Goal: Task Accomplishment & Management: Manage account settings

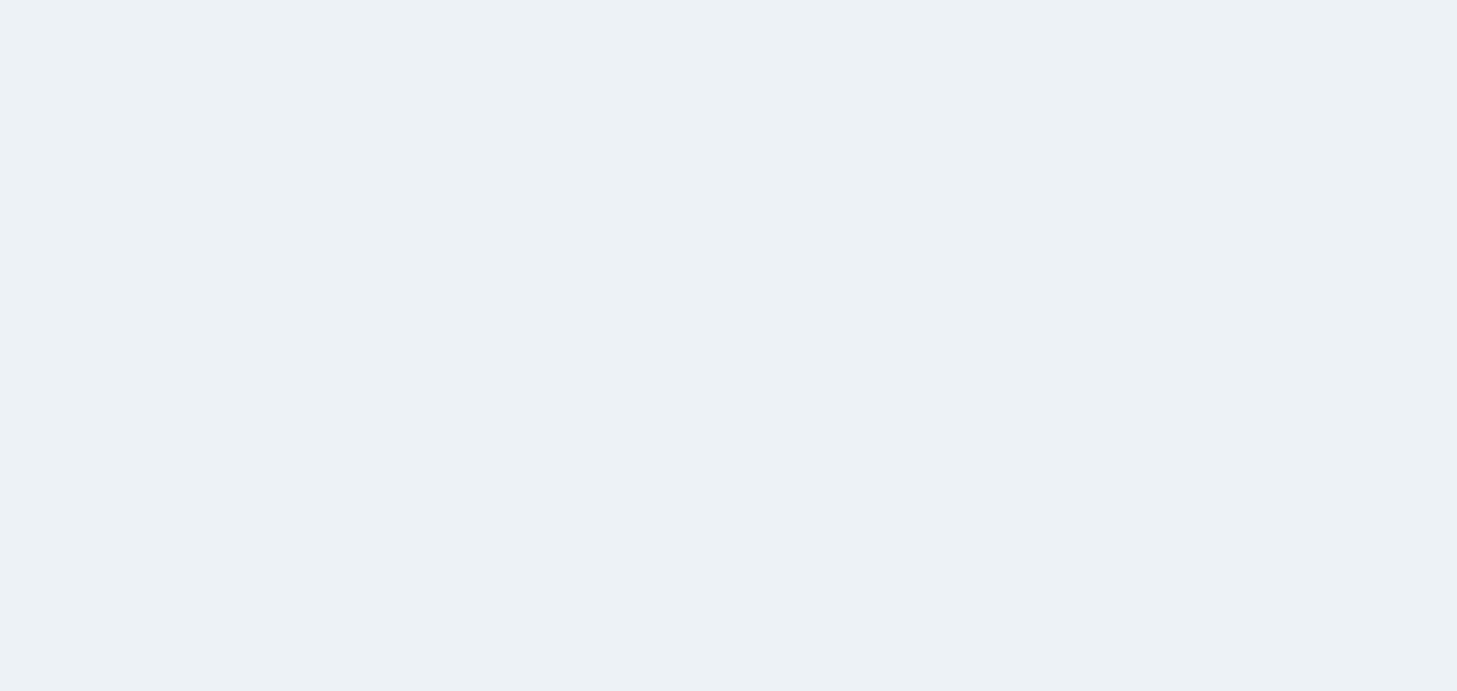
select select
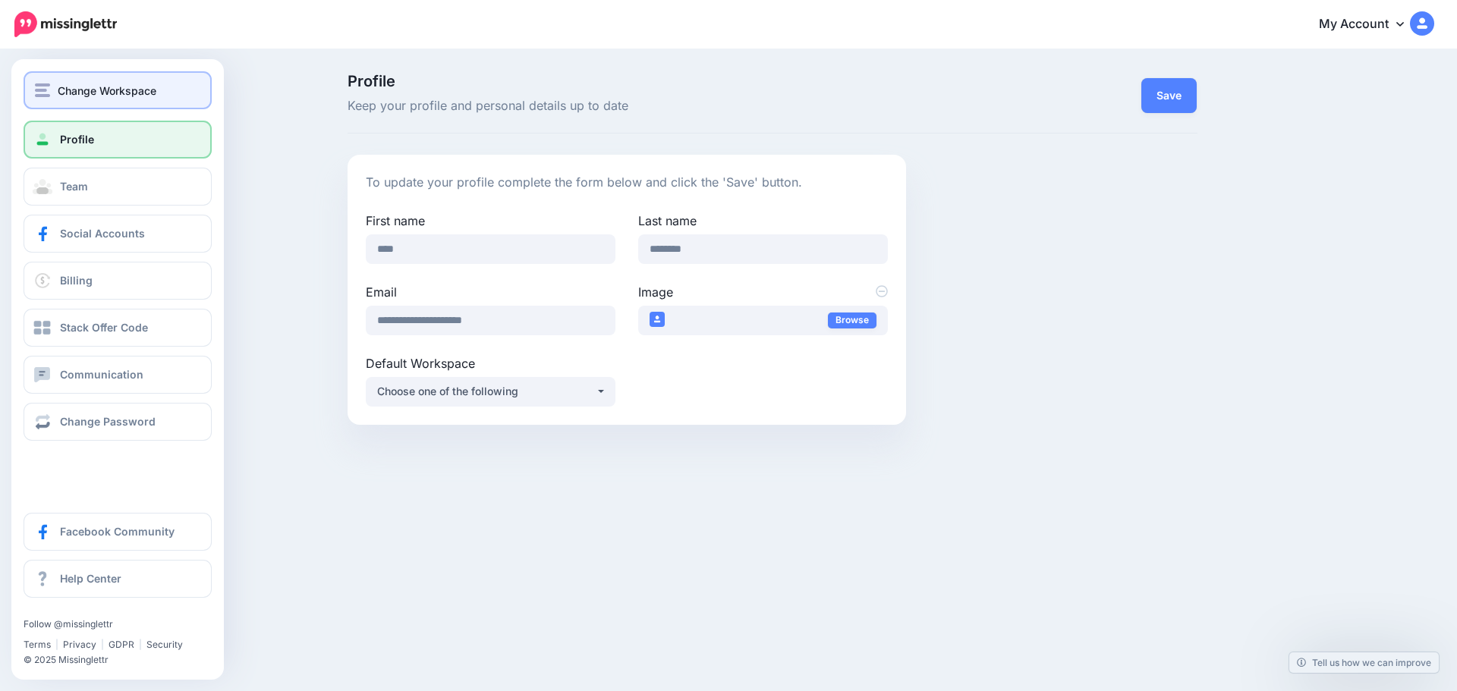
click at [56, 92] on div "Change Workspace" at bounding box center [117, 90] width 165 height 17
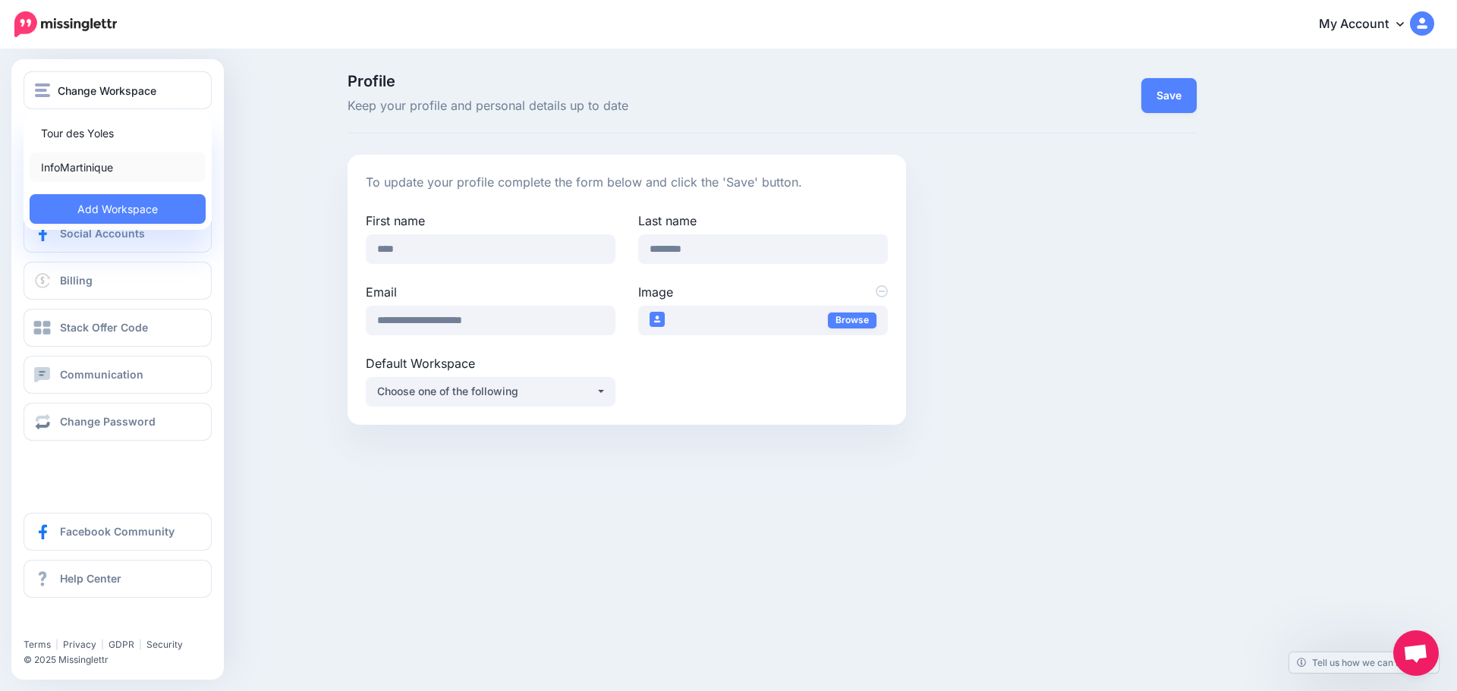
click at [93, 171] on link "InfoMartinique" at bounding box center [118, 168] width 176 height 30
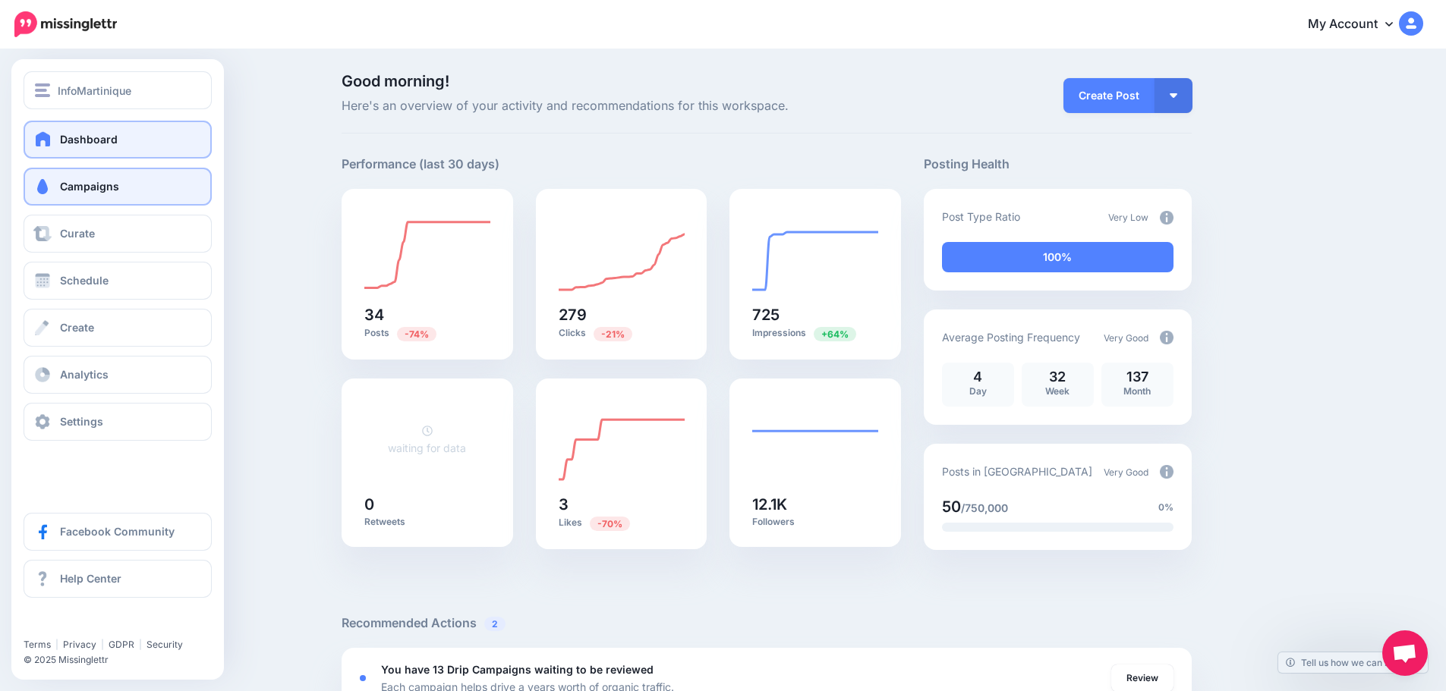
click at [86, 179] on link "Campaigns" at bounding box center [118, 187] width 188 height 38
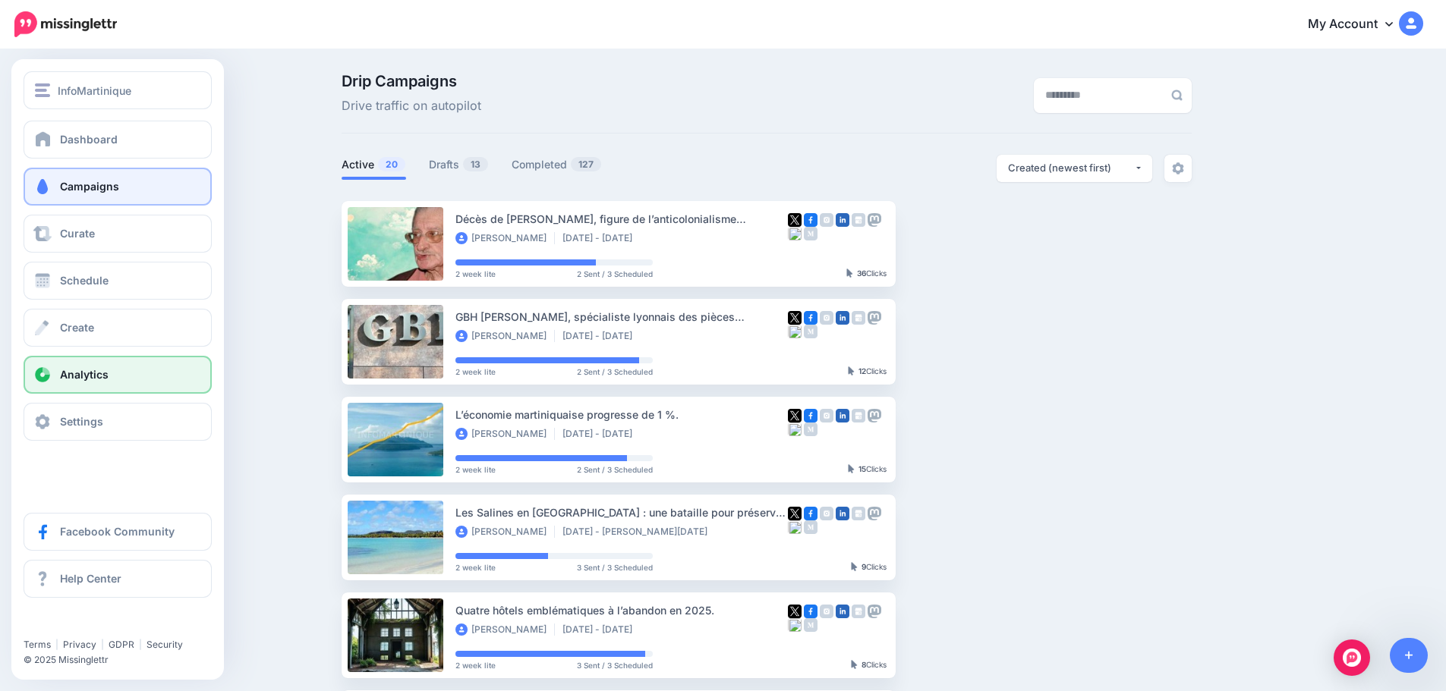
click at [90, 372] on span "Analytics" at bounding box center [84, 374] width 49 height 13
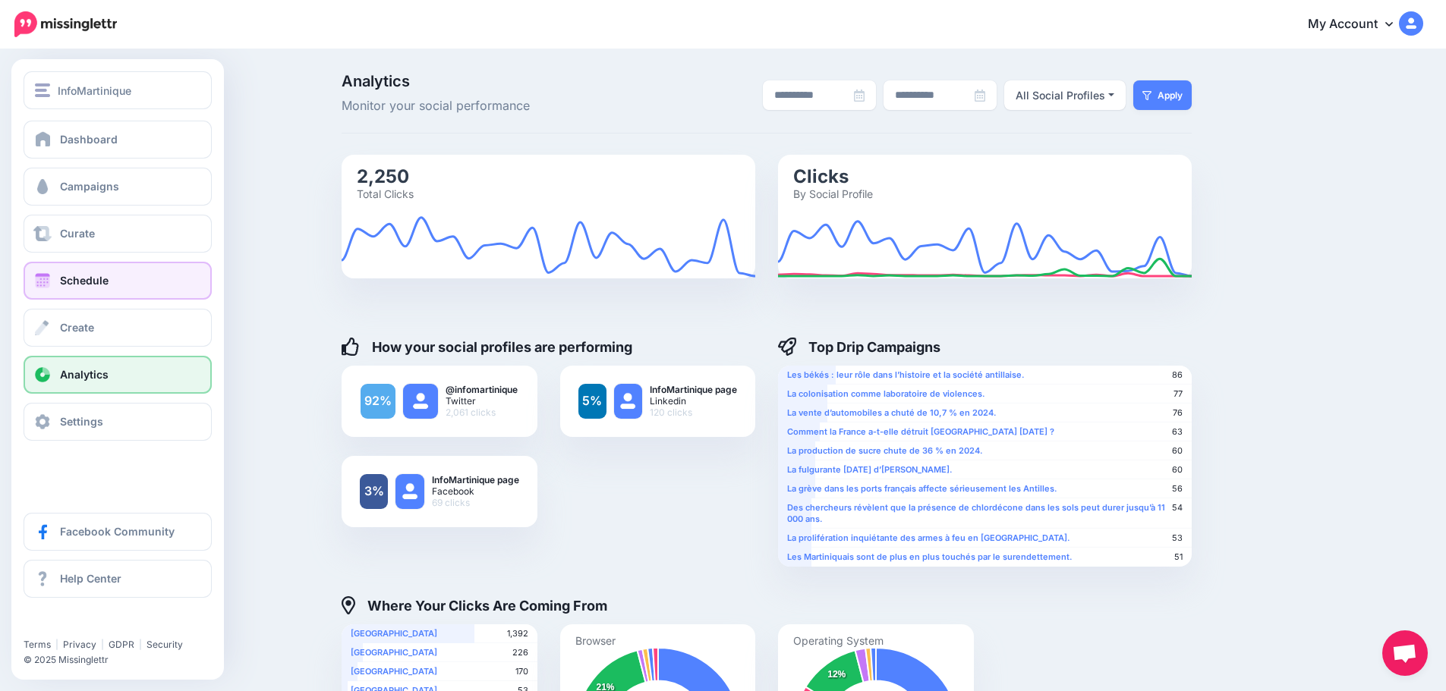
click at [61, 281] on span "Schedule" at bounding box center [84, 280] width 49 height 13
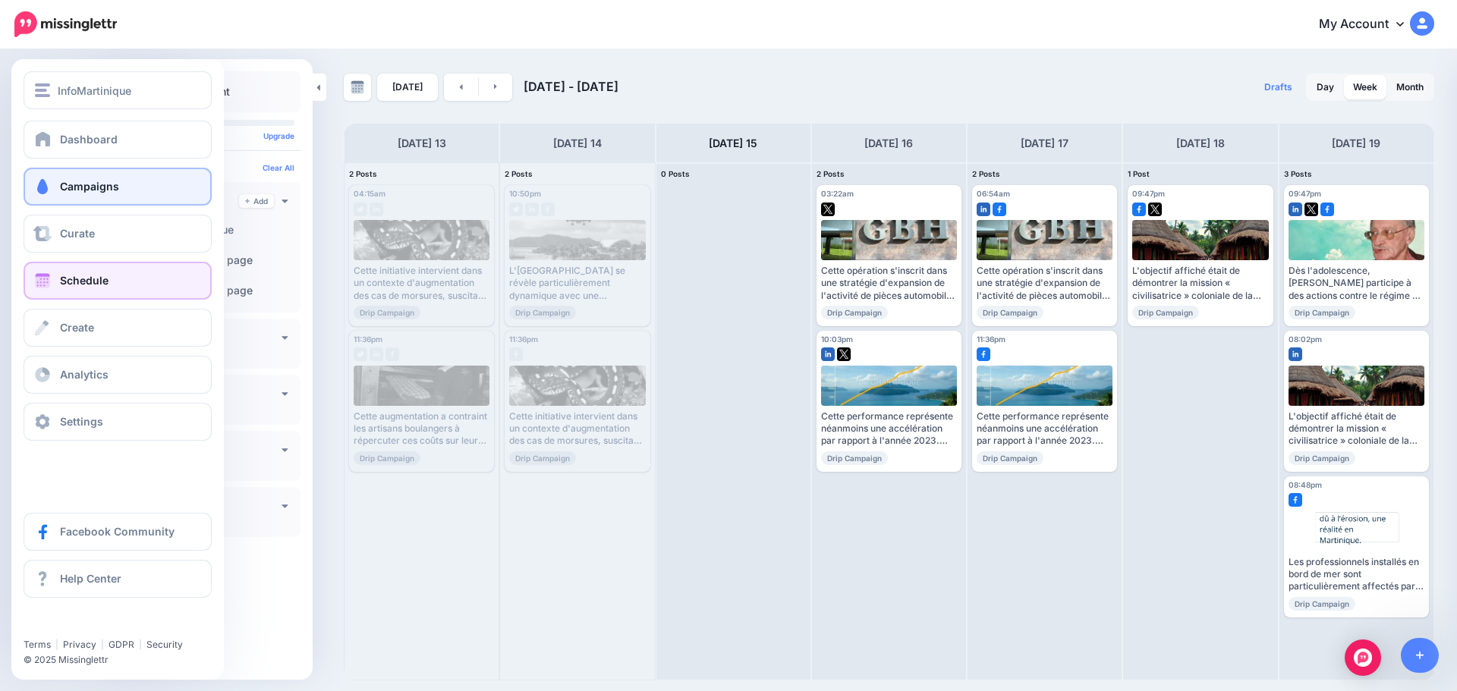
click at [91, 187] on span "Campaigns" at bounding box center [89, 186] width 59 height 13
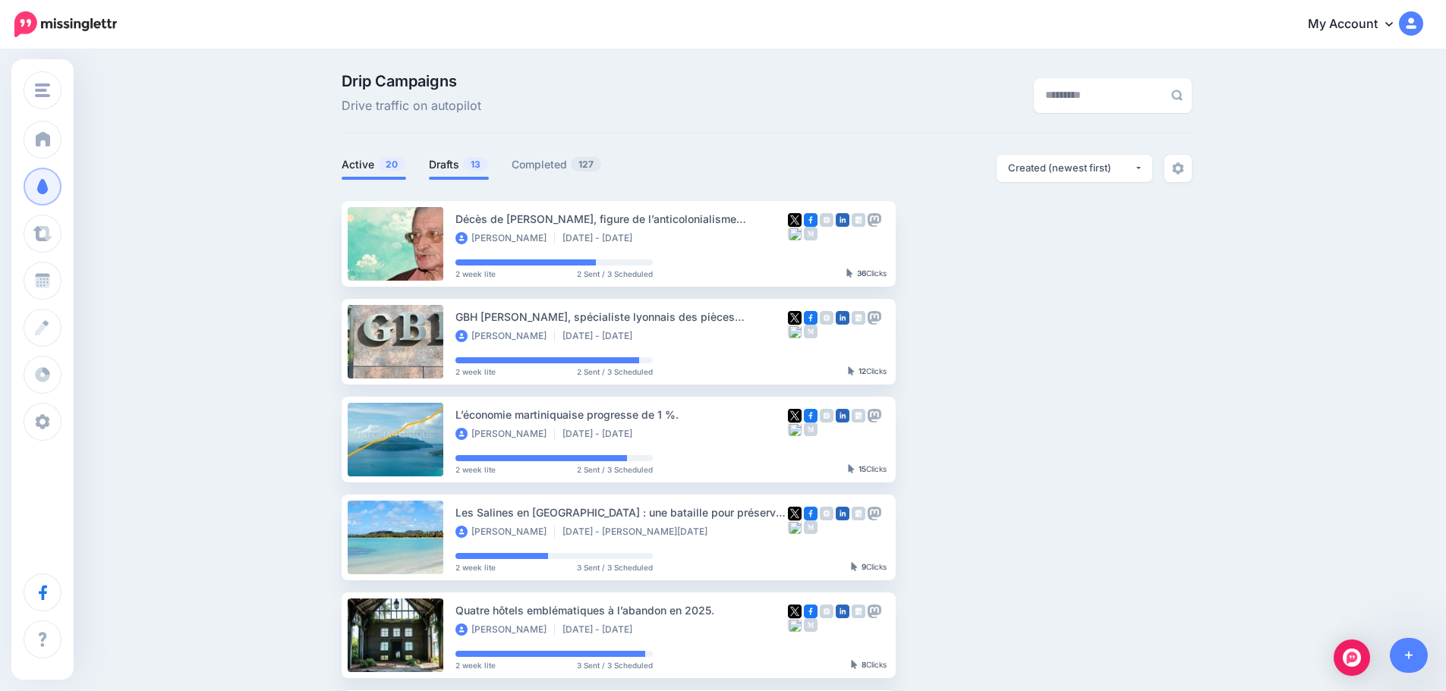
click at [460, 172] on link "Drafts 13" at bounding box center [459, 165] width 60 height 18
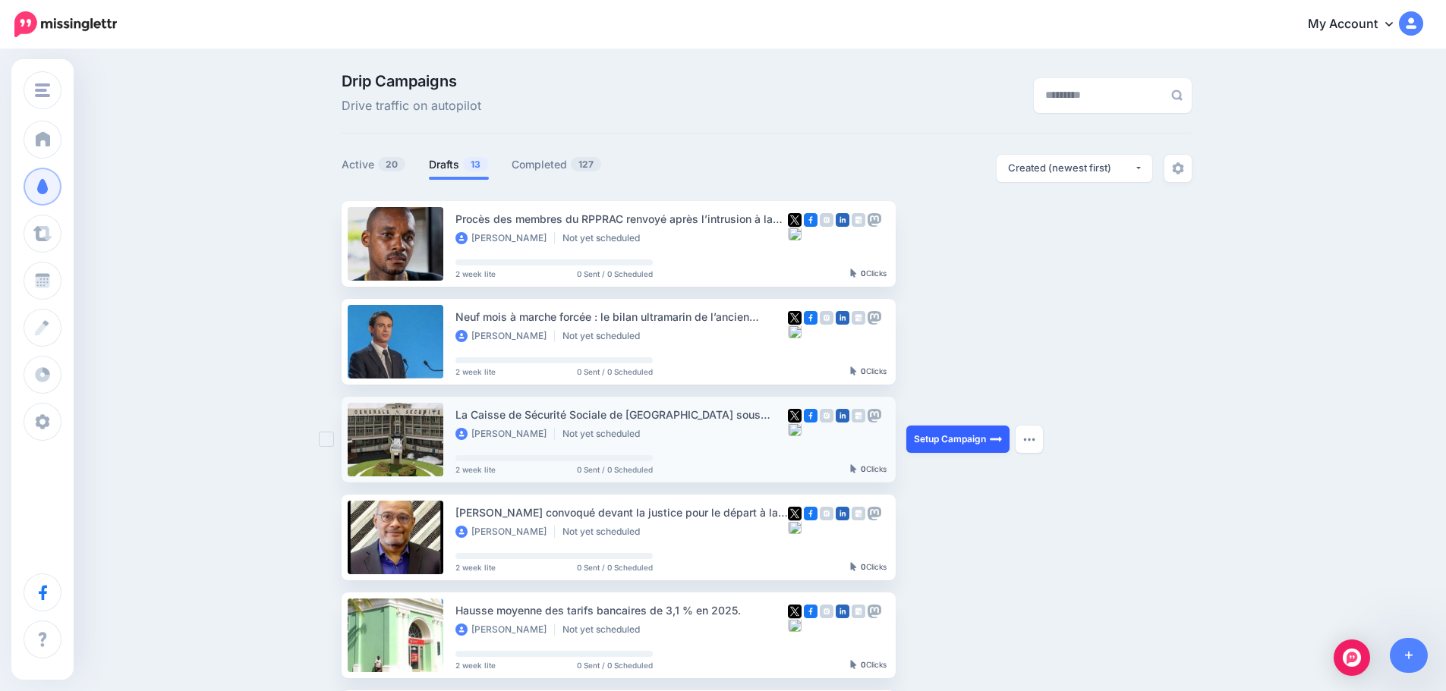
click at [978, 439] on link "Setup Campaign" at bounding box center [957, 439] width 103 height 27
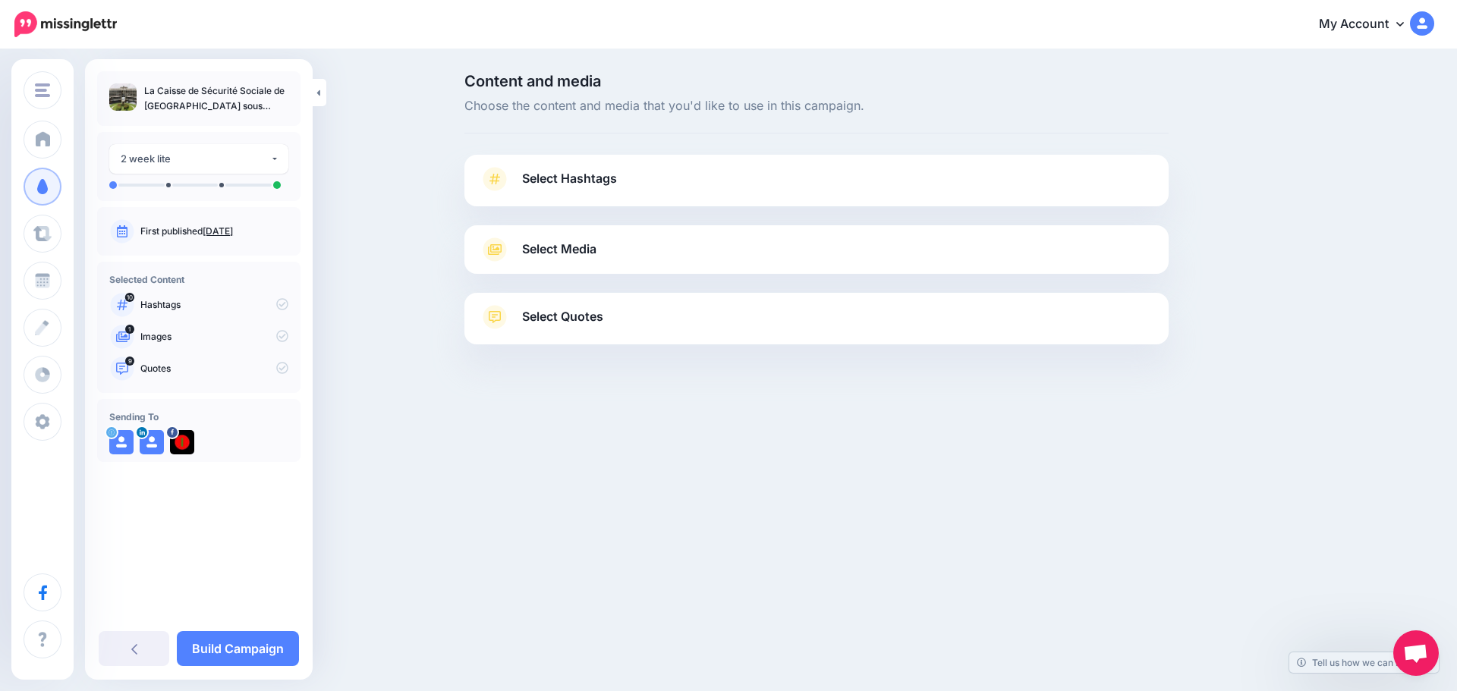
click at [562, 181] on span "Select Hashtags" at bounding box center [569, 179] width 95 height 20
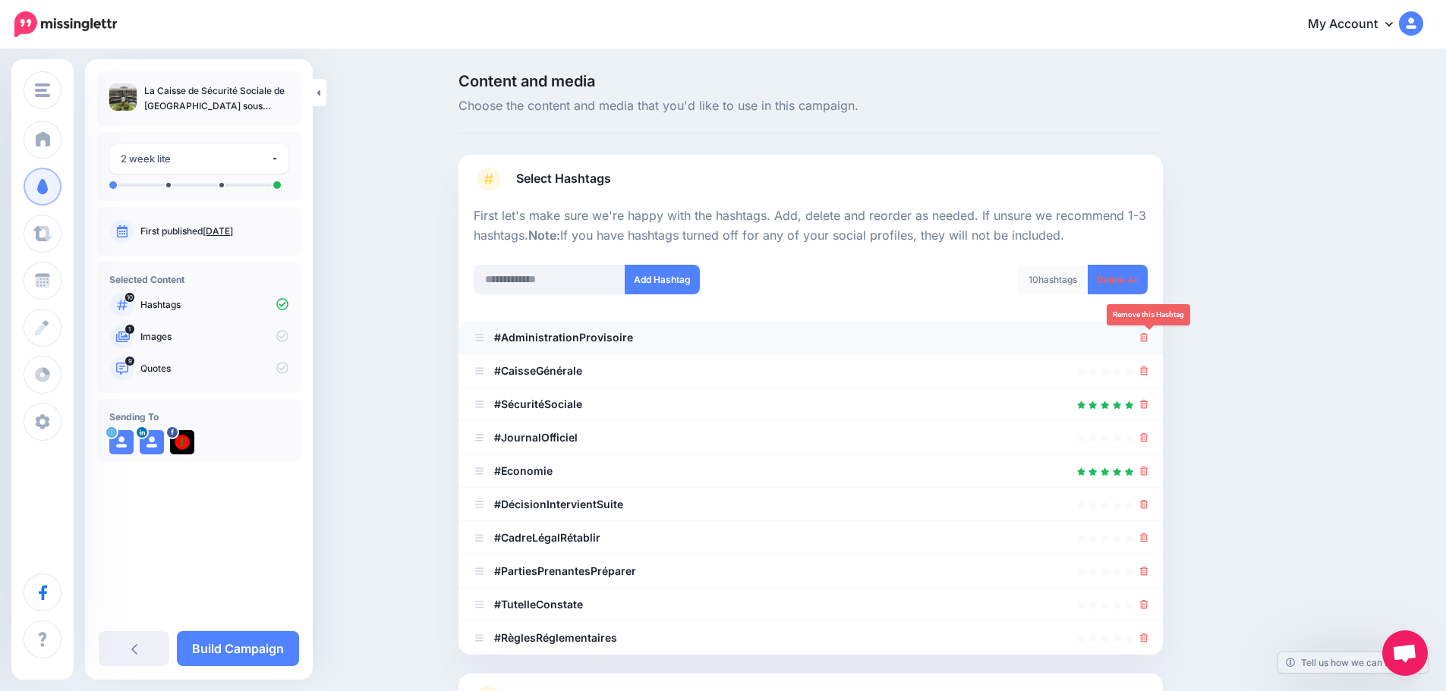
click at [1147, 335] on icon at bounding box center [1144, 337] width 8 height 9
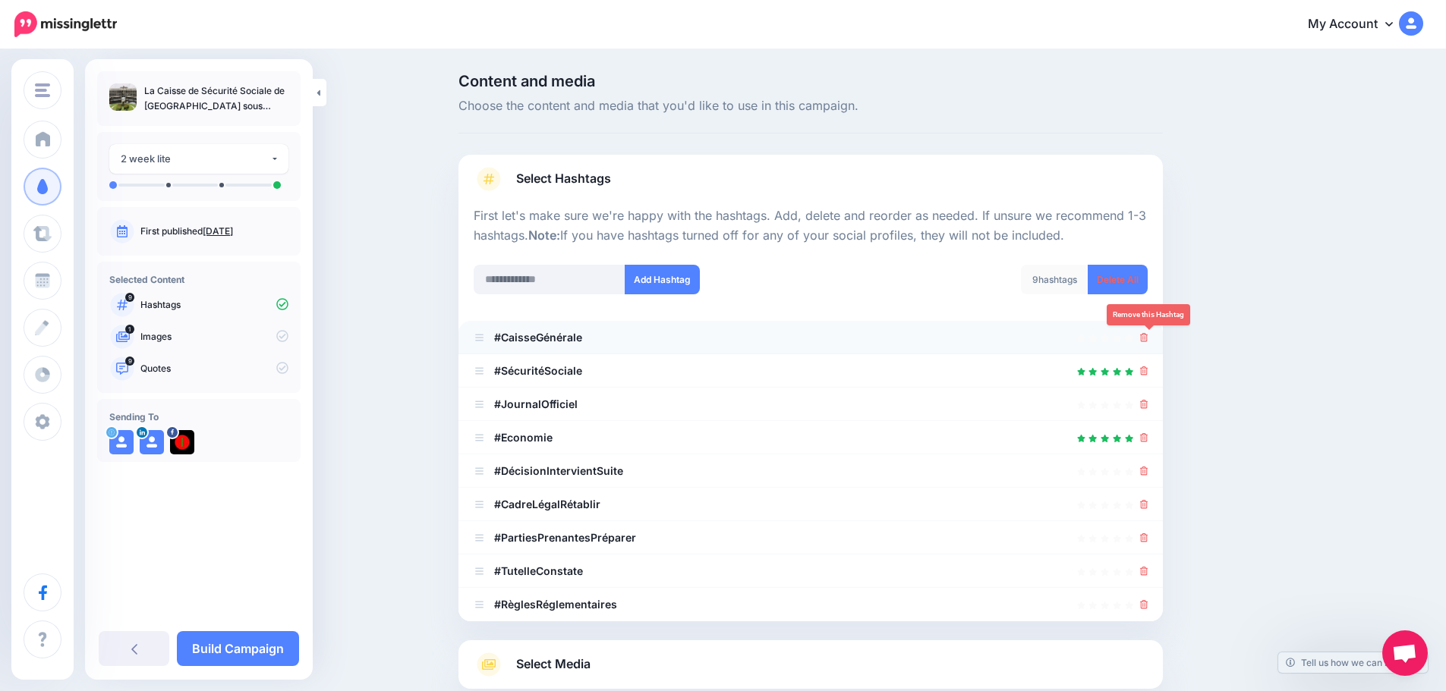
click at [1148, 335] on icon at bounding box center [1144, 337] width 8 height 9
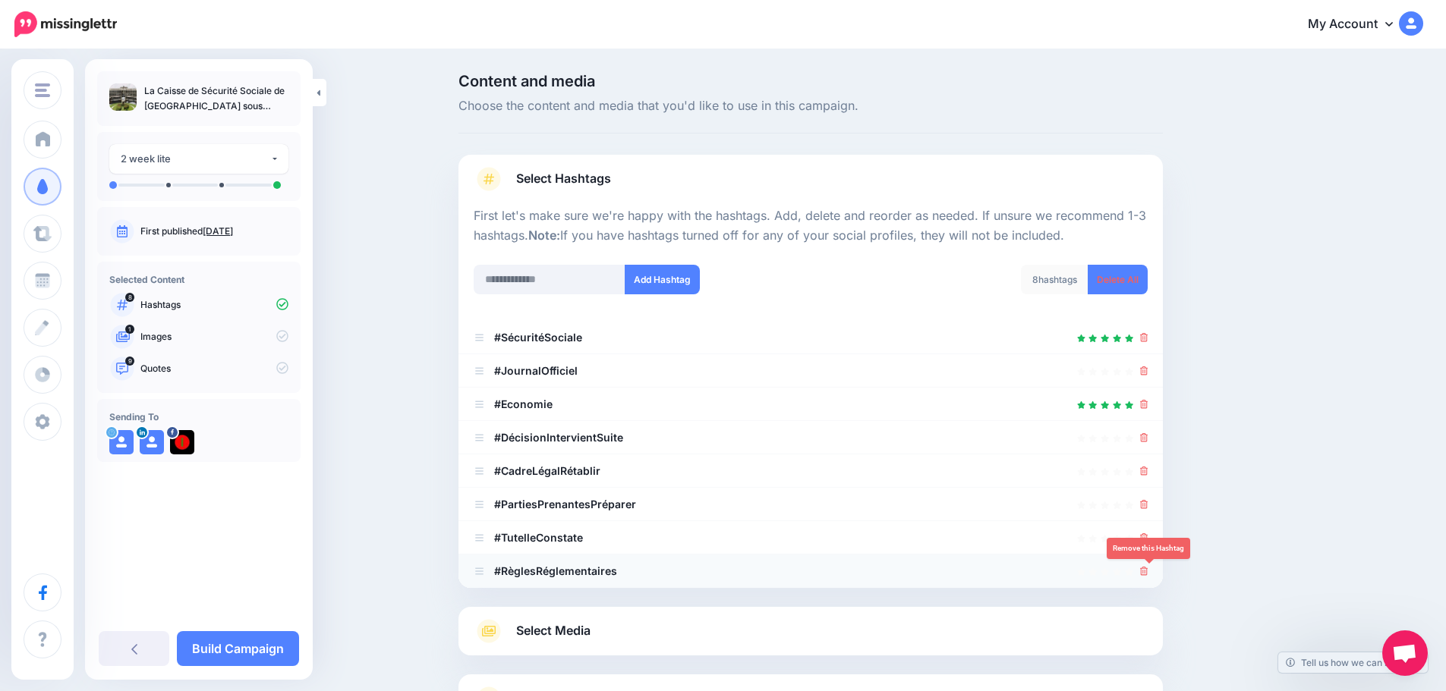
click at [1148, 573] on icon at bounding box center [1144, 571] width 8 height 9
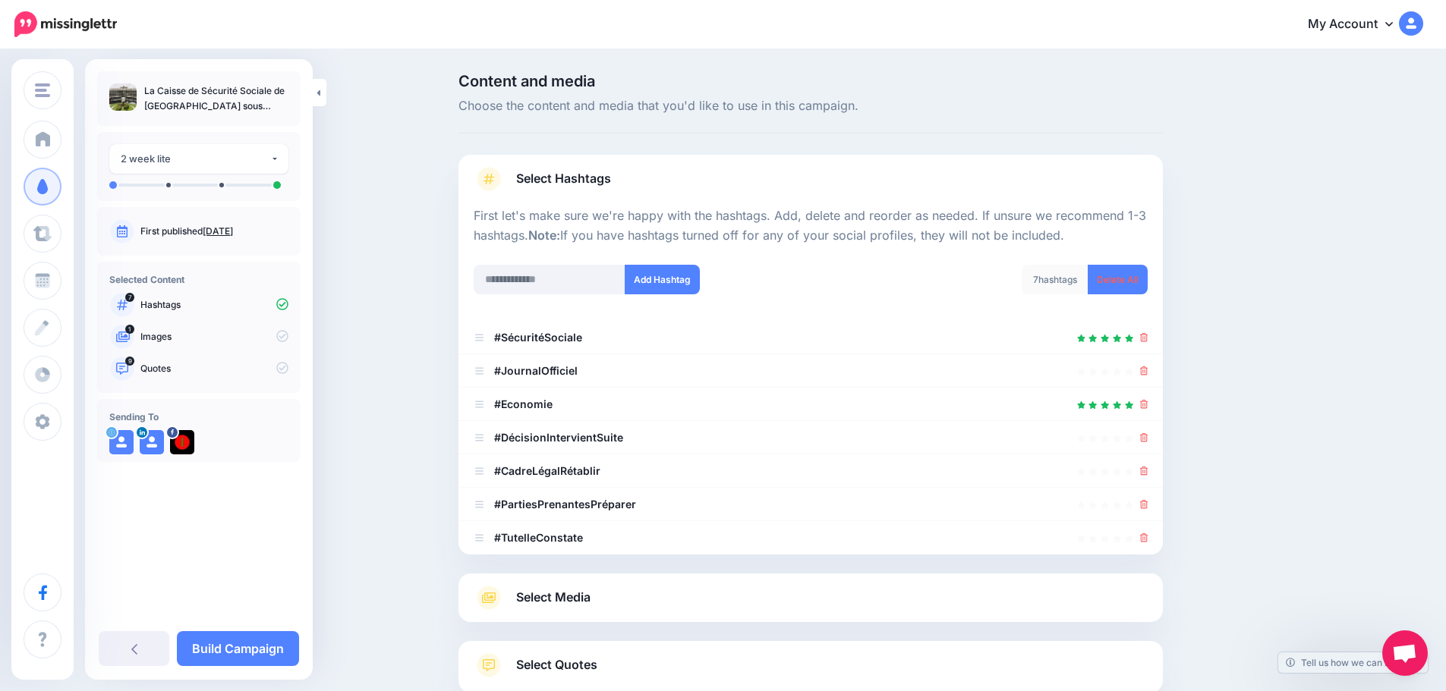
click at [1150, 572] on div at bounding box center [810, 564] width 704 height 19
click at [1148, 540] on icon at bounding box center [1144, 538] width 8 height 9
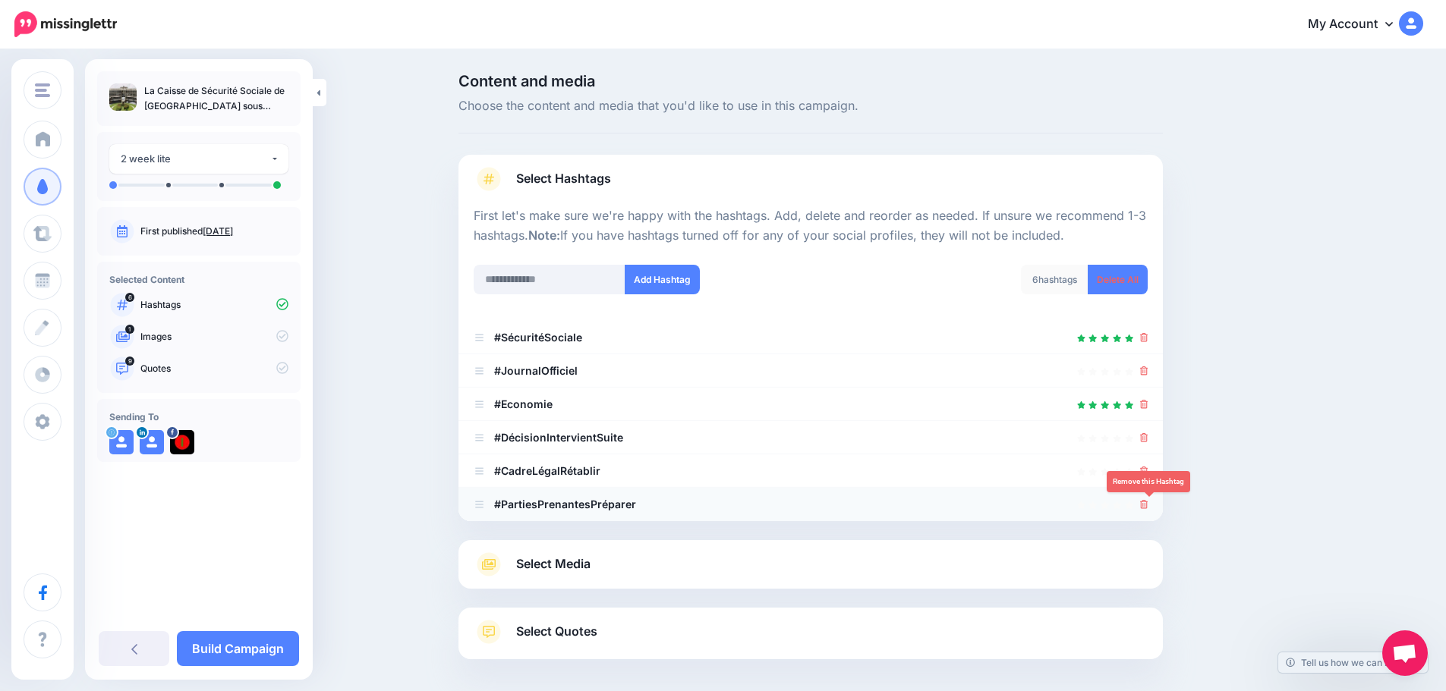
click at [1148, 508] on icon at bounding box center [1144, 504] width 8 height 9
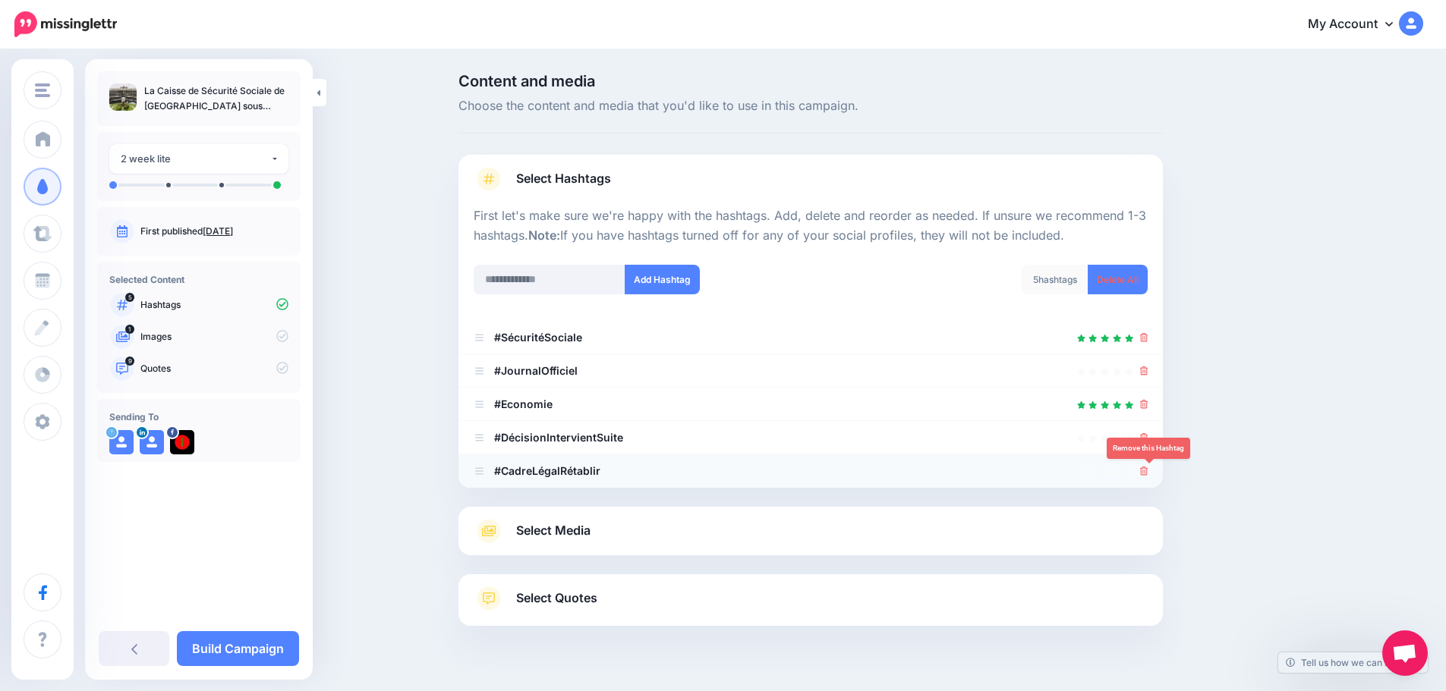
click at [1148, 477] on link at bounding box center [1144, 471] width 8 height 13
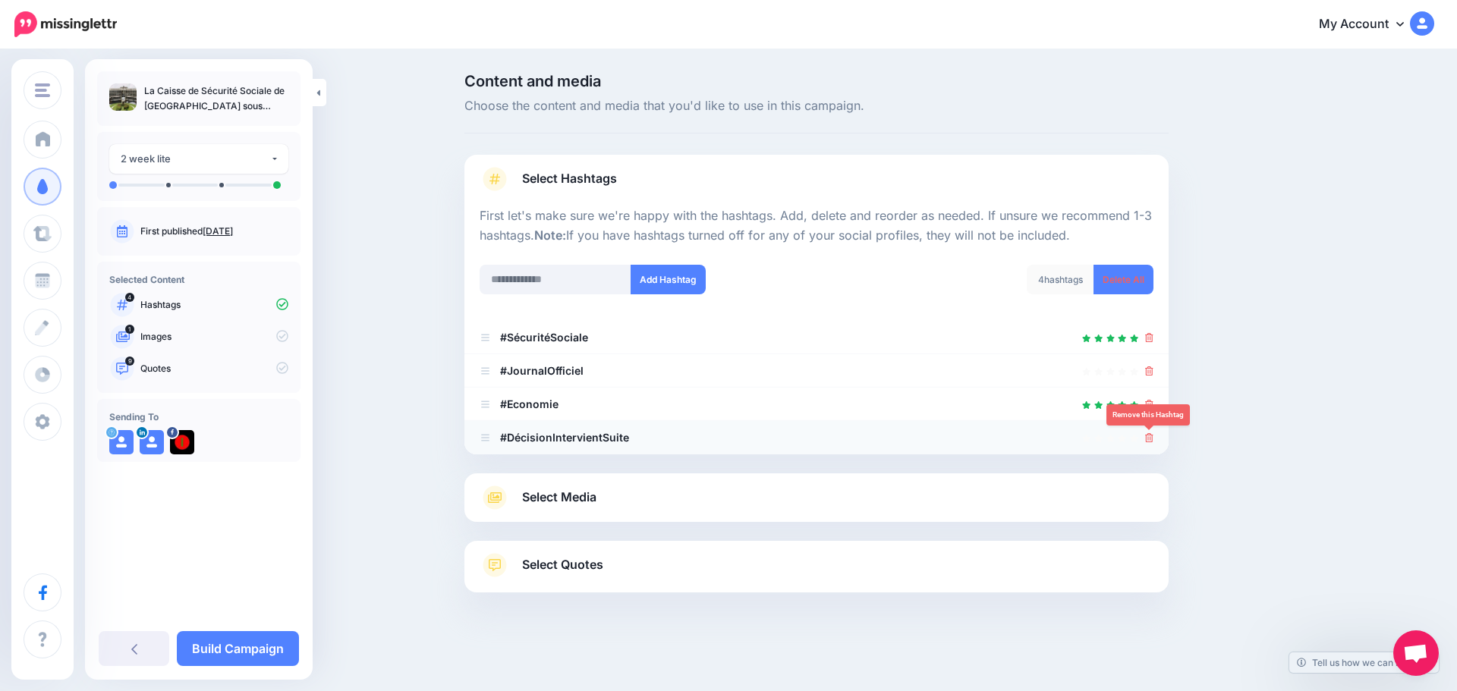
click at [1148, 441] on icon at bounding box center [1149, 437] width 8 height 9
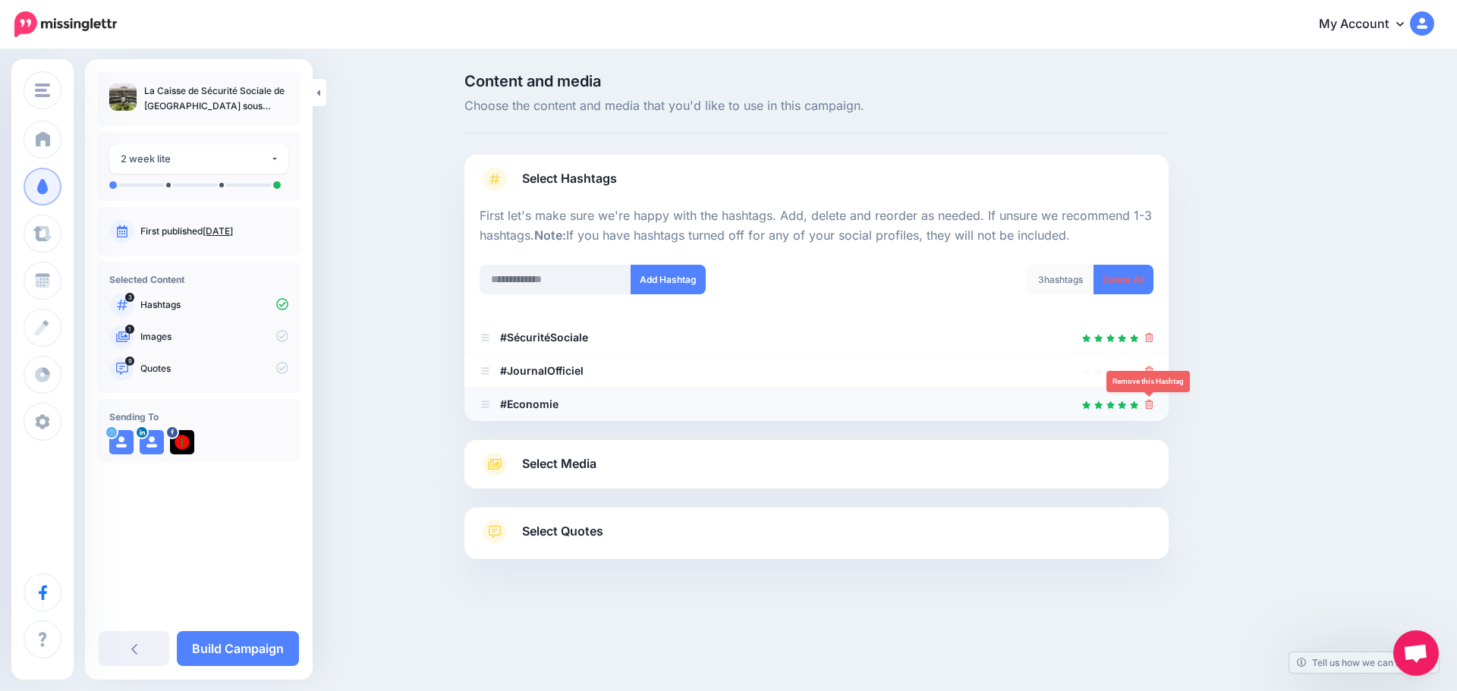
click at [1148, 405] on icon at bounding box center [1149, 404] width 8 height 9
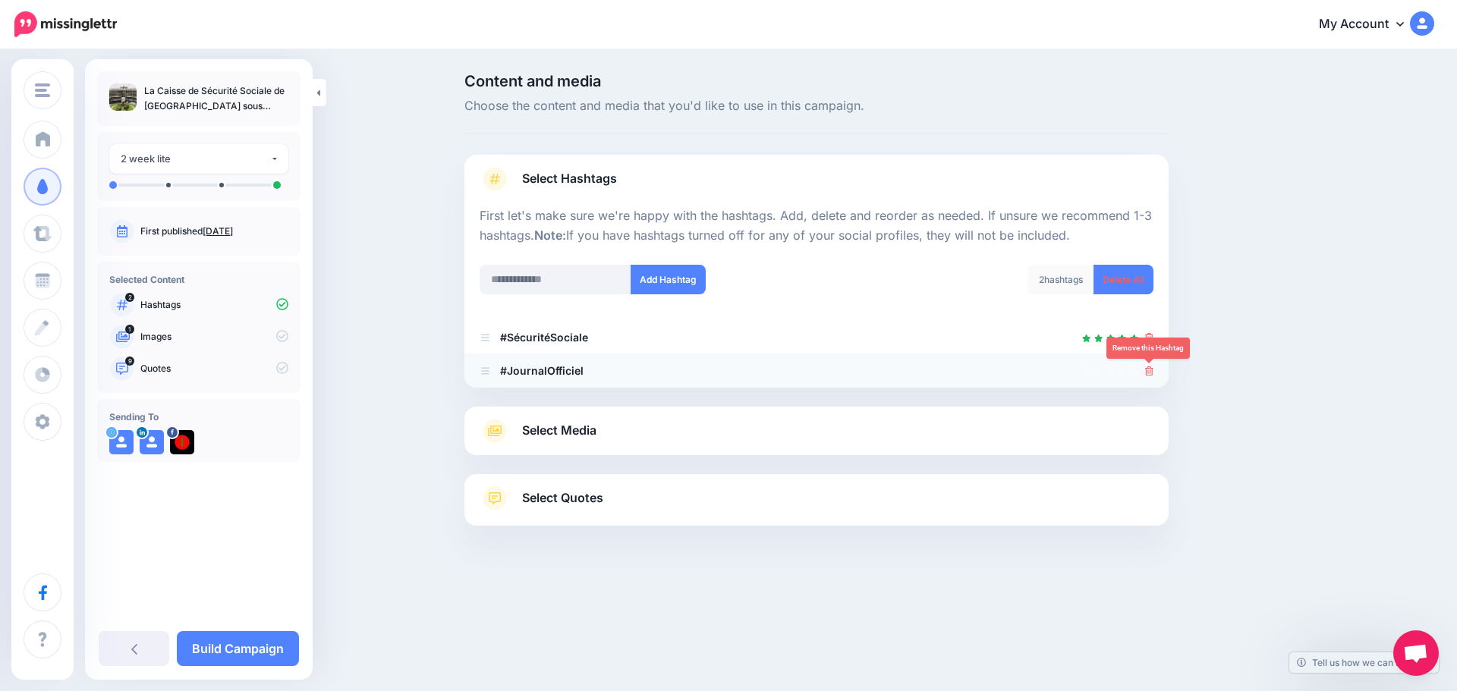
click at [1150, 376] on icon at bounding box center [1149, 371] width 8 height 9
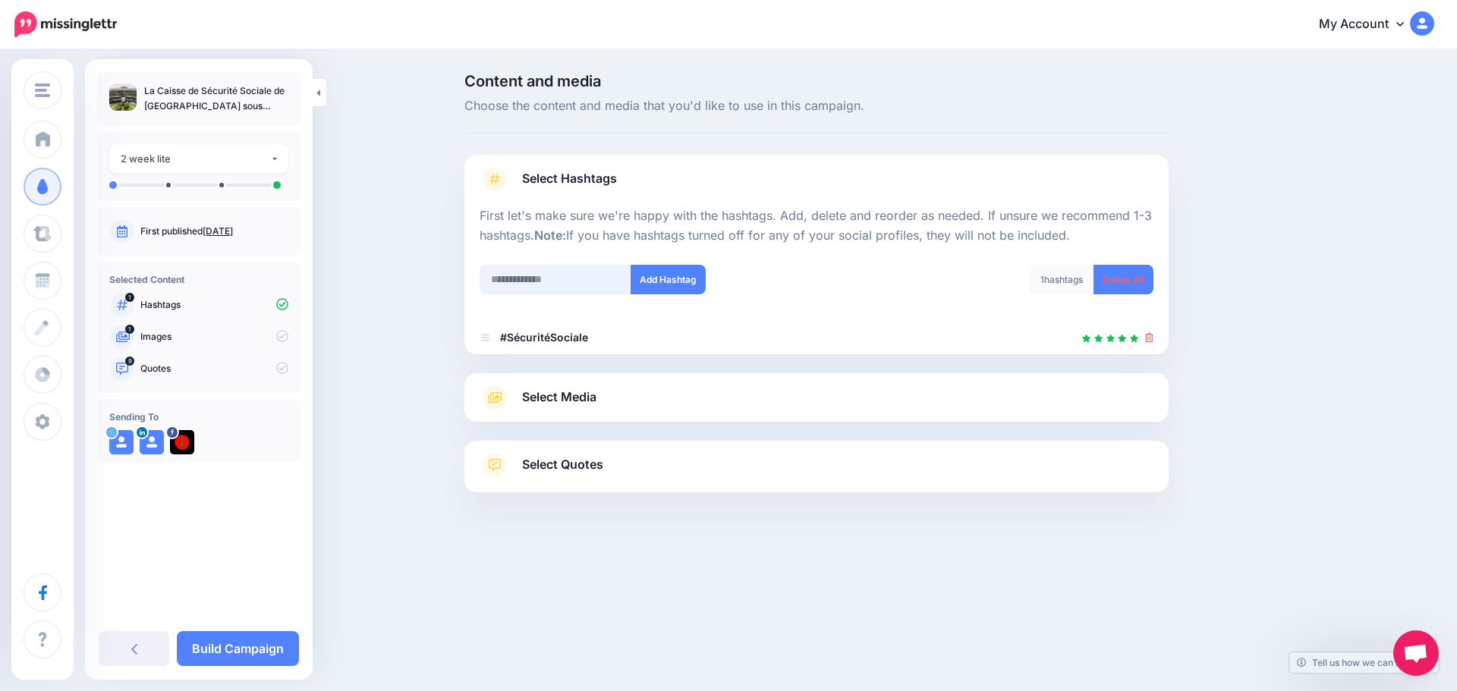
click at [560, 283] on input "text" at bounding box center [556, 280] width 152 height 30
type input "**********"
click at [661, 272] on button "Add Hashtag" at bounding box center [668, 280] width 75 height 30
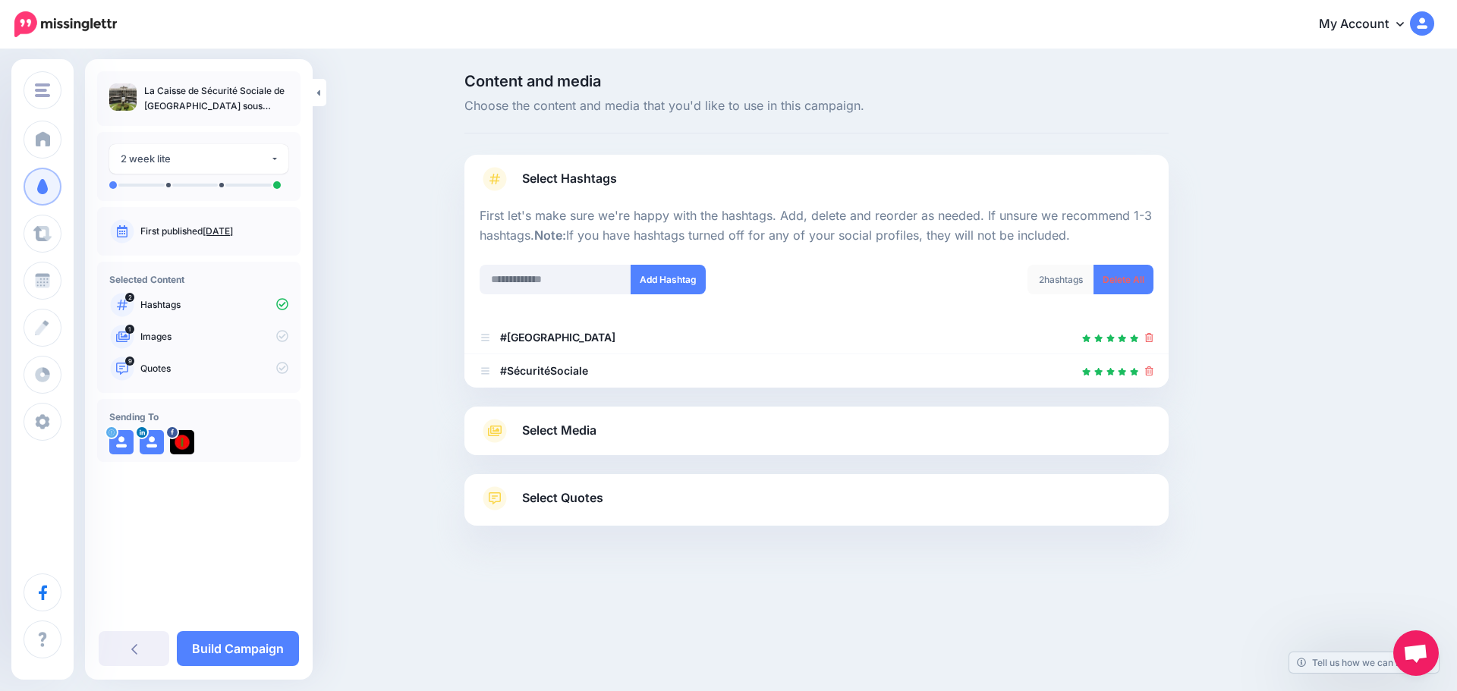
click at [545, 491] on div "Select Quotes Choose your favourite quotes or go with our recommendations. The …" at bounding box center [817, 500] width 704 height 52
click at [540, 493] on span "Select Quotes" at bounding box center [562, 498] width 81 height 20
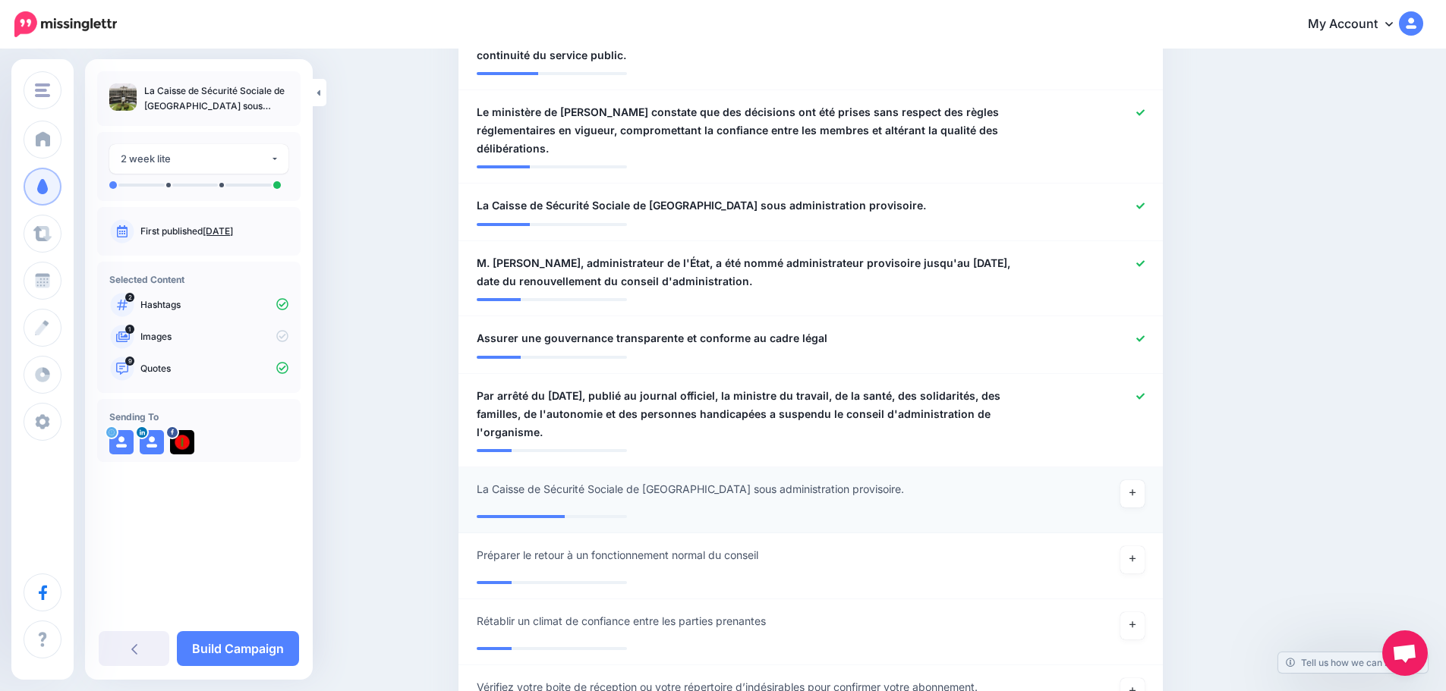
scroll to position [683, 0]
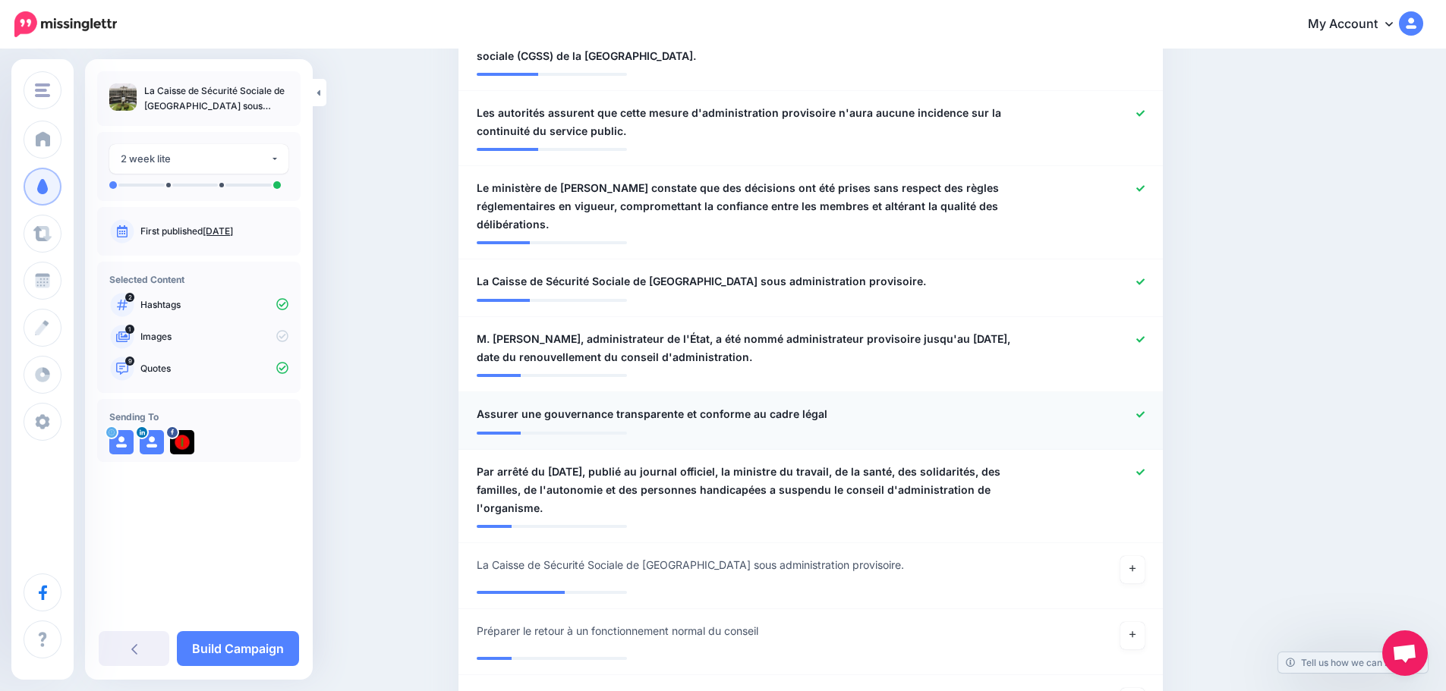
click at [1144, 411] on icon at bounding box center [1140, 415] width 8 height 8
click at [1145, 335] on icon at bounding box center [1140, 339] width 8 height 8
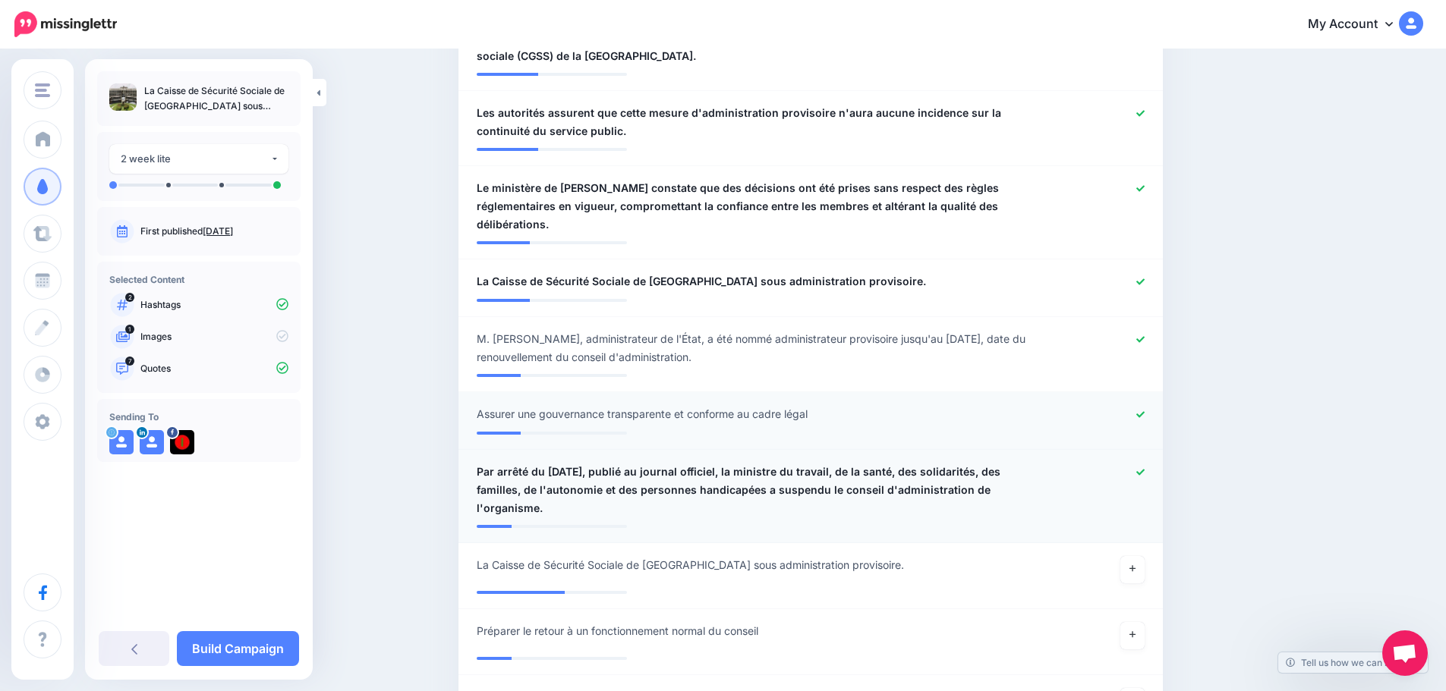
click at [1142, 468] on icon at bounding box center [1140, 472] width 8 height 8
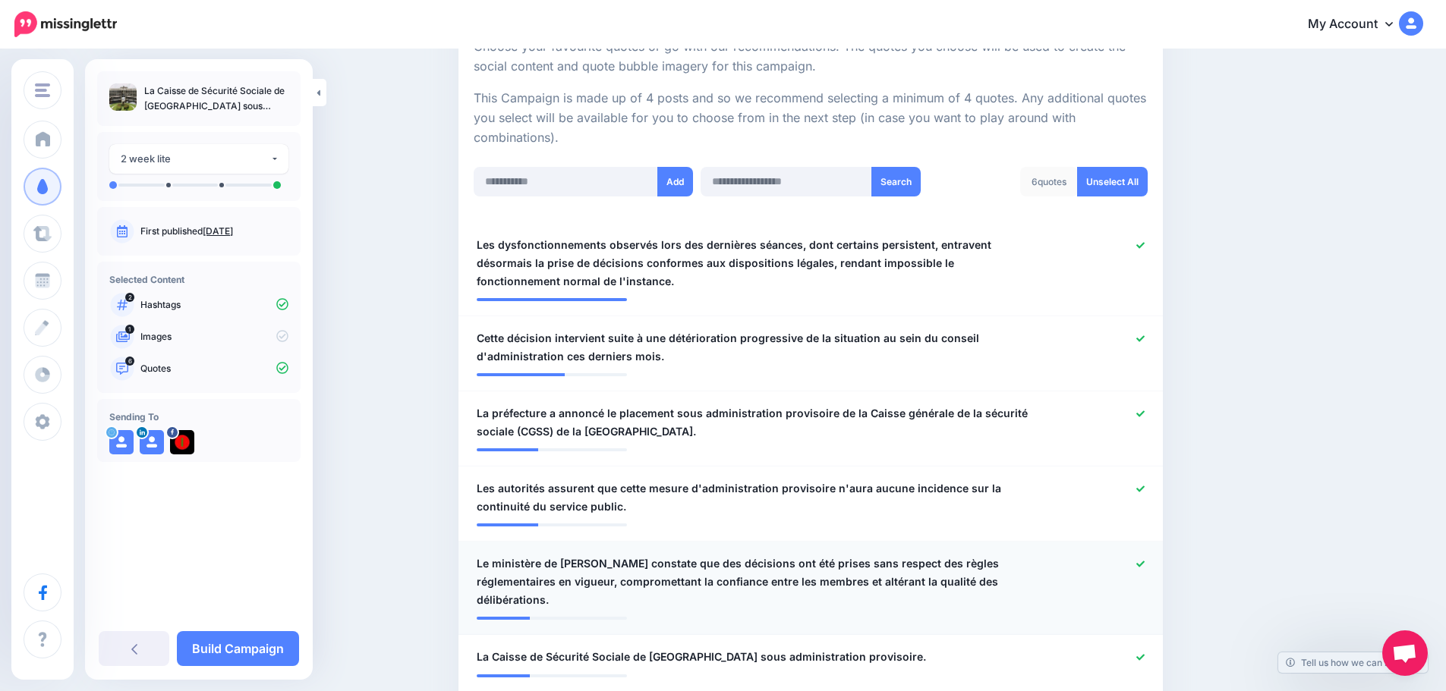
scroll to position [304, 0]
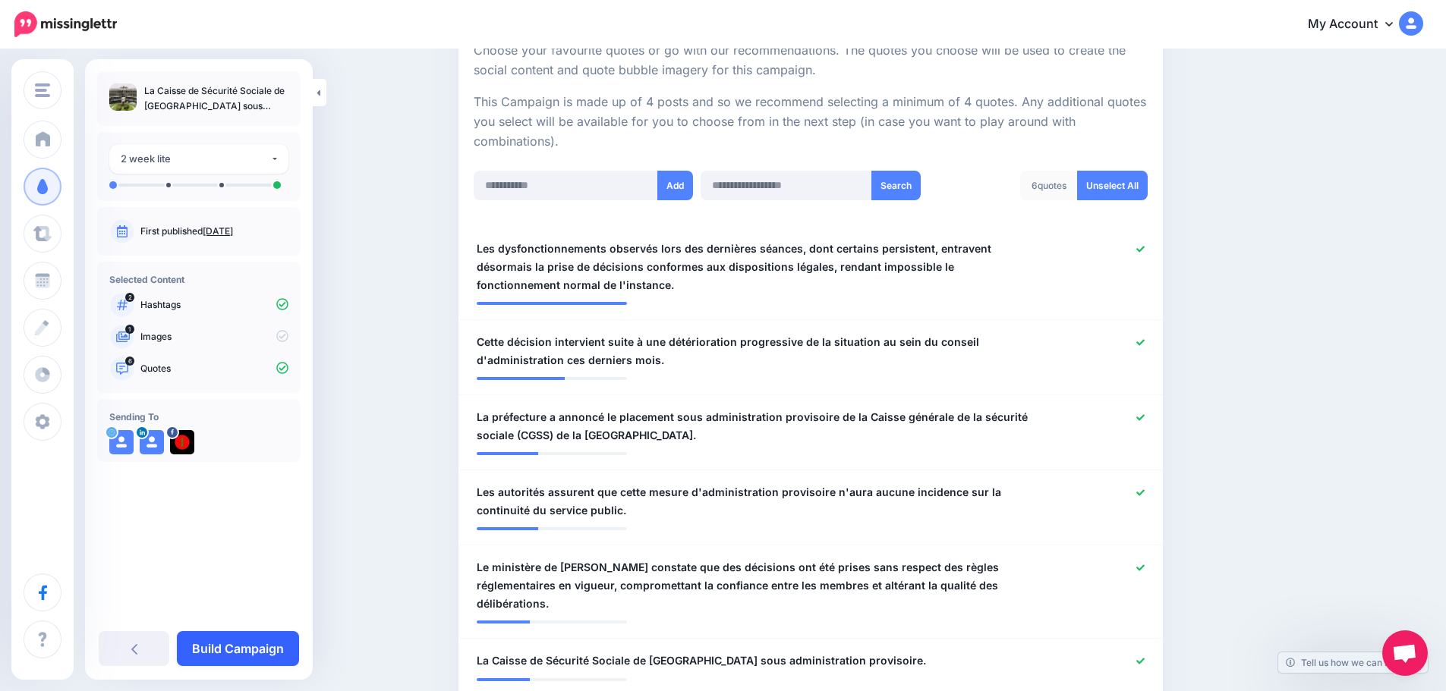
click at [245, 652] on link "Build Campaign" at bounding box center [238, 649] width 122 height 35
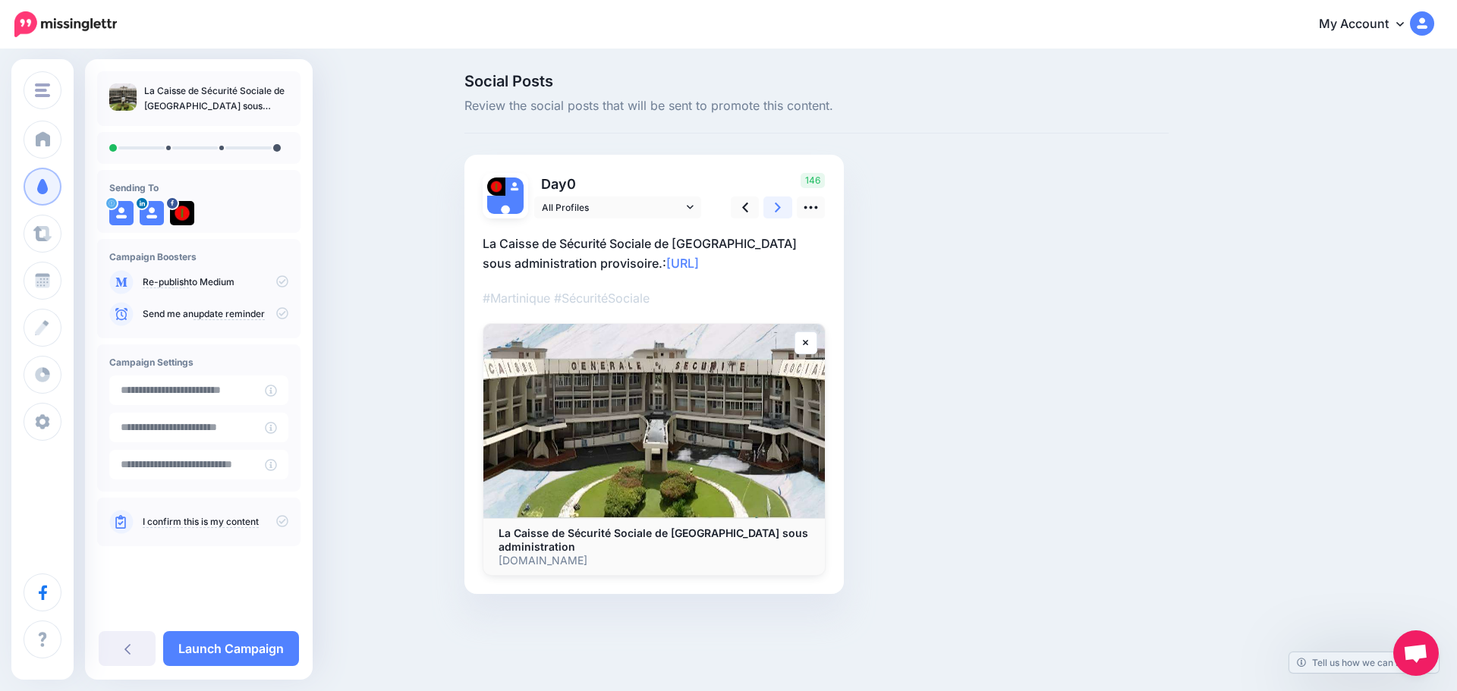
click at [776, 203] on icon at bounding box center [778, 208] width 6 height 10
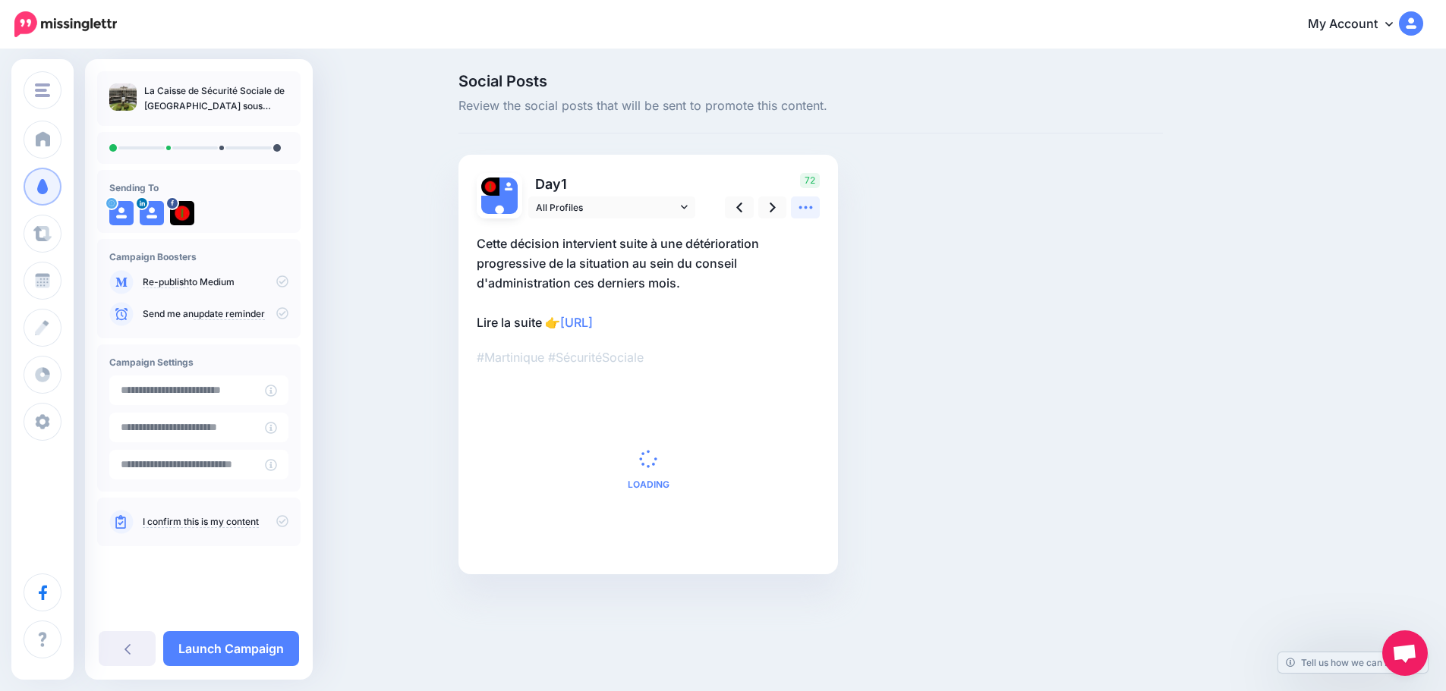
click at [814, 210] on icon at bounding box center [806, 208] width 16 height 16
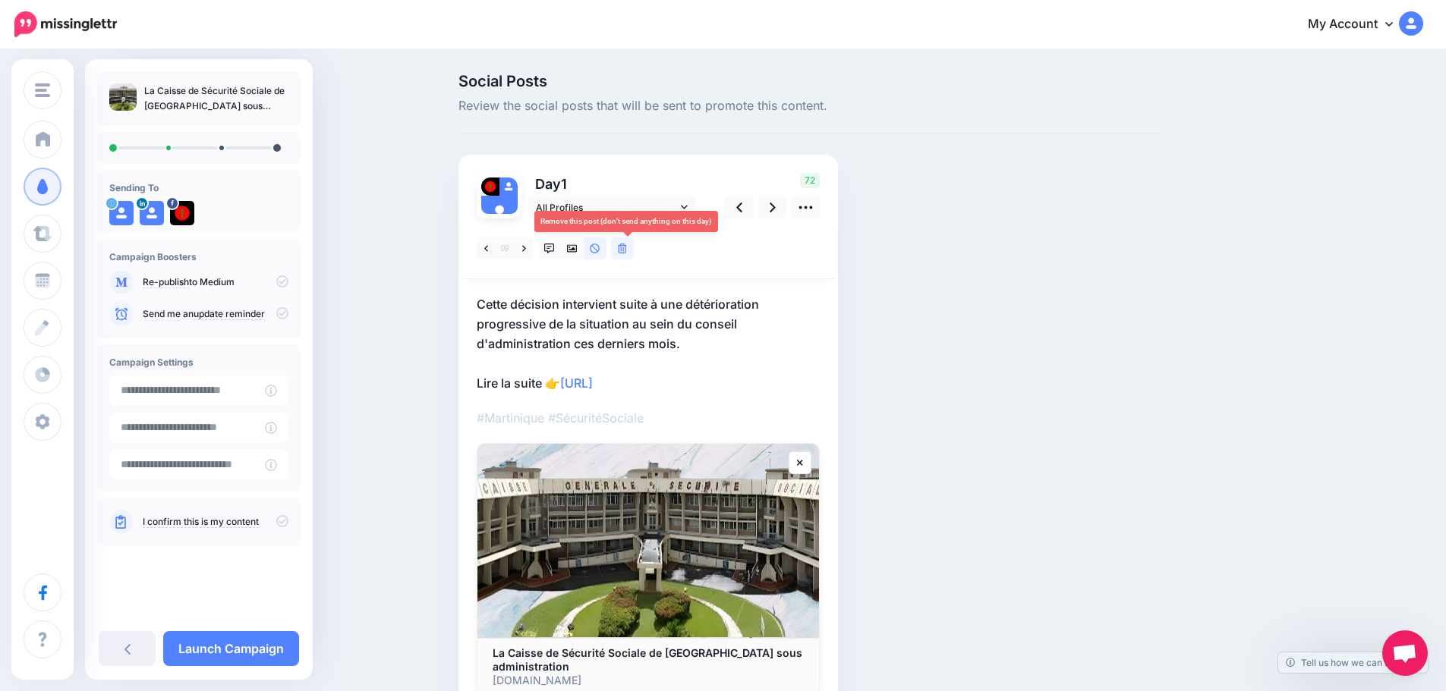
click at [625, 247] on icon at bounding box center [622, 249] width 9 height 11
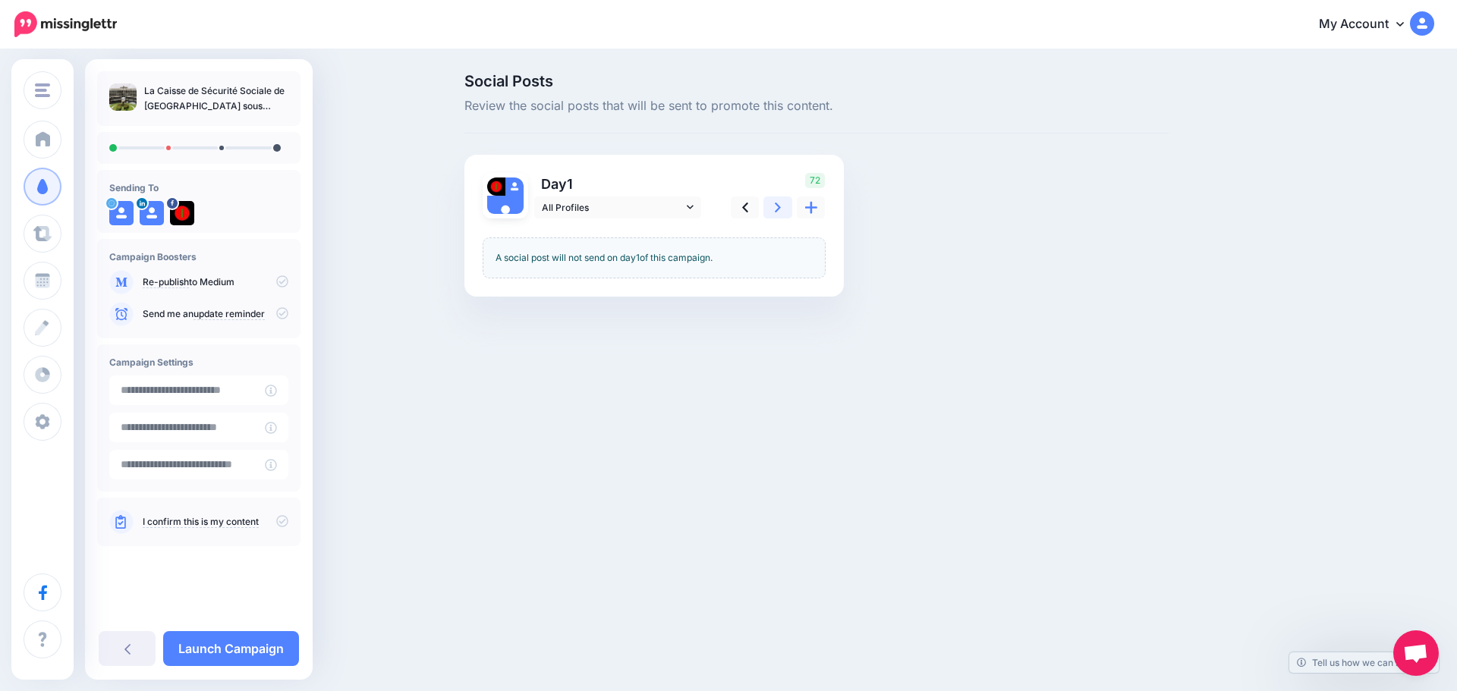
click at [777, 209] on icon at bounding box center [778, 208] width 6 height 16
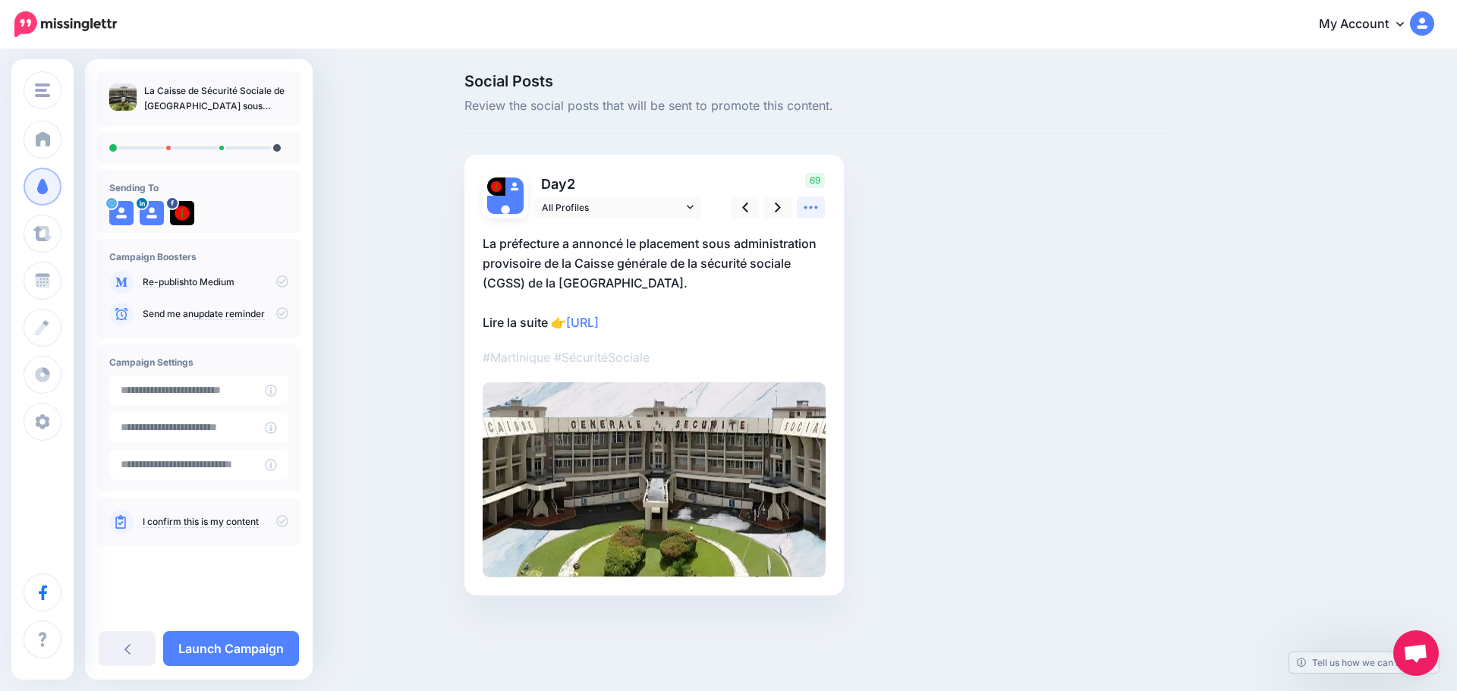
click at [811, 204] on icon at bounding box center [811, 208] width 16 height 16
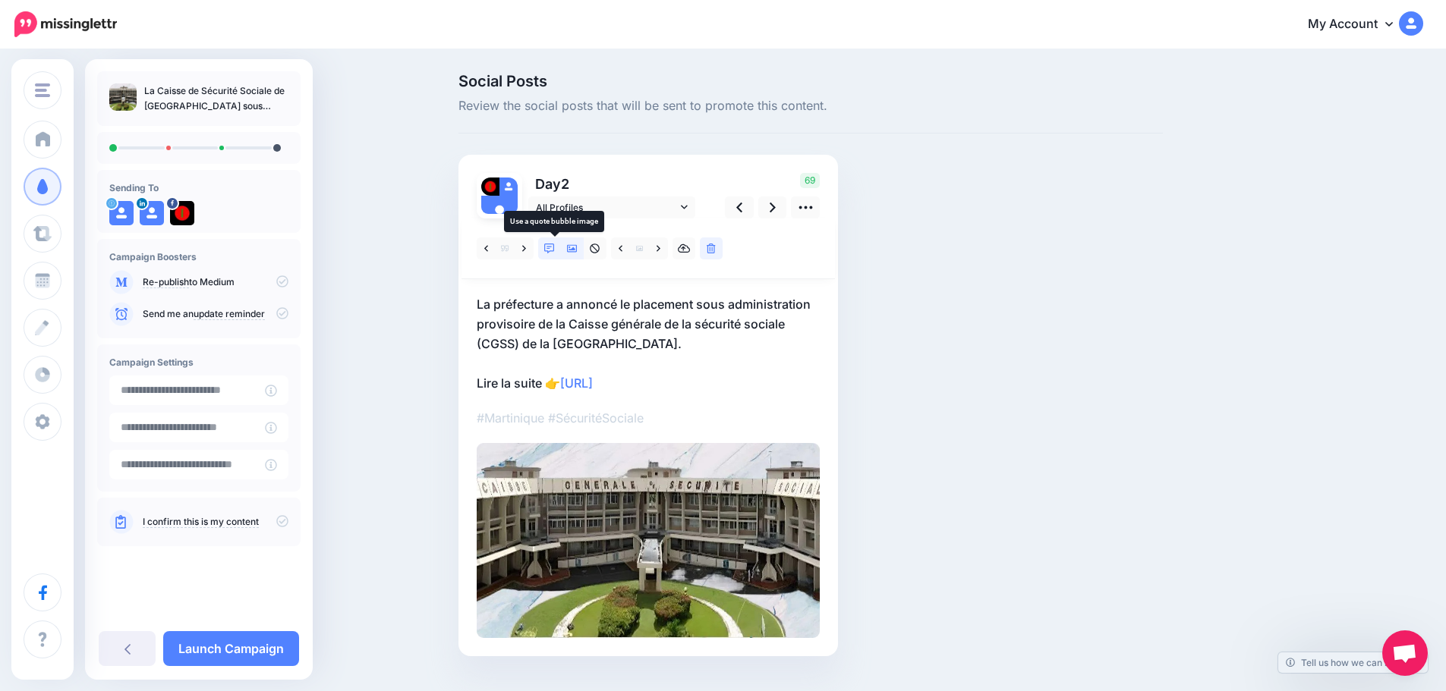
click at [555, 247] on icon at bounding box center [549, 249] width 11 height 11
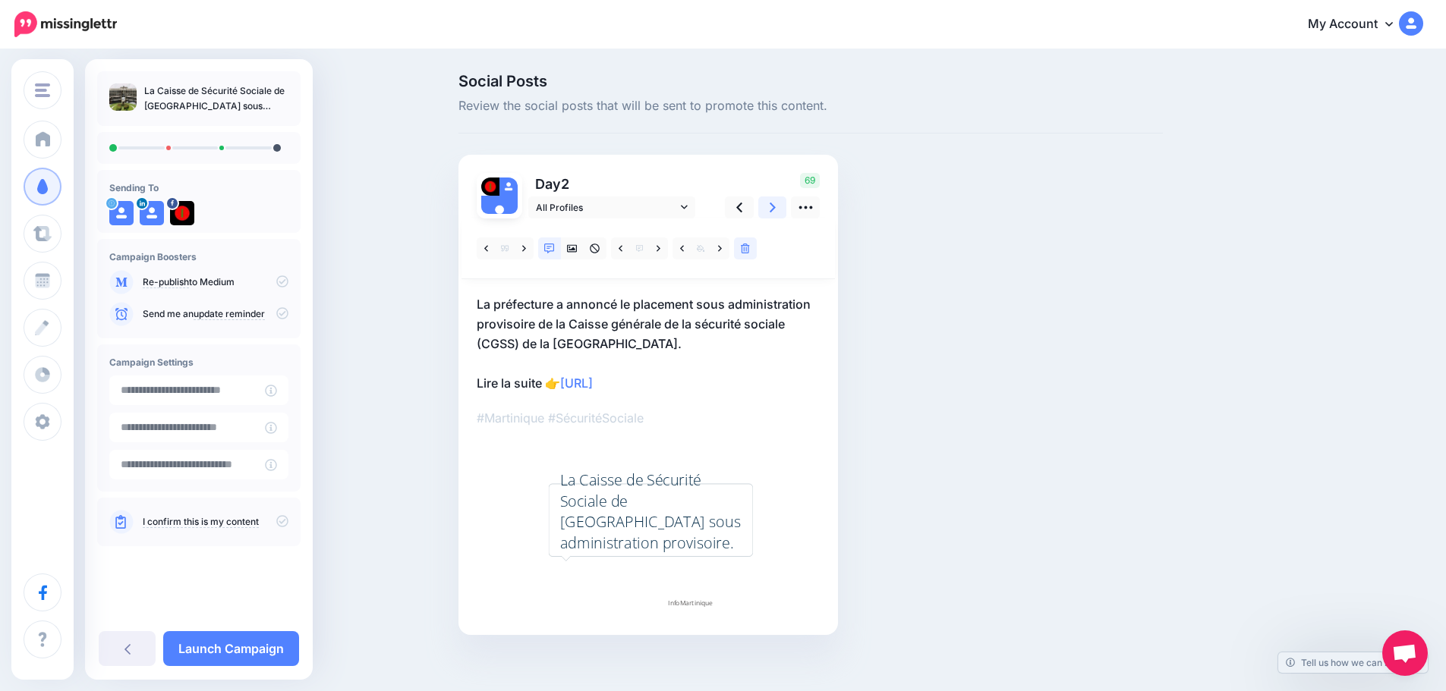
click at [776, 210] on icon at bounding box center [773, 208] width 6 height 16
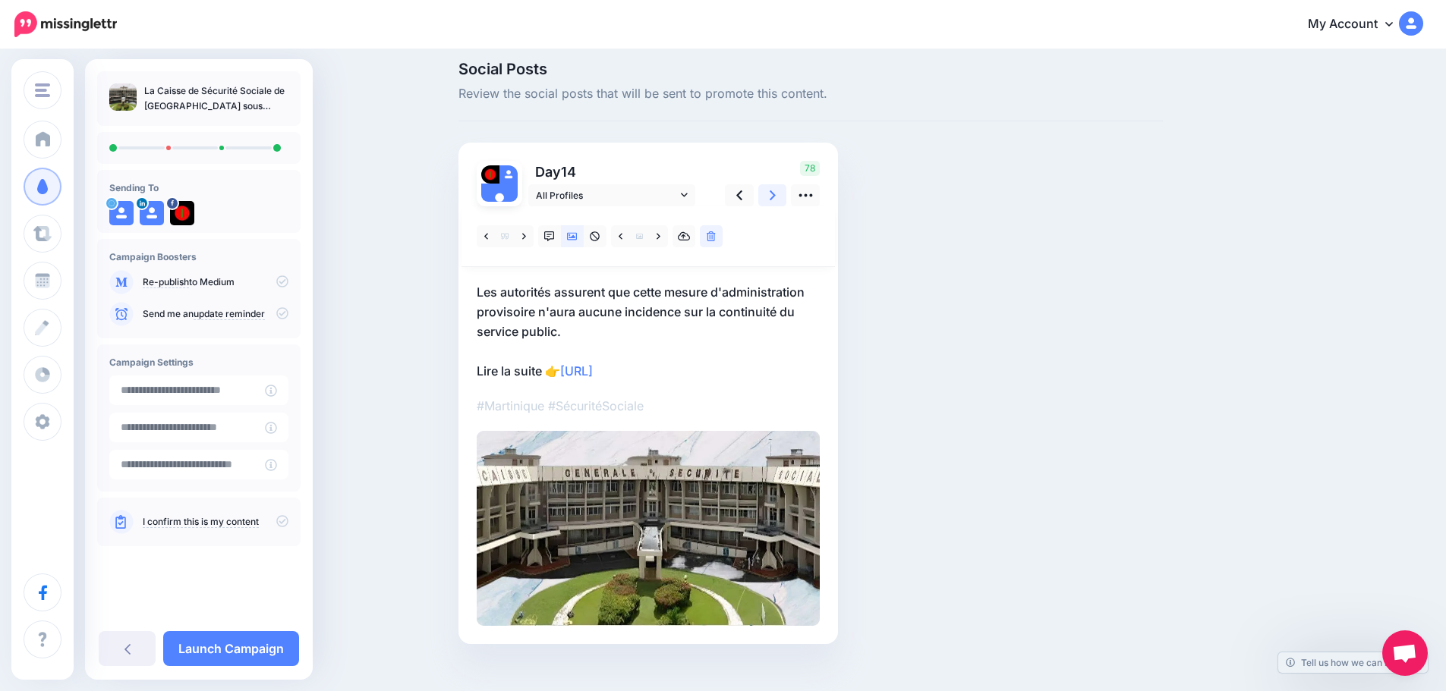
scroll to position [33, 0]
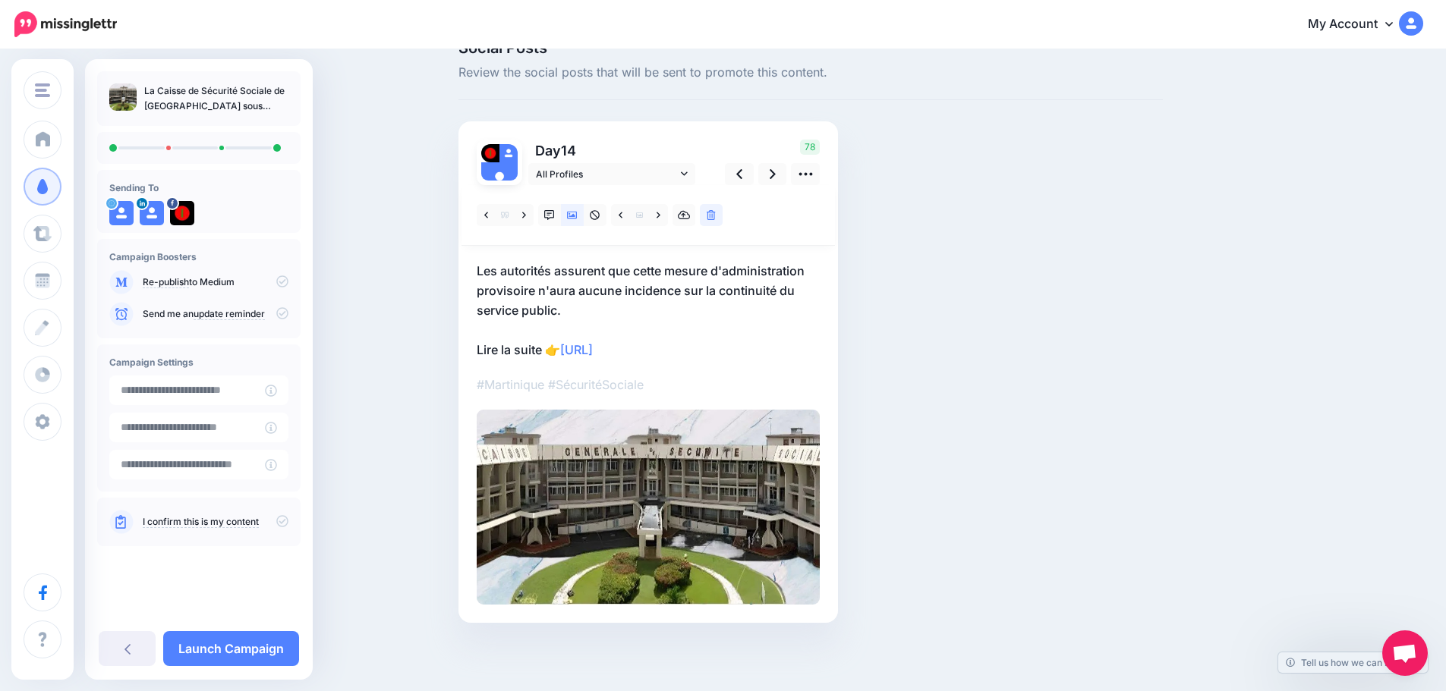
click at [285, 515] on icon at bounding box center [282, 521] width 12 height 12
click at [254, 647] on link "Launch Campaign" at bounding box center [231, 649] width 136 height 35
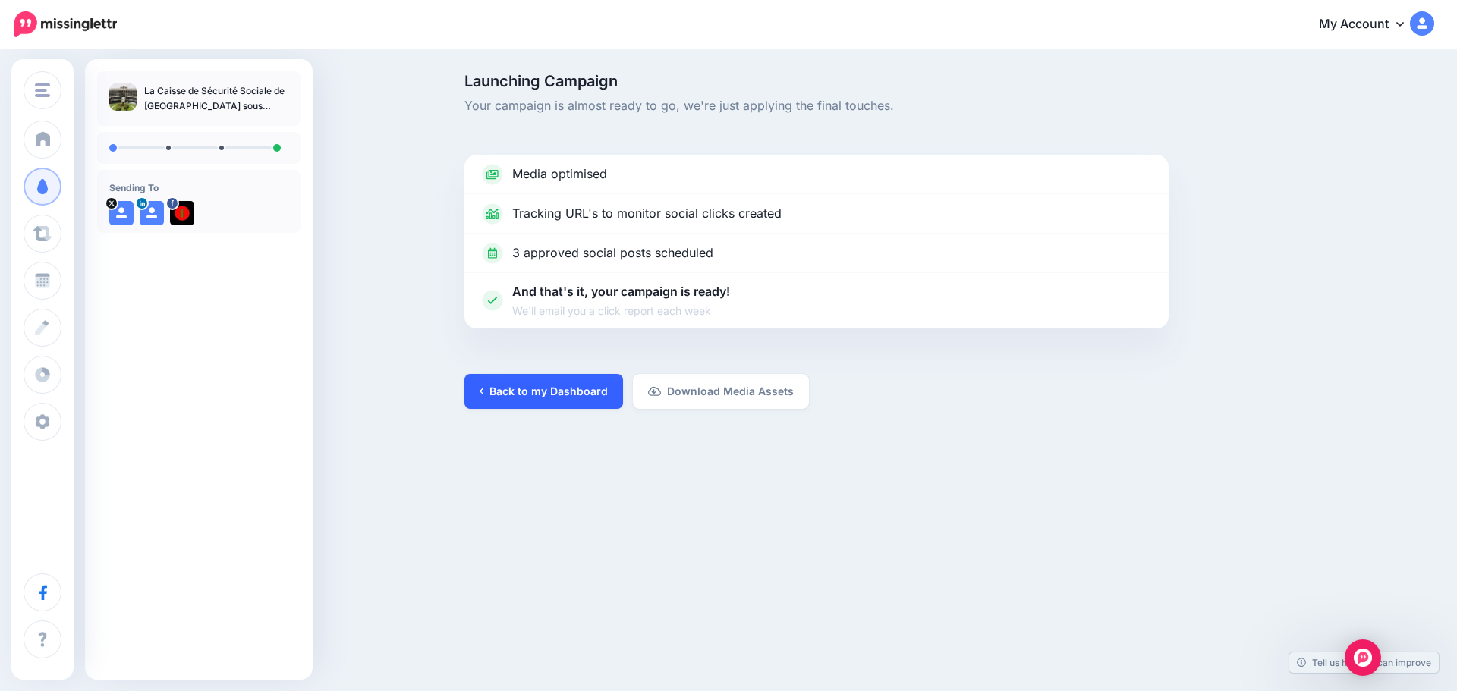
click at [557, 391] on link "Back to my Dashboard" at bounding box center [544, 391] width 159 height 35
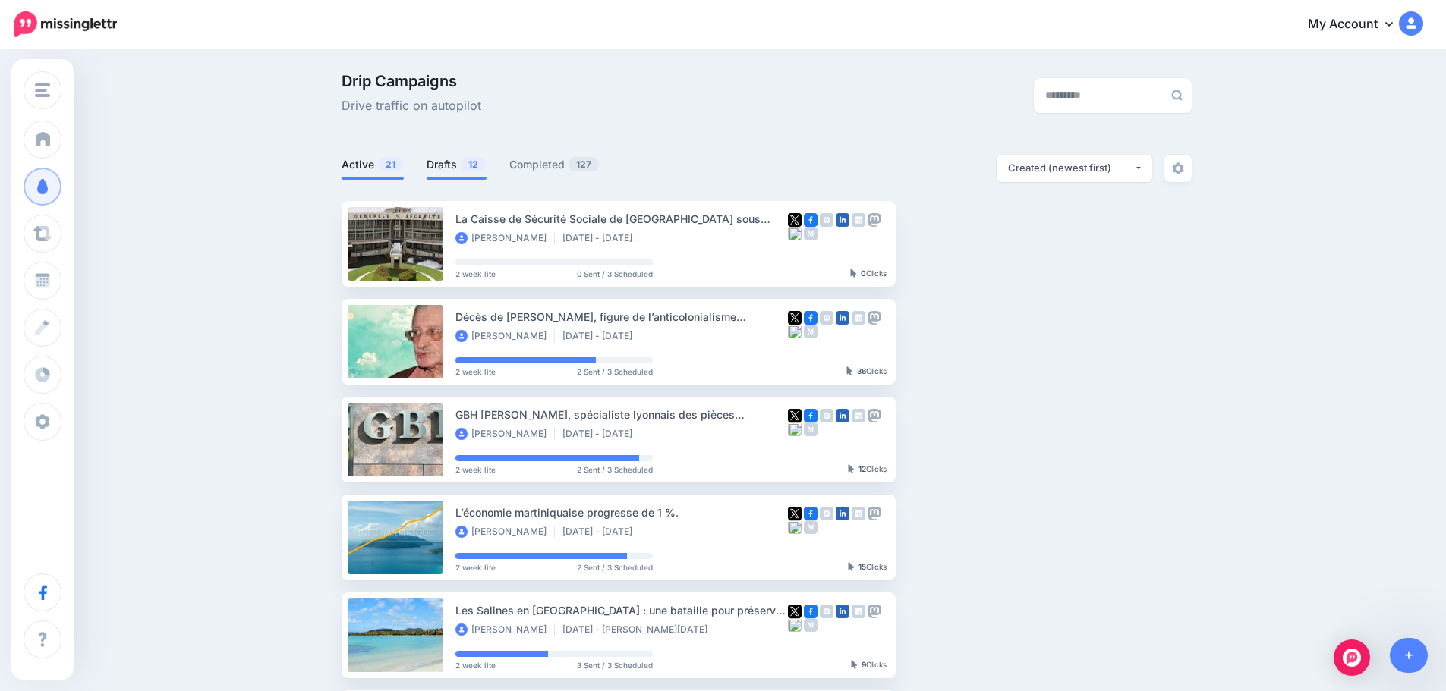
click at [451, 168] on link "Drafts 12" at bounding box center [457, 165] width 60 height 18
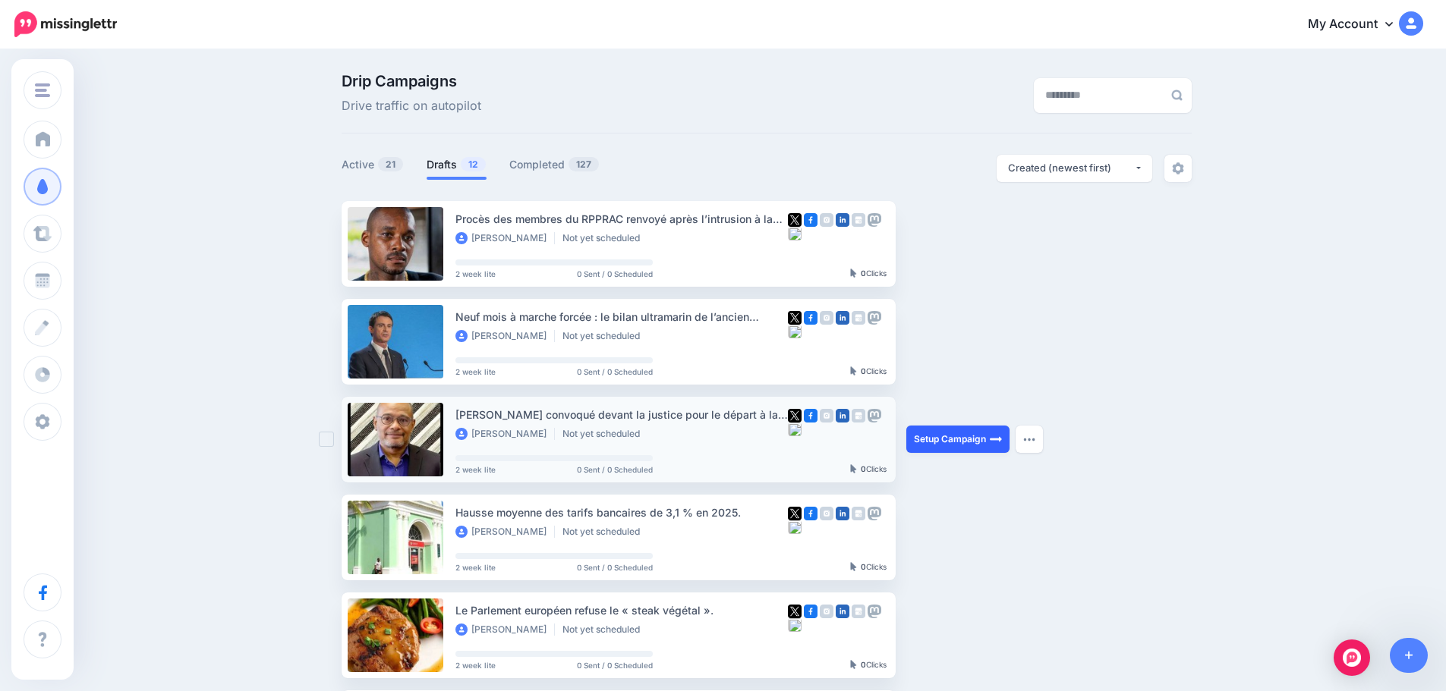
click at [963, 430] on link "Setup Campaign" at bounding box center [957, 439] width 103 height 27
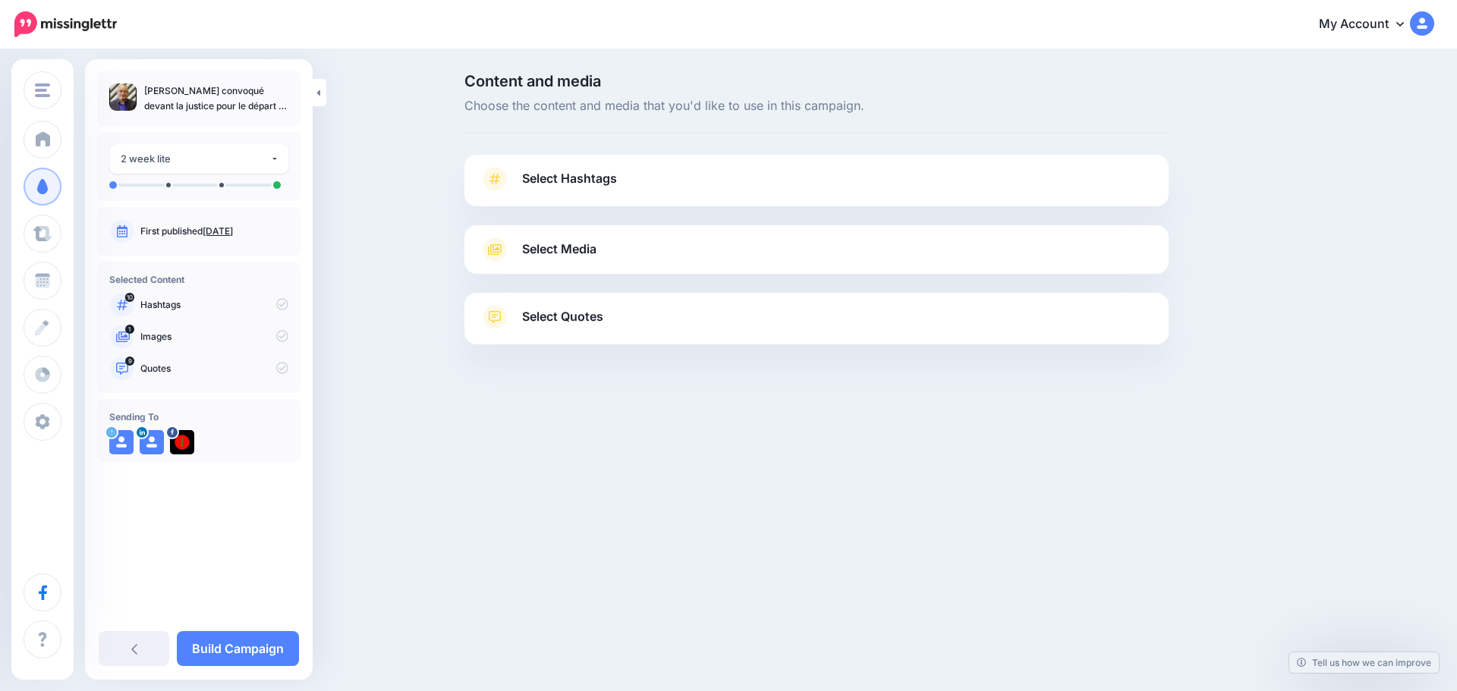
click at [531, 181] on span "Select Hashtags" at bounding box center [569, 179] width 95 height 20
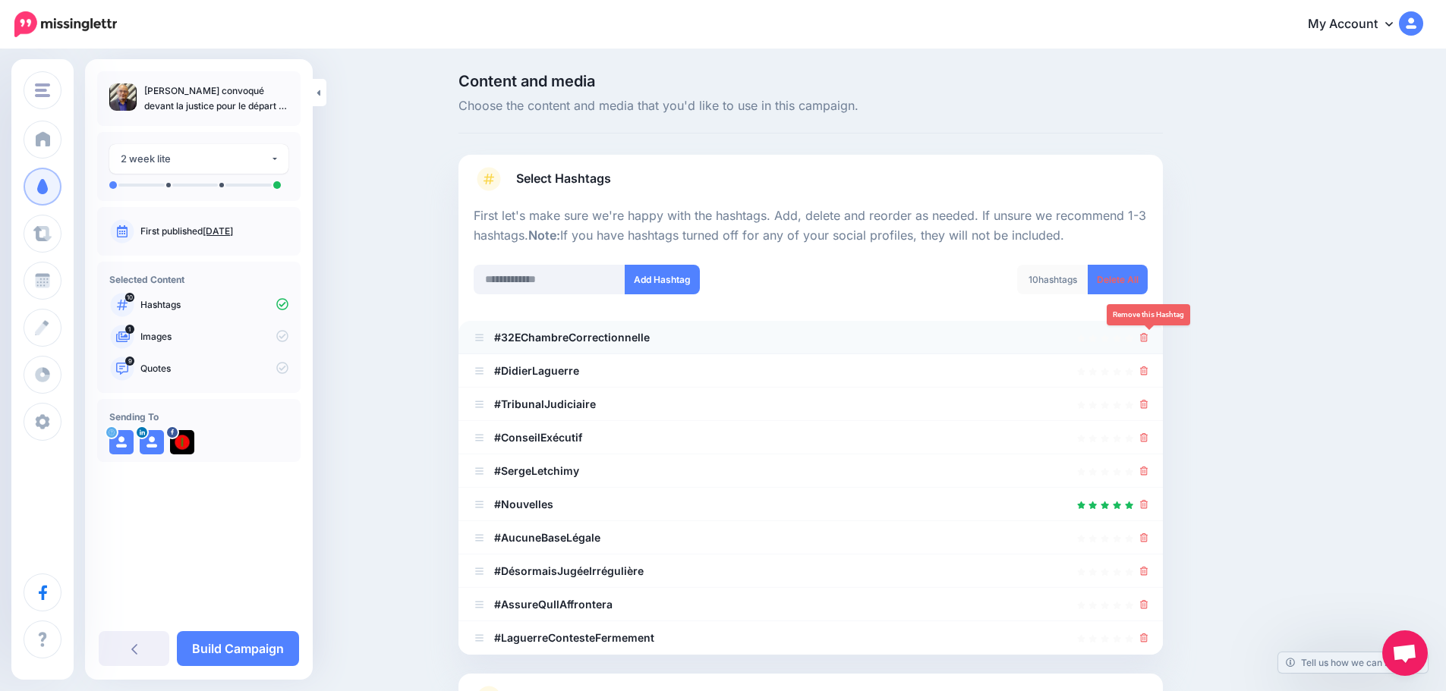
click at [1148, 336] on icon at bounding box center [1144, 337] width 8 height 9
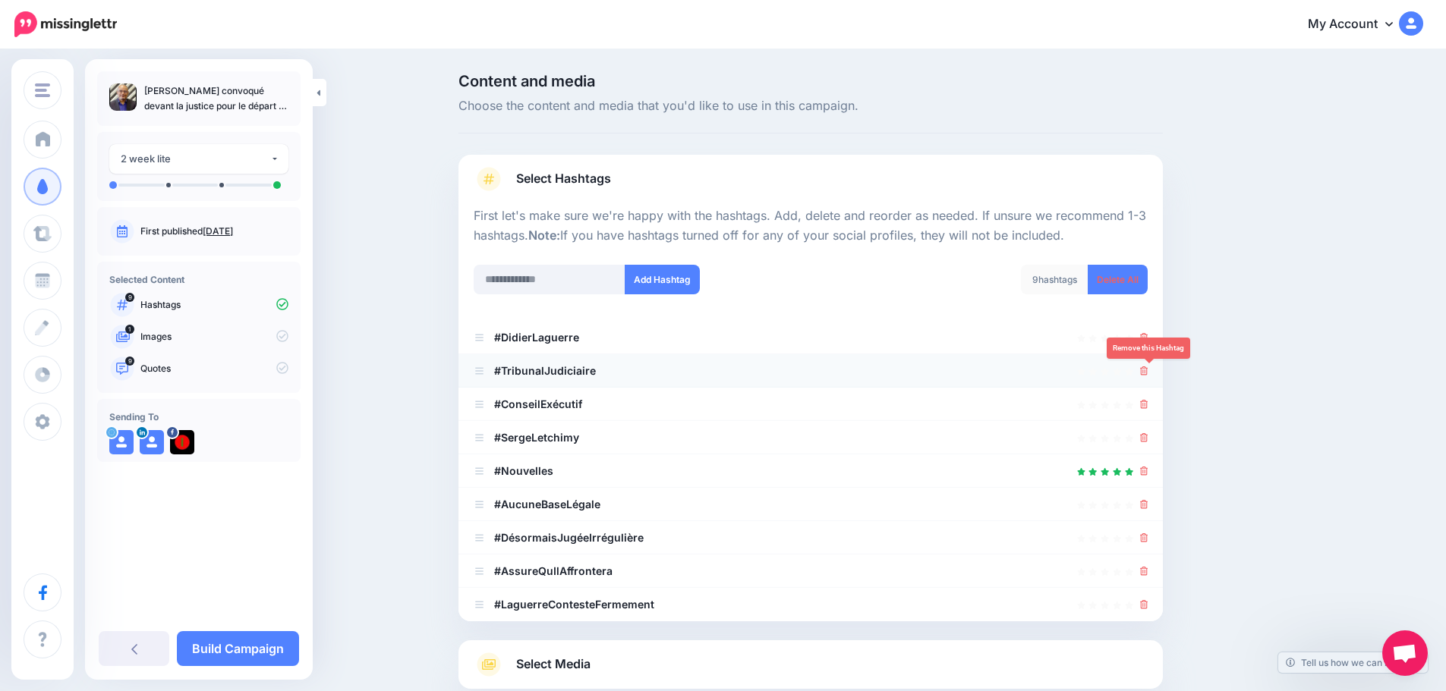
click at [1148, 374] on icon at bounding box center [1144, 371] width 8 height 9
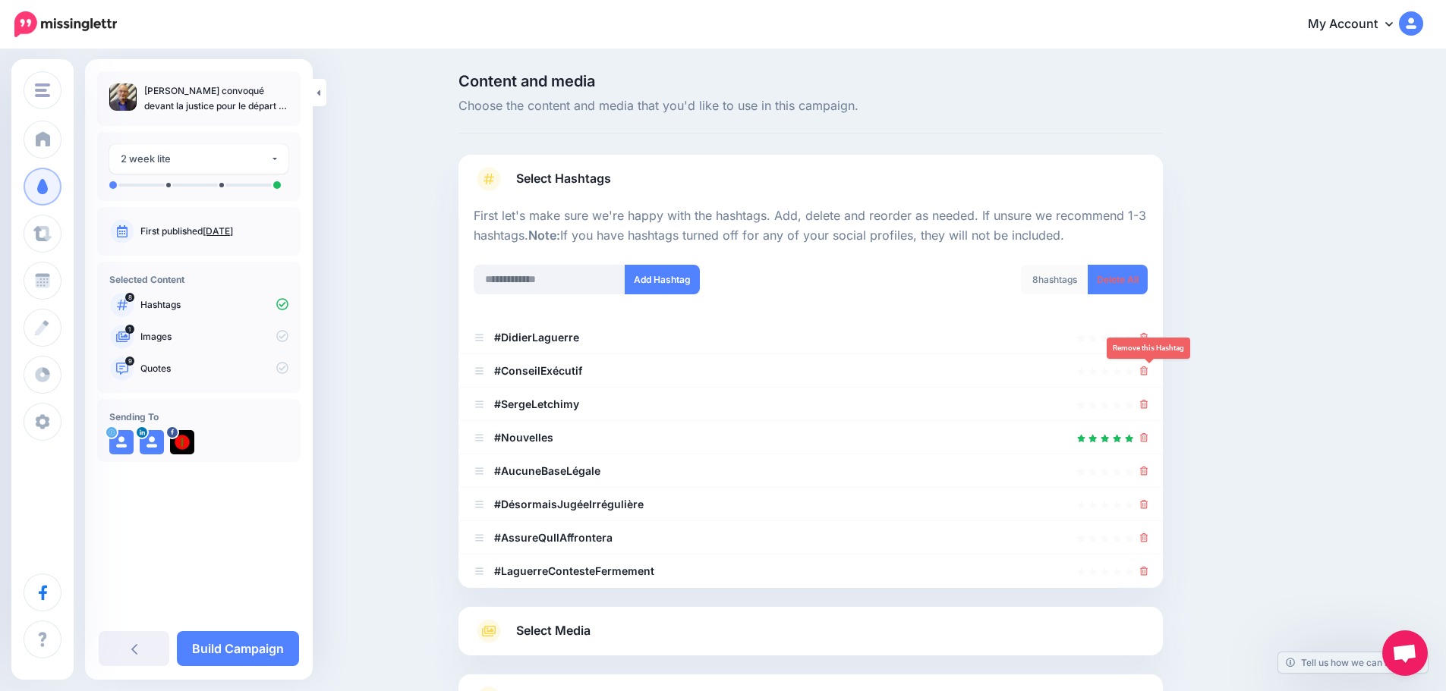
click at [1148, 374] on icon at bounding box center [1144, 371] width 8 height 9
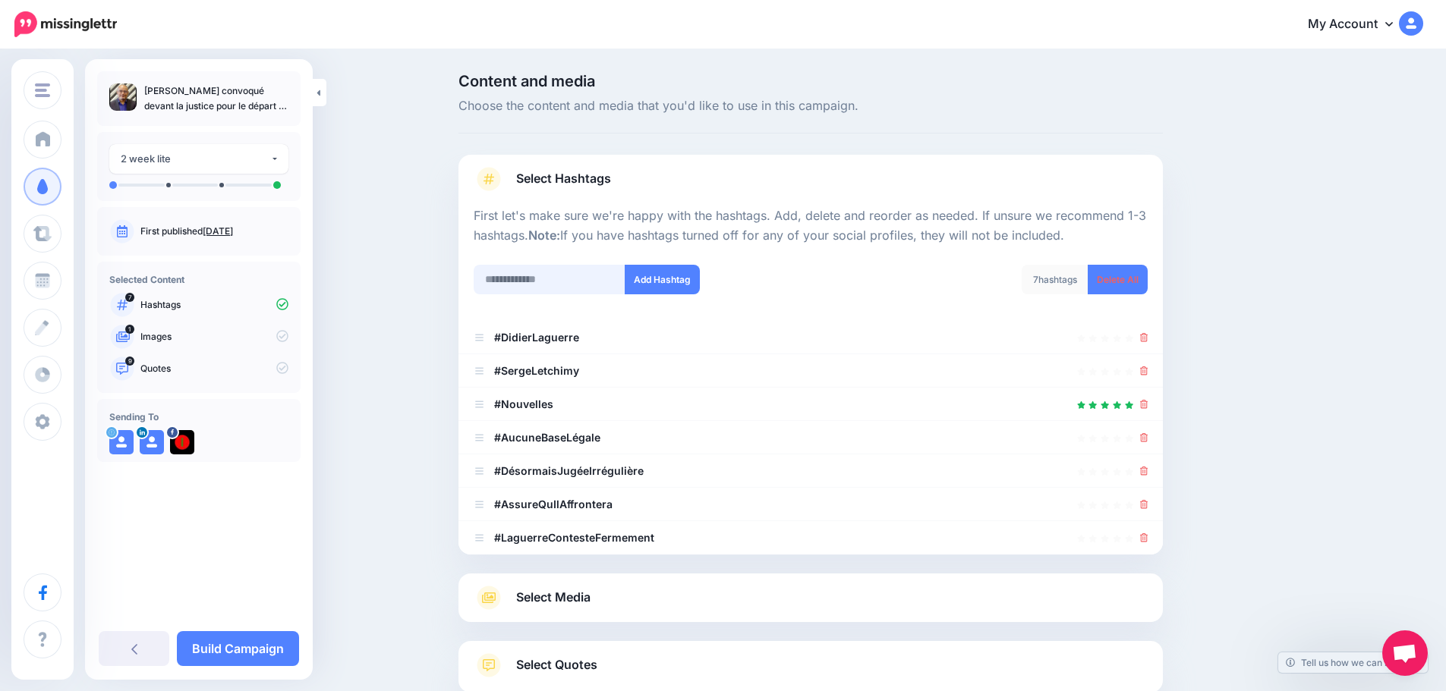
click at [607, 283] on input "text" at bounding box center [550, 280] width 152 height 30
type input "*******"
click at [684, 283] on button "Add Hashtag" at bounding box center [662, 280] width 75 height 30
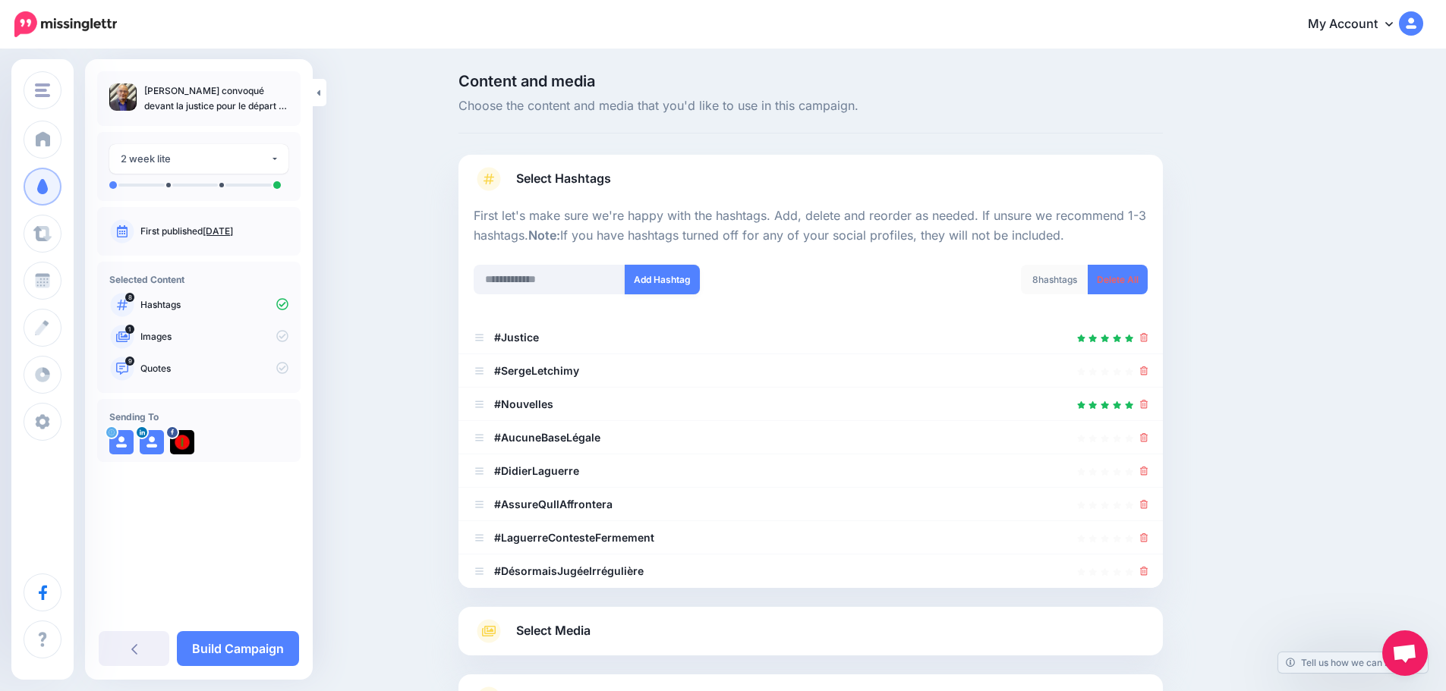
scroll to position [155, 0]
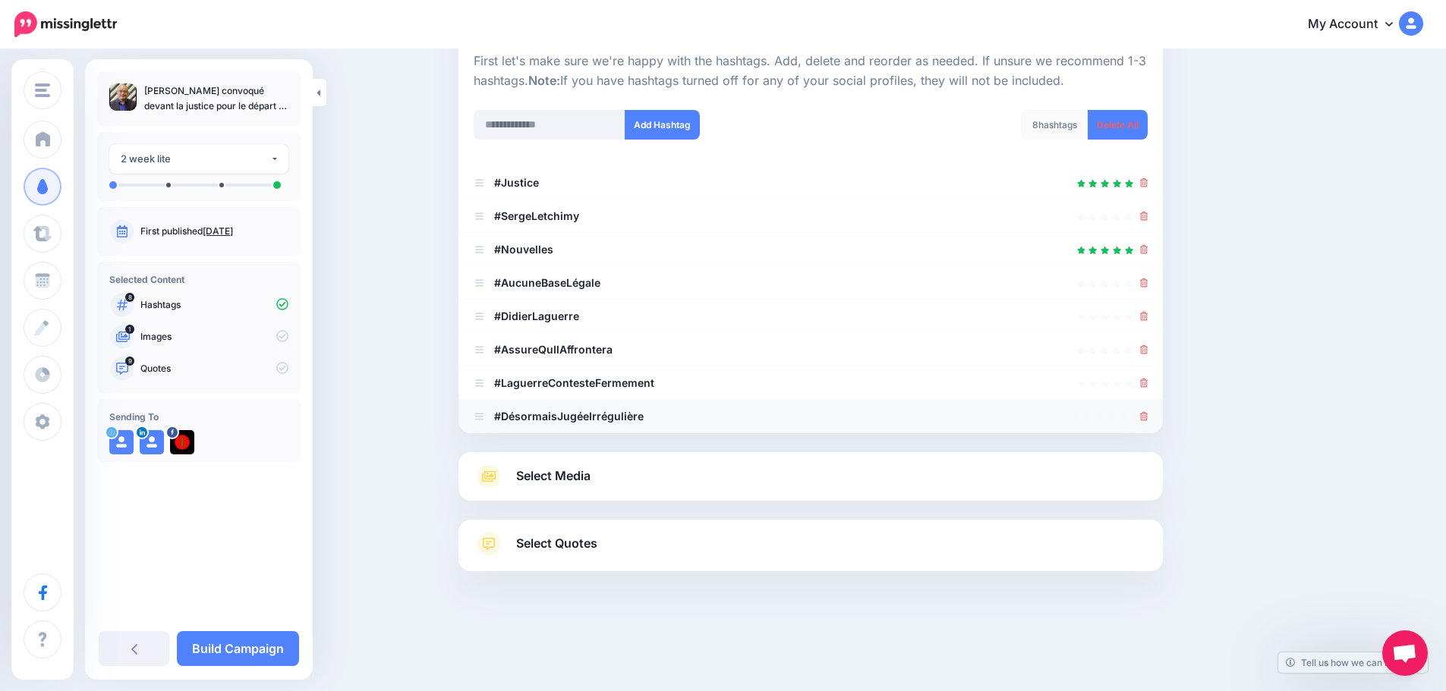
click at [1148, 417] on icon at bounding box center [1144, 416] width 8 height 9
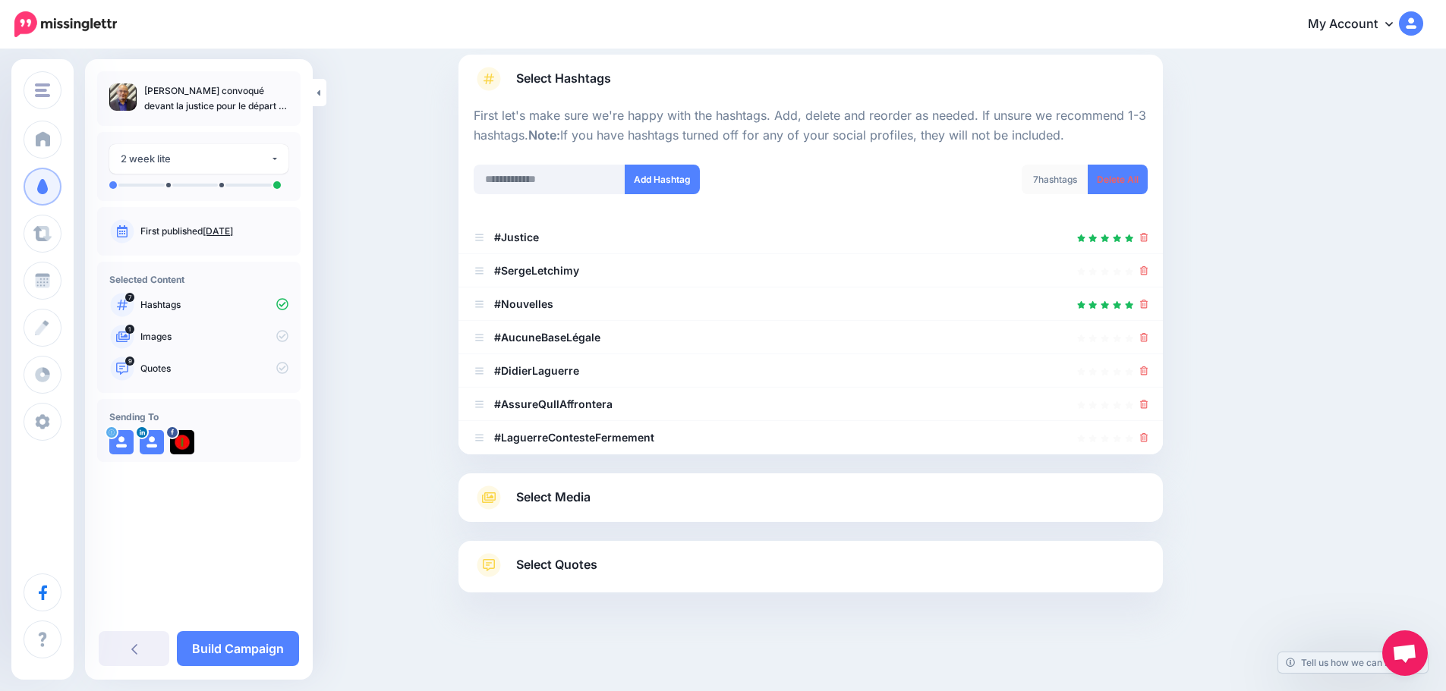
scroll to position [100, 0]
click at [1148, 408] on icon at bounding box center [1144, 404] width 8 height 9
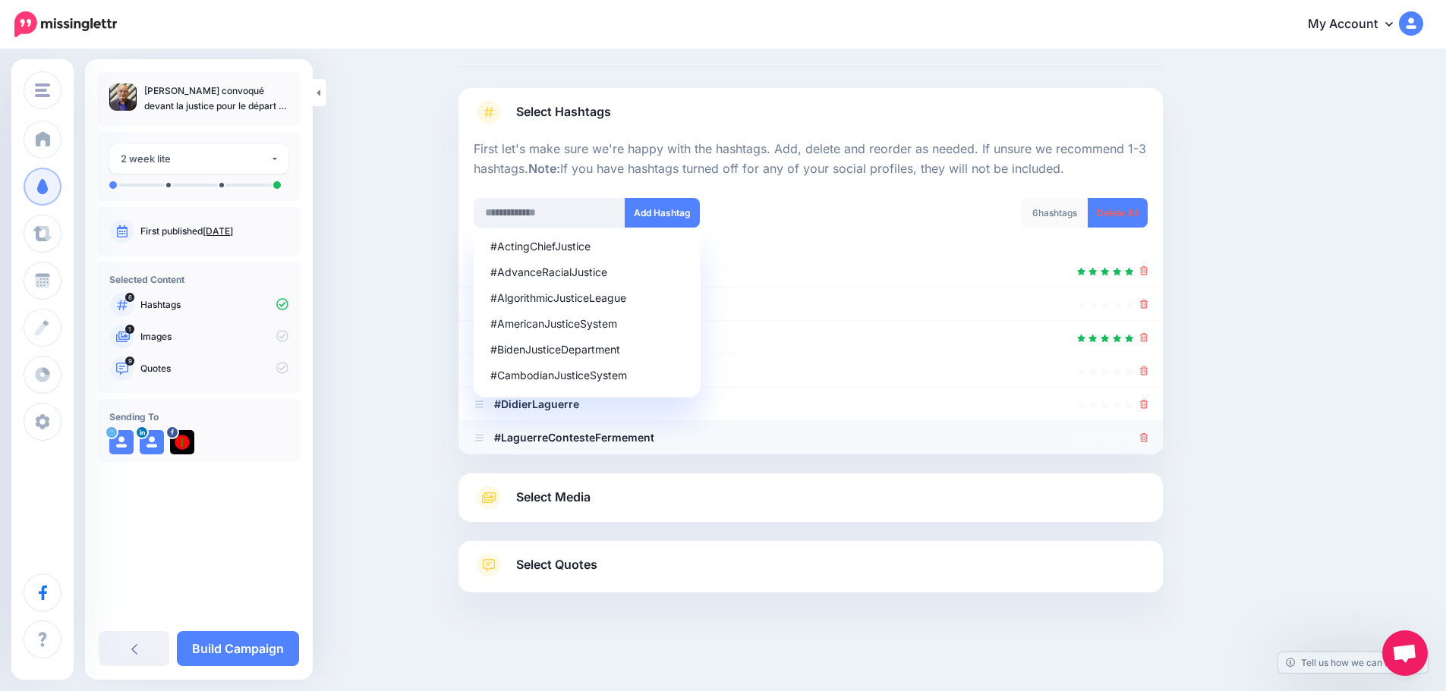
click at [1148, 439] on icon at bounding box center [1144, 437] width 8 height 9
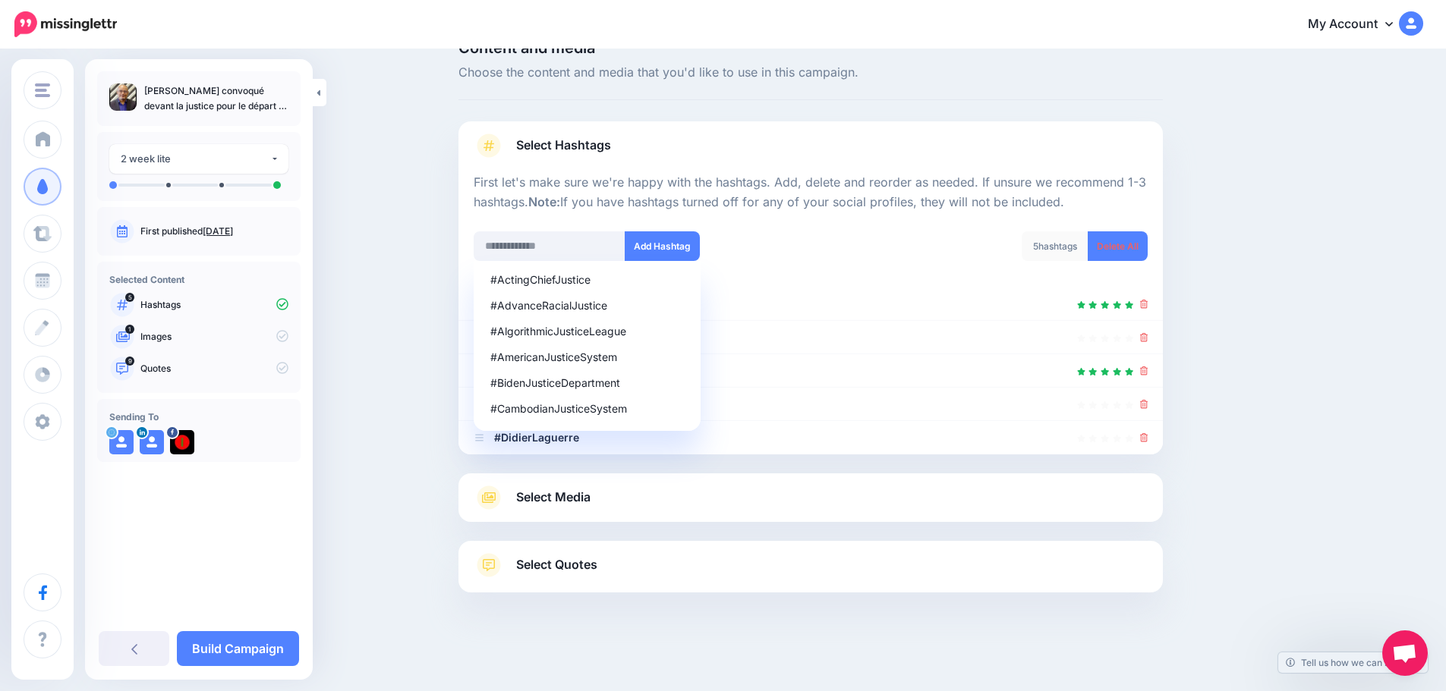
scroll to position [33, 0]
click at [578, 246] on input "text" at bounding box center [550, 247] width 152 height 30
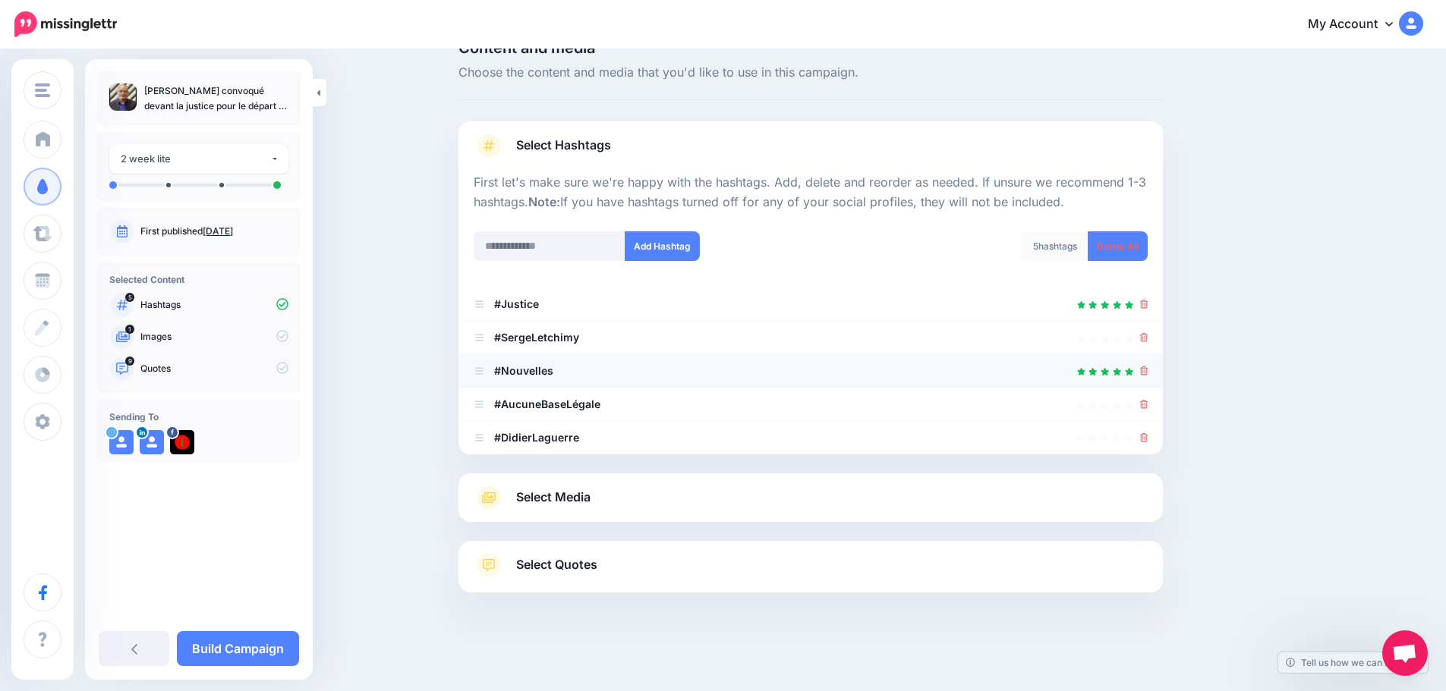
click at [1148, 369] on icon at bounding box center [1144, 371] width 8 height 9
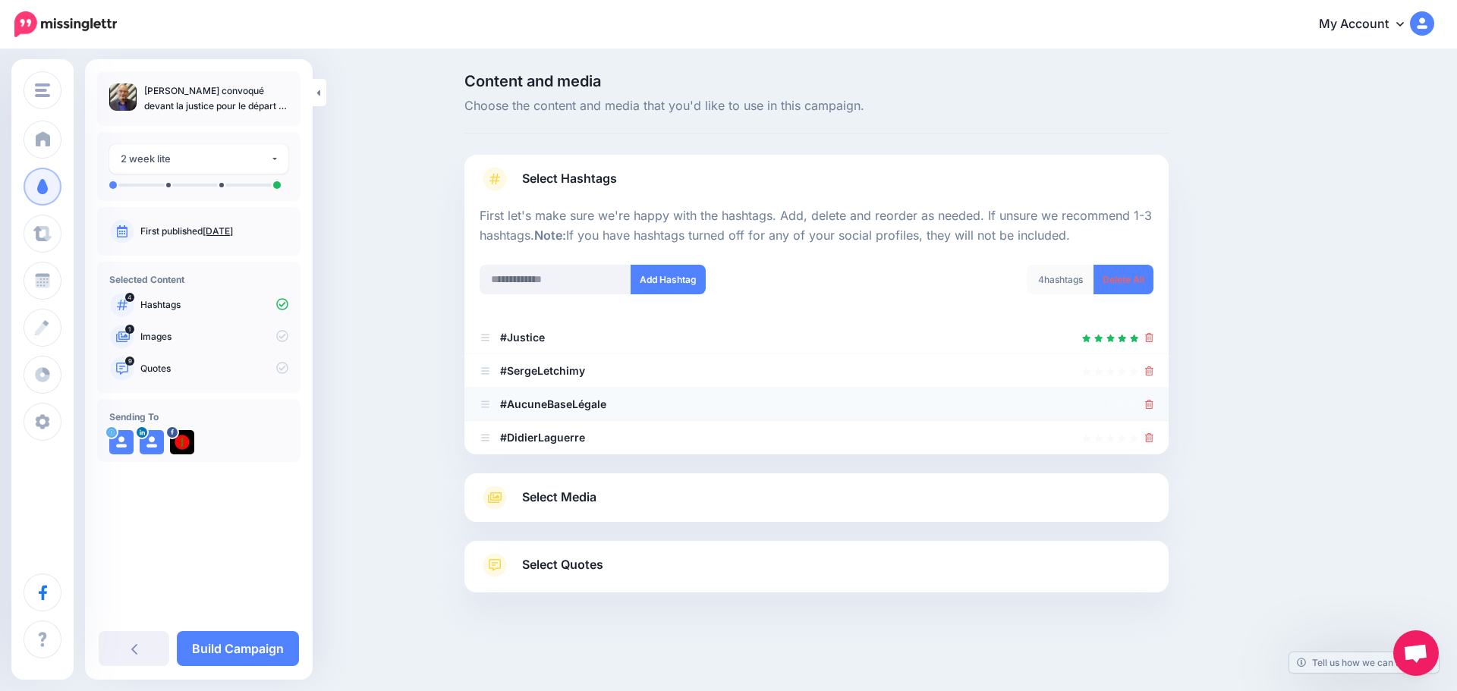
click at [1148, 403] on icon at bounding box center [1149, 404] width 8 height 9
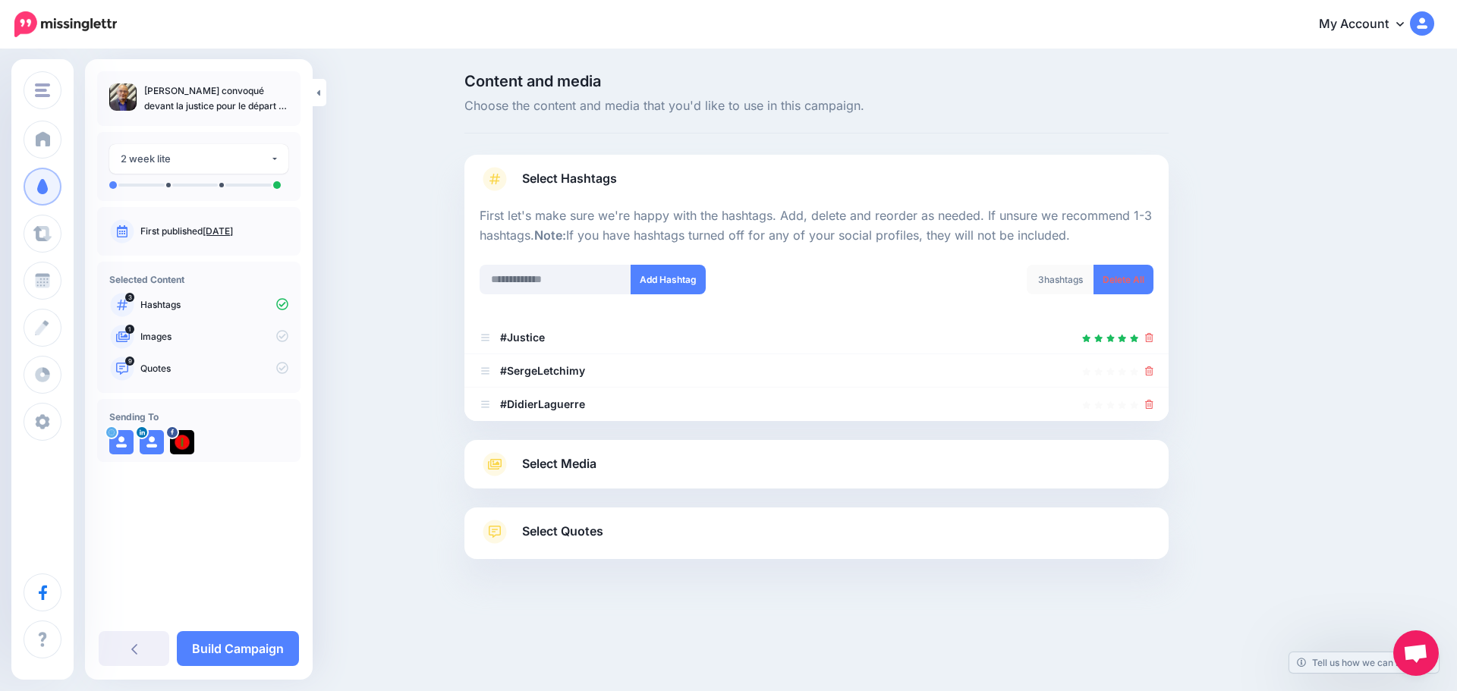
click at [536, 541] on span "Select Quotes" at bounding box center [562, 531] width 81 height 20
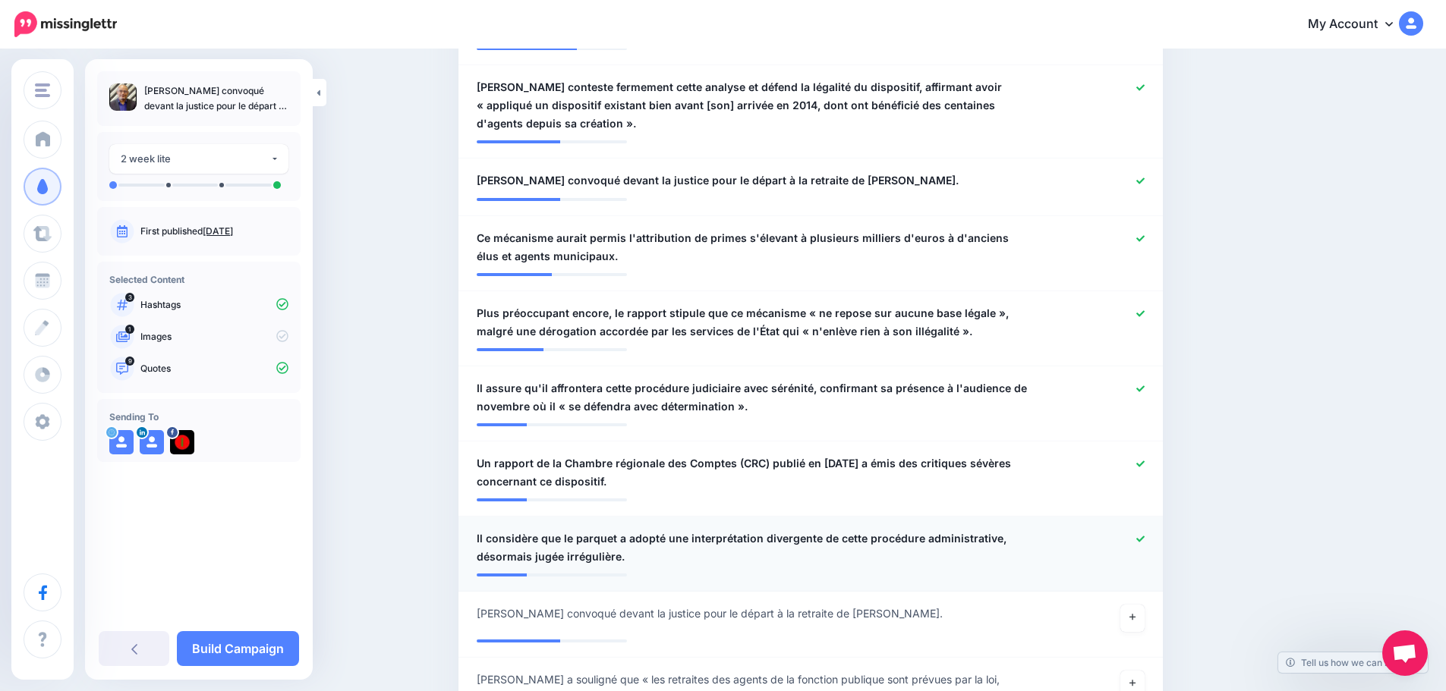
scroll to position [607, 0]
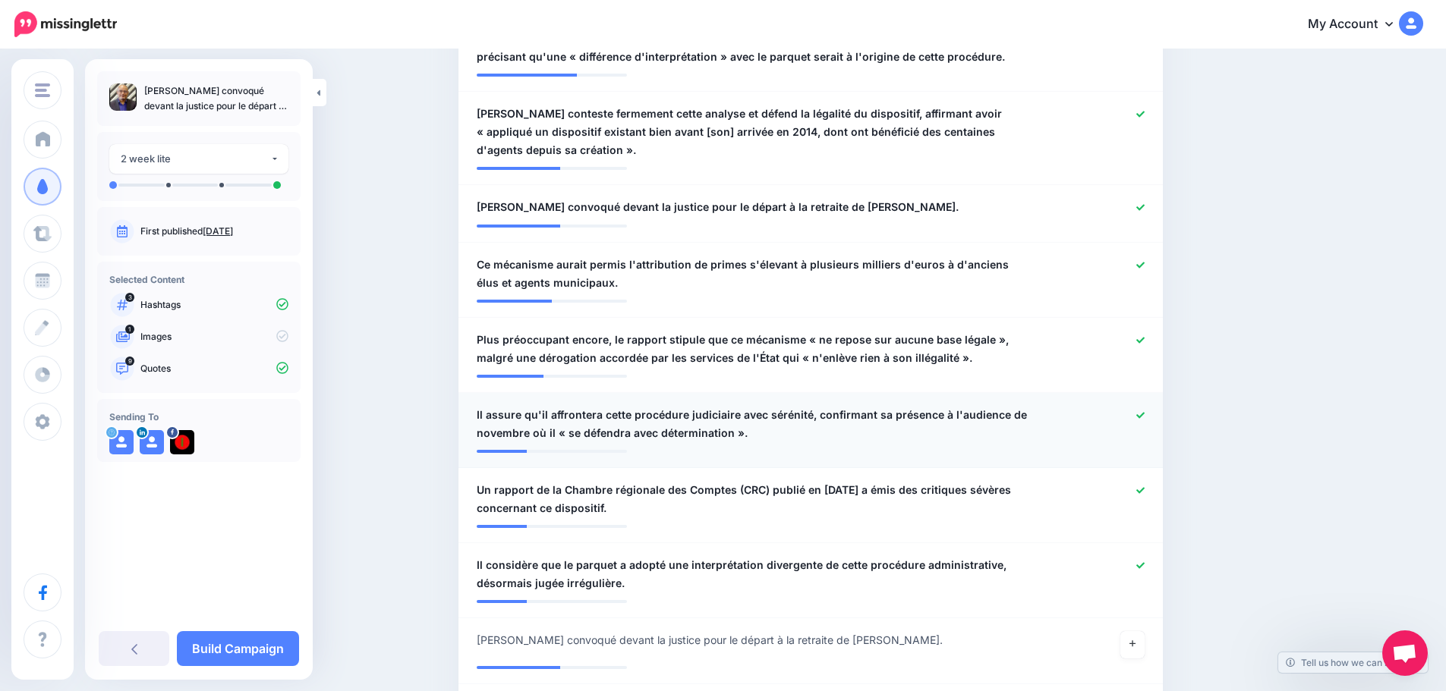
click at [1145, 414] on icon at bounding box center [1140, 415] width 8 height 8
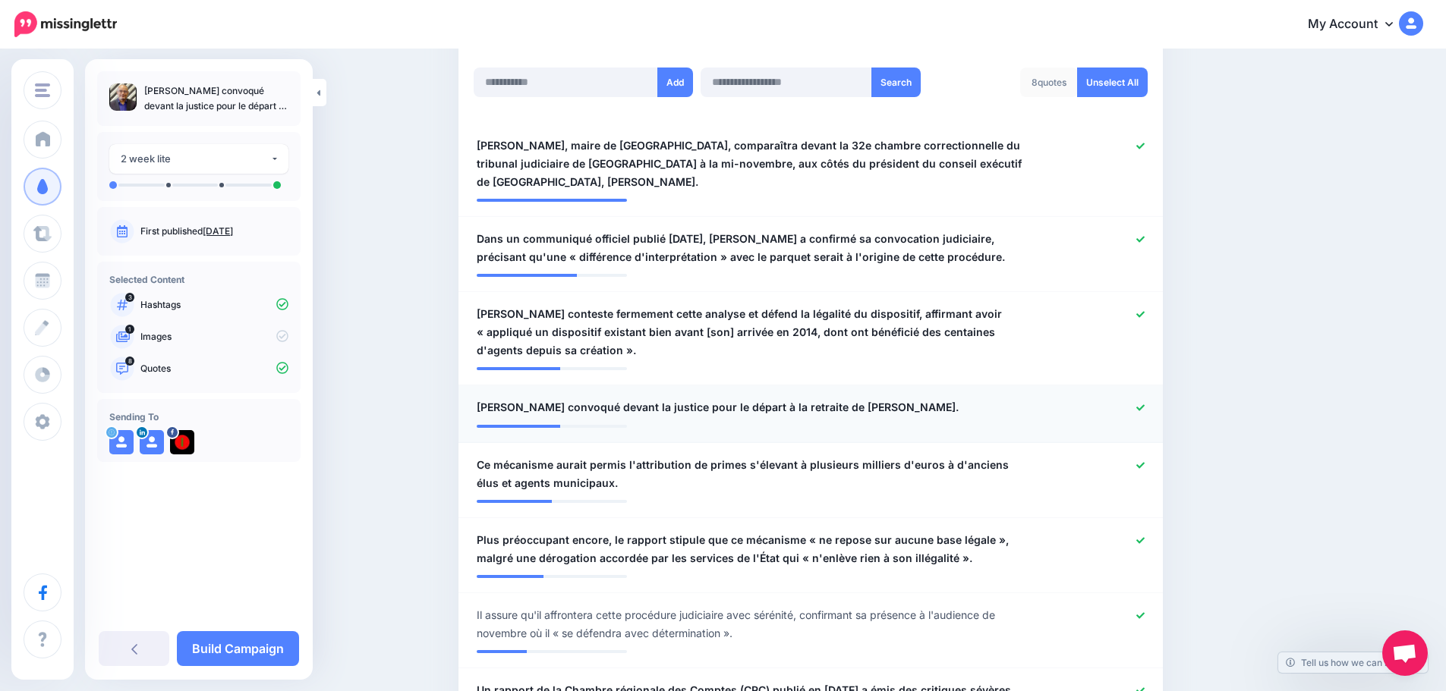
scroll to position [380, 0]
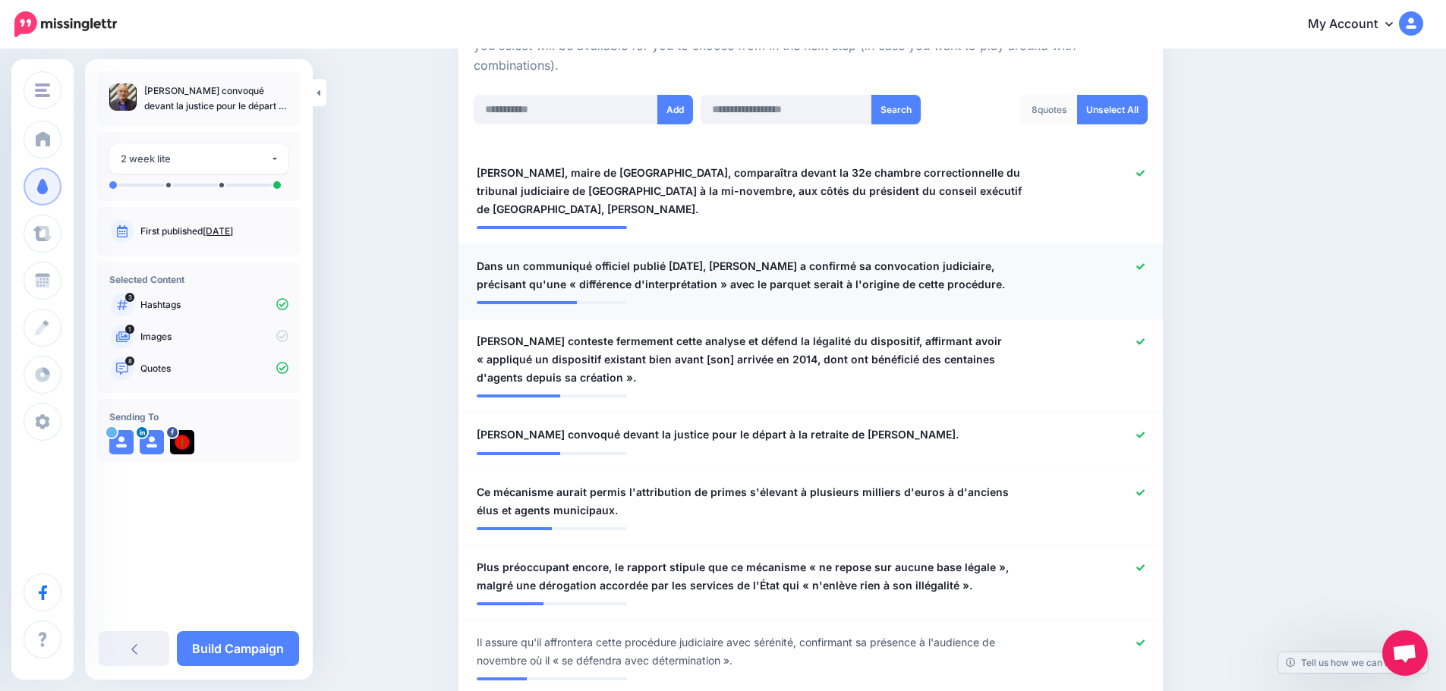
click at [1147, 263] on div at bounding box center [1098, 275] width 115 height 36
click at [1145, 263] on icon at bounding box center [1140, 267] width 8 height 8
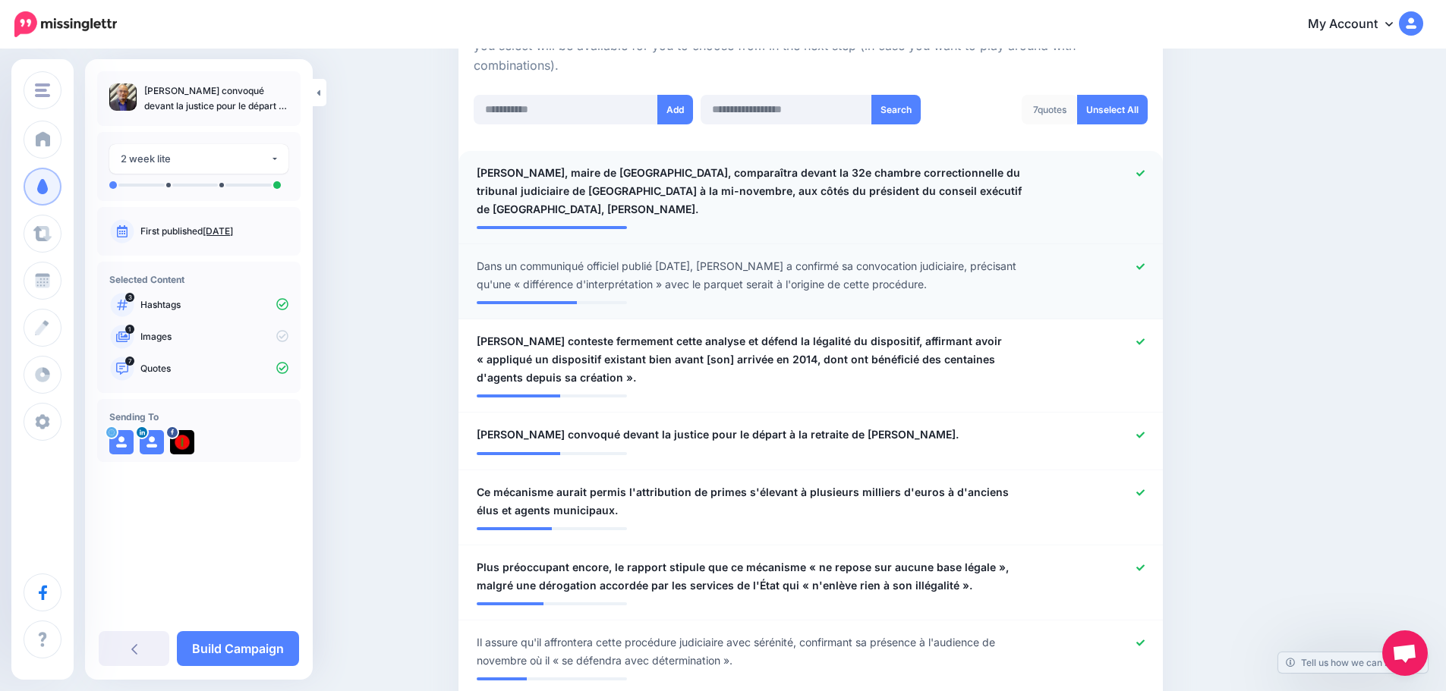
click at [1142, 174] on icon at bounding box center [1140, 173] width 8 height 8
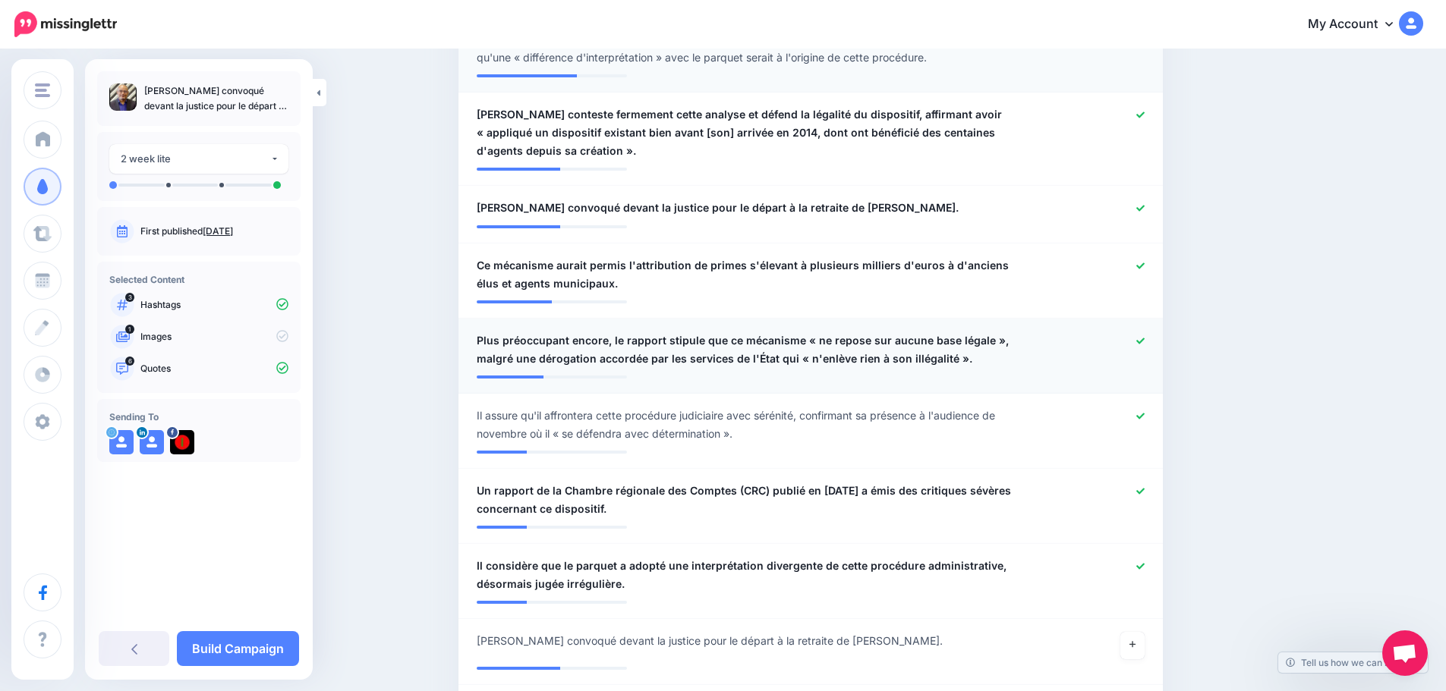
scroll to position [607, 0]
click at [257, 658] on link "Build Campaign" at bounding box center [238, 649] width 122 height 35
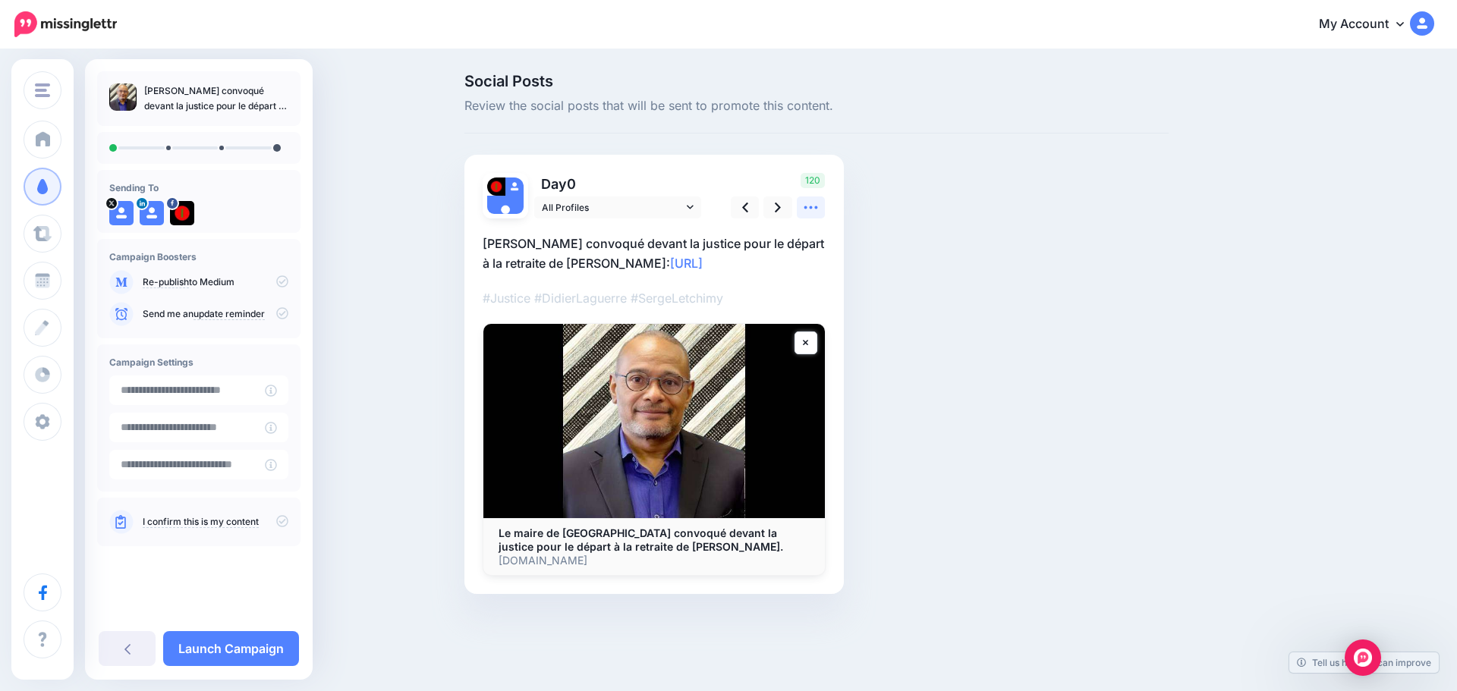
click at [817, 205] on icon at bounding box center [811, 208] width 16 height 16
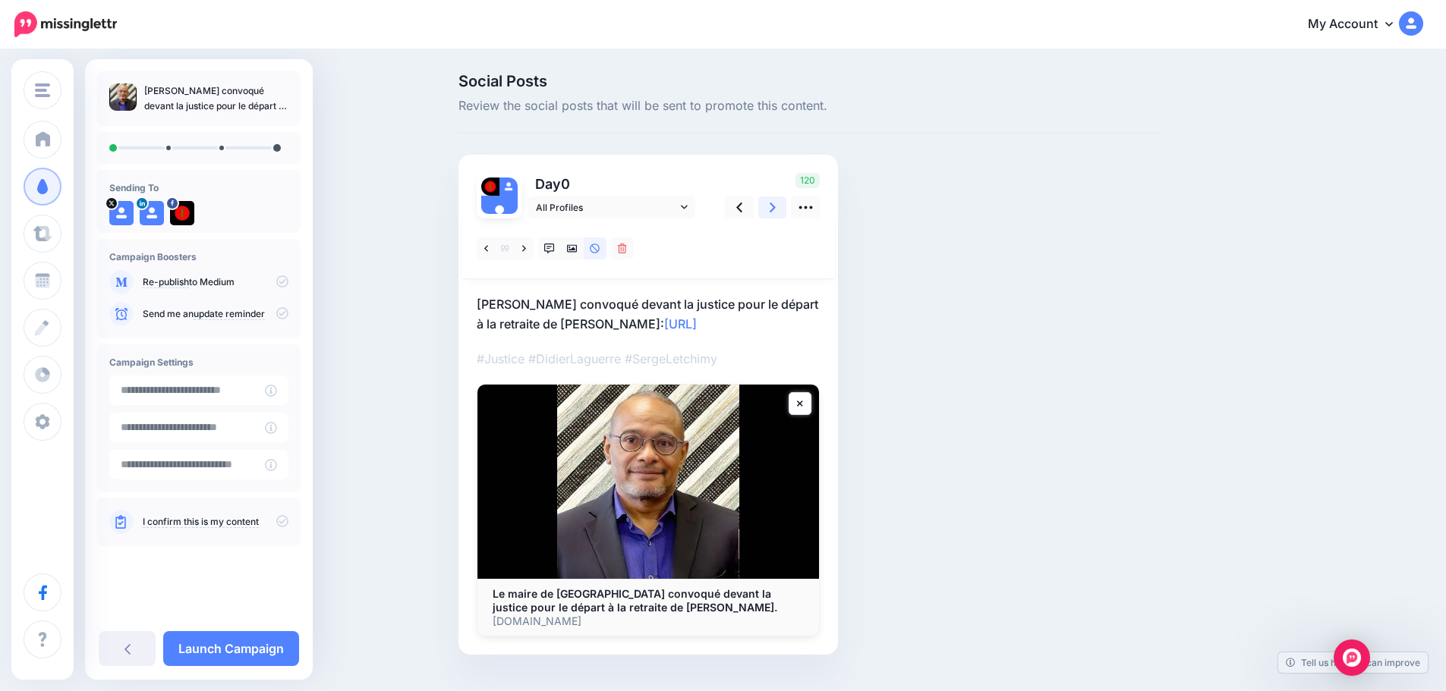
click at [776, 206] on icon at bounding box center [773, 208] width 6 height 16
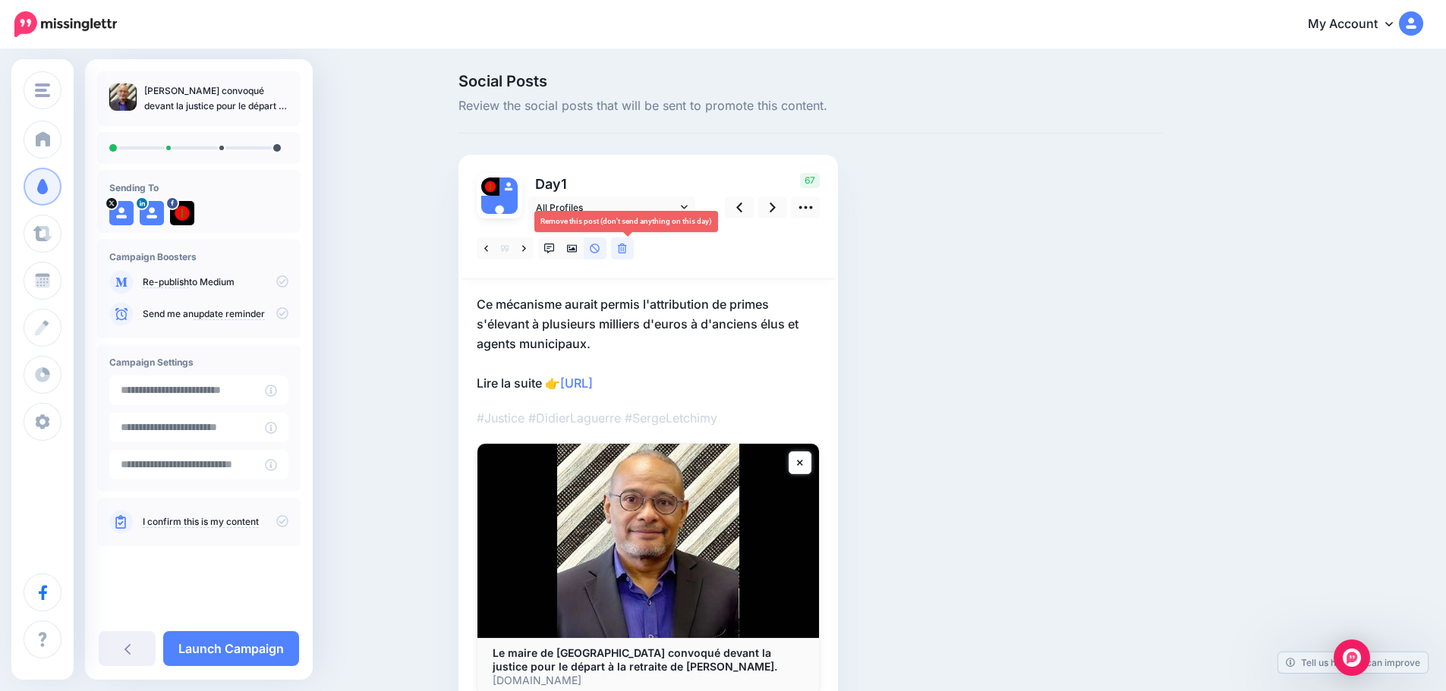
click at [626, 247] on icon at bounding box center [622, 249] width 9 height 11
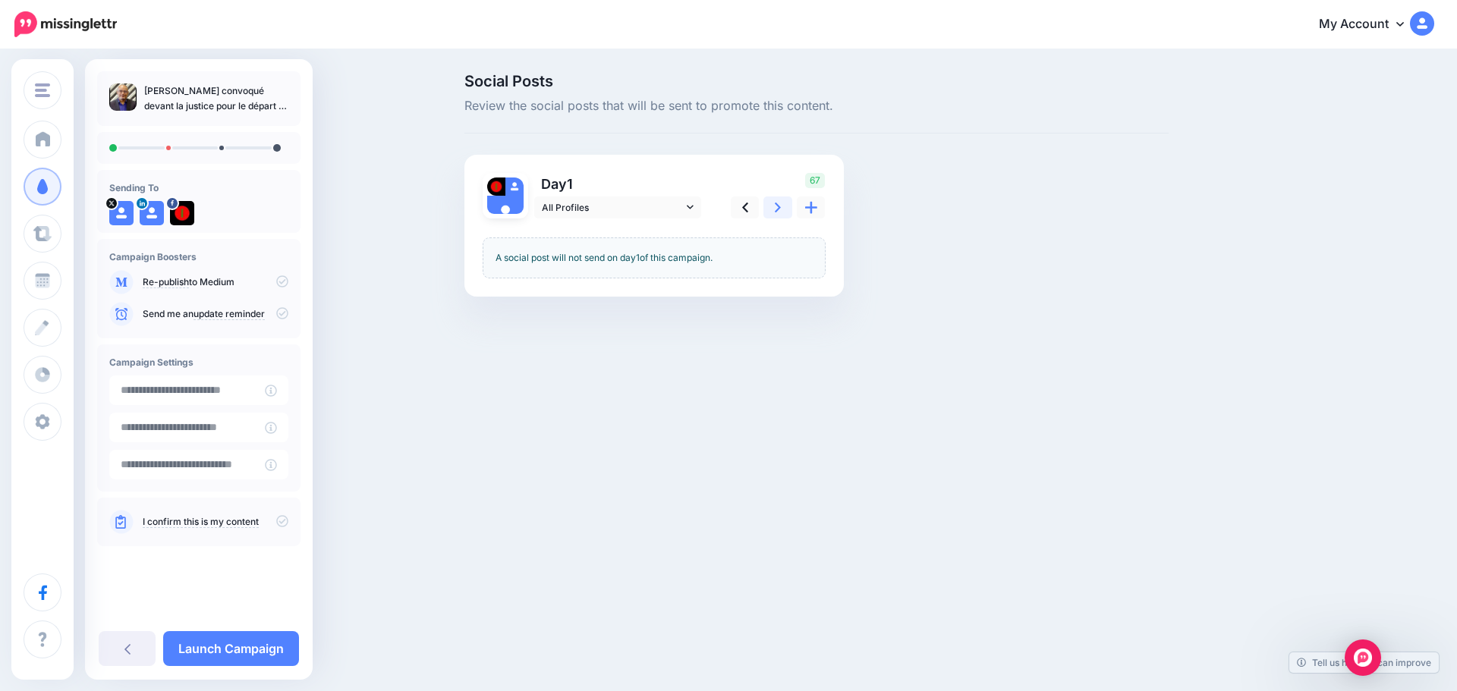
click at [780, 210] on icon at bounding box center [778, 208] width 6 height 16
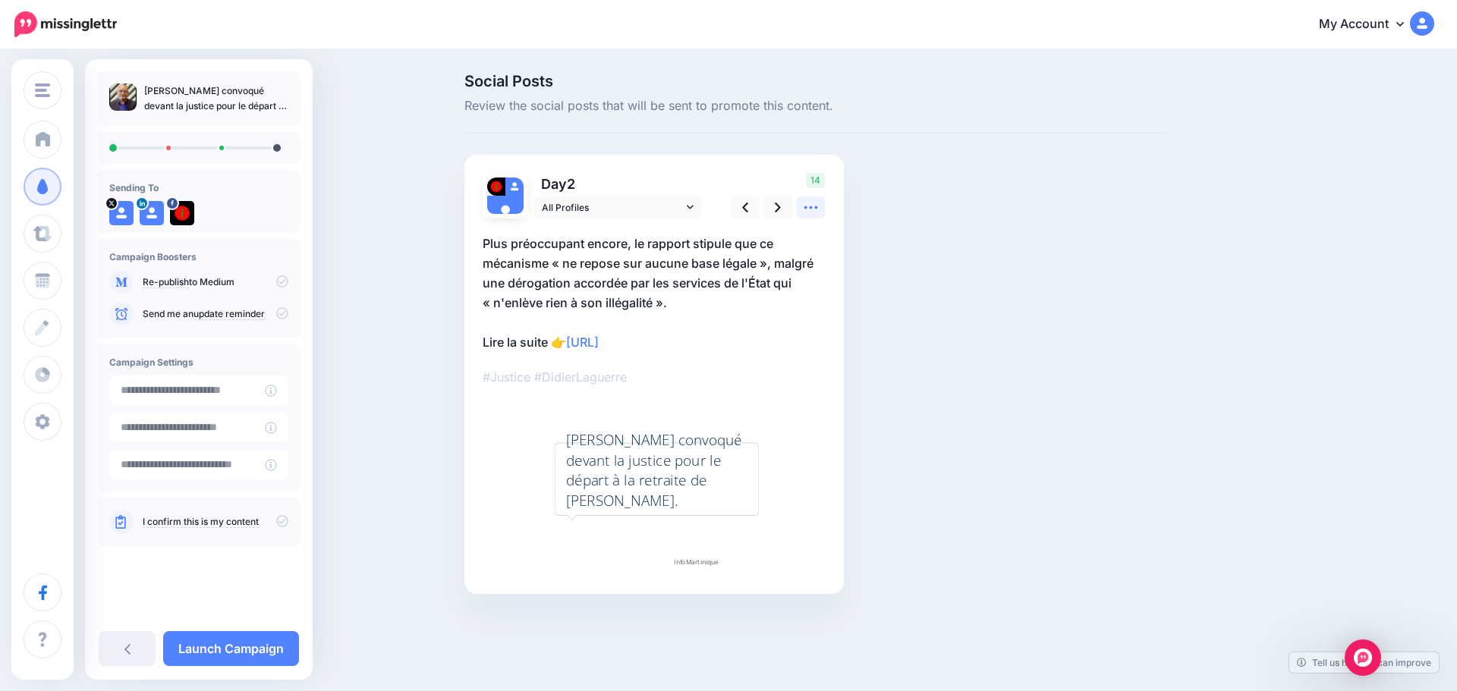
click at [809, 207] on icon at bounding box center [811, 208] width 16 height 16
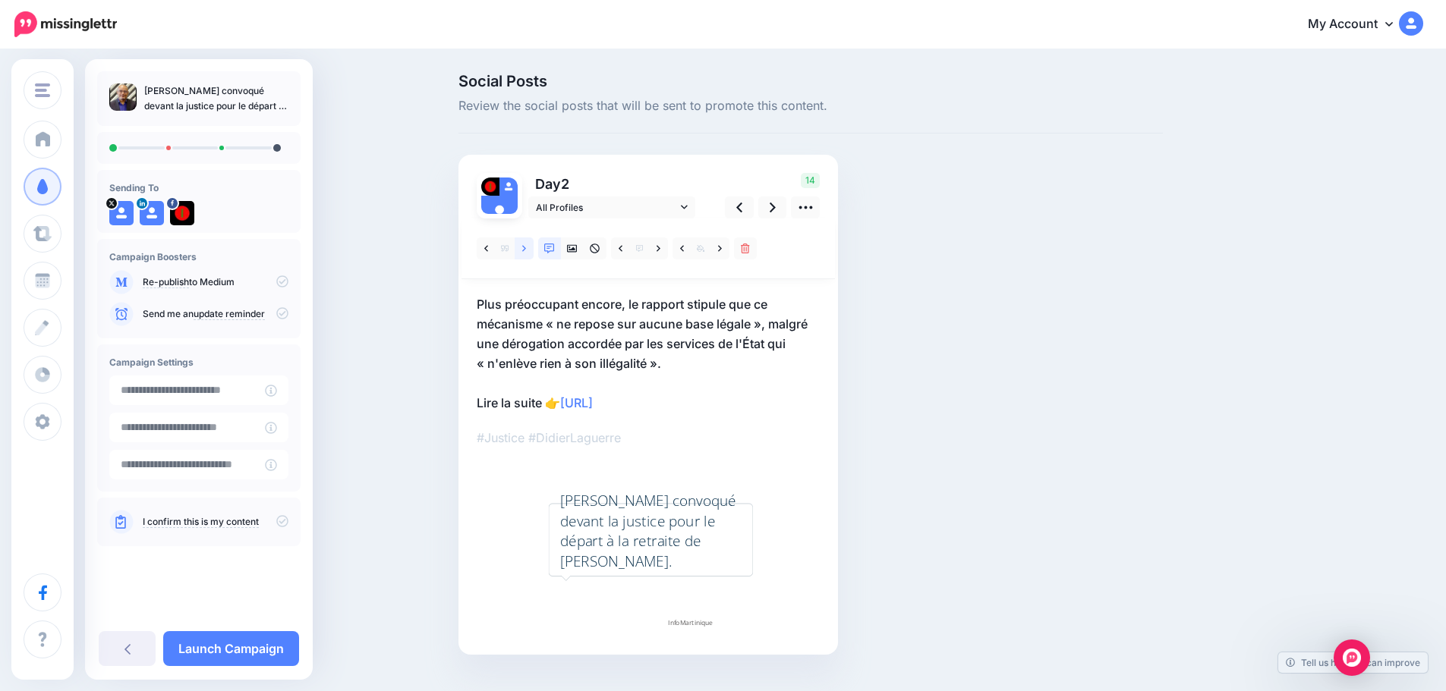
click at [526, 247] on icon at bounding box center [524, 249] width 4 height 11
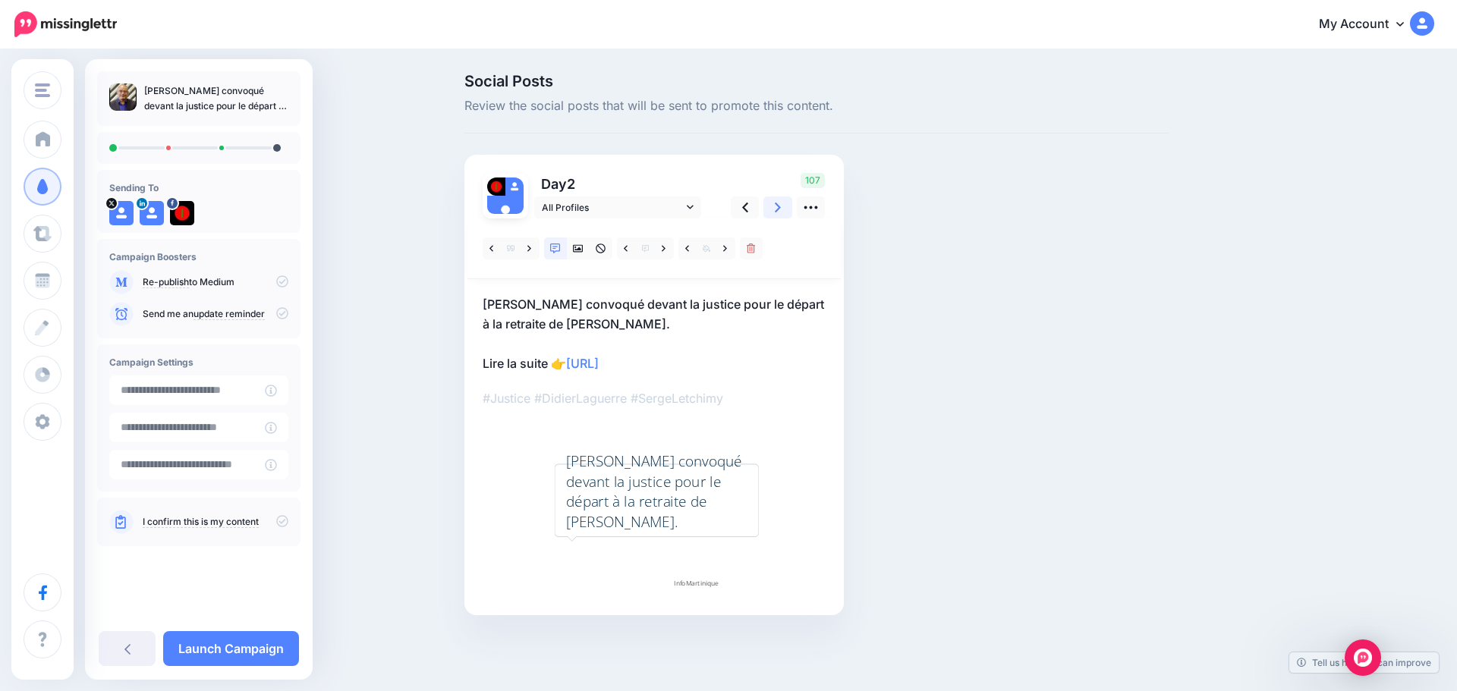
click at [776, 208] on icon at bounding box center [778, 208] width 6 height 16
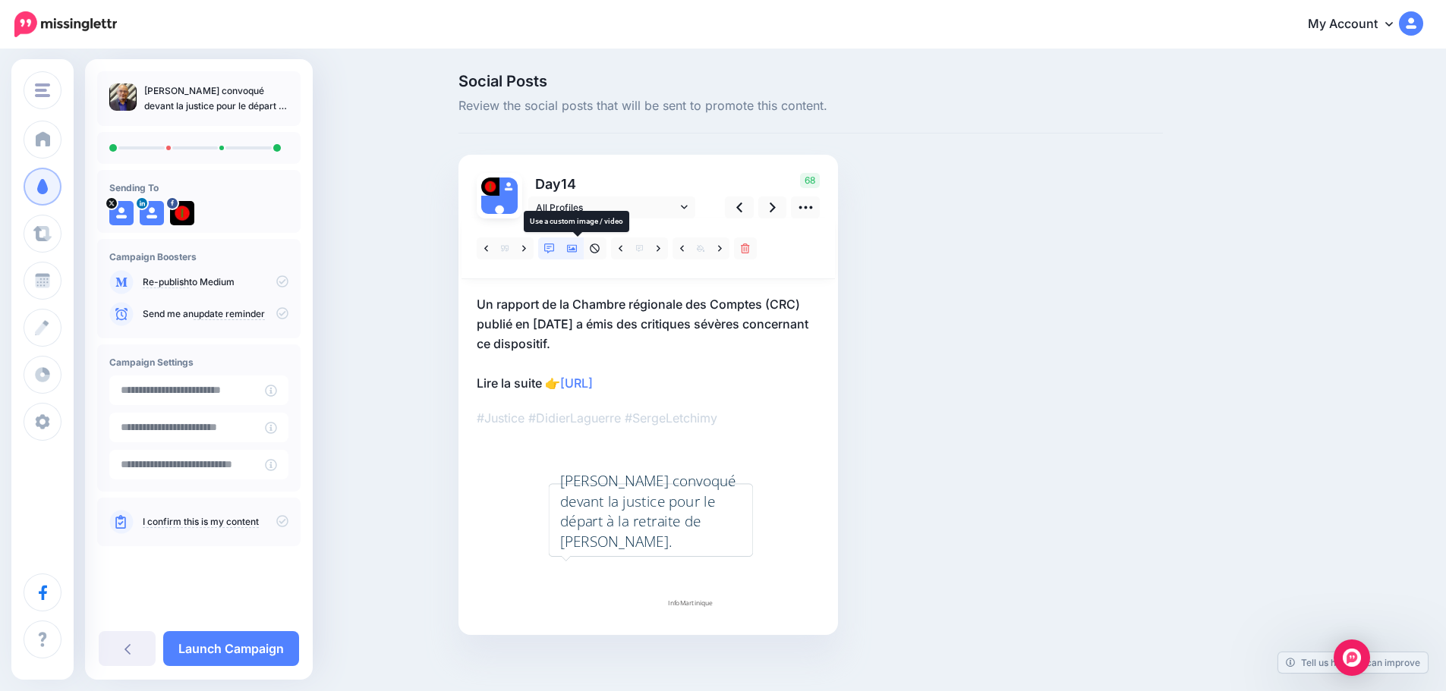
click at [578, 249] on icon at bounding box center [572, 249] width 11 height 8
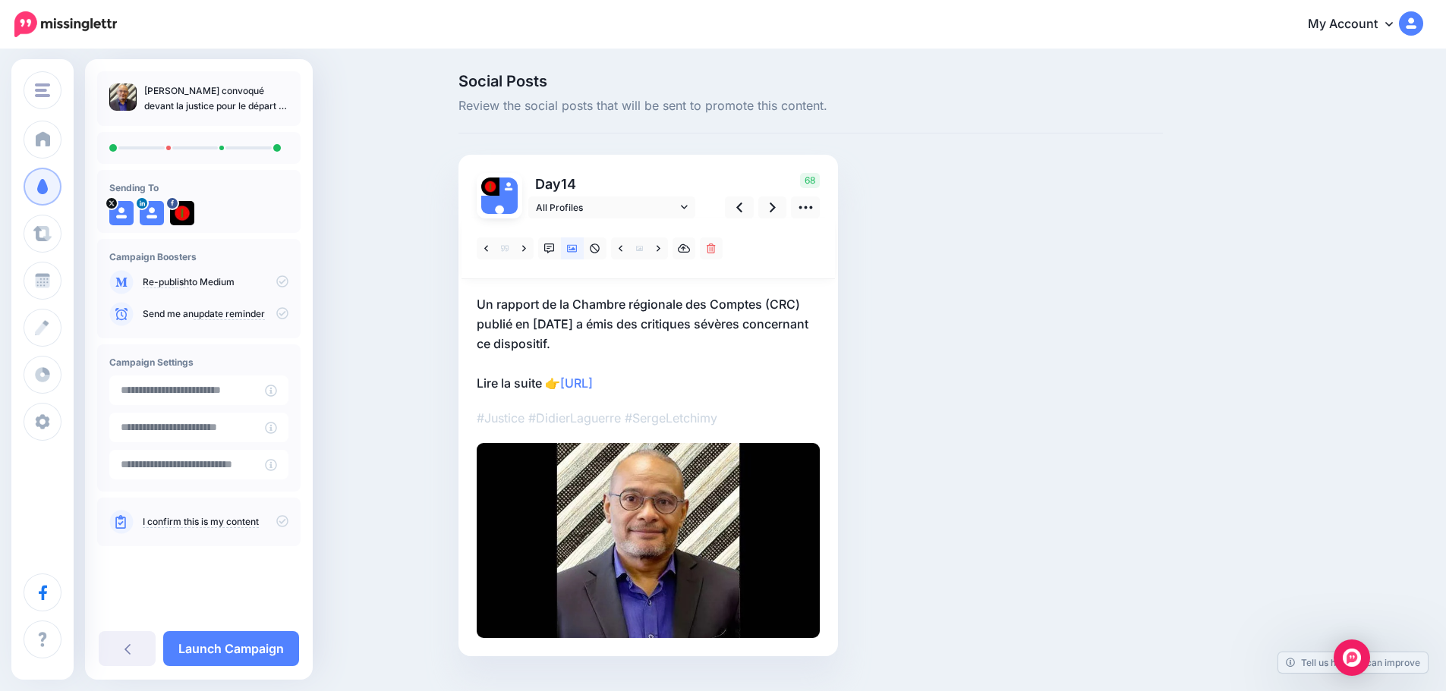
click at [280, 523] on icon at bounding box center [282, 521] width 12 height 12
click at [271, 651] on link "Launch Campaign" at bounding box center [231, 649] width 136 height 35
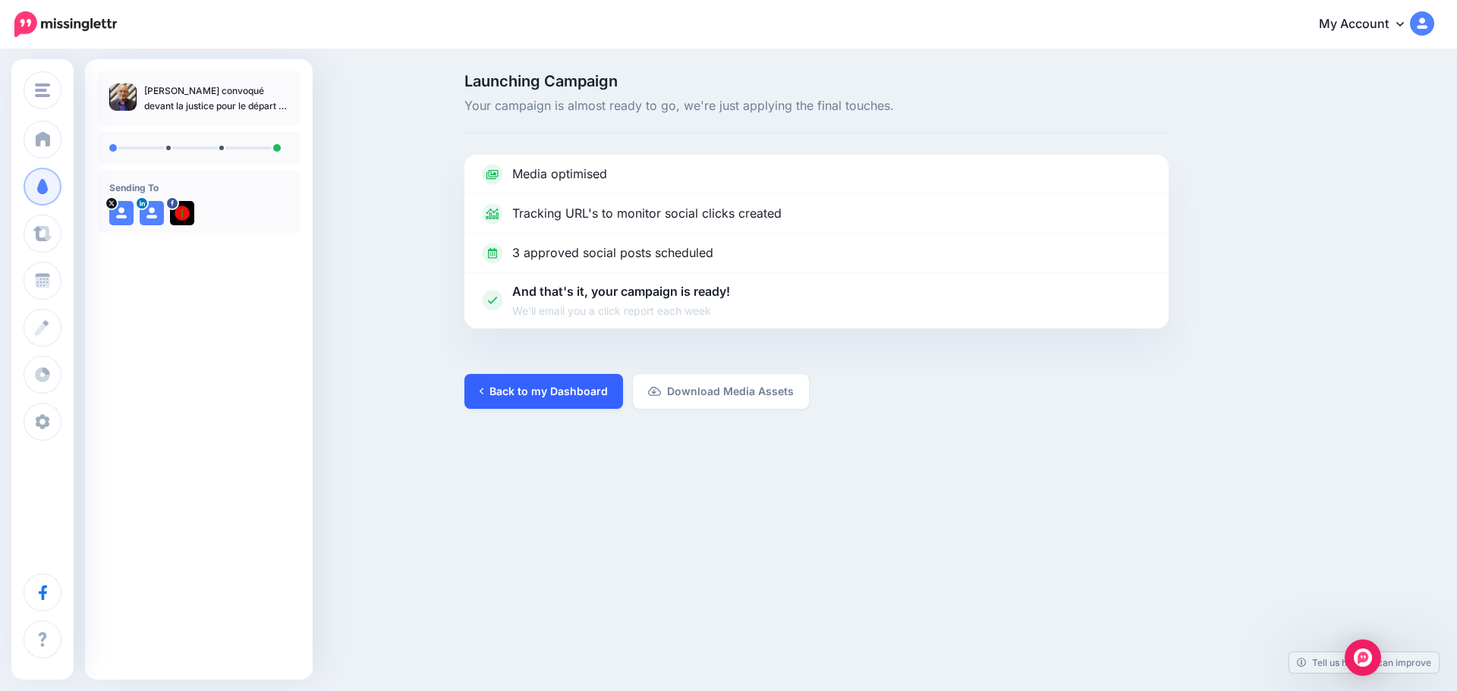
click at [524, 389] on link "Back to my Dashboard" at bounding box center [544, 391] width 159 height 35
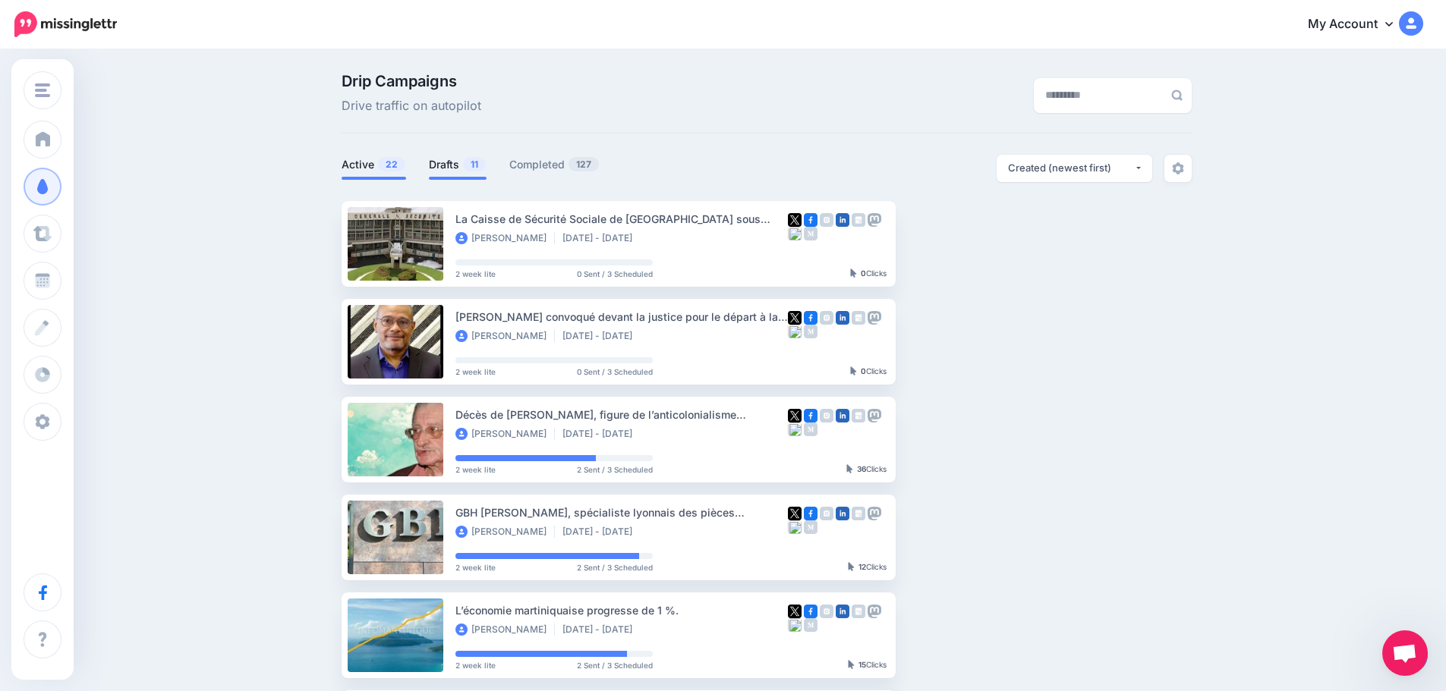
click at [463, 156] on link "Drafts 11" at bounding box center [458, 165] width 58 height 18
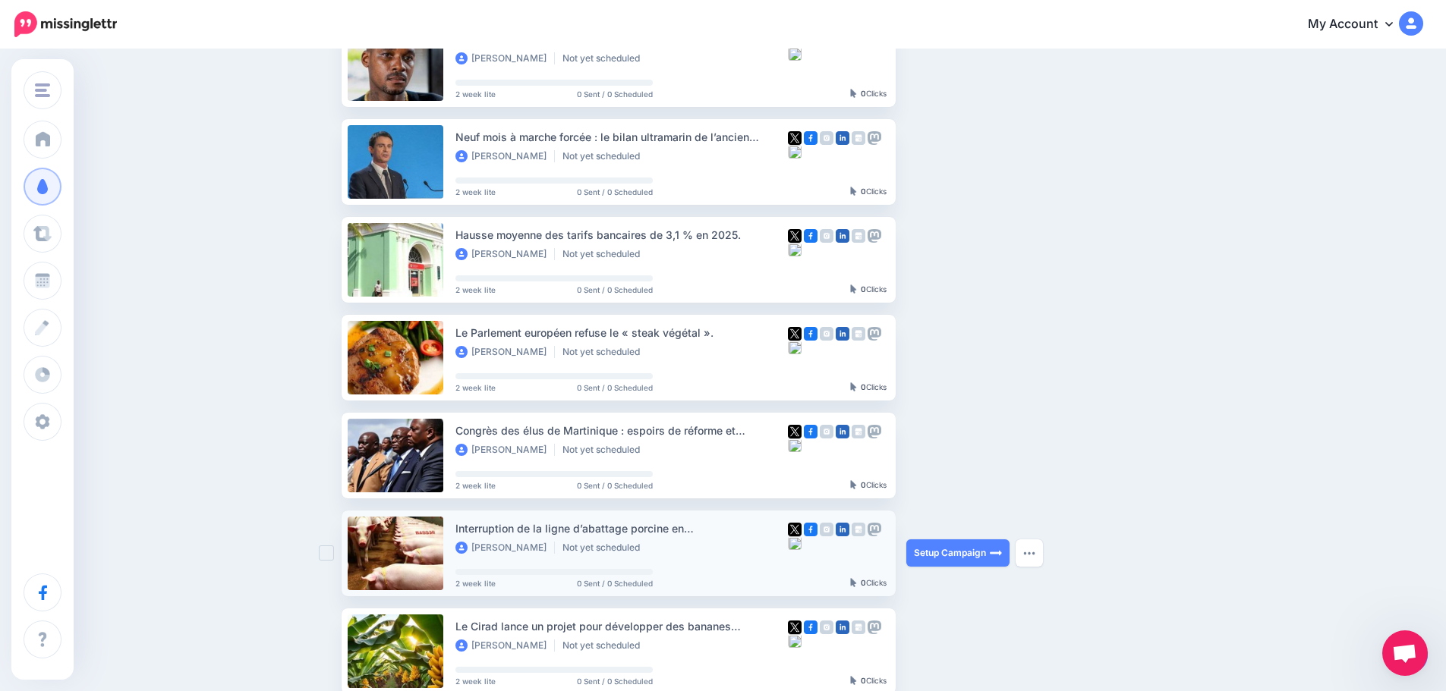
scroll to position [76, 0]
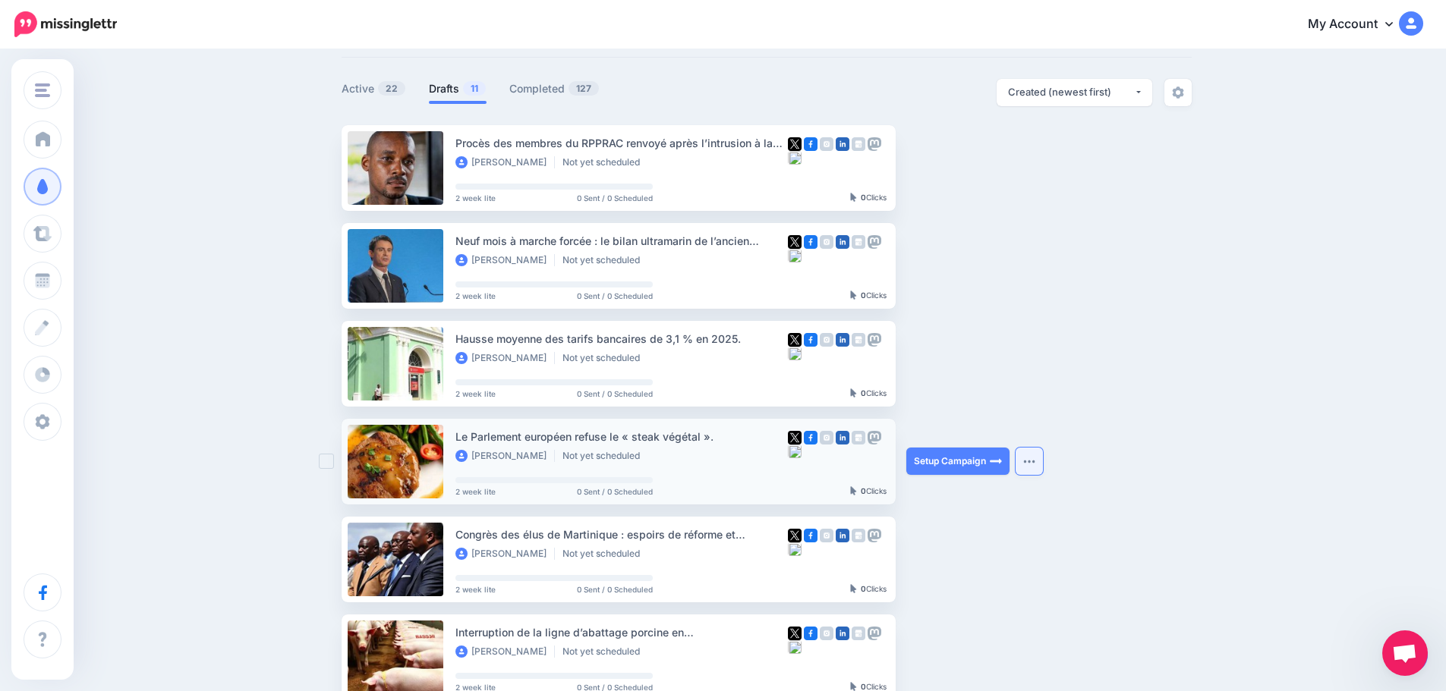
click at [1043, 465] on button "button" at bounding box center [1029, 461] width 27 height 27
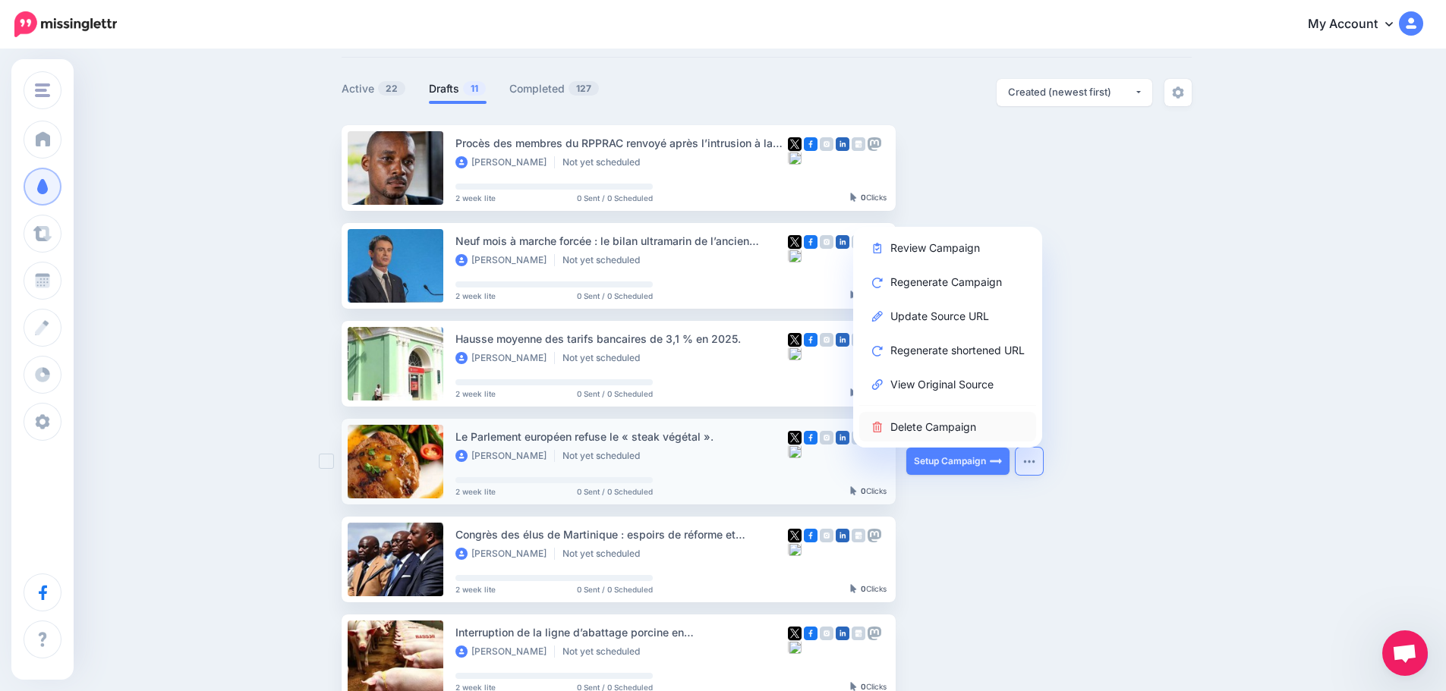
click at [953, 433] on link "Delete Campaign" at bounding box center [947, 427] width 177 height 30
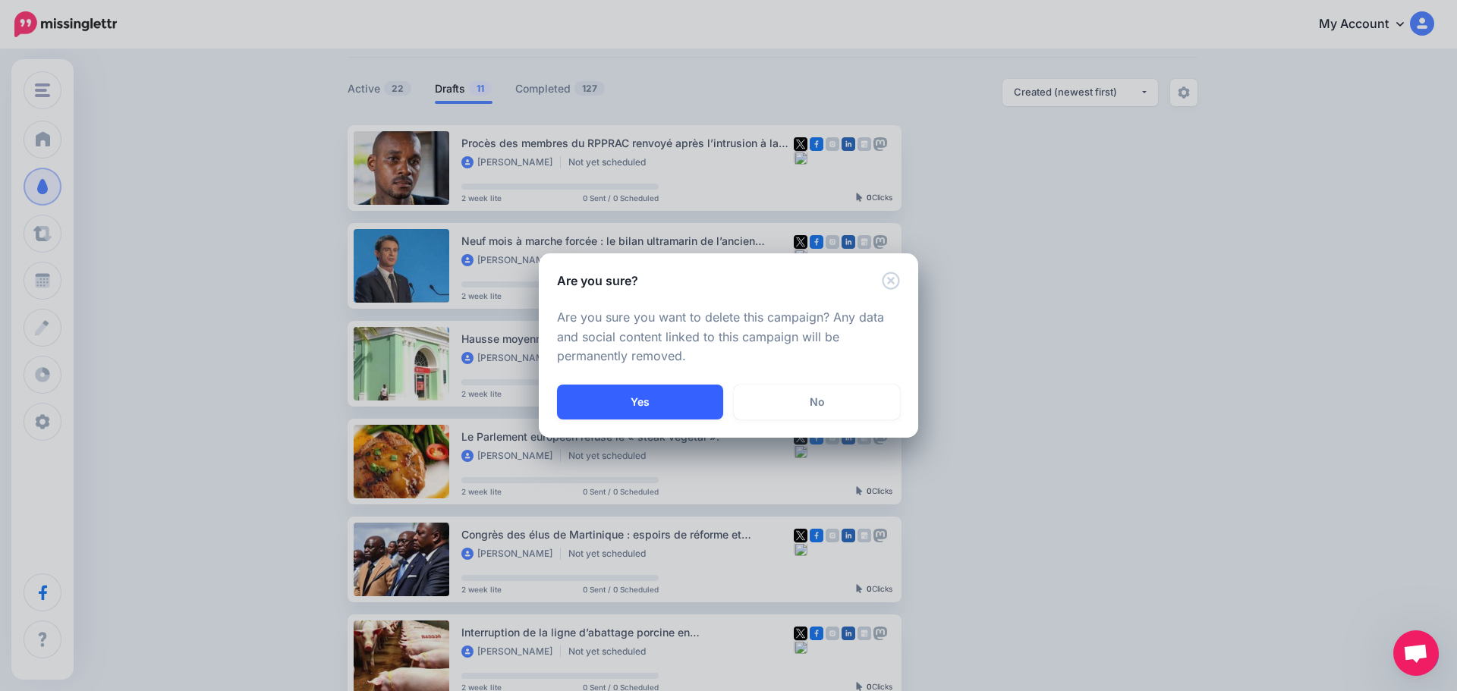
click at [666, 392] on button "Yes" at bounding box center [640, 402] width 166 height 35
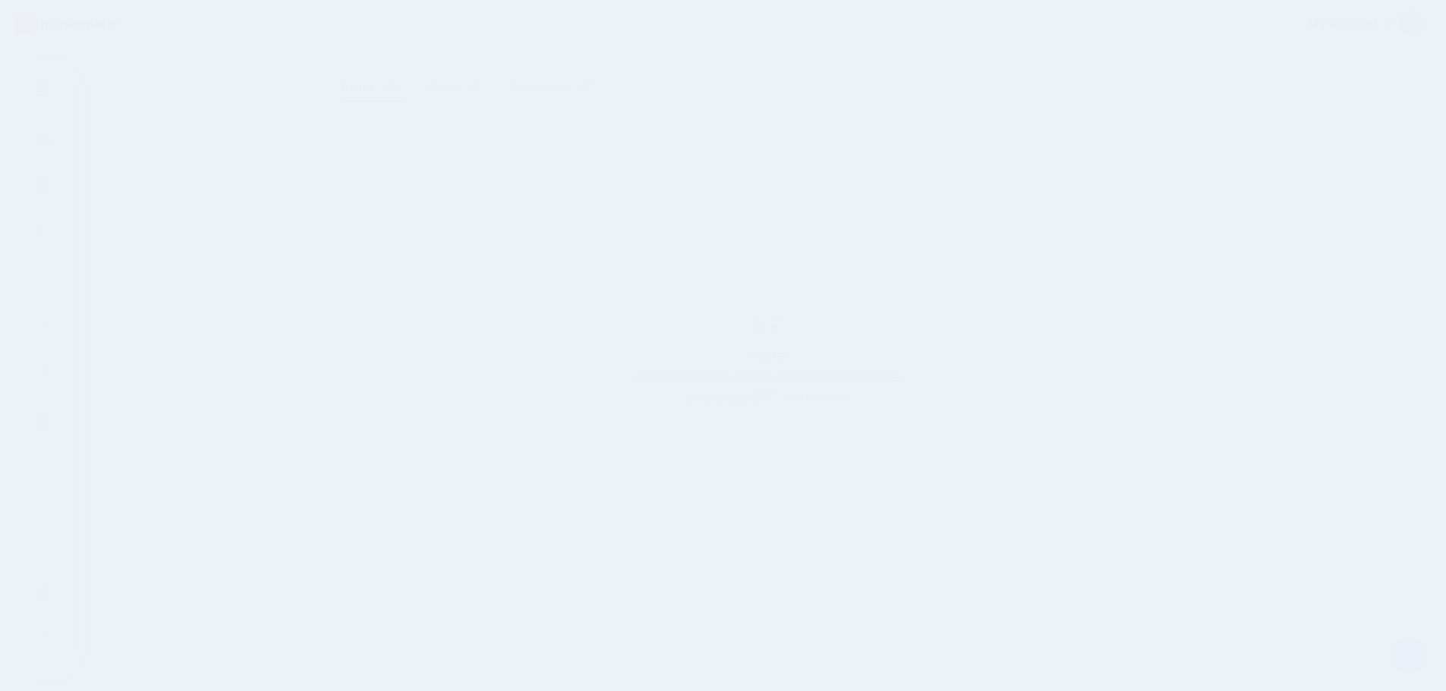
scroll to position [77, 0]
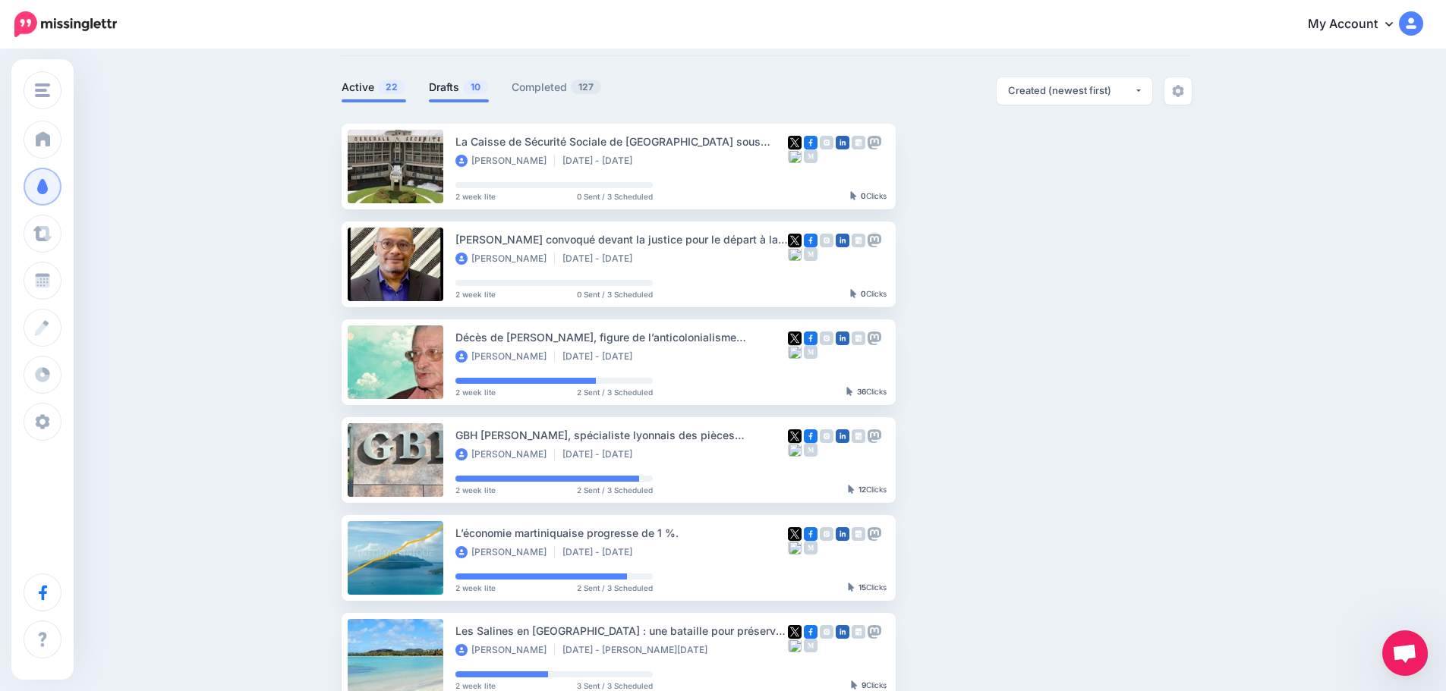
click at [450, 83] on link "Drafts 10" at bounding box center [459, 87] width 60 height 18
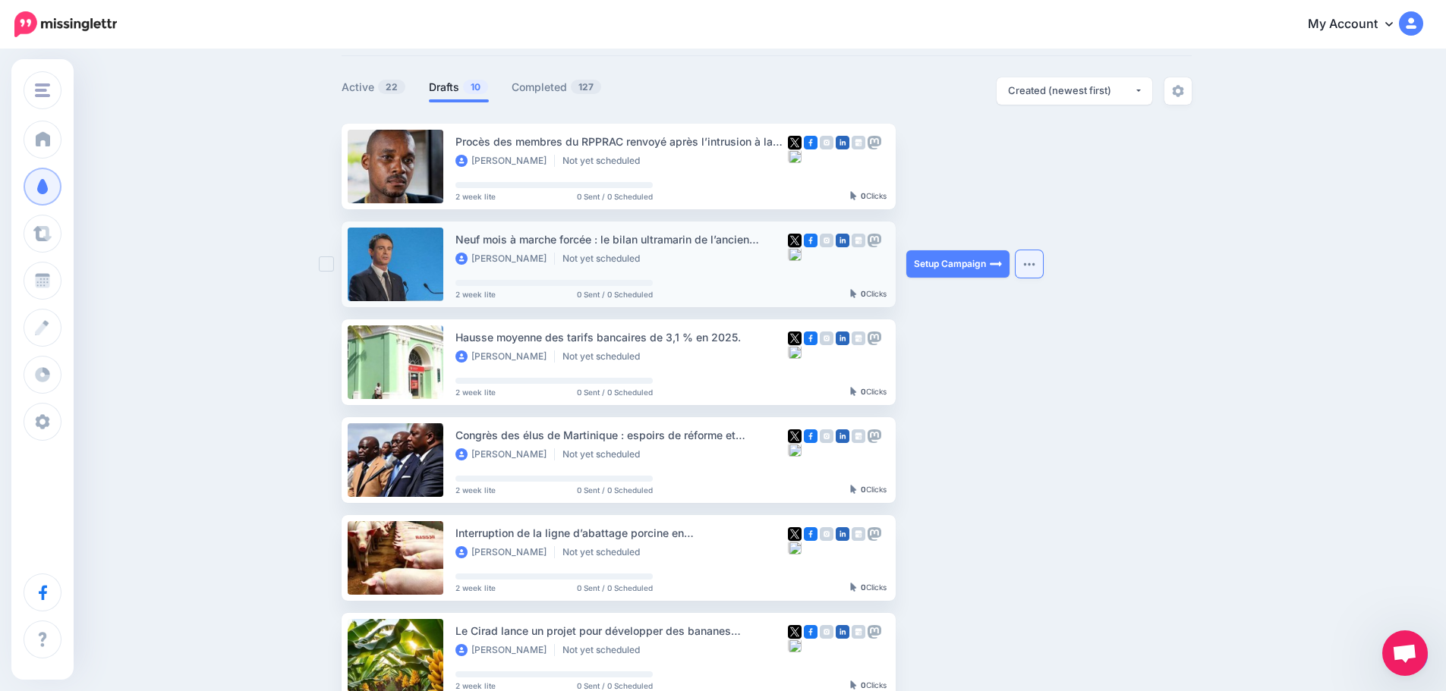
click at [1039, 259] on button "button" at bounding box center [1029, 263] width 27 height 27
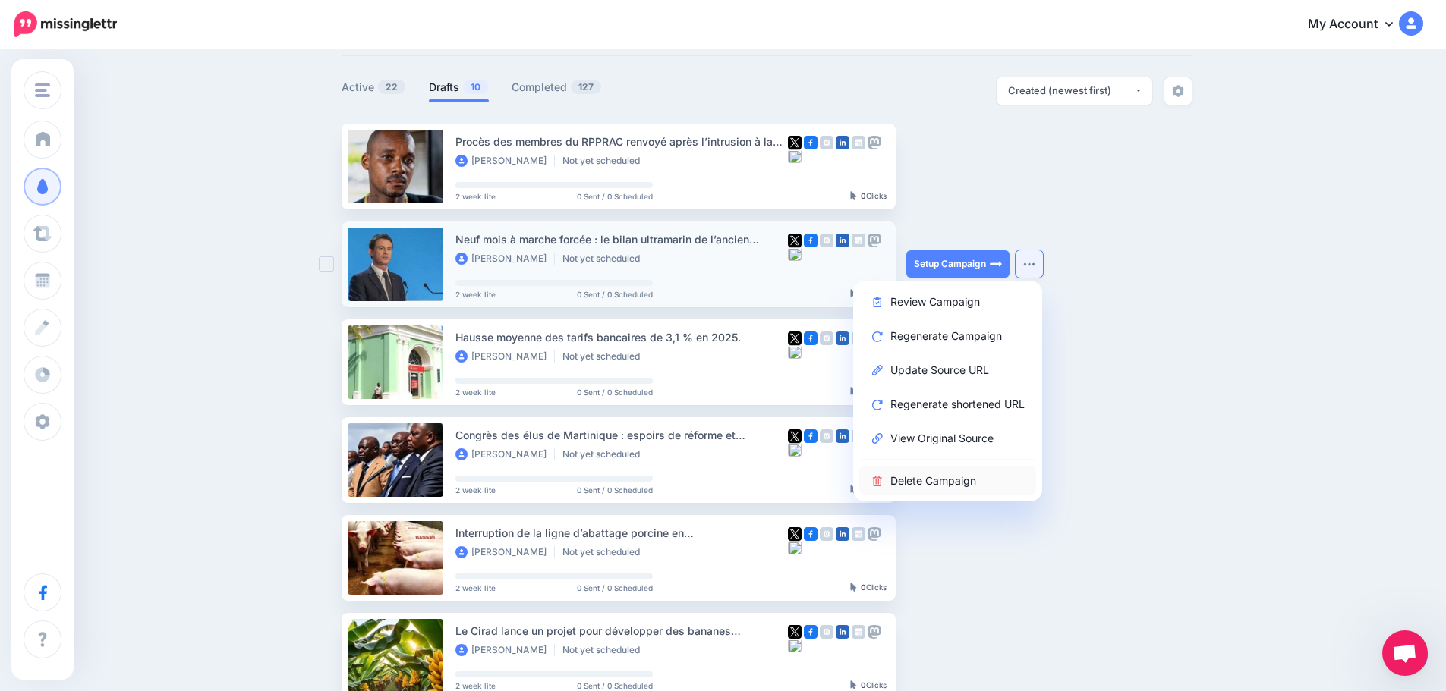
click at [925, 482] on link "Delete Campaign" at bounding box center [947, 481] width 177 height 30
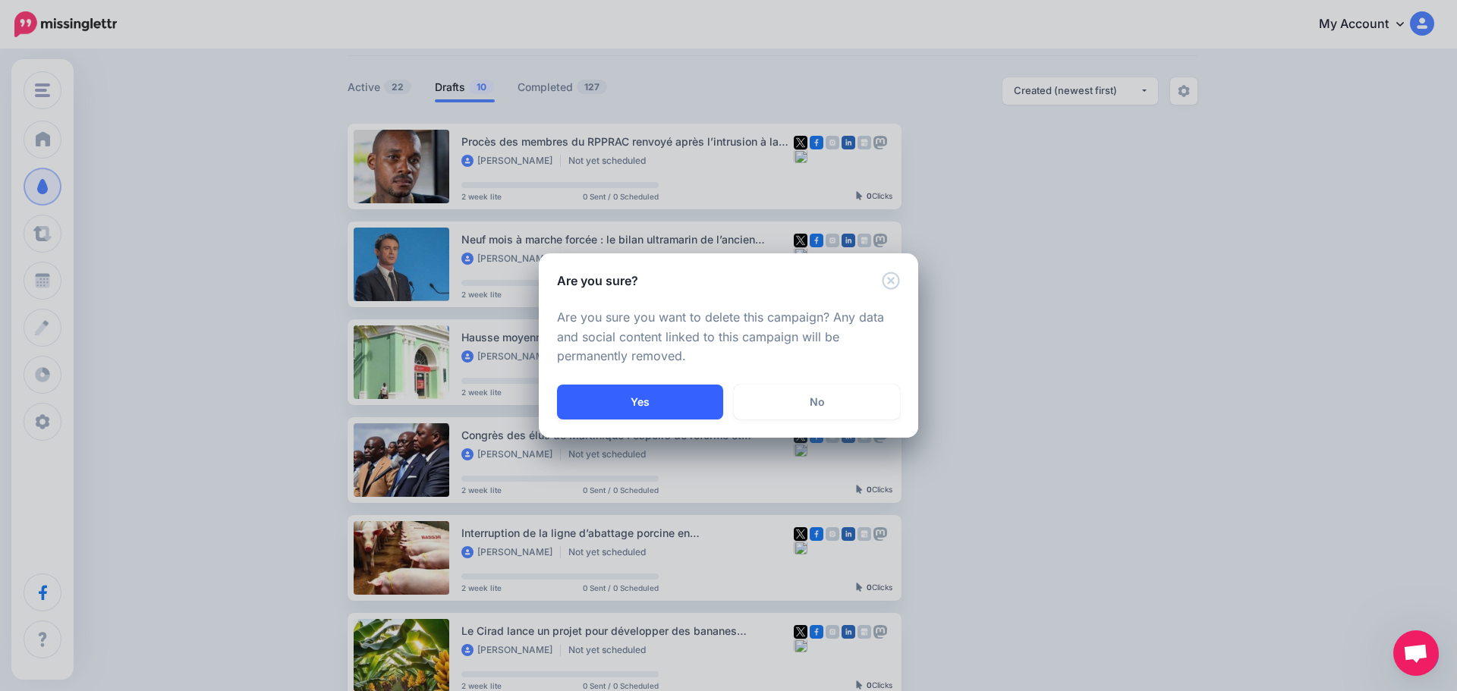
click at [673, 399] on button "Yes" at bounding box center [640, 402] width 166 height 35
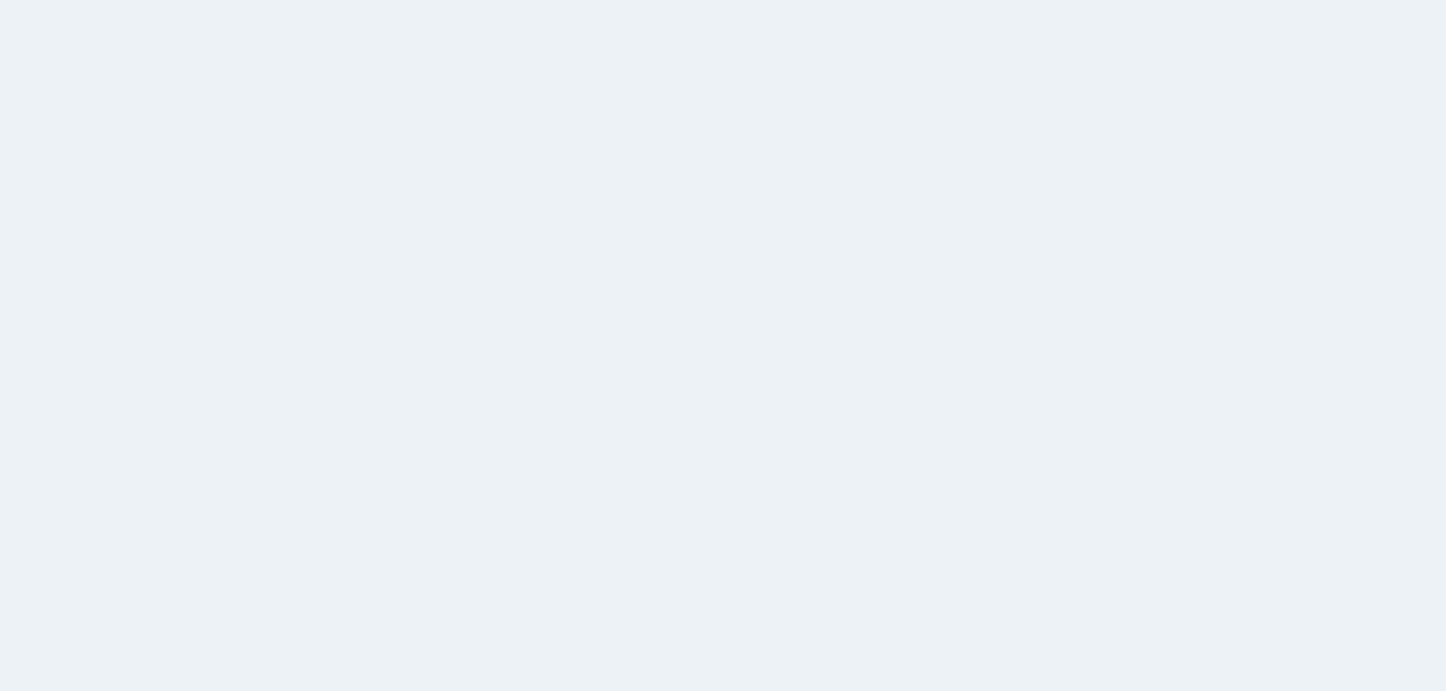
scroll to position [79, 0]
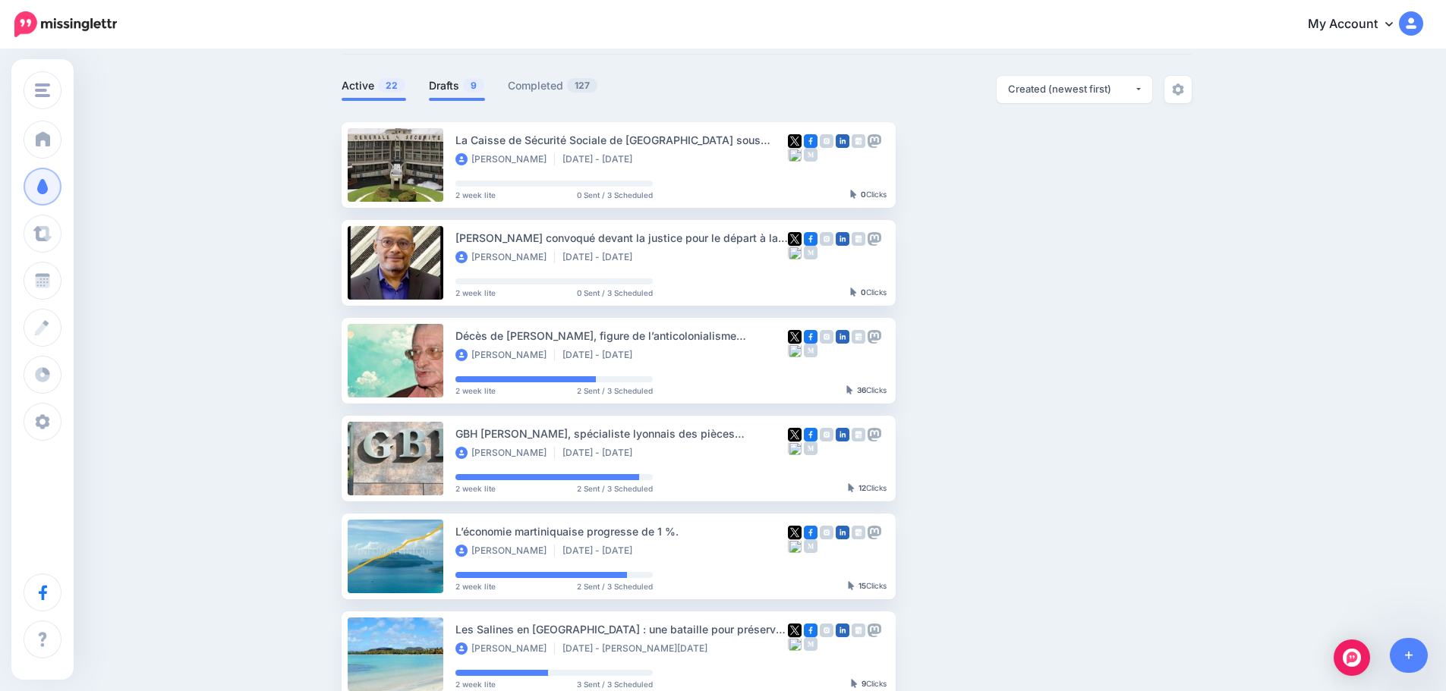
click at [471, 81] on span "9" at bounding box center [473, 85] width 21 height 14
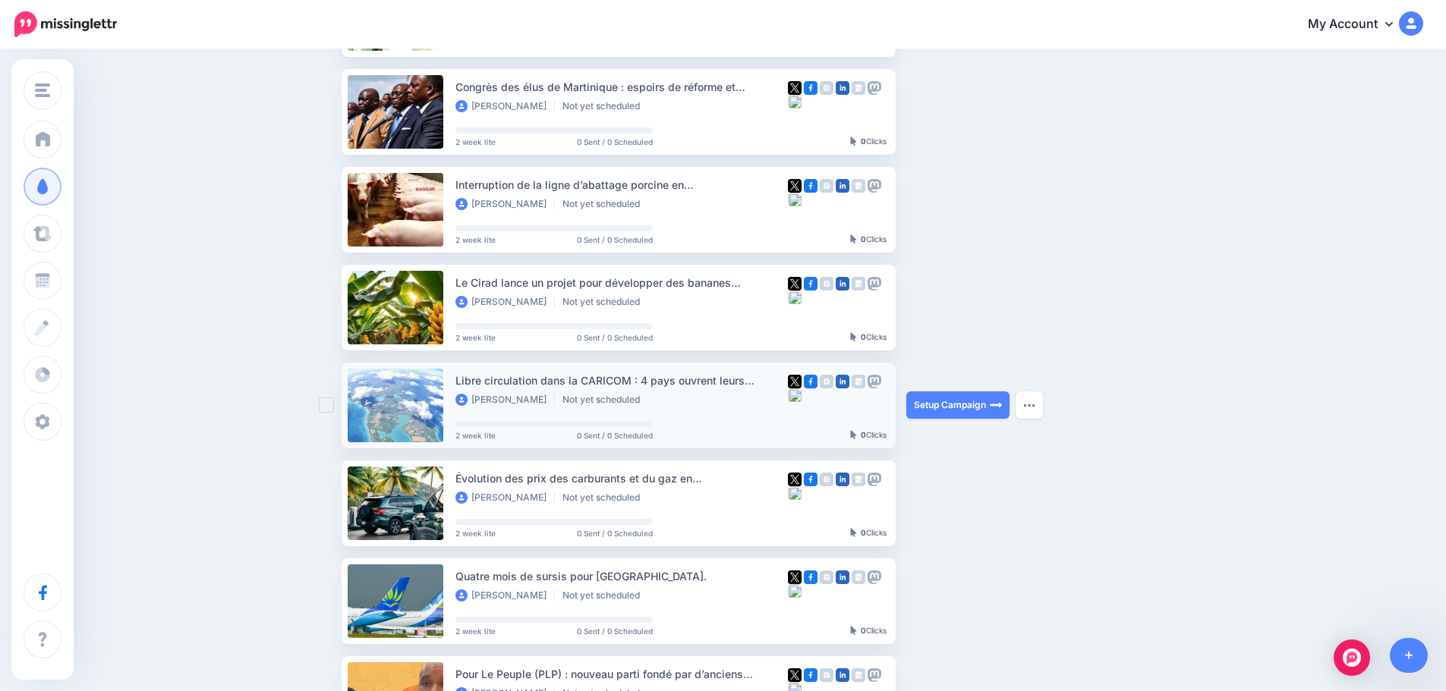
scroll to position [296, 0]
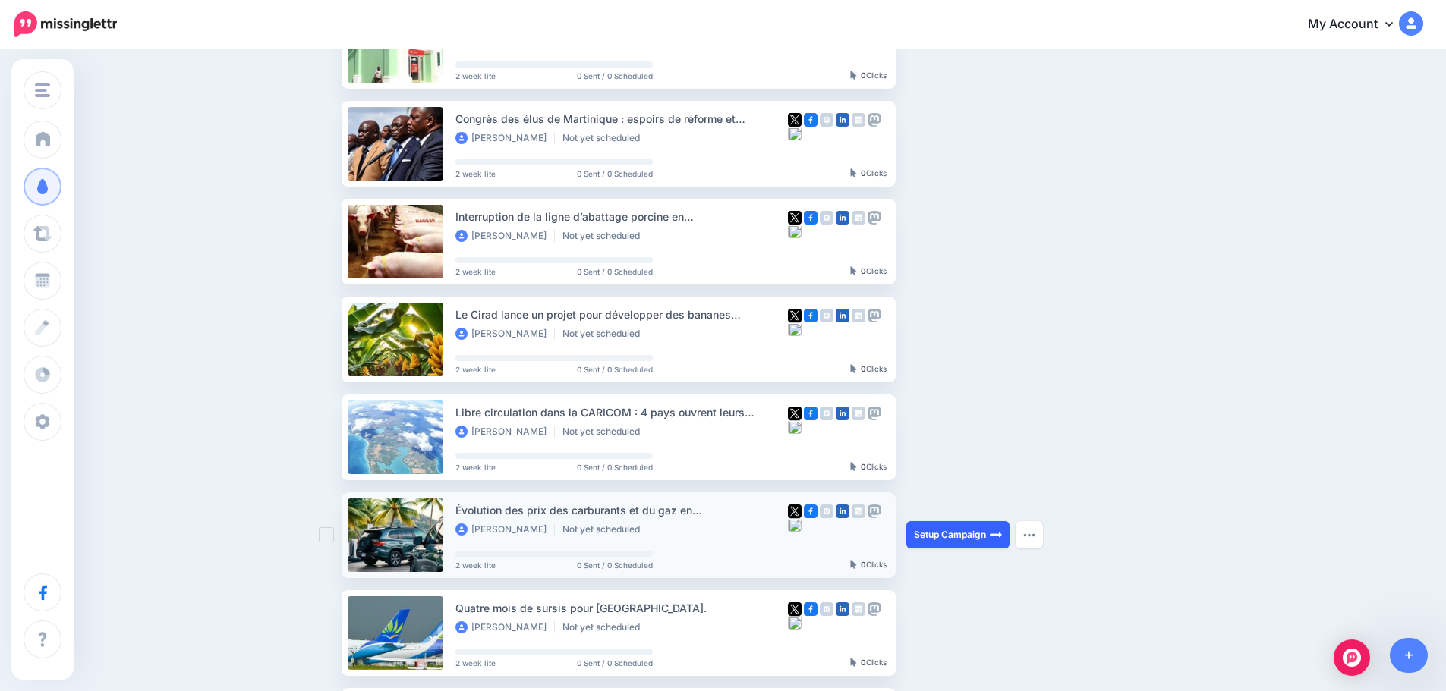
click at [964, 528] on link "Setup Campaign" at bounding box center [957, 534] width 103 height 27
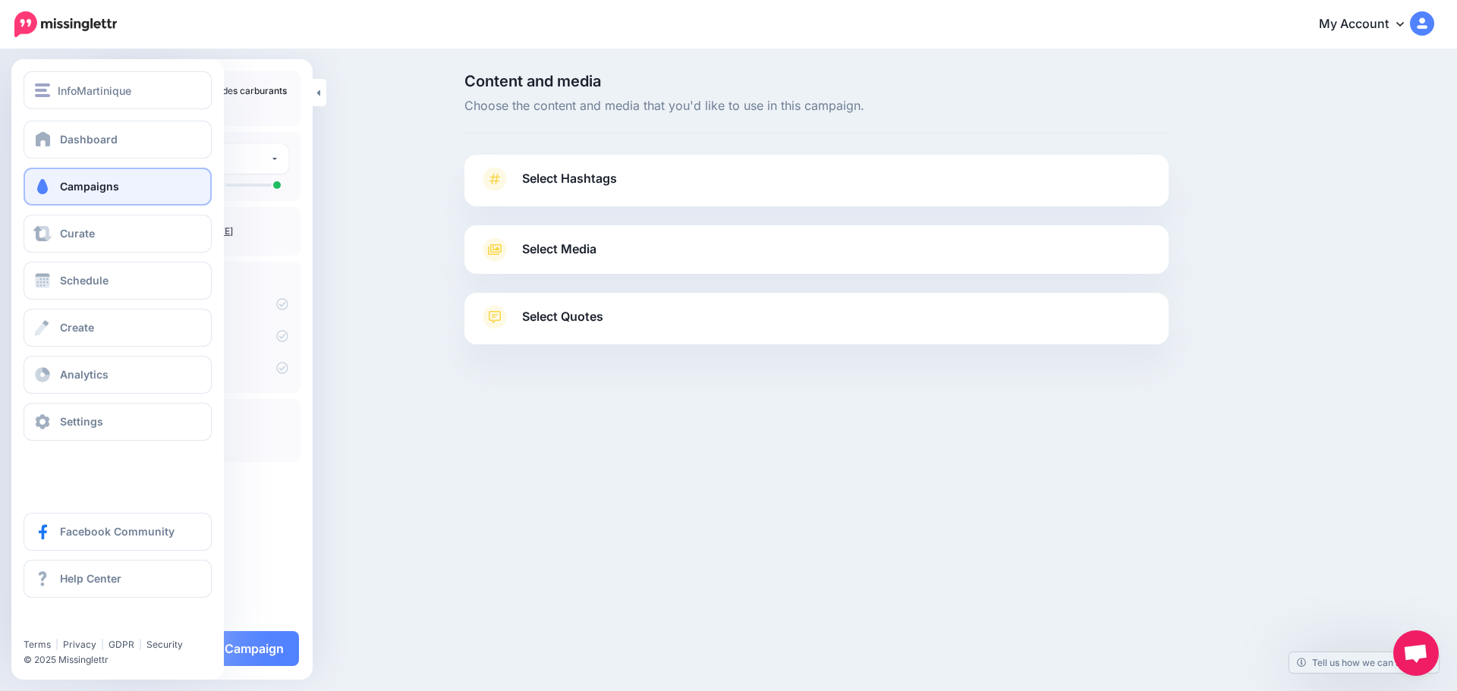
click at [72, 184] on span "Campaigns" at bounding box center [89, 186] width 59 height 13
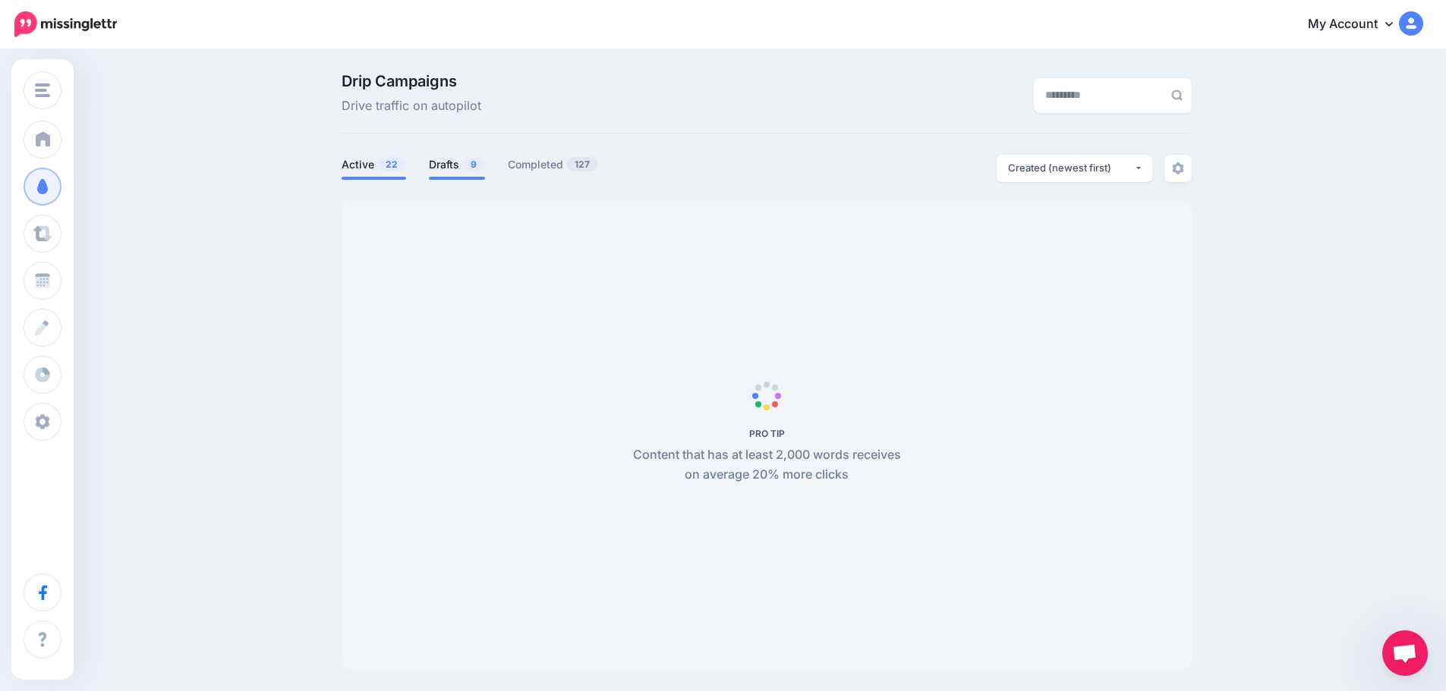
click at [453, 168] on link "Drafts 9" at bounding box center [457, 165] width 56 height 18
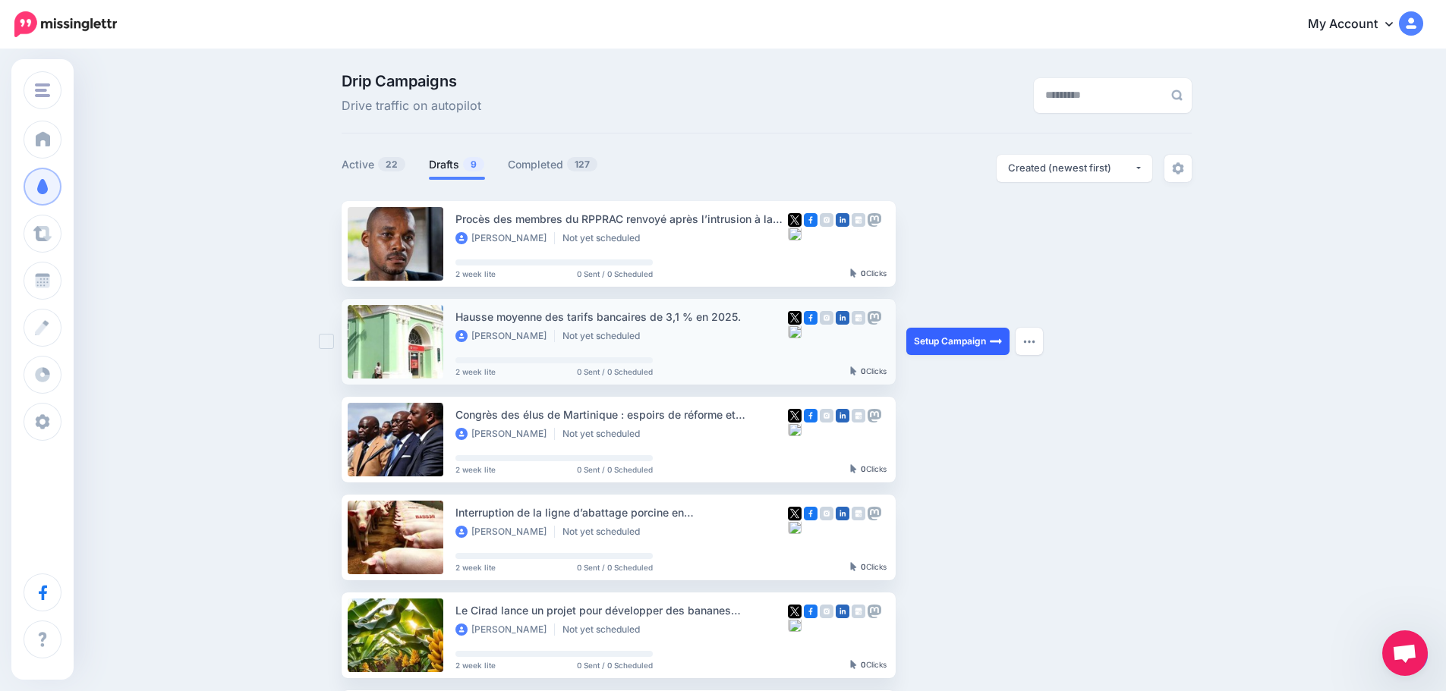
click at [962, 337] on link "Setup Campaign" at bounding box center [957, 341] width 103 height 27
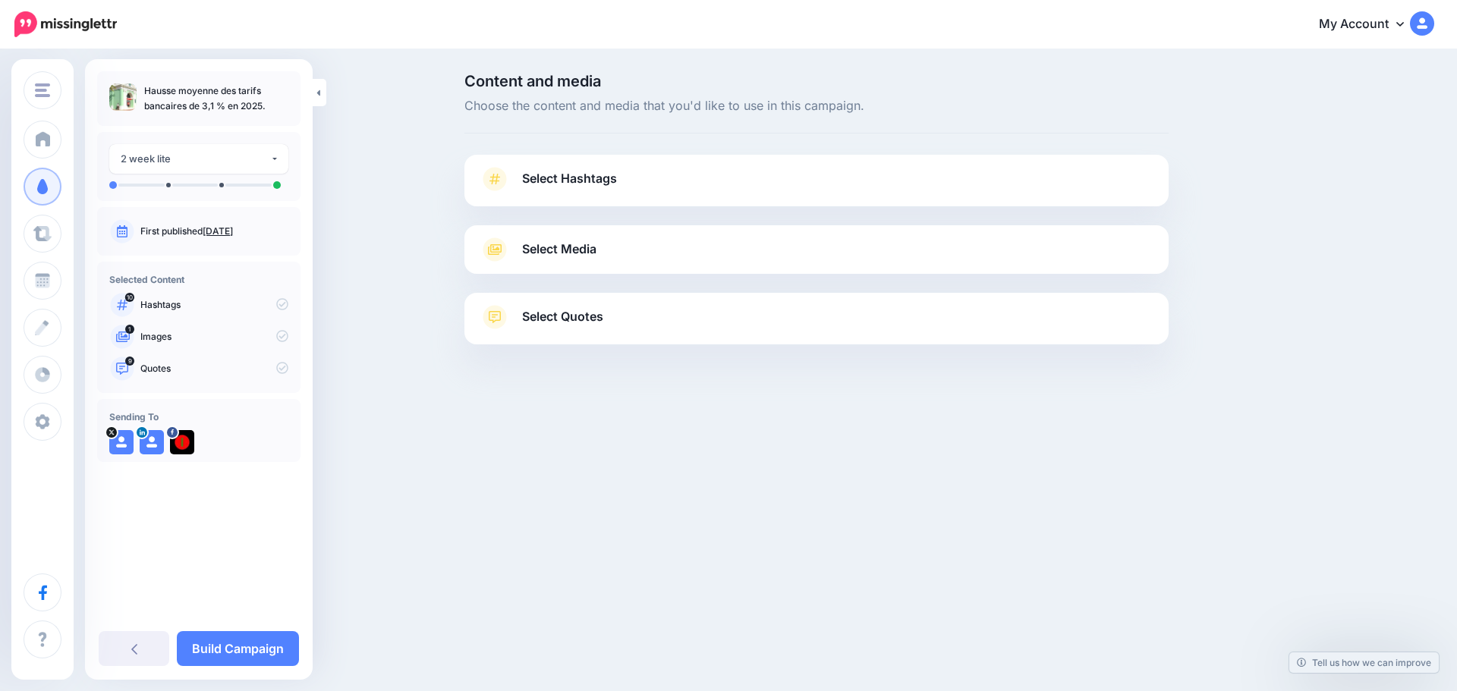
click at [558, 182] on span "Select Hashtags" at bounding box center [569, 179] width 95 height 20
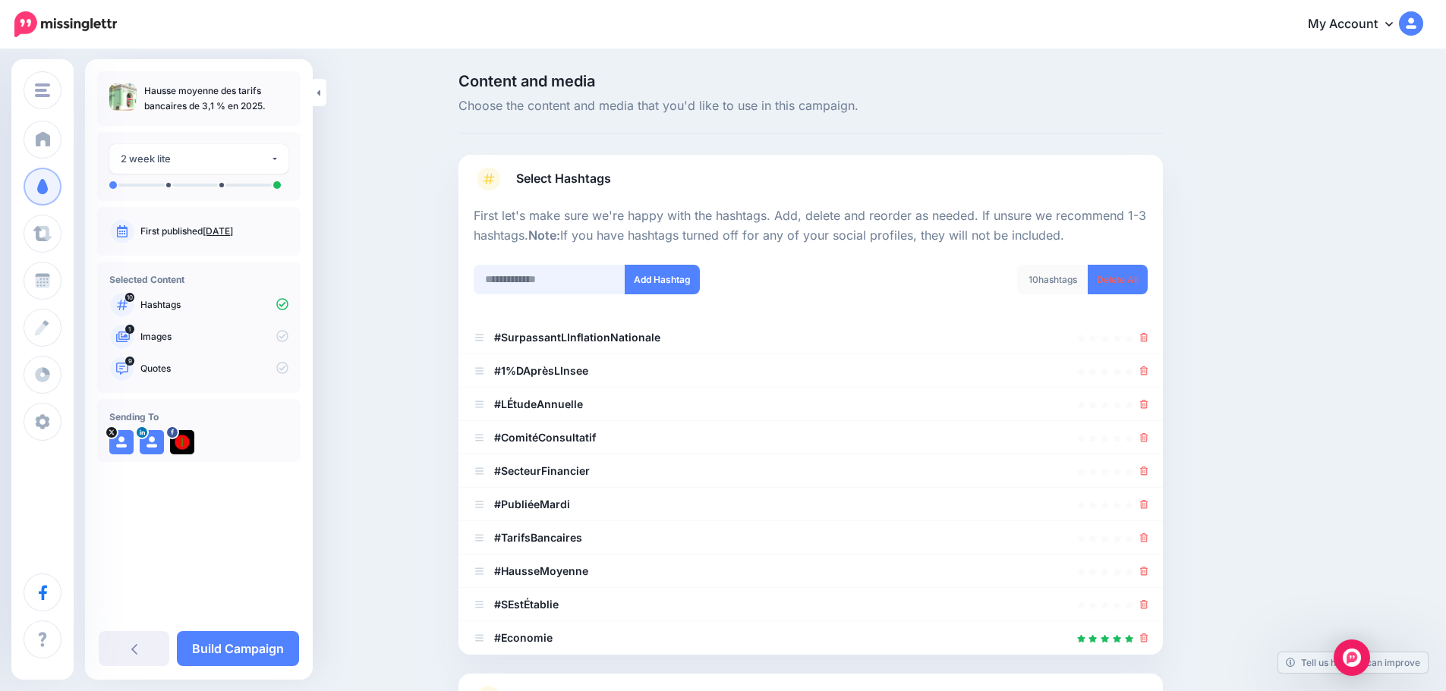
click at [607, 283] on input "text" at bounding box center [550, 280] width 152 height 30
type input "*********"
click at [651, 288] on button "Add Hashtag" at bounding box center [662, 280] width 75 height 30
click at [514, 276] on input "text" at bounding box center [550, 280] width 152 height 30
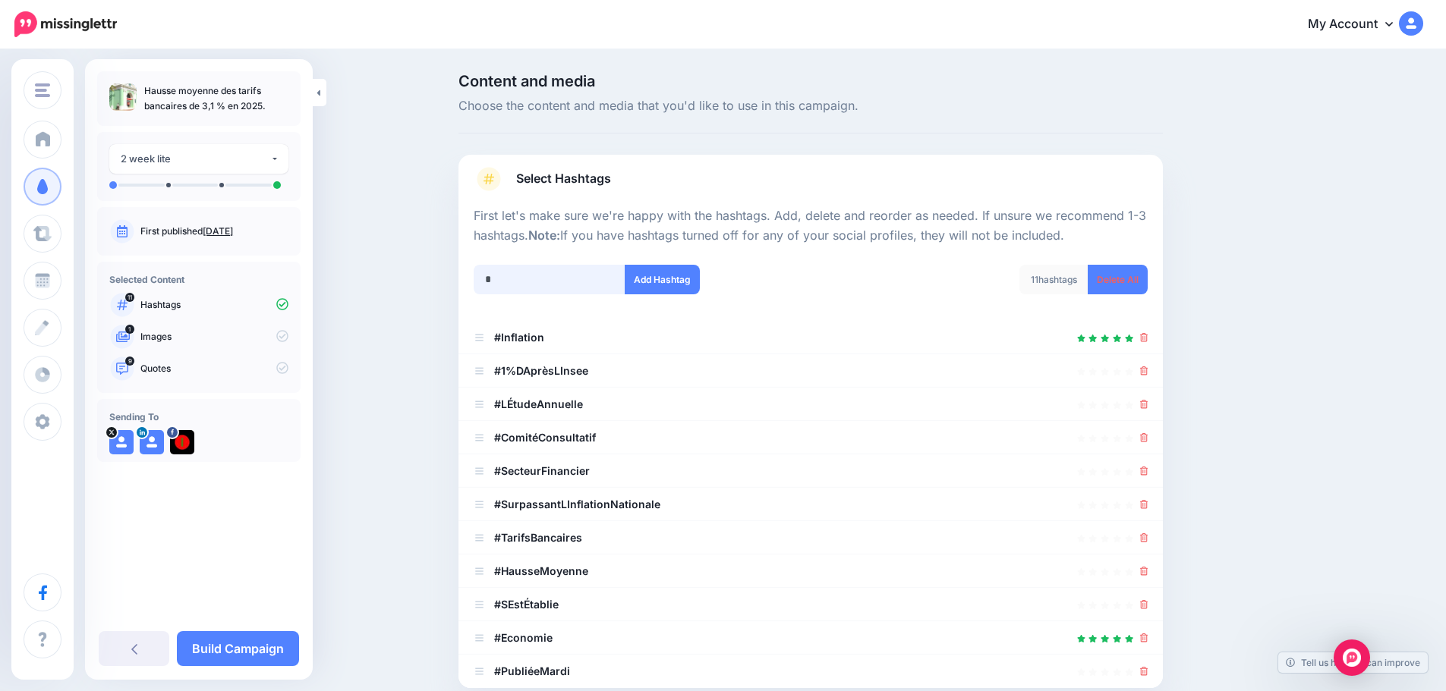
scroll to position [234, 0]
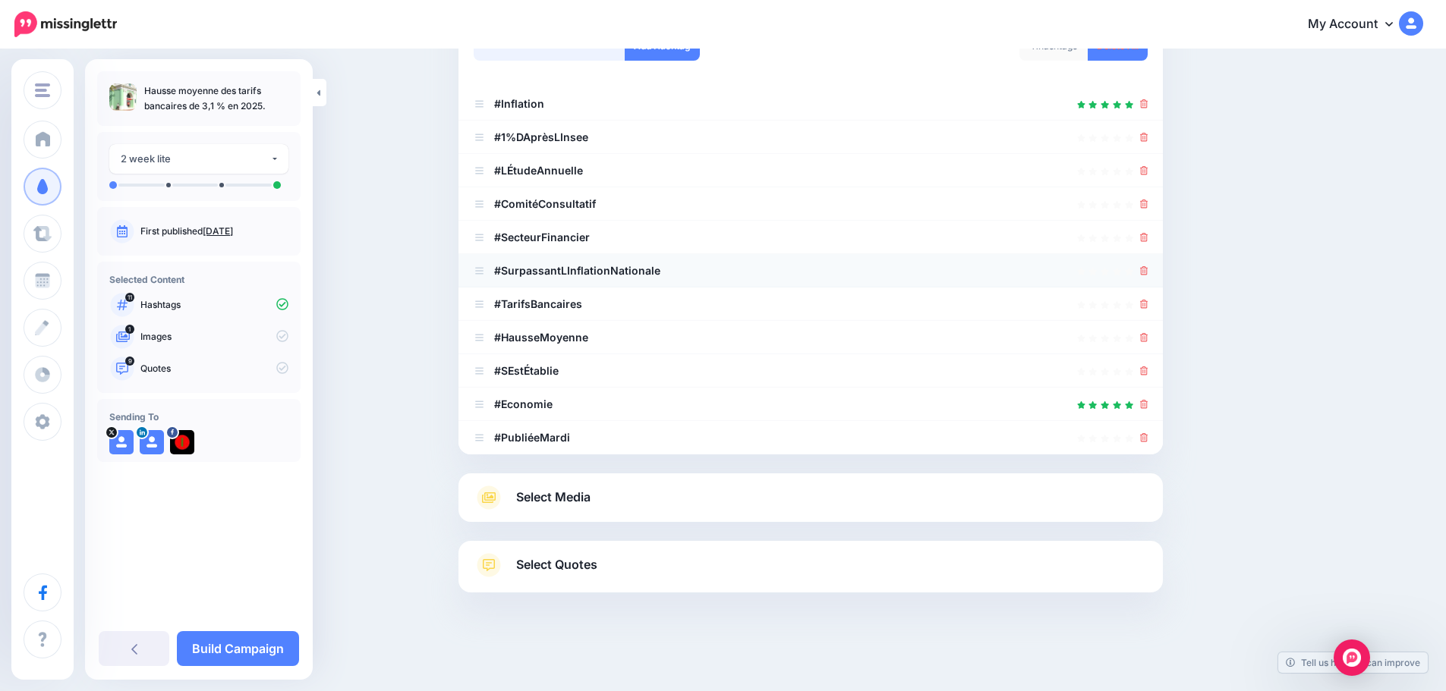
type input "**********"
click at [625, 31] on button "Add Hashtag" at bounding box center [662, 46] width 75 height 30
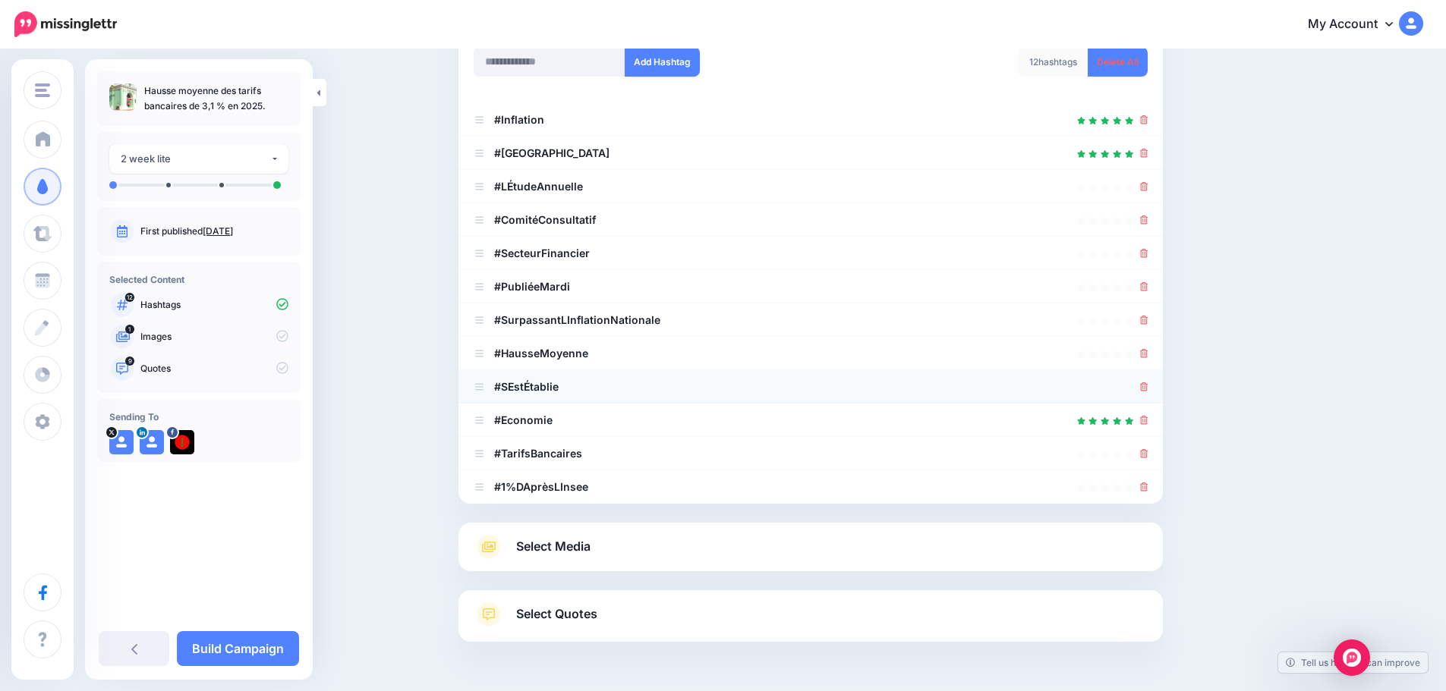
scroll to position [191, 0]
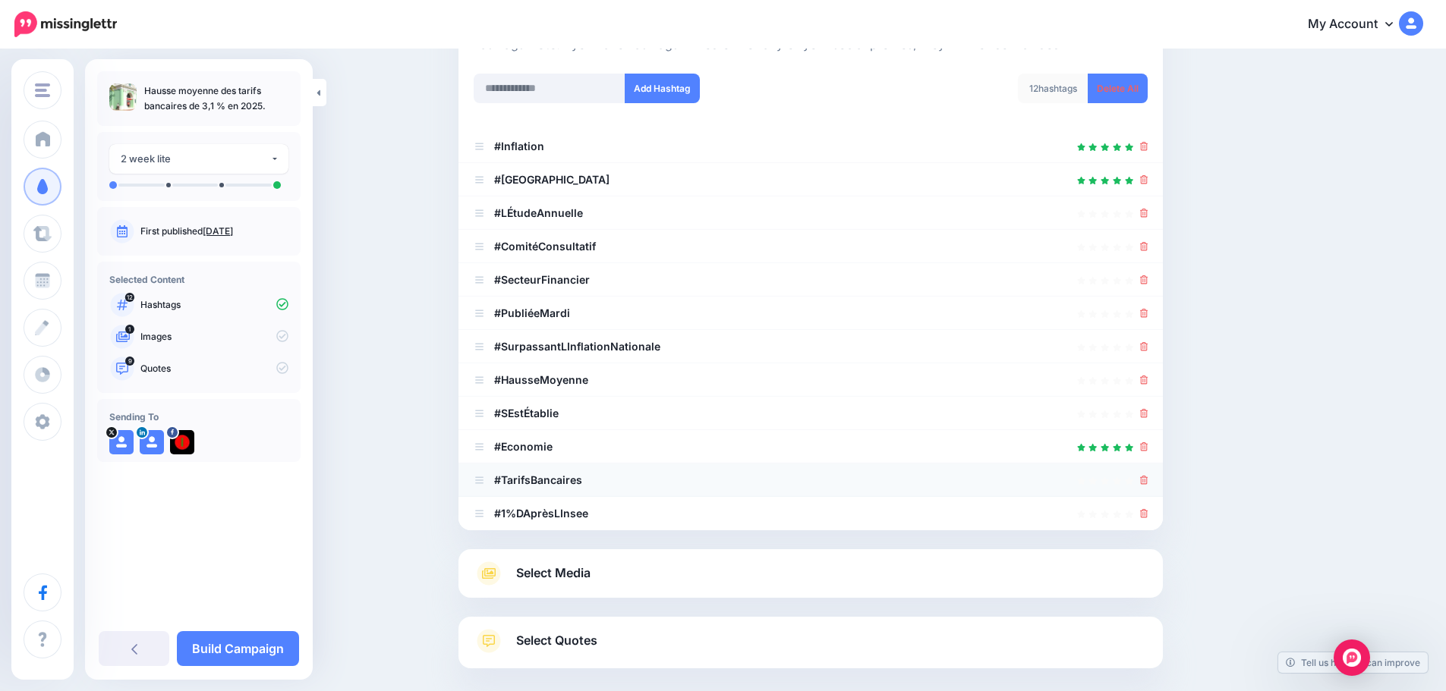
click at [1148, 484] on icon at bounding box center [1144, 480] width 8 height 9
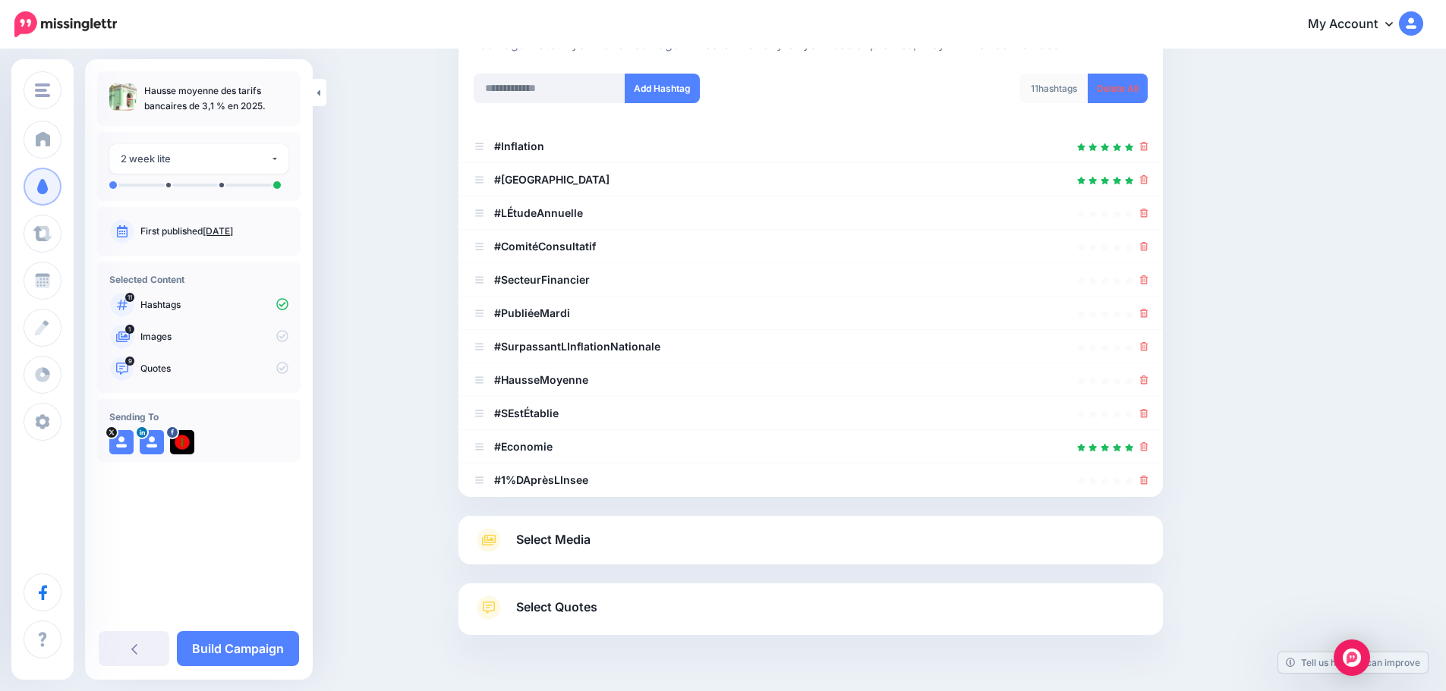
click at [1148, 484] on icon at bounding box center [1144, 480] width 8 height 9
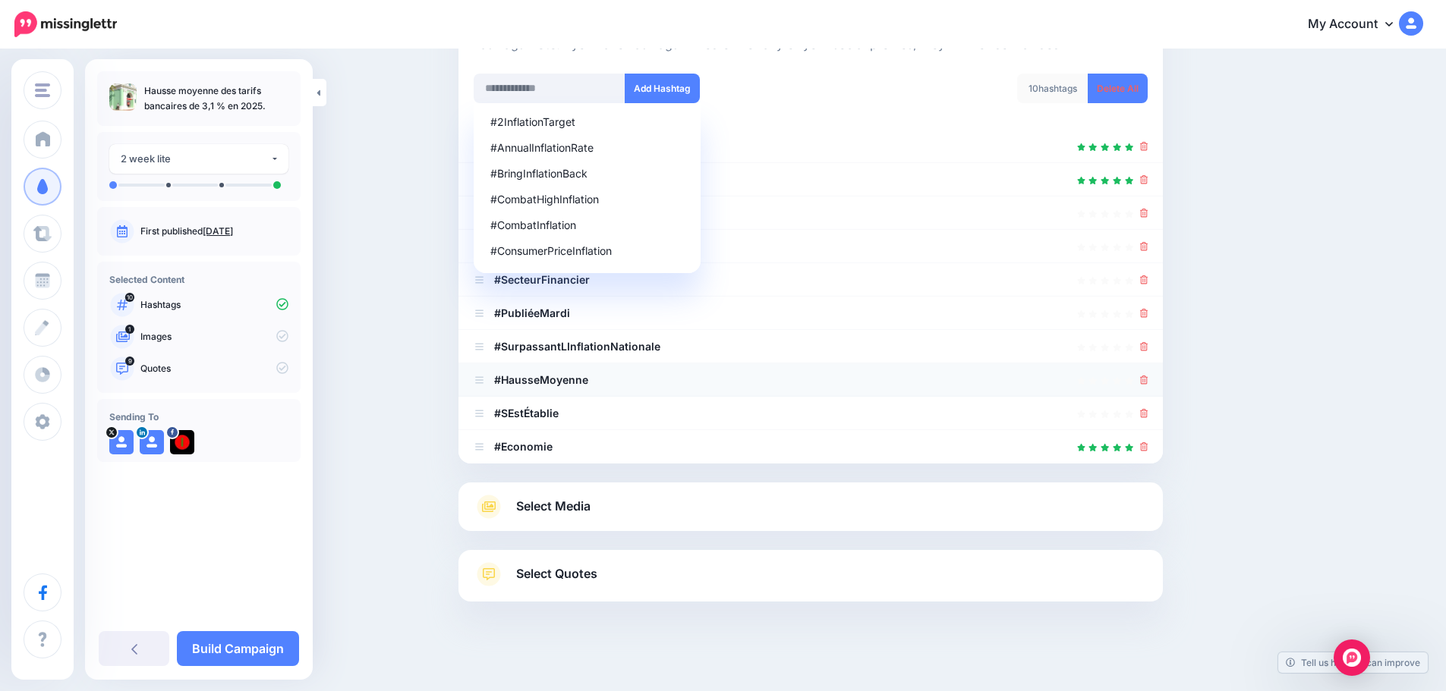
click at [1148, 383] on icon at bounding box center [1144, 380] width 8 height 9
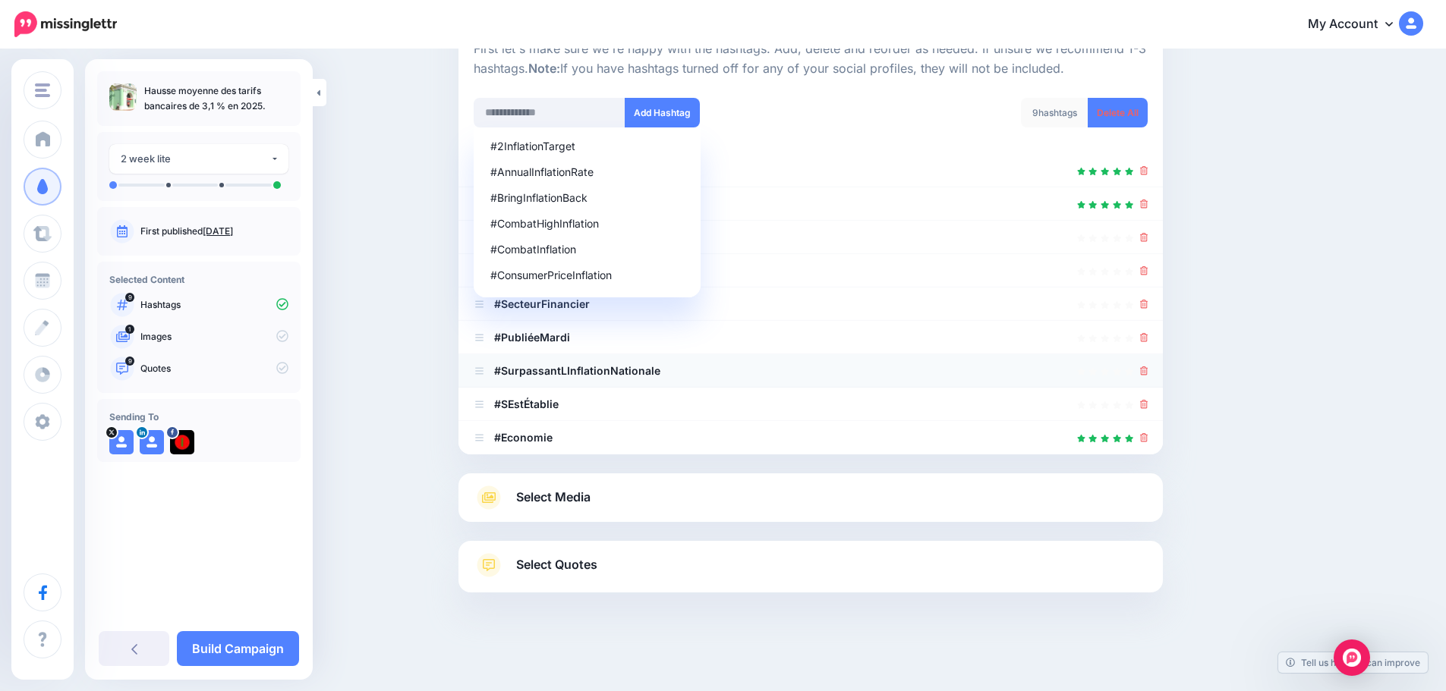
click at [1148, 375] on link at bounding box center [1144, 370] width 8 height 13
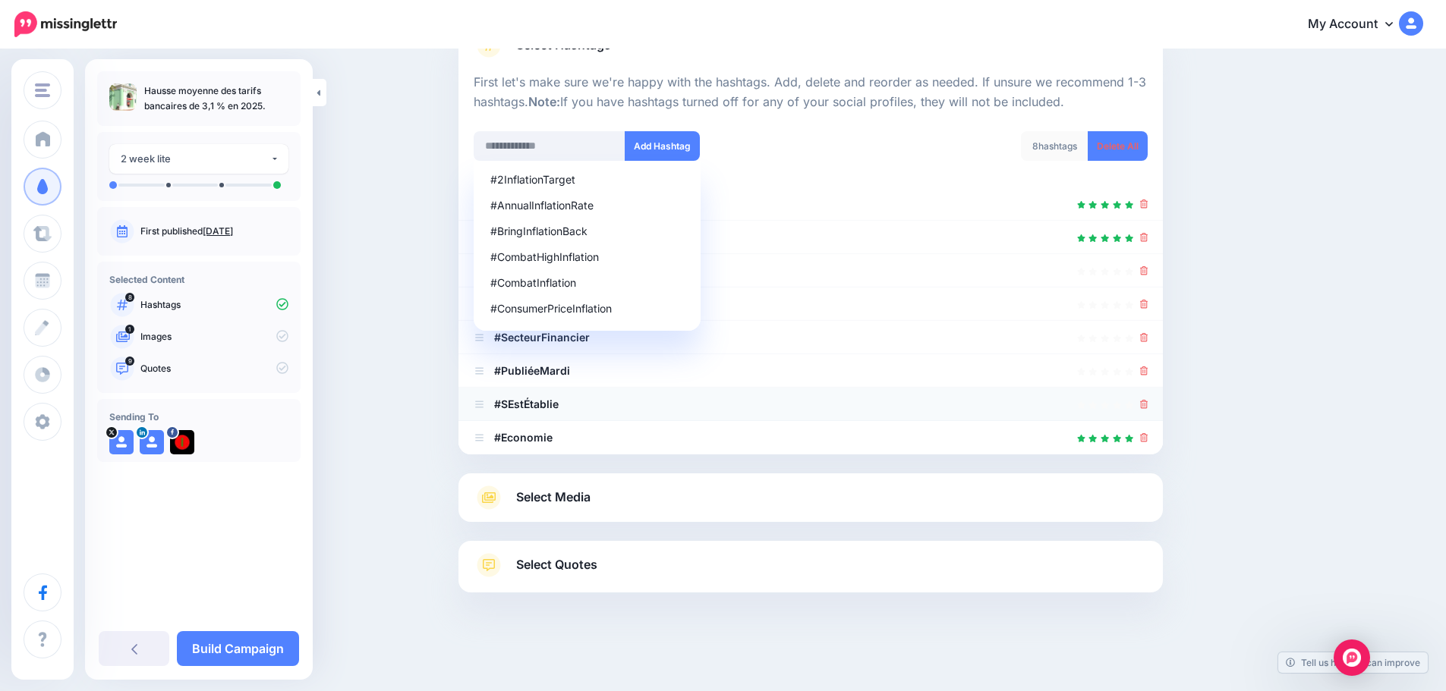
scroll to position [134, 0]
click at [1148, 403] on icon at bounding box center [1144, 404] width 8 height 9
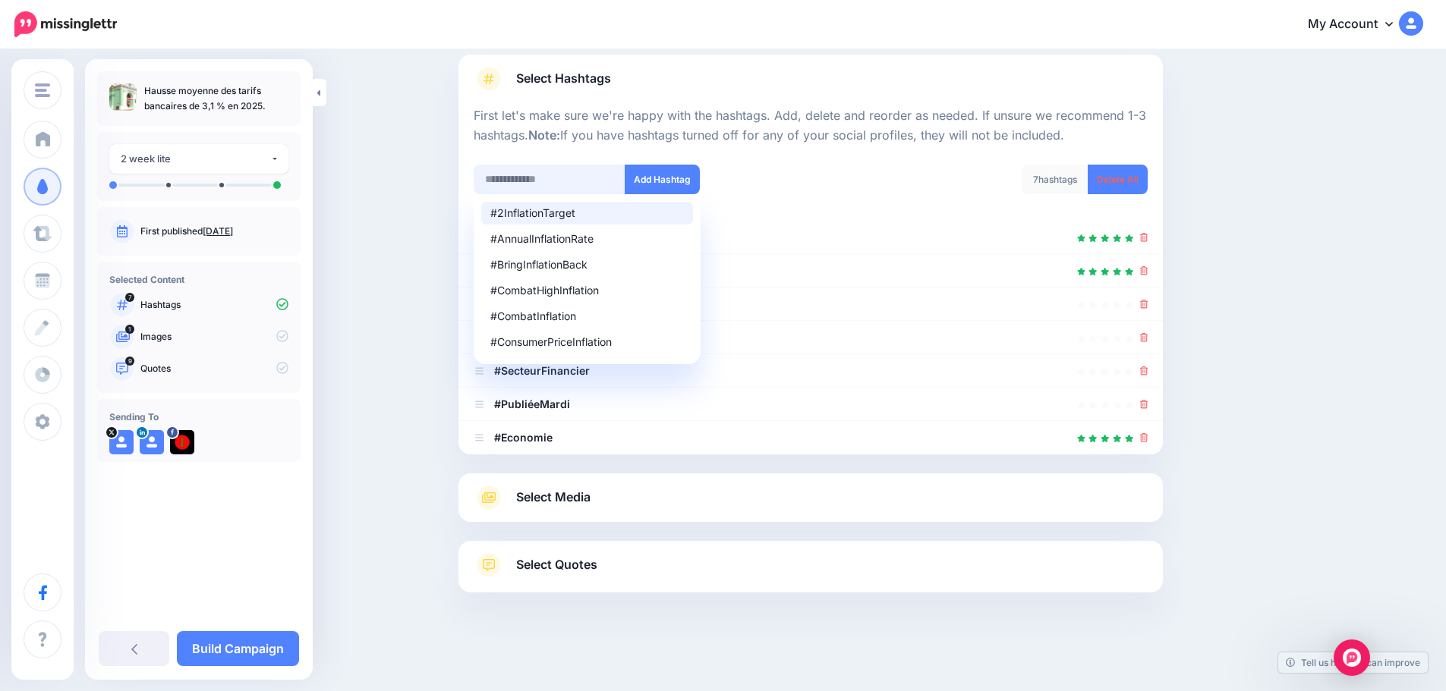
click at [543, 181] on input "text" at bounding box center [550, 180] width 152 height 30
drag, startPoint x: 1236, startPoint y: 274, endPoint x: 1231, endPoint y: 295, distance: 21.2
click at [1237, 275] on div "Content and media Choose the content and media that you'd like to use in this c…" at bounding box center [883, 320] width 873 height 695
click at [1146, 402] on li "#PubliéeMardi" at bounding box center [810, 404] width 704 height 33
click at [1148, 402] on icon at bounding box center [1144, 404] width 8 height 9
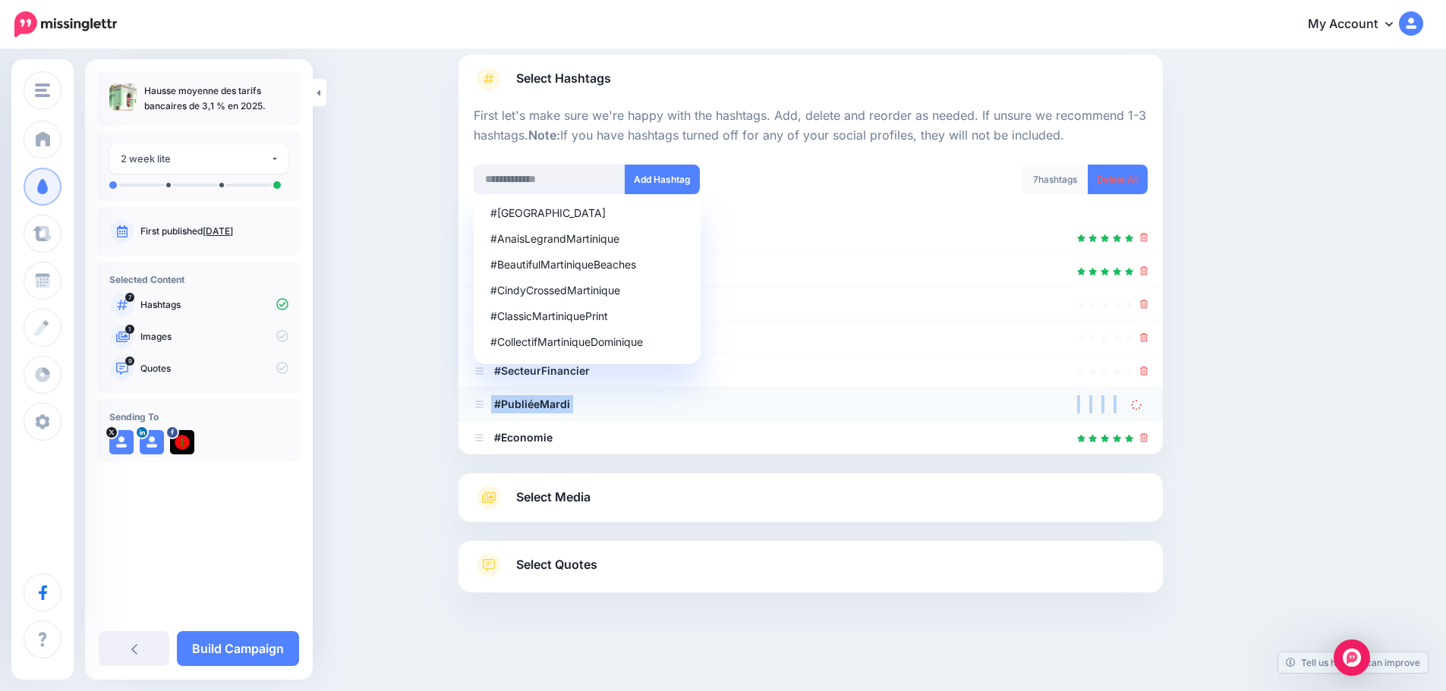
scroll to position [67, 0]
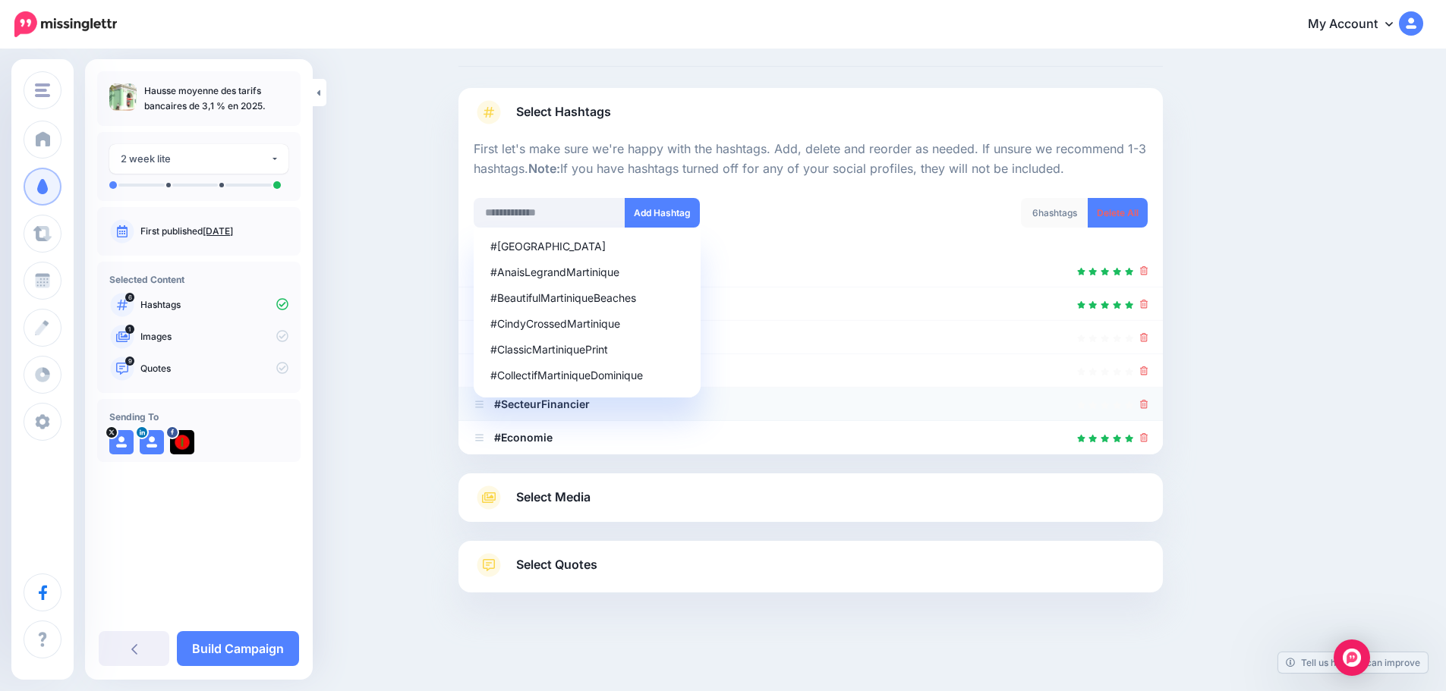
click at [1148, 403] on icon at bounding box center [1144, 404] width 8 height 9
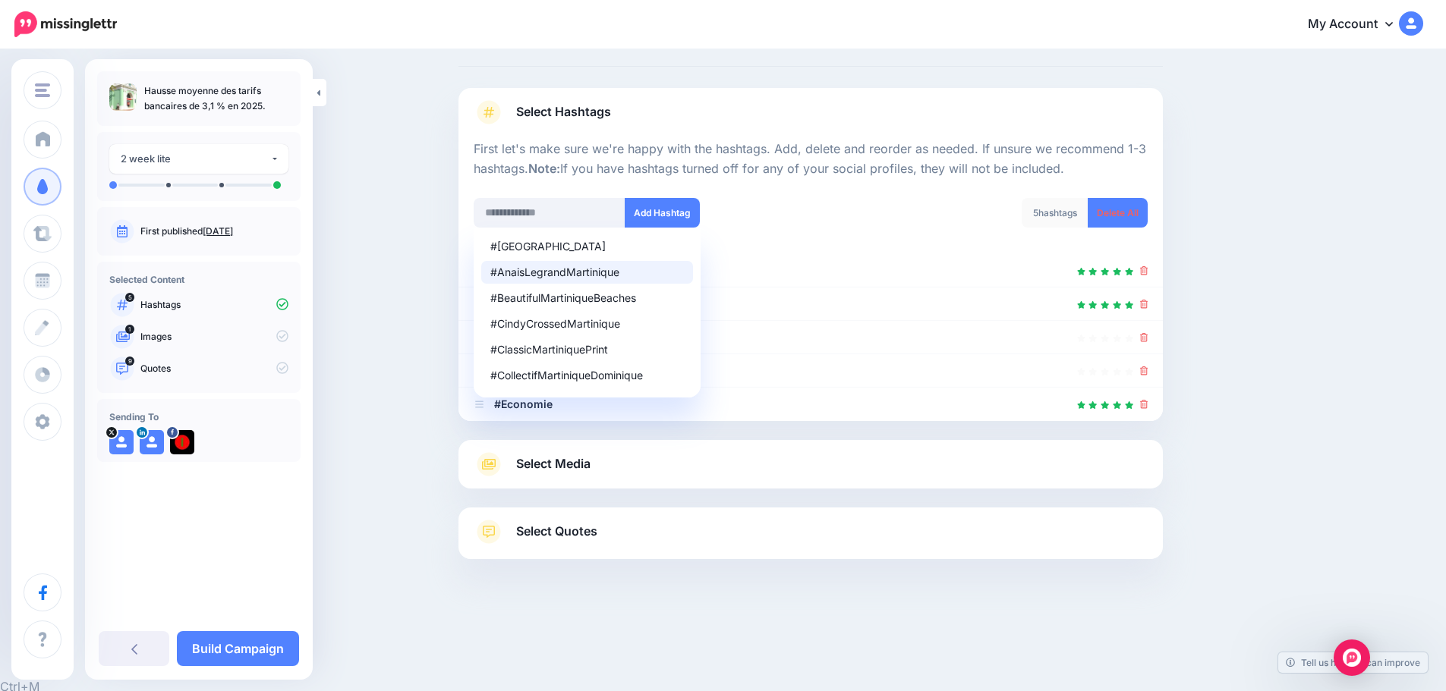
scroll to position [33, 0]
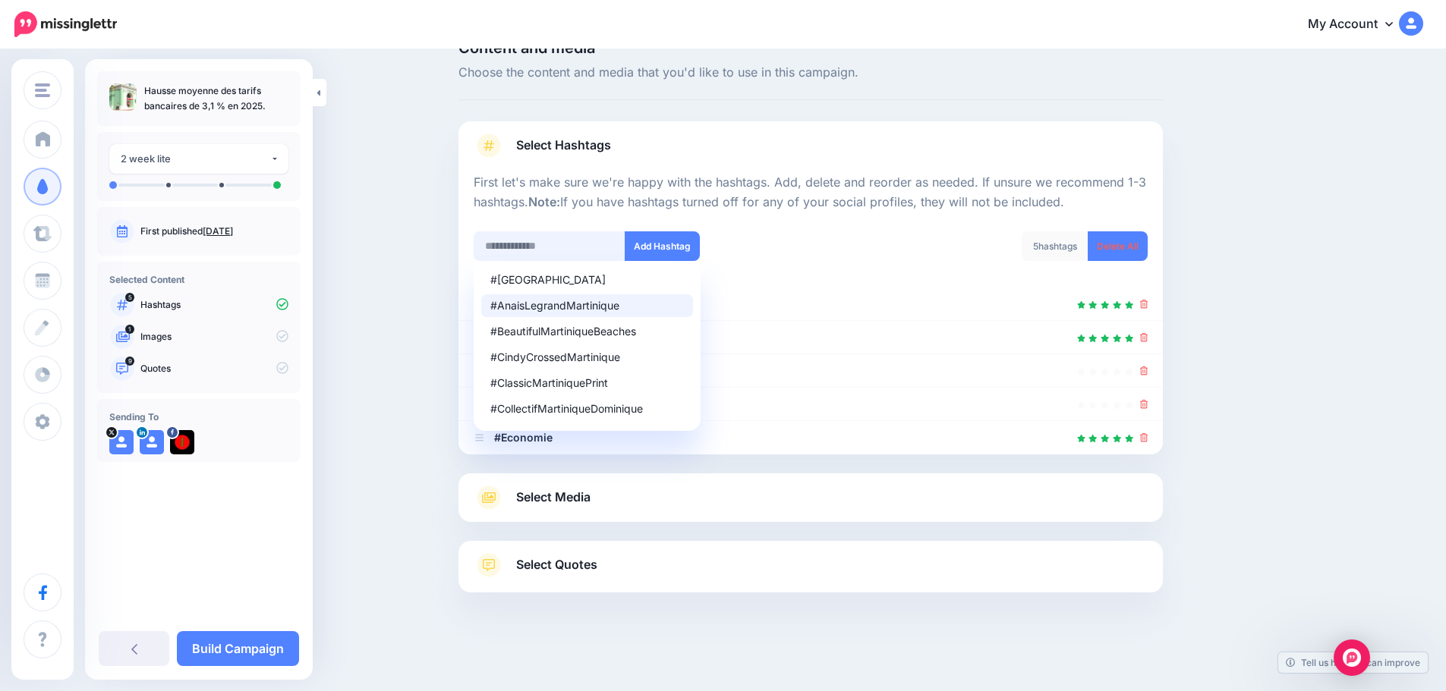
click at [547, 238] on input "text" at bounding box center [550, 247] width 152 height 30
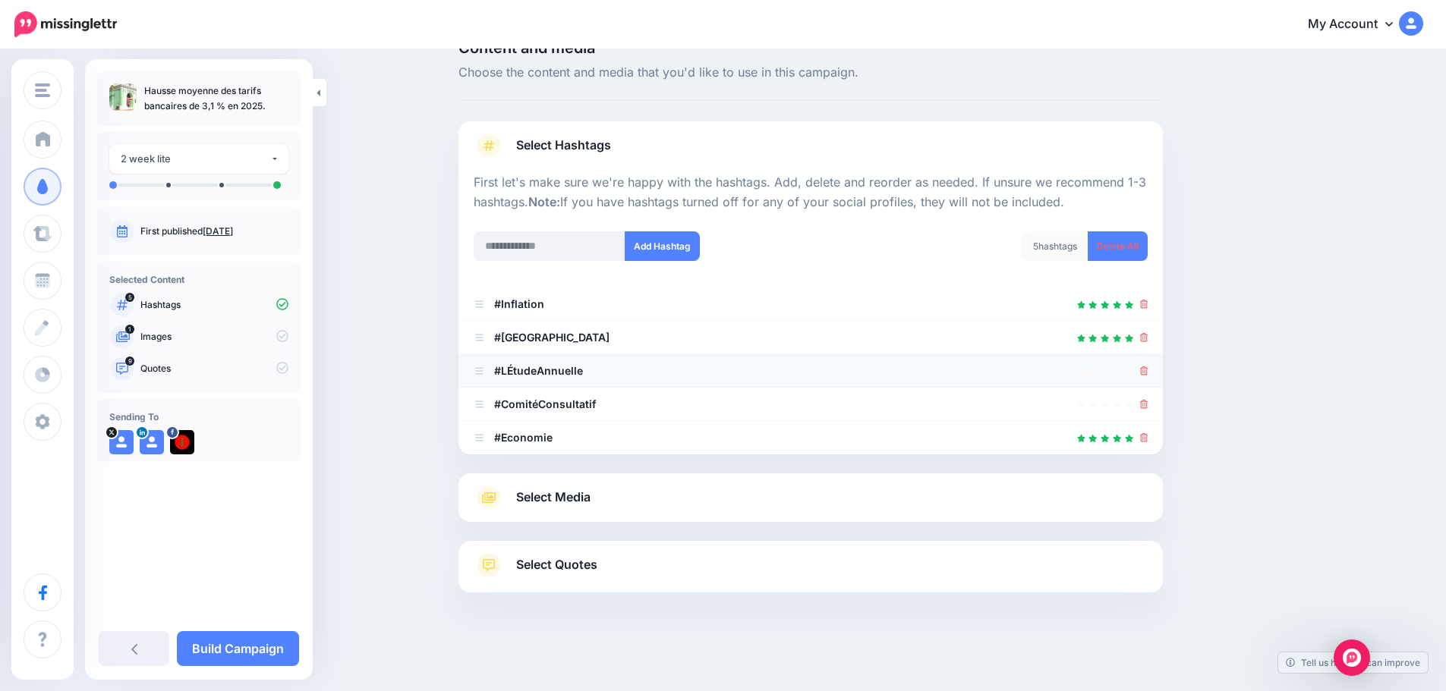
click at [1148, 371] on icon at bounding box center [1144, 371] width 8 height 9
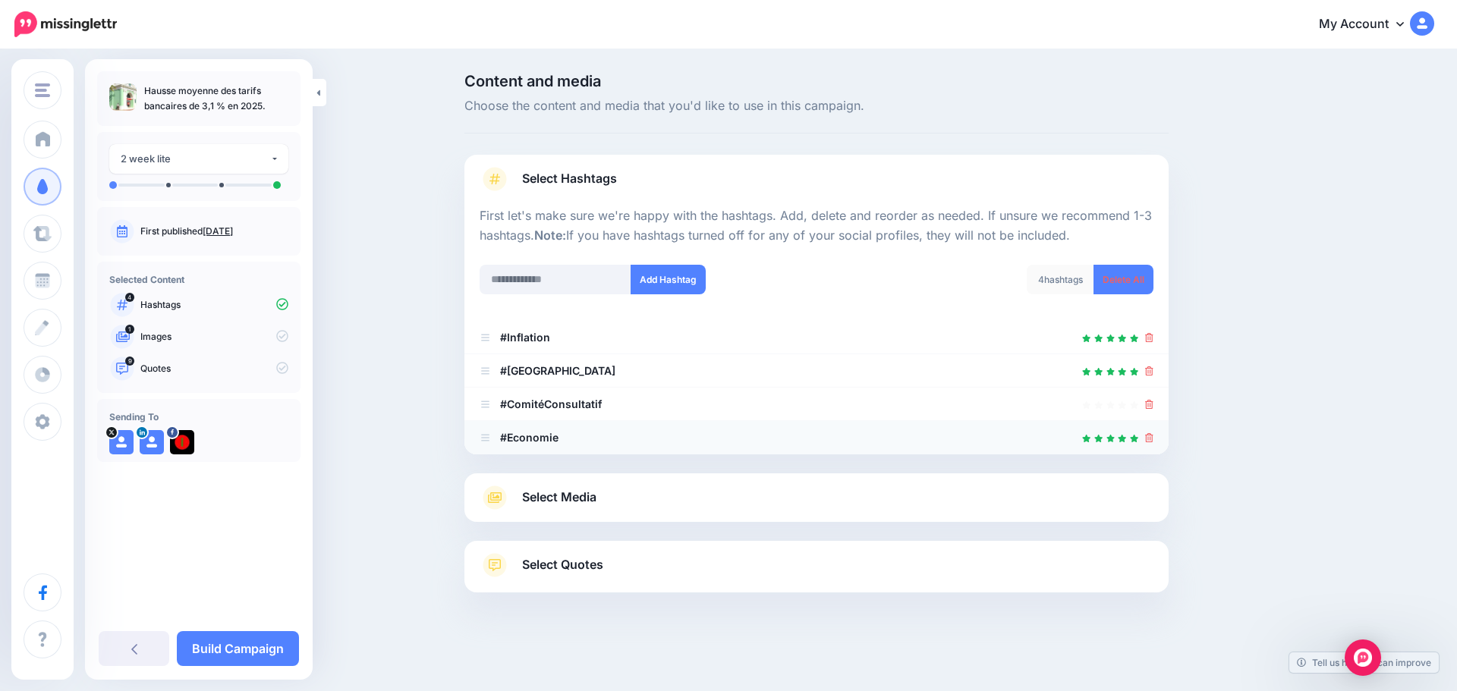
click at [1151, 438] on icon at bounding box center [1149, 437] width 8 height 9
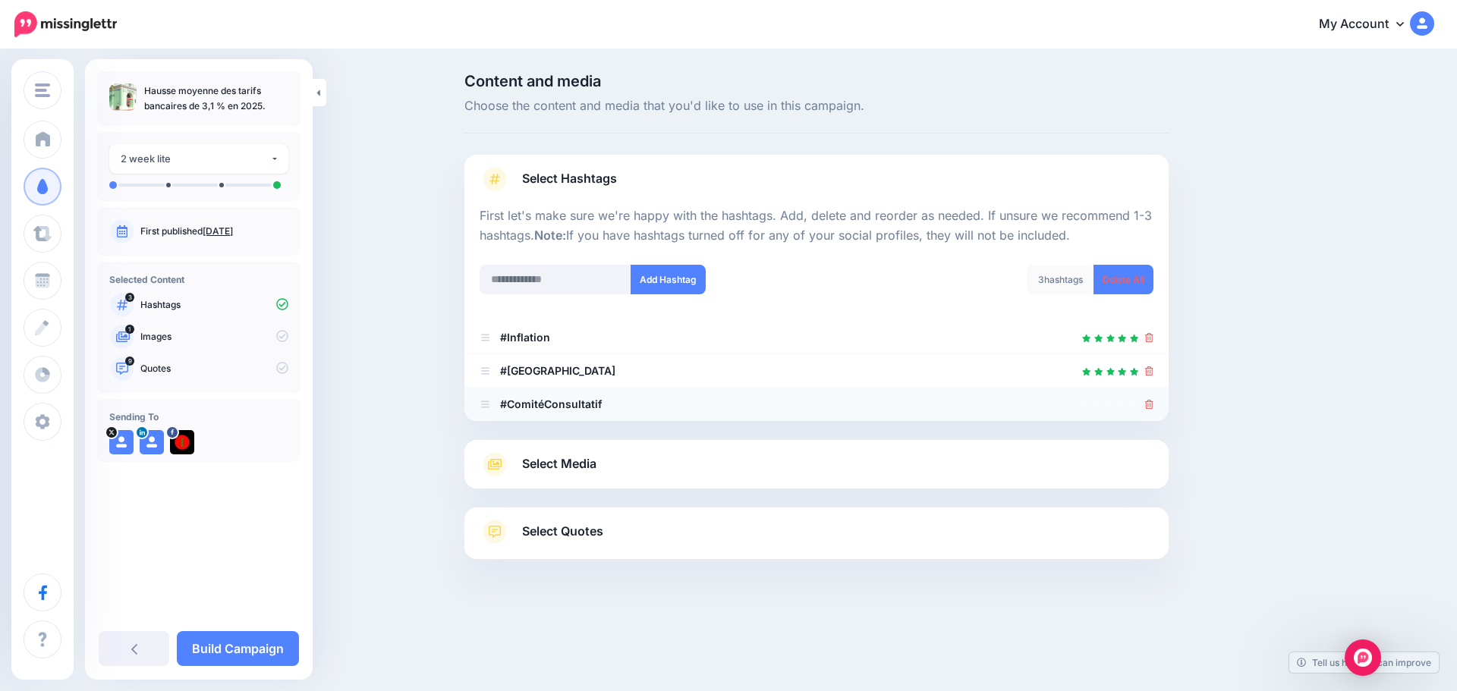
click at [1151, 407] on icon at bounding box center [1149, 404] width 8 height 9
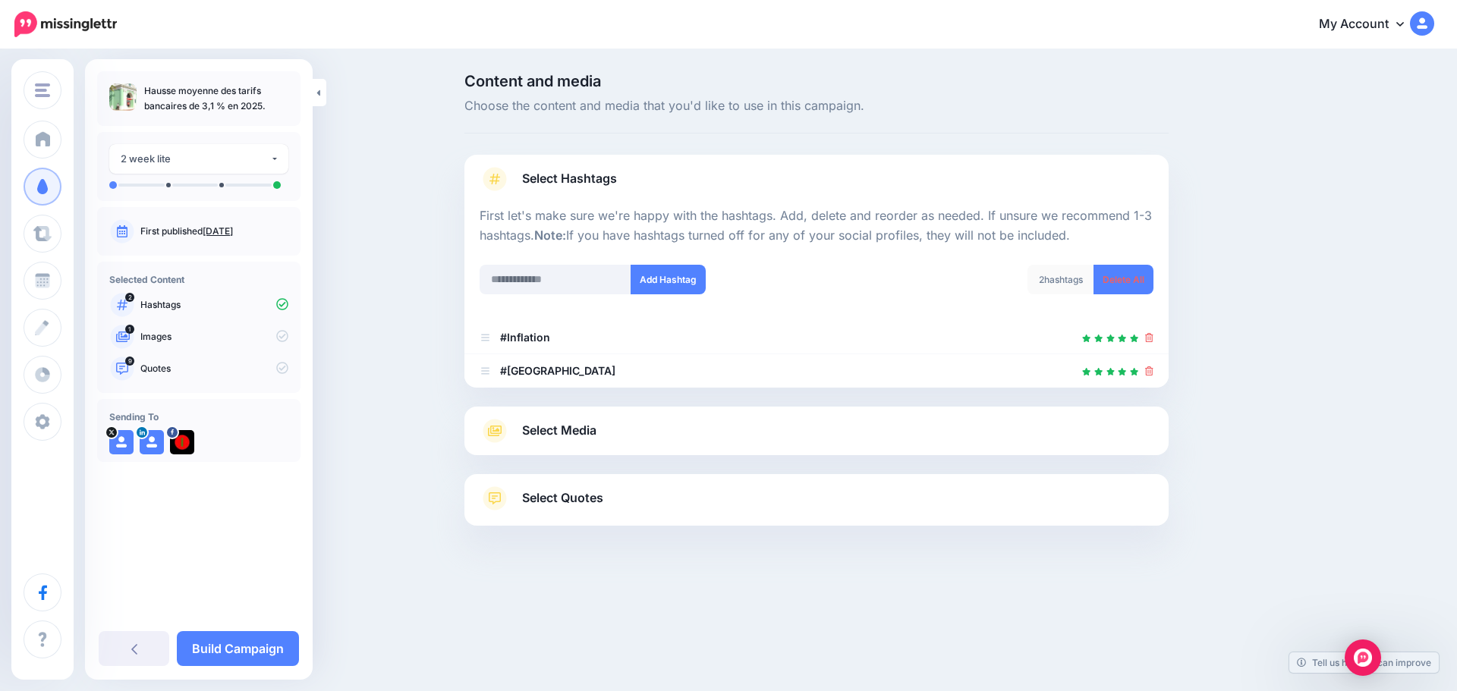
click at [559, 443] on link "Select Media" at bounding box center [817, 431] width 674 height 24
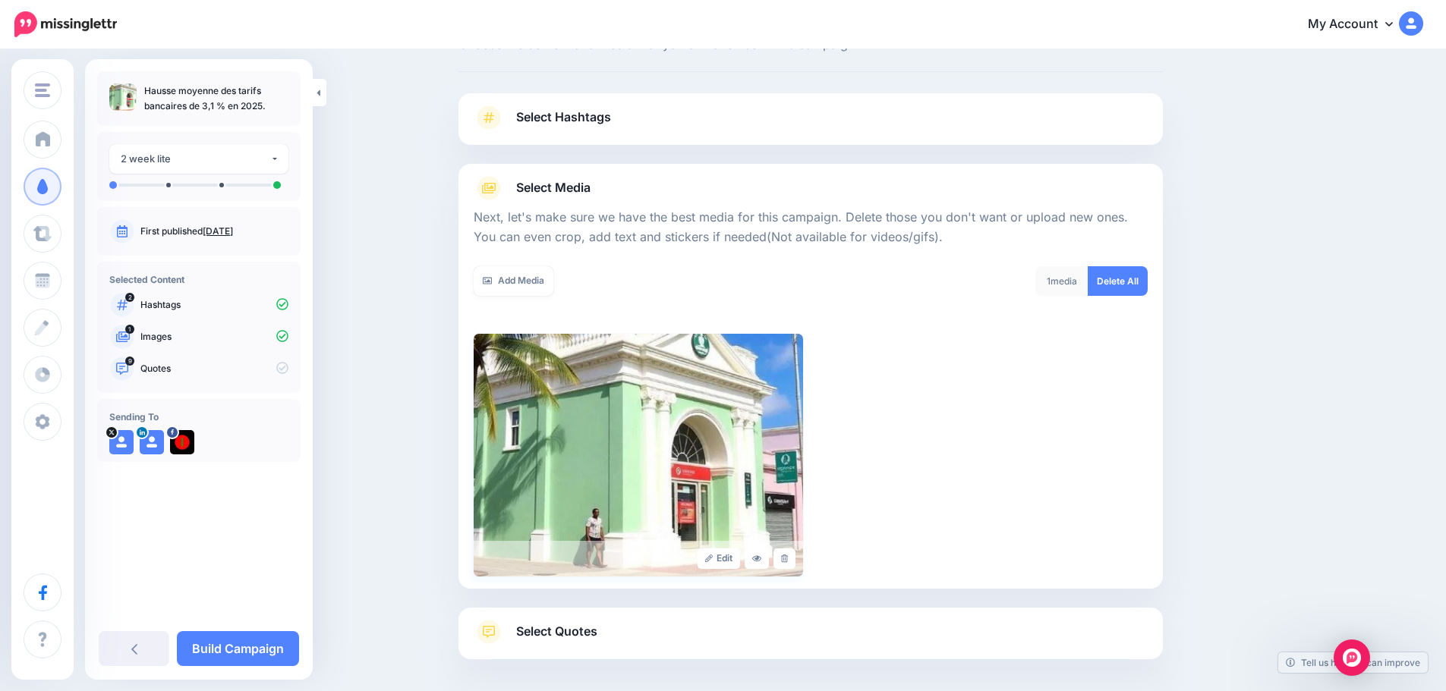
scroll to position [128, 0]
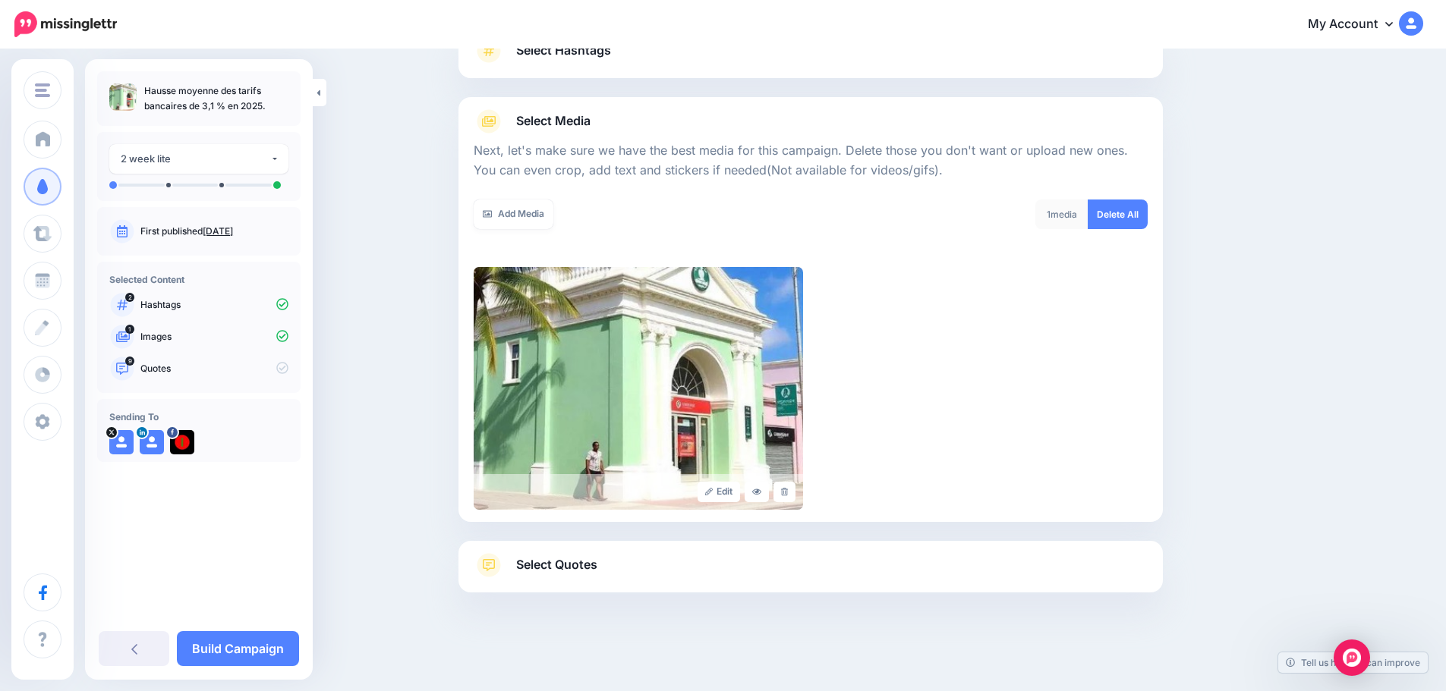
click at [591, 565] on span "Select Quotes" at bounding box center [556, 565] width 81 height 20
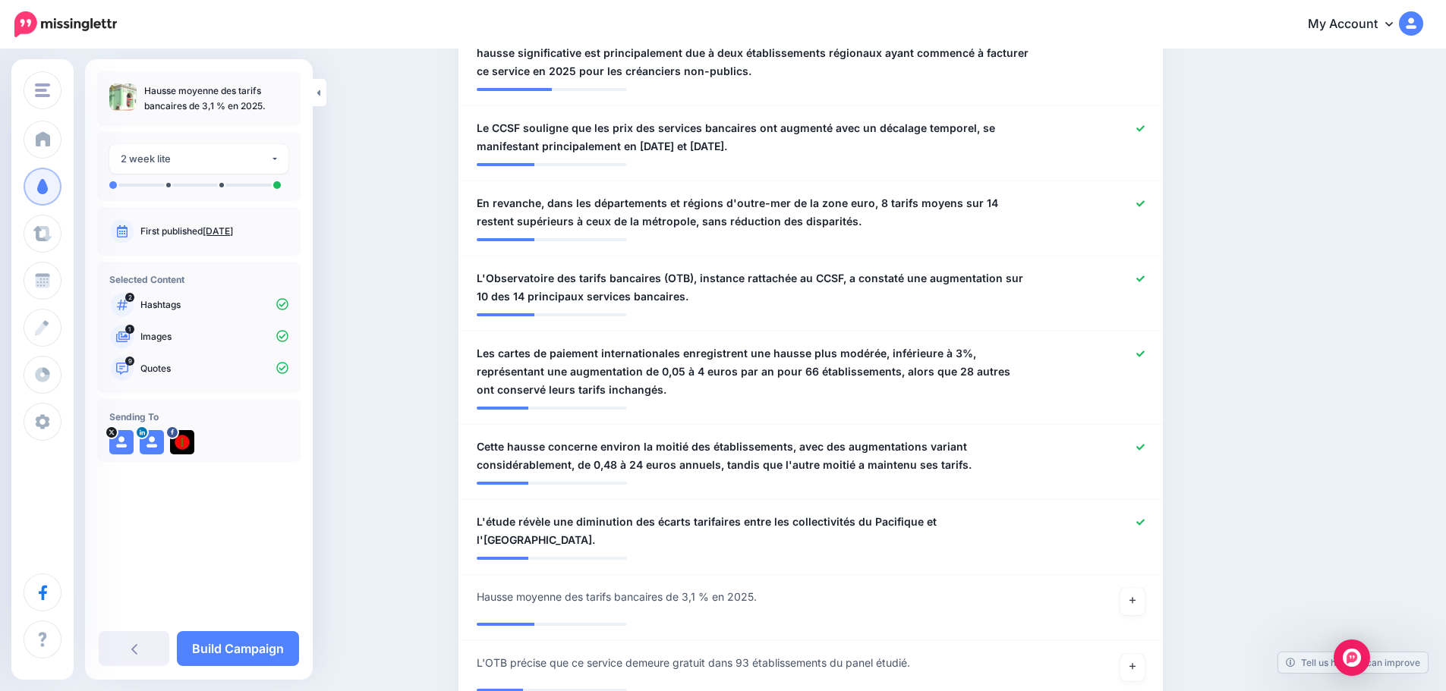
scroll to position [660, 0]
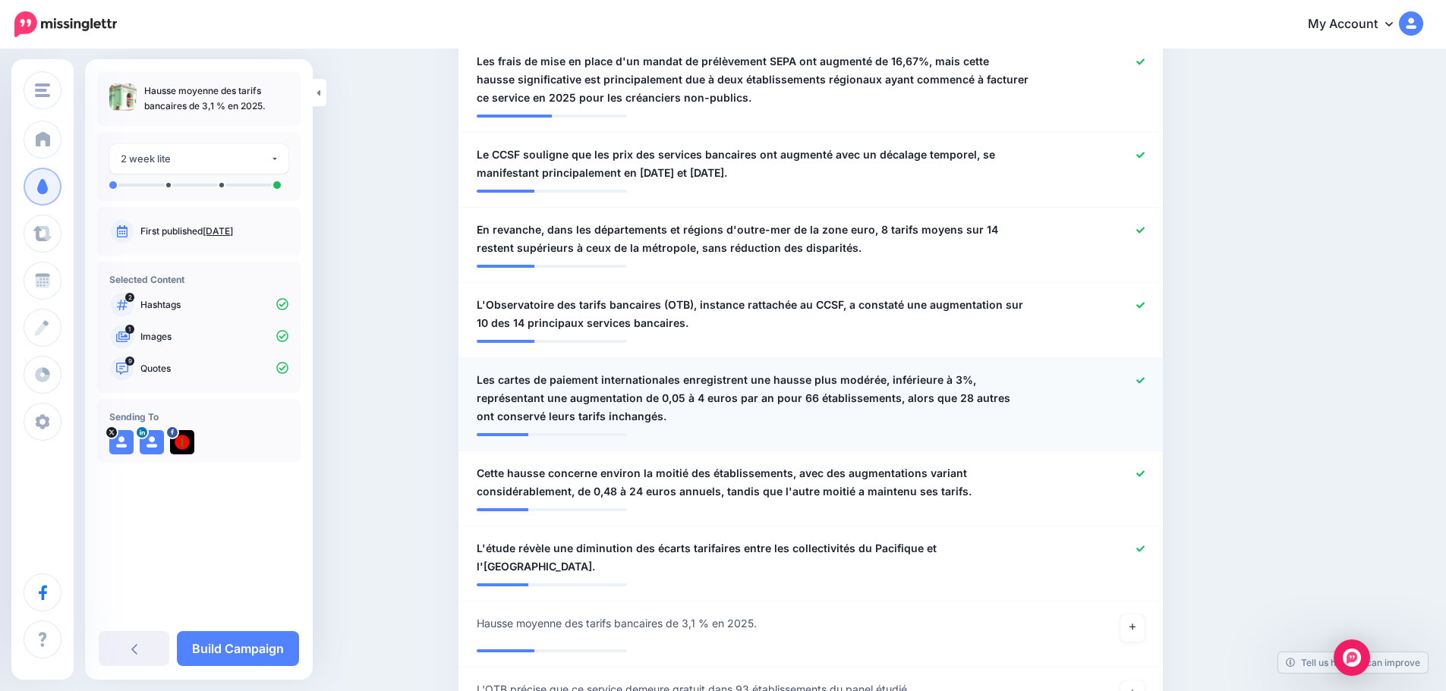
click at [1145, 379] on icon at bounding box center [1140, 380] width 8 height 8
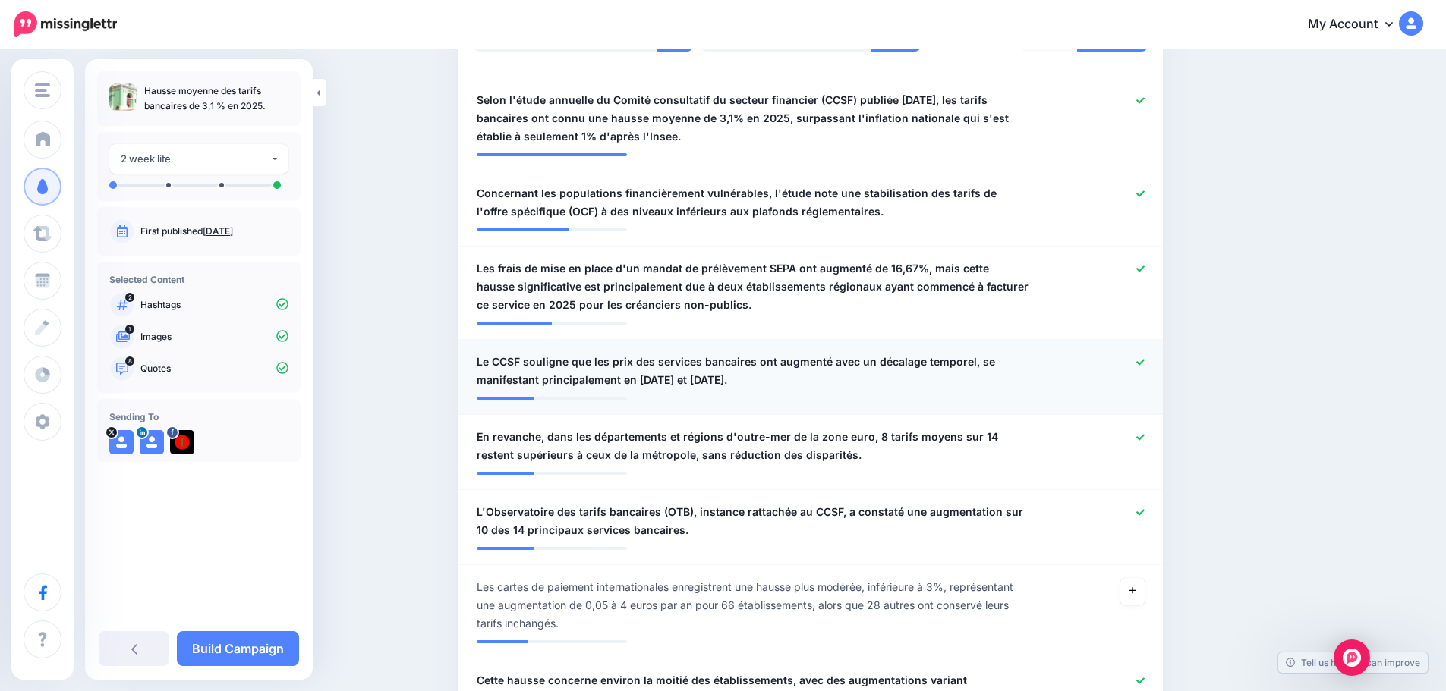
scroll to position [432, 0]
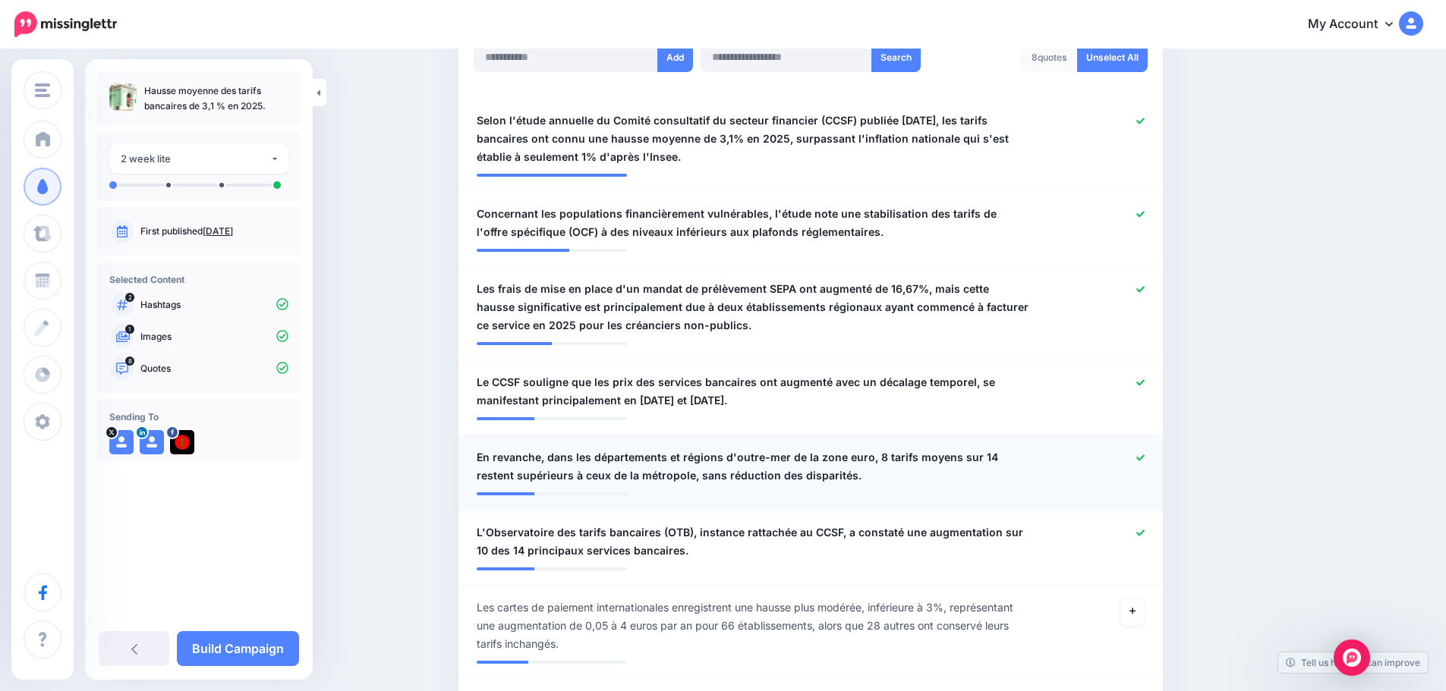
click at [1145, 457] on icon at bounding box center [1140, 458] width 8 height 8
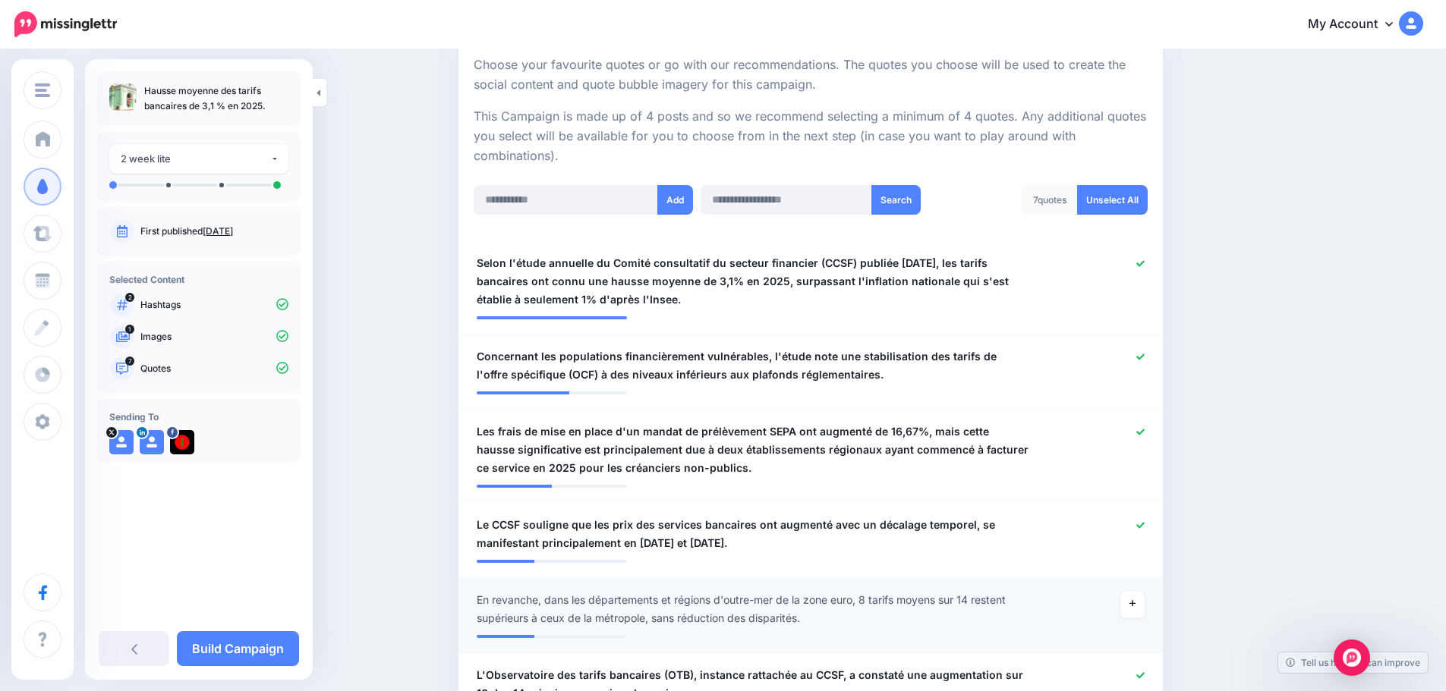
scroll to position [280, 0]
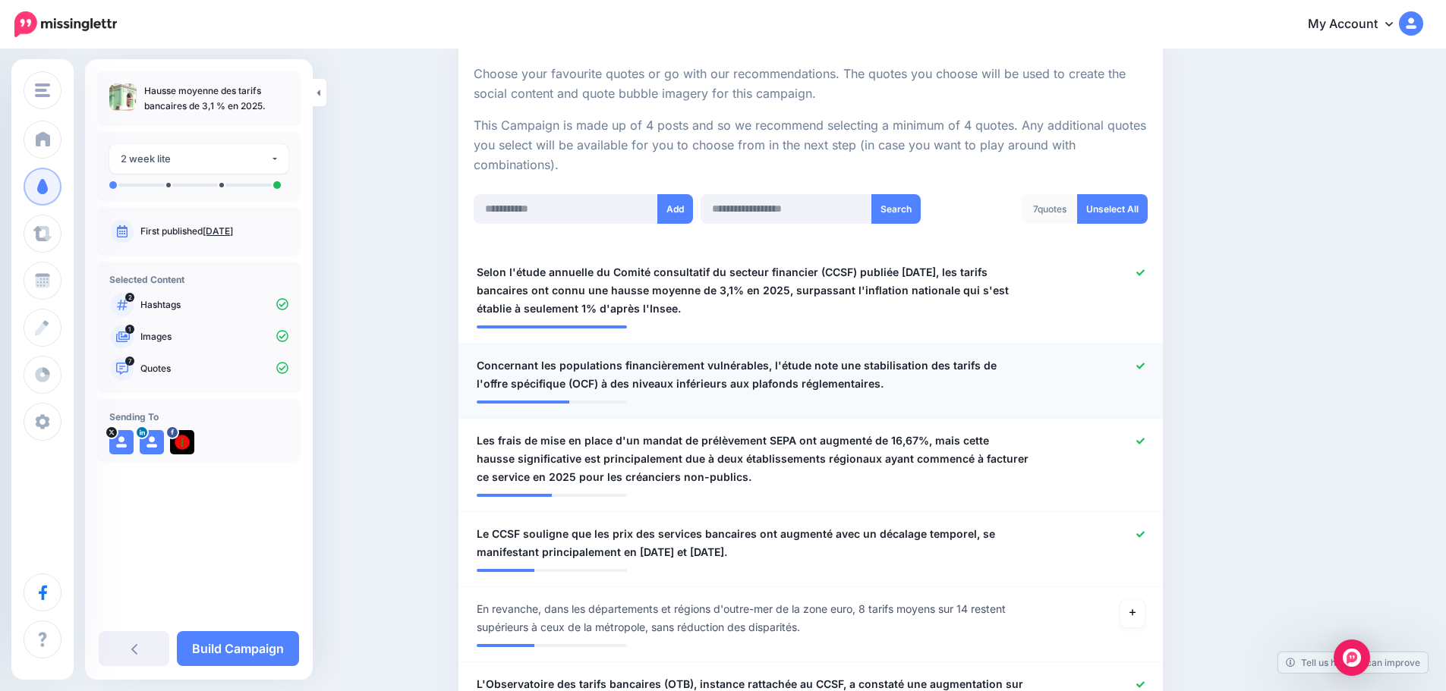
click at [1145, 365] on icon at bounding box center [1140, 366] width 8 height 6
click at [1145, 269] on icon at bounding box center [1140, 273] width 8 height 8
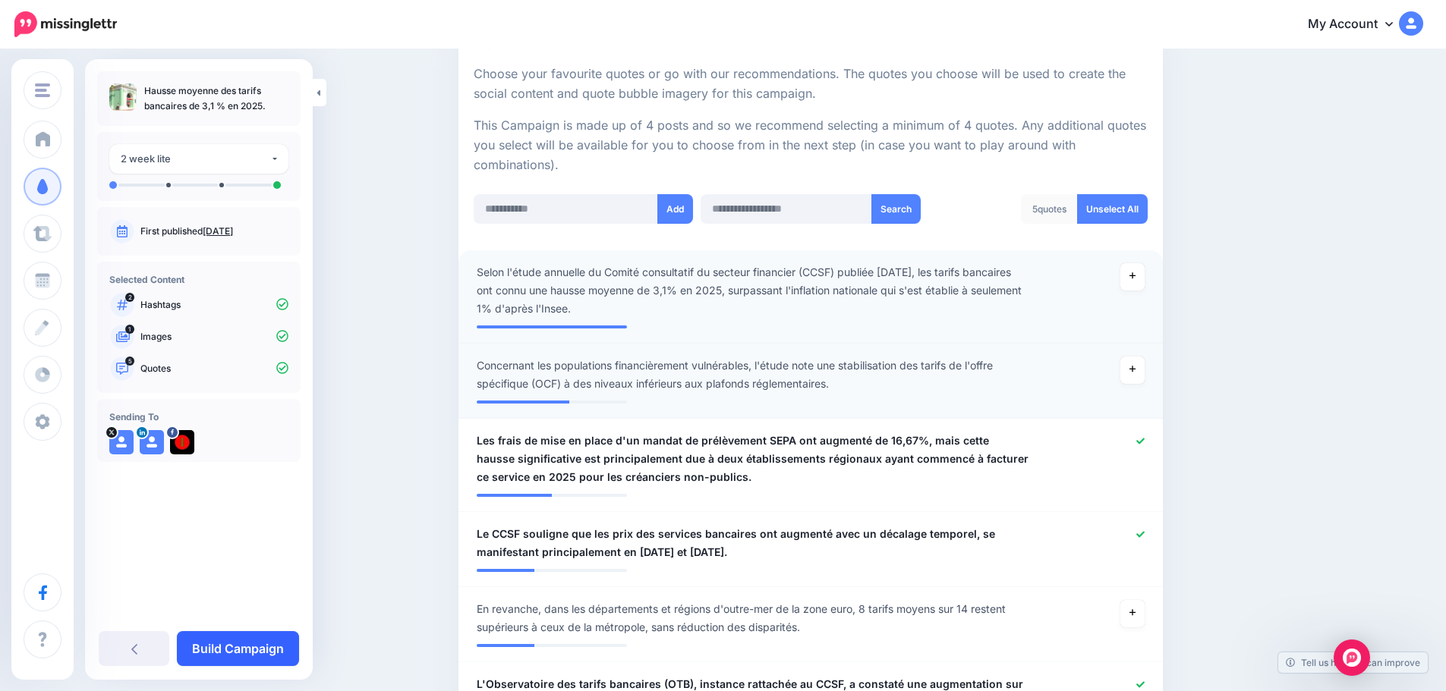
click at [266, 648] on link "Build Campaign" at bounding box center [238, 649] width 122 height 35
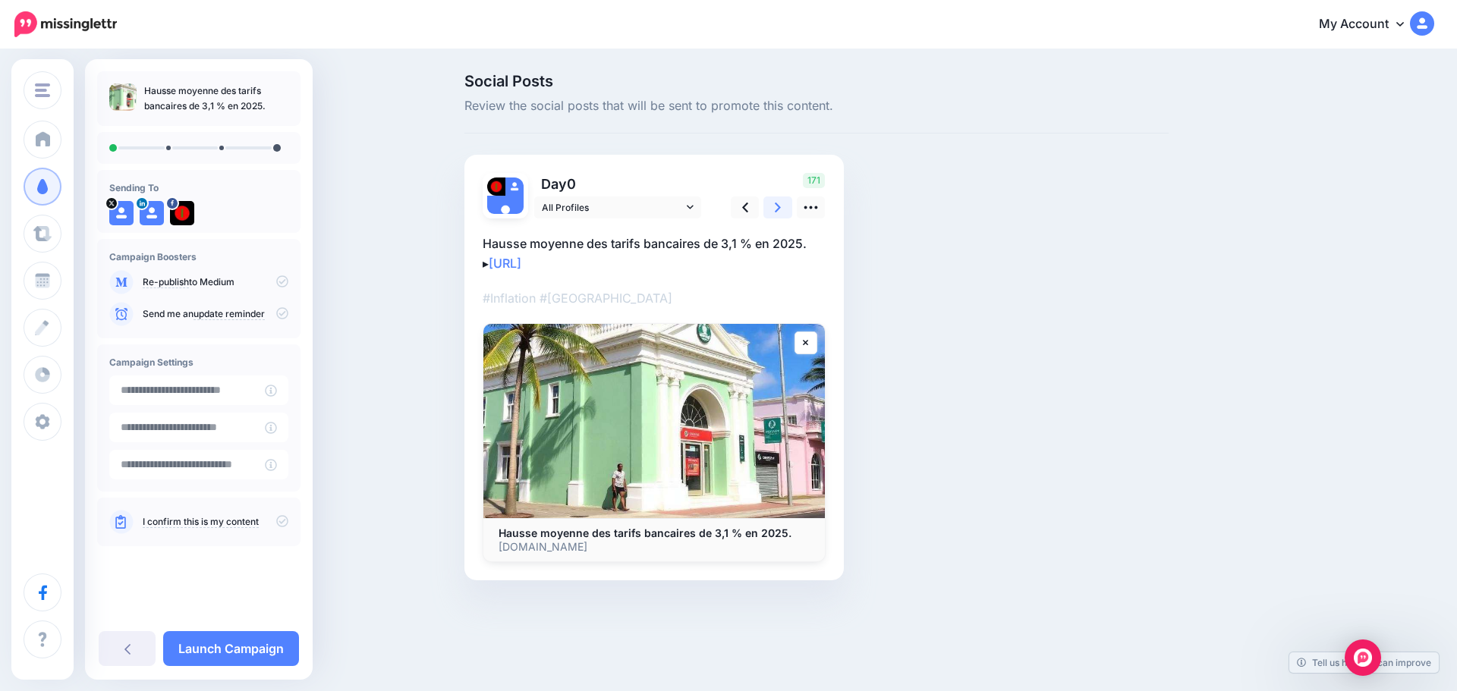
click at [778, 206] on icon at bounding box center [778, 208] width 6 height 10
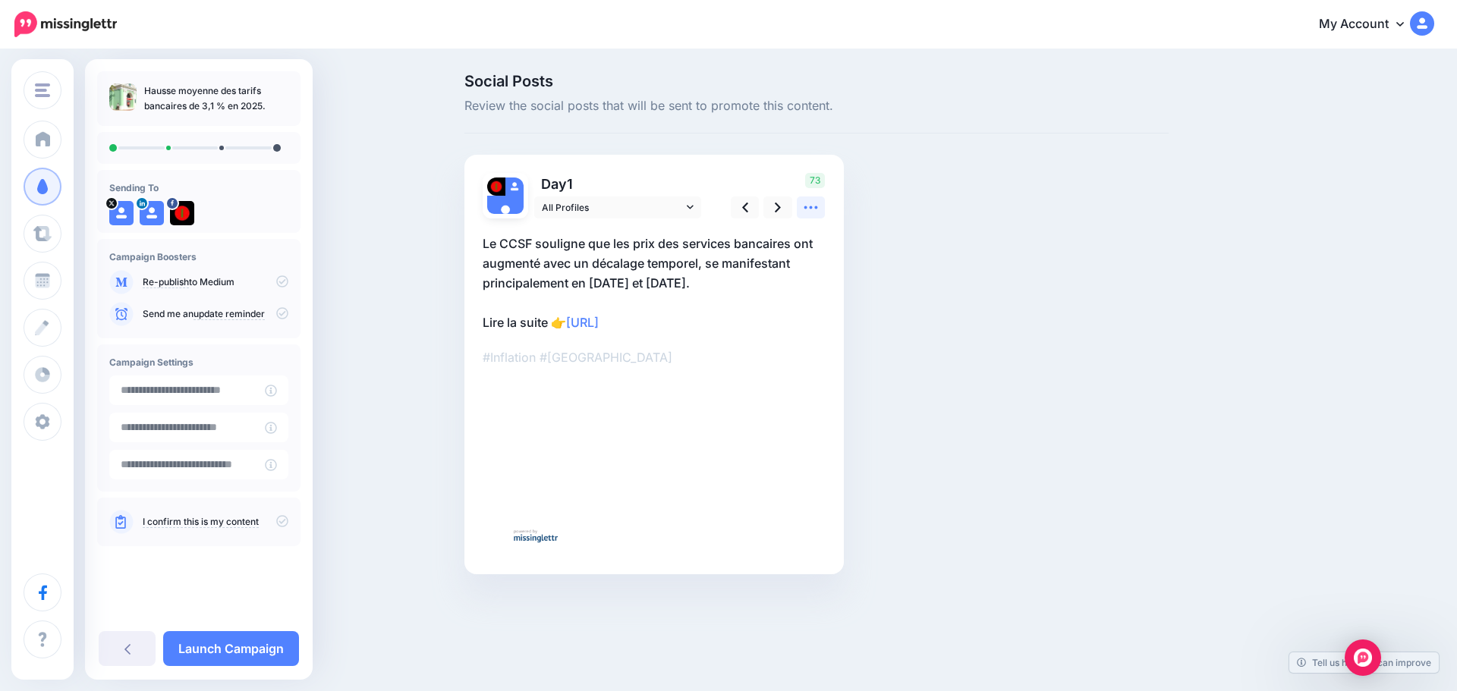
click at [809, 209] on icon at bounding box center [811, 208] width 16 height 16
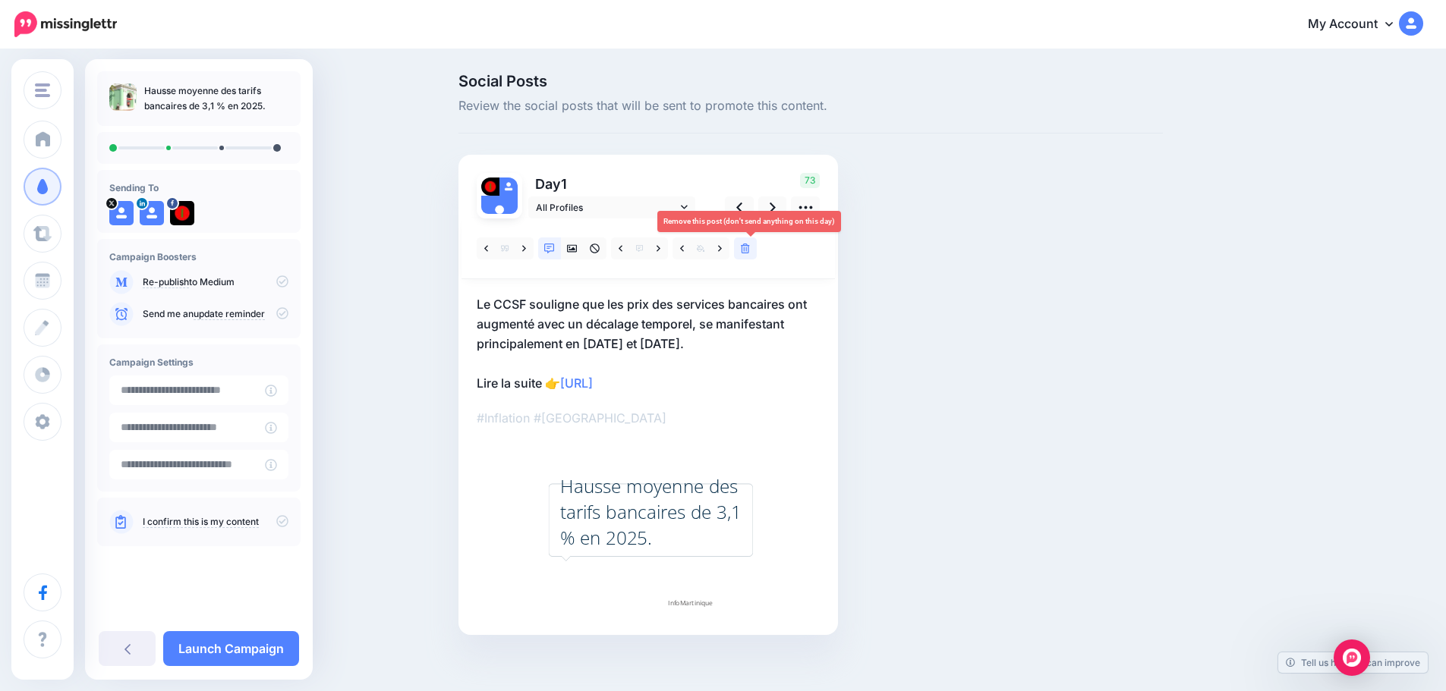
click at [746, 246] on icon at bounding box center [745, 249] width 9 height 11
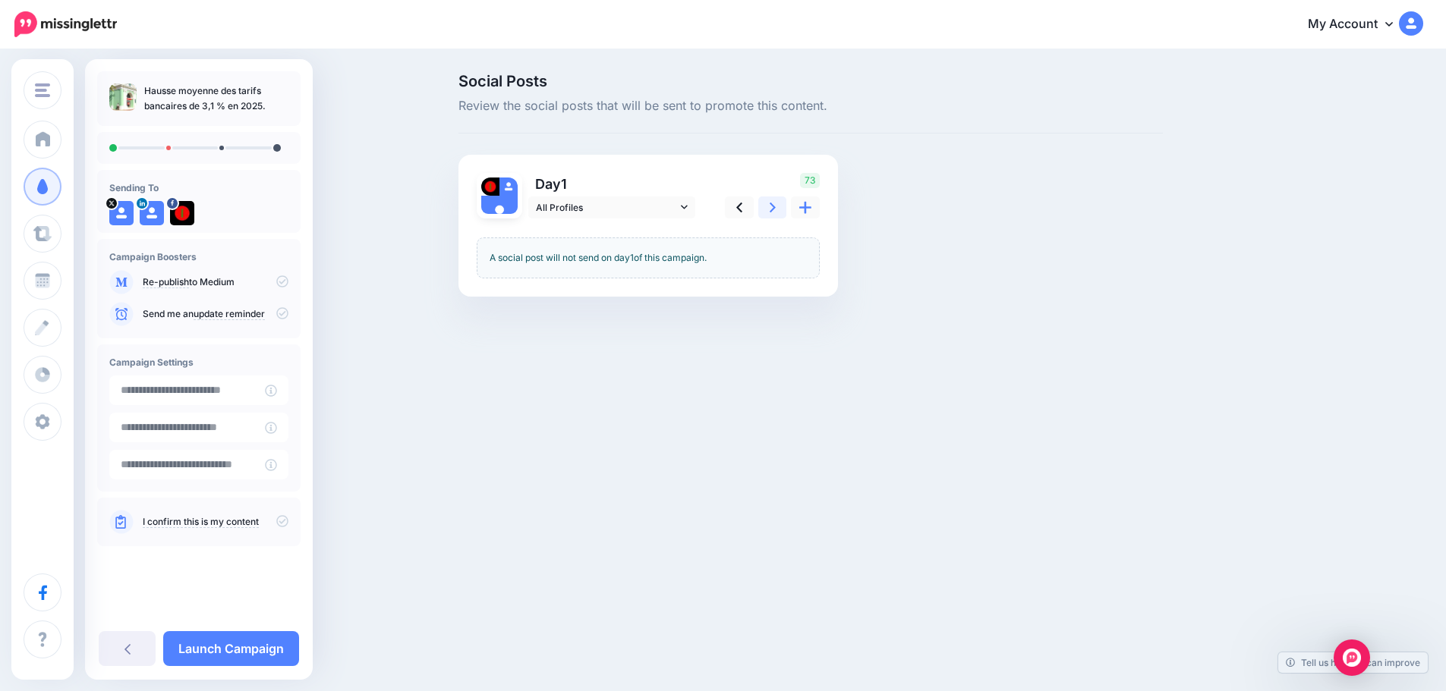
click at [776, 206] on icon at bounding box center [773, 208] width 6 height 10
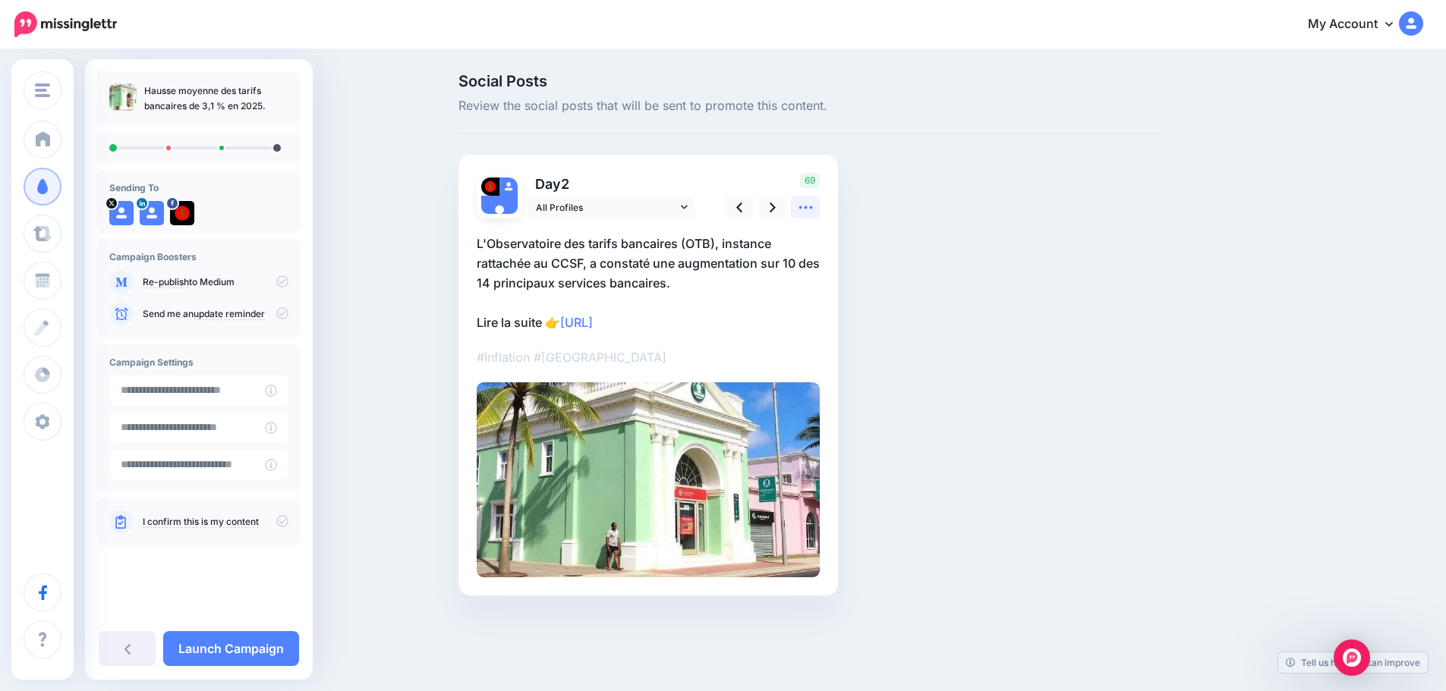
click at [814, 204] on icon at bounding box center [806, 208] width 16 height 16
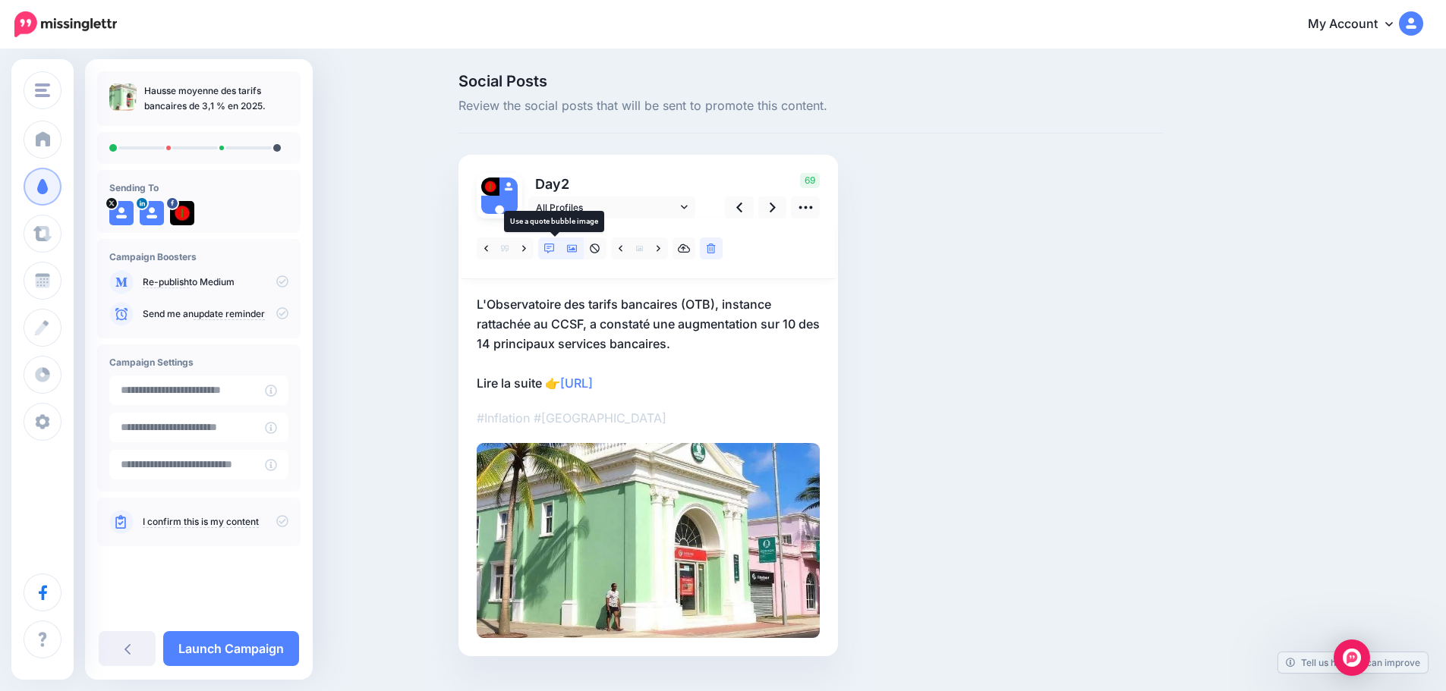
click at [555, 245] on icon at bounding box center [549, 249] width 11 height 11
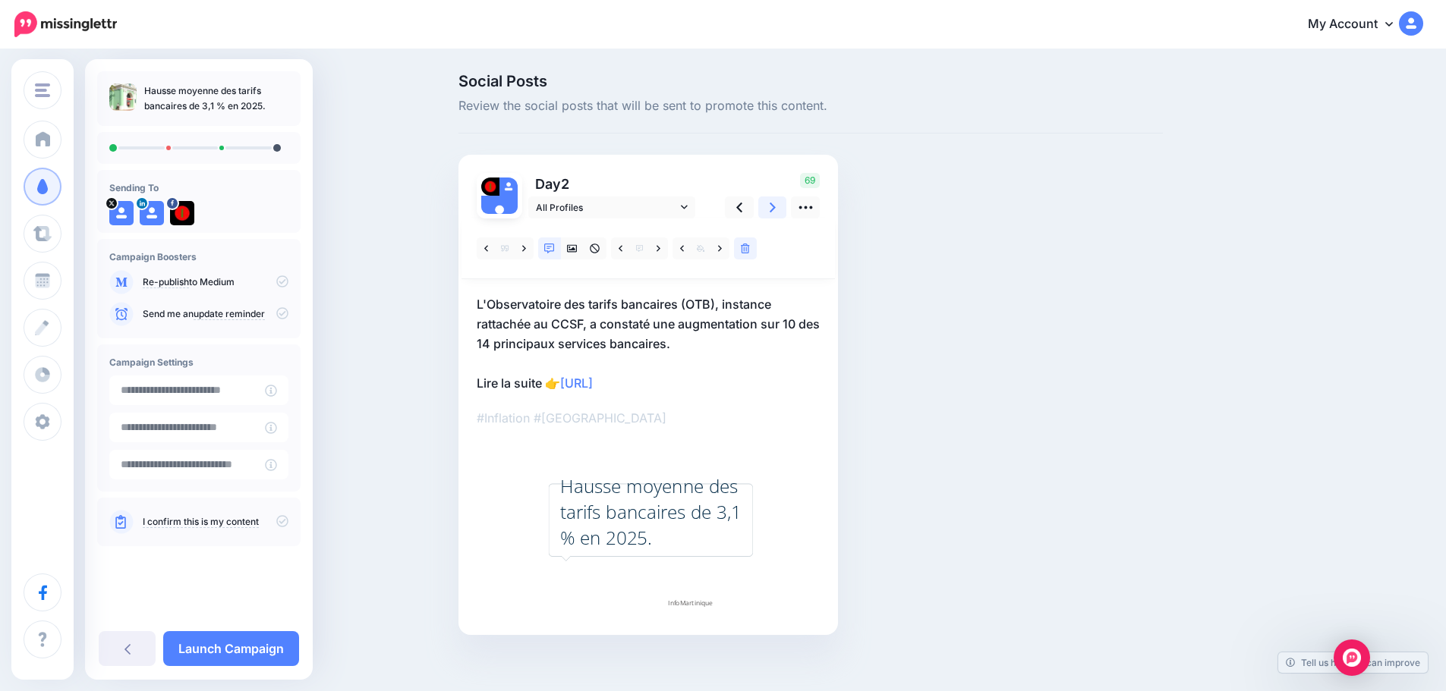
click at [776, 210] on icon at bounding box center [773, 208] width 6 height 16
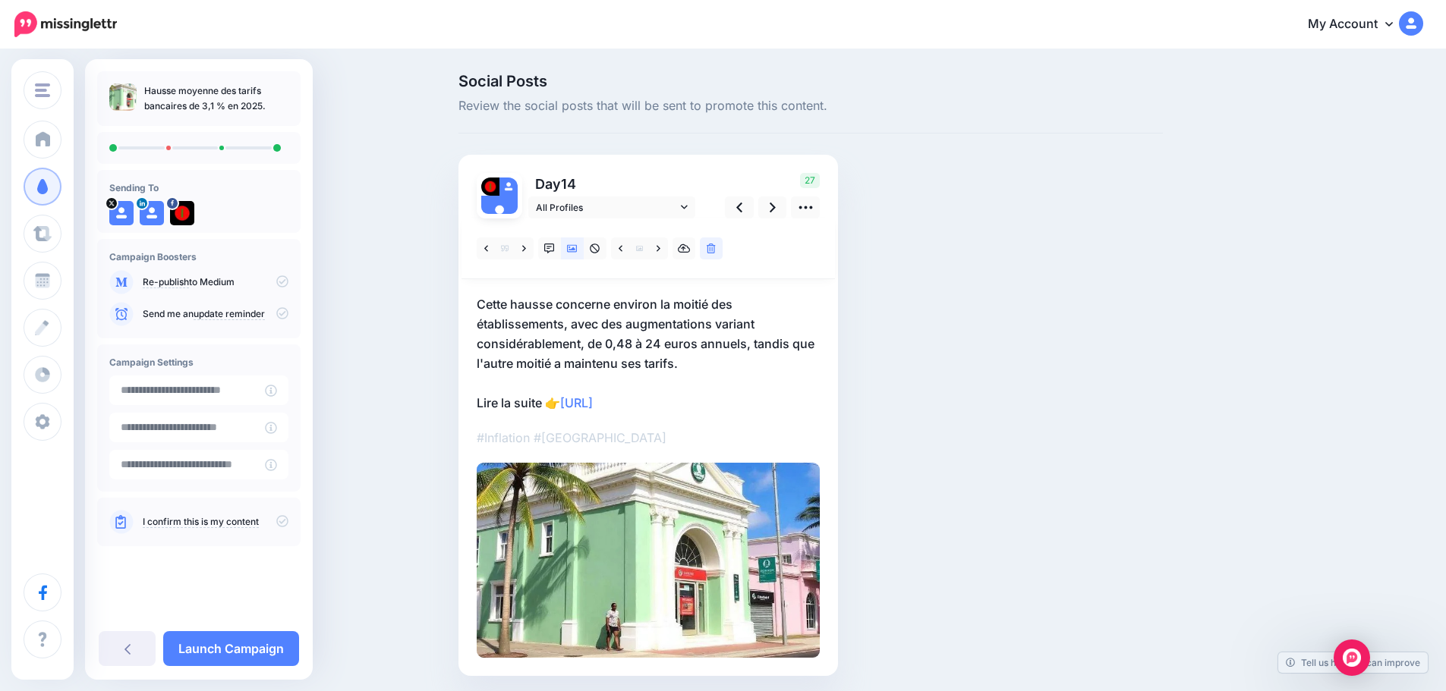
click at [280, 516] on icon at bounding box center [282, 521] width 12 height 12
click at [260, 647] on link "Launch Campaign" at bounding box center [231, 649] width 136 height 35
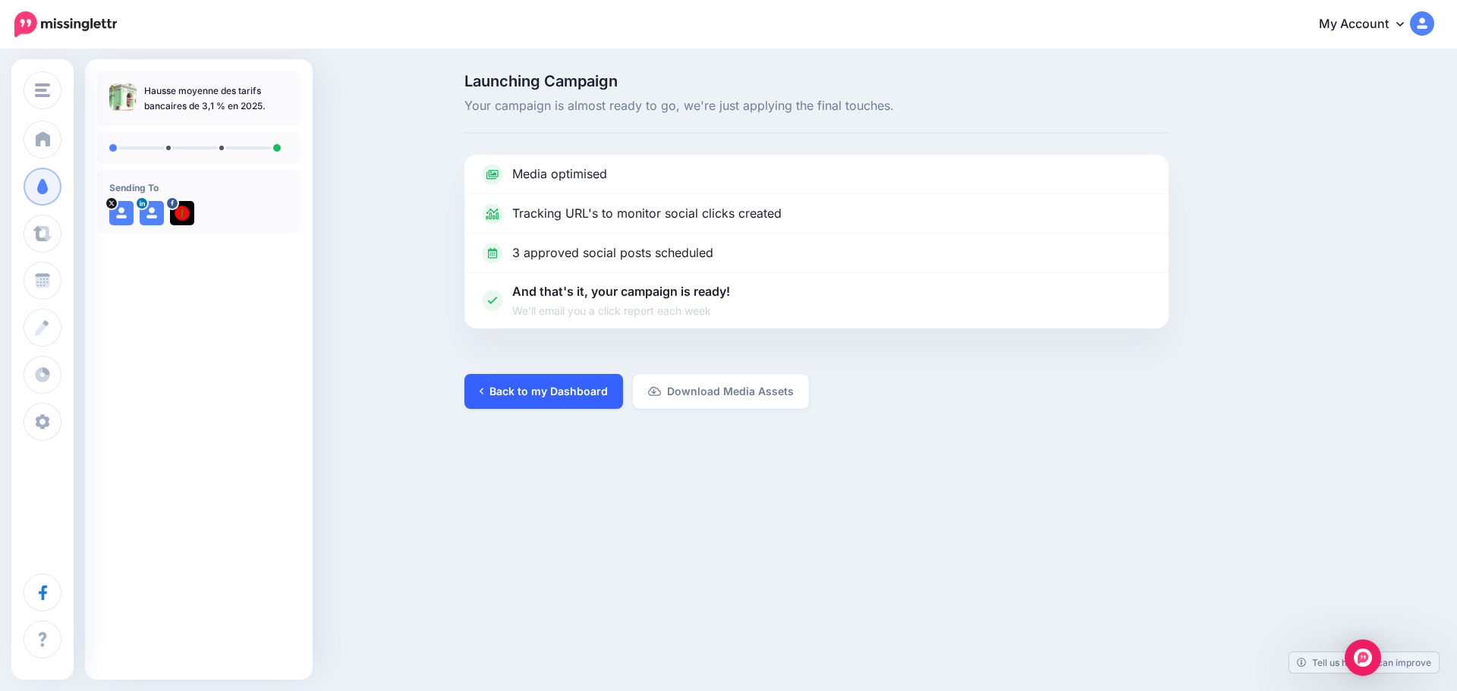
click at [553, 399] on link "Back to my Dashboard" at bounding box center [544, 391] width 159 height 35
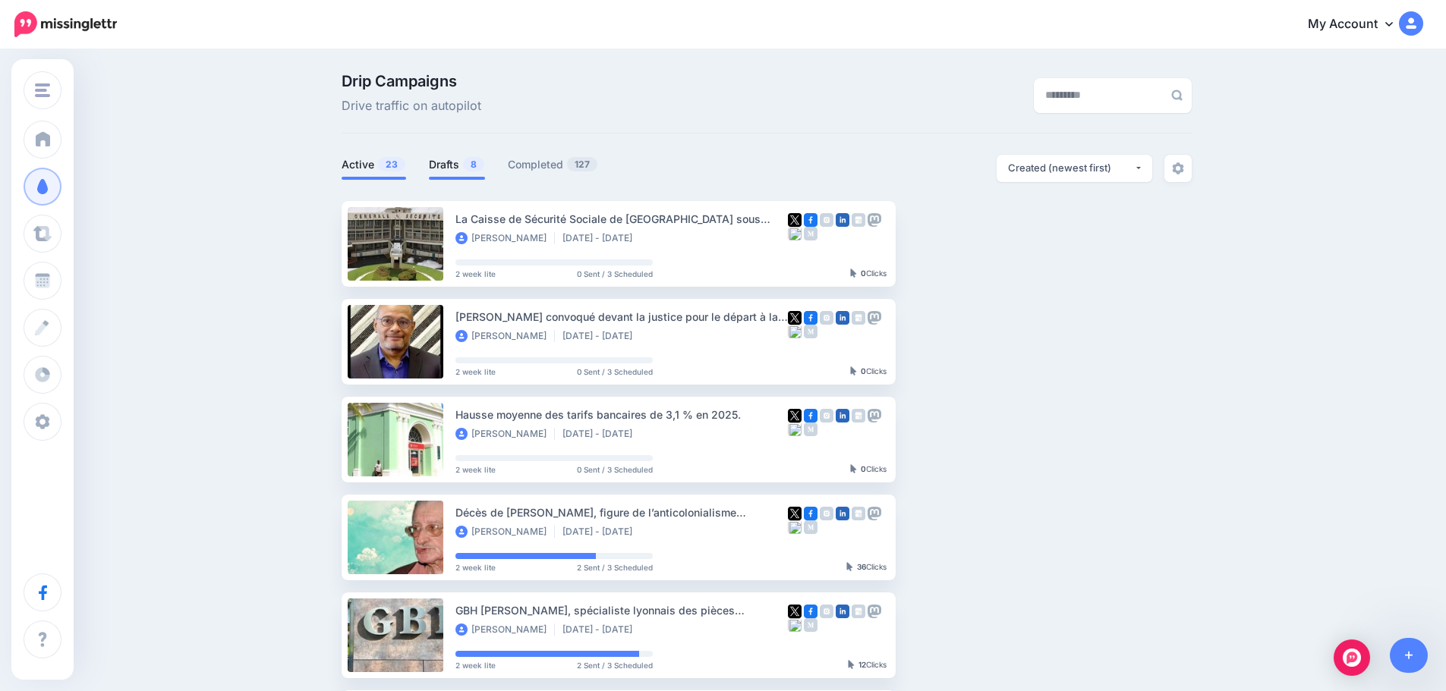
click at [457, 165] on link "Drafts 8" at bounding box center [457, 165] width 56 height 18
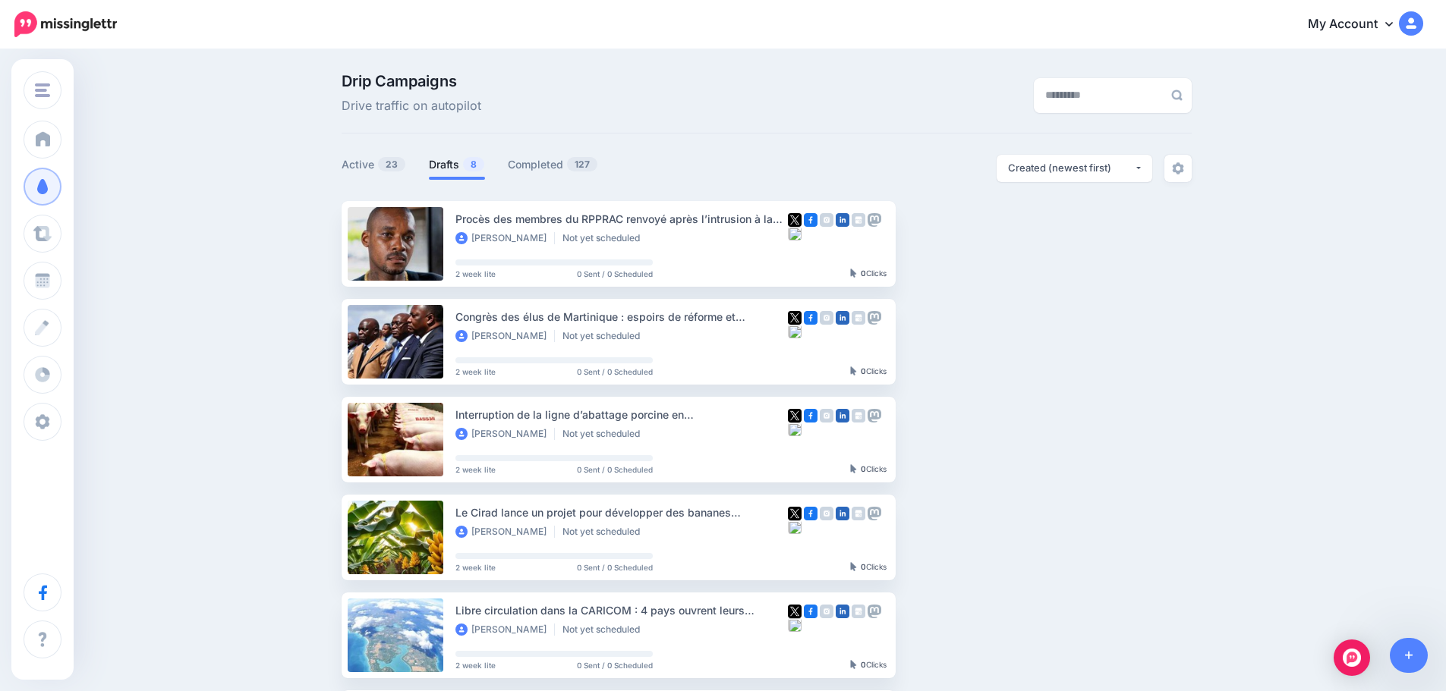
click at [451, 162] on link "Drafts 8" at bounding box center [457, 165] width 56 height 18
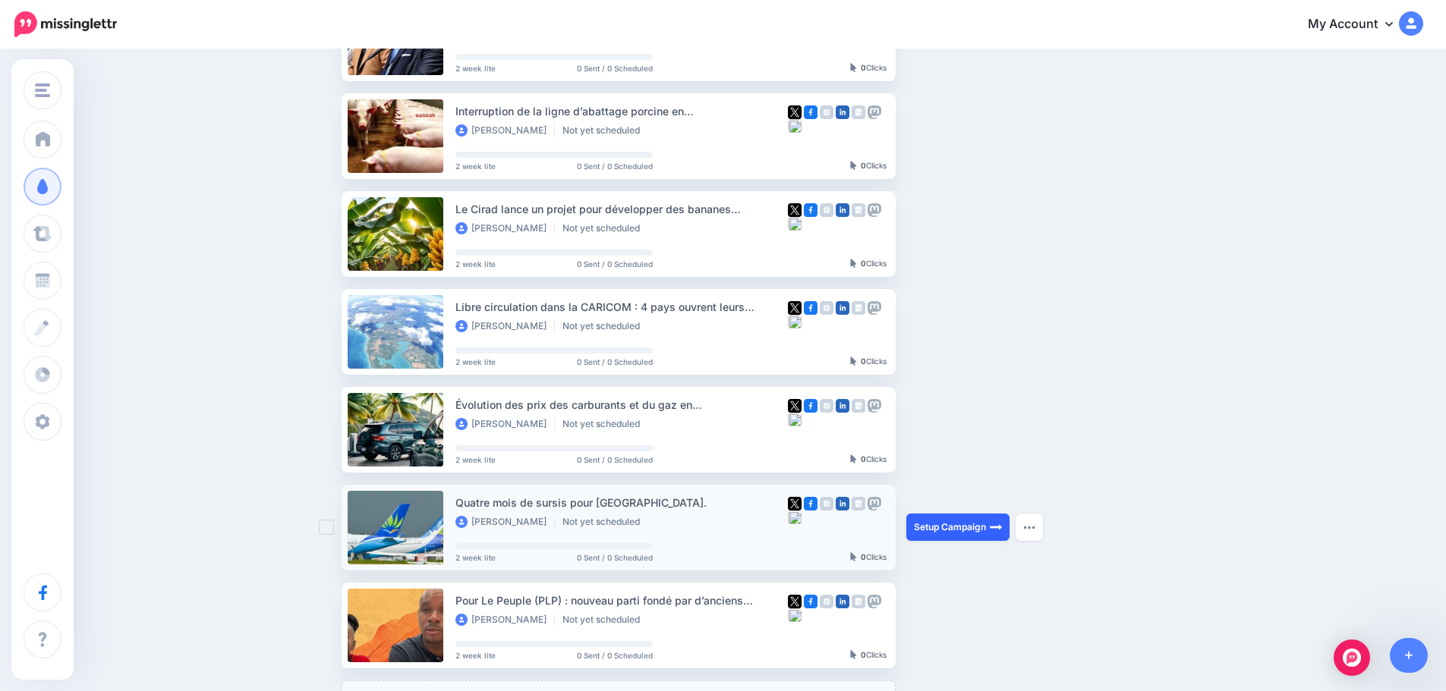
scroll to position [380, 0]
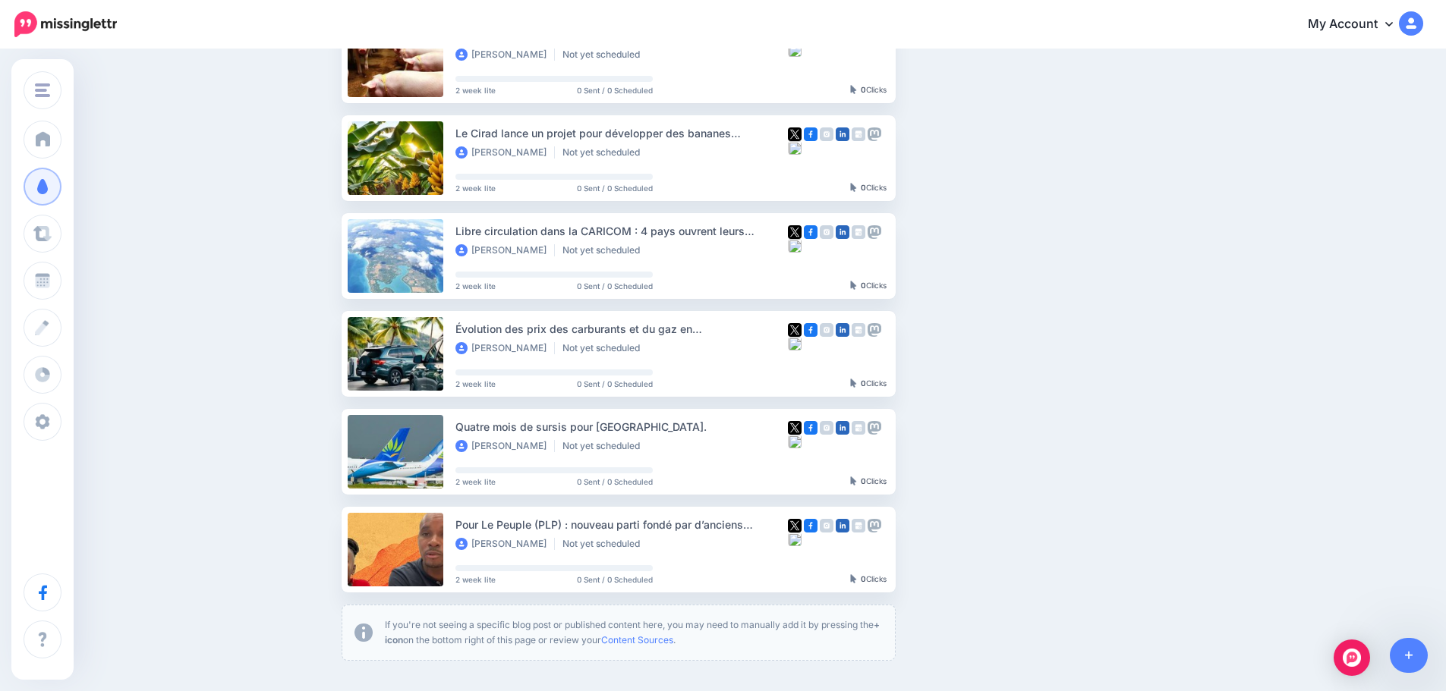
click at [1054, 354] on ul "Procès des membres du RPPRAC renvoyé après l’intrusion à la résidence préfector…" at bounding box center [767, 242] width 850 height 840
click at [1035, 352] on img "button" at bounding box center [1029, 353] width 12 height 5
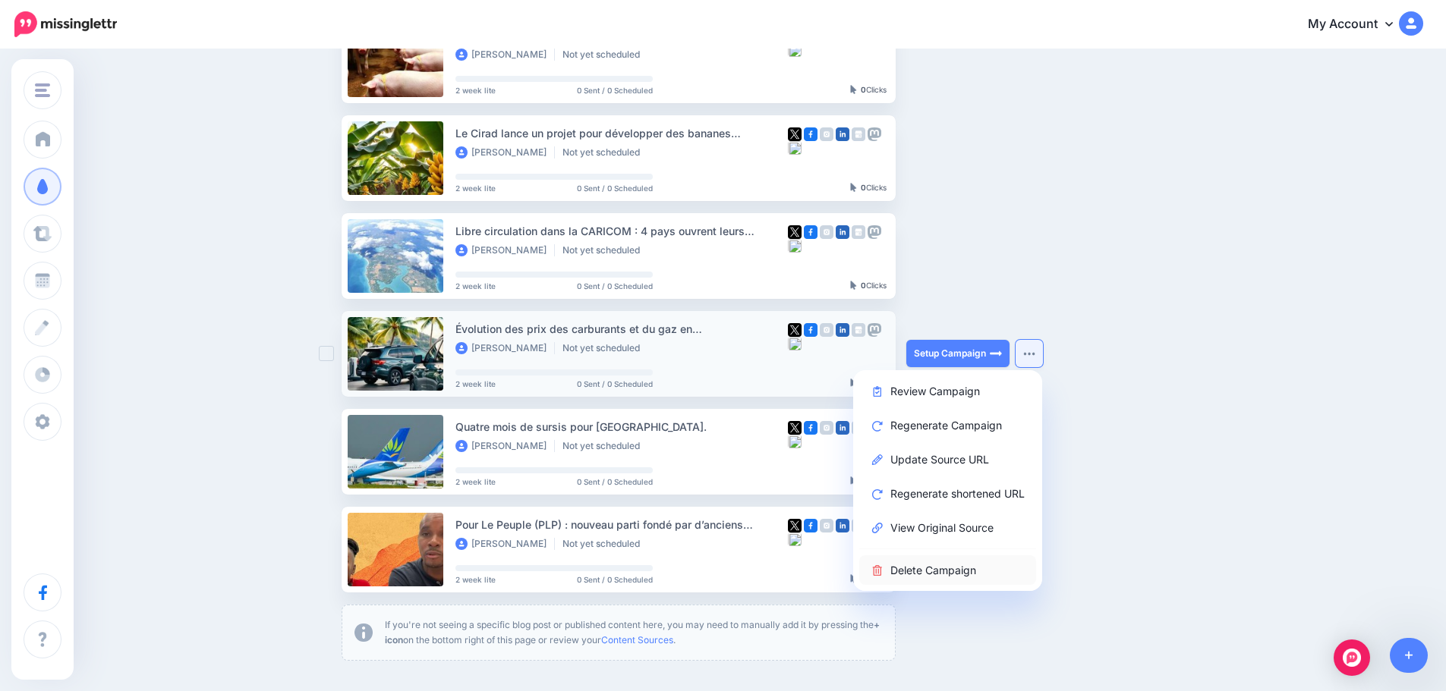
click at [941, 569] on link "Delete Campaign" at bounding box center [947, 571] width 177 height 30
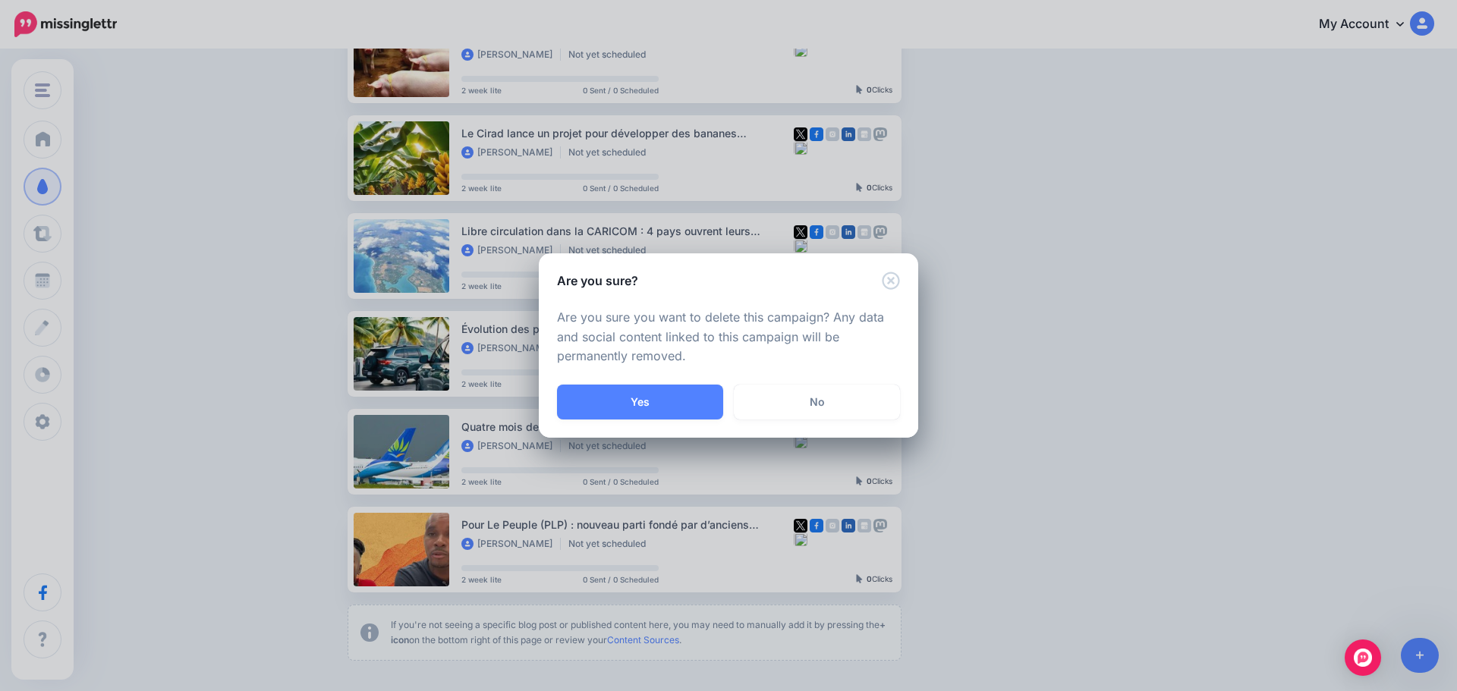
click at [657, 405] on button "Yes" at bounding box center [640, 402] width 166 height 35
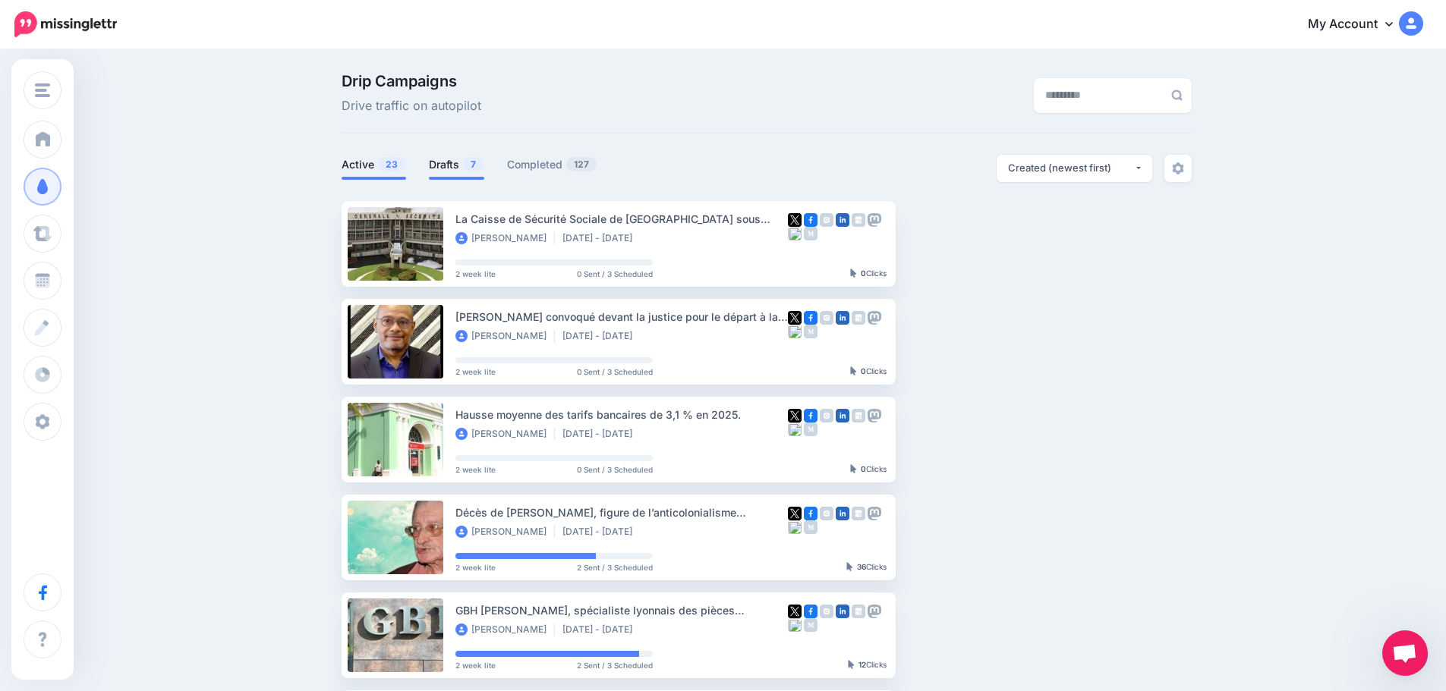
click at [457, 163] on link "Drafts 7" at bounding box center [456, 165] width 55 height 18
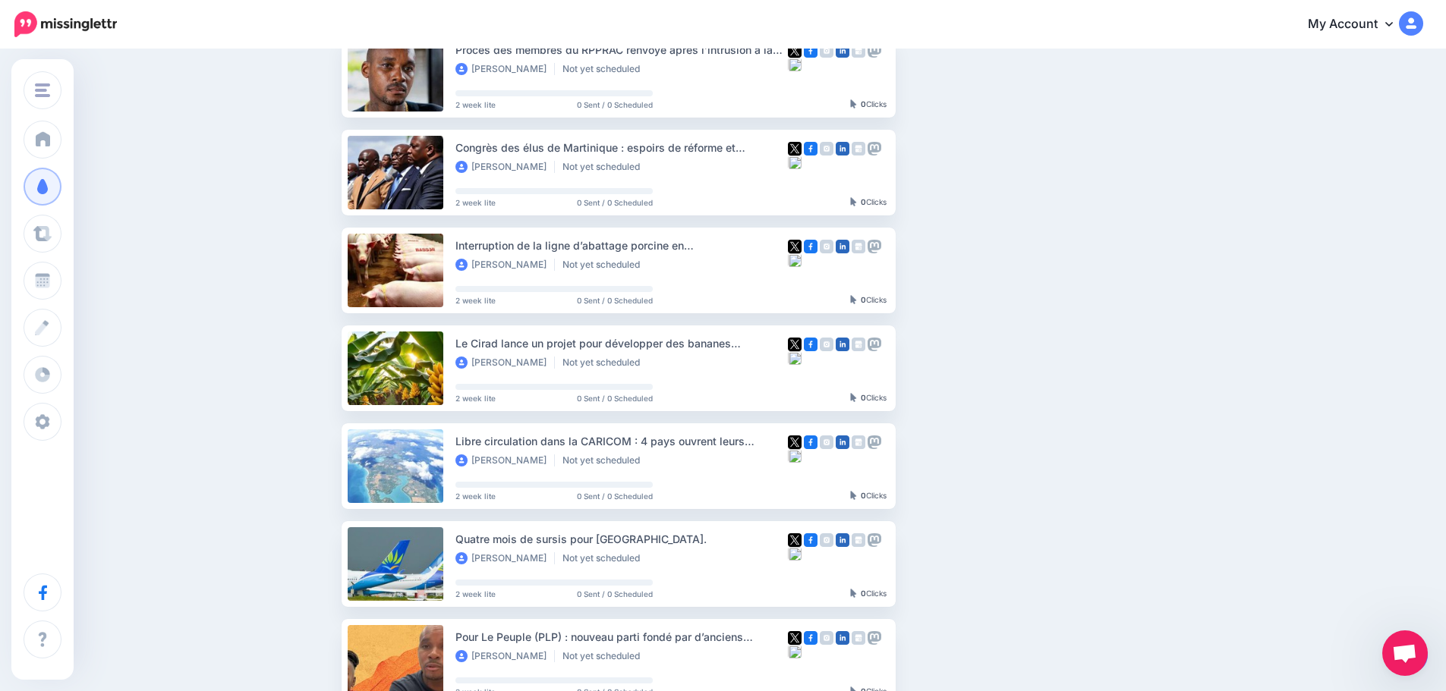
scroll to position [228, 0]
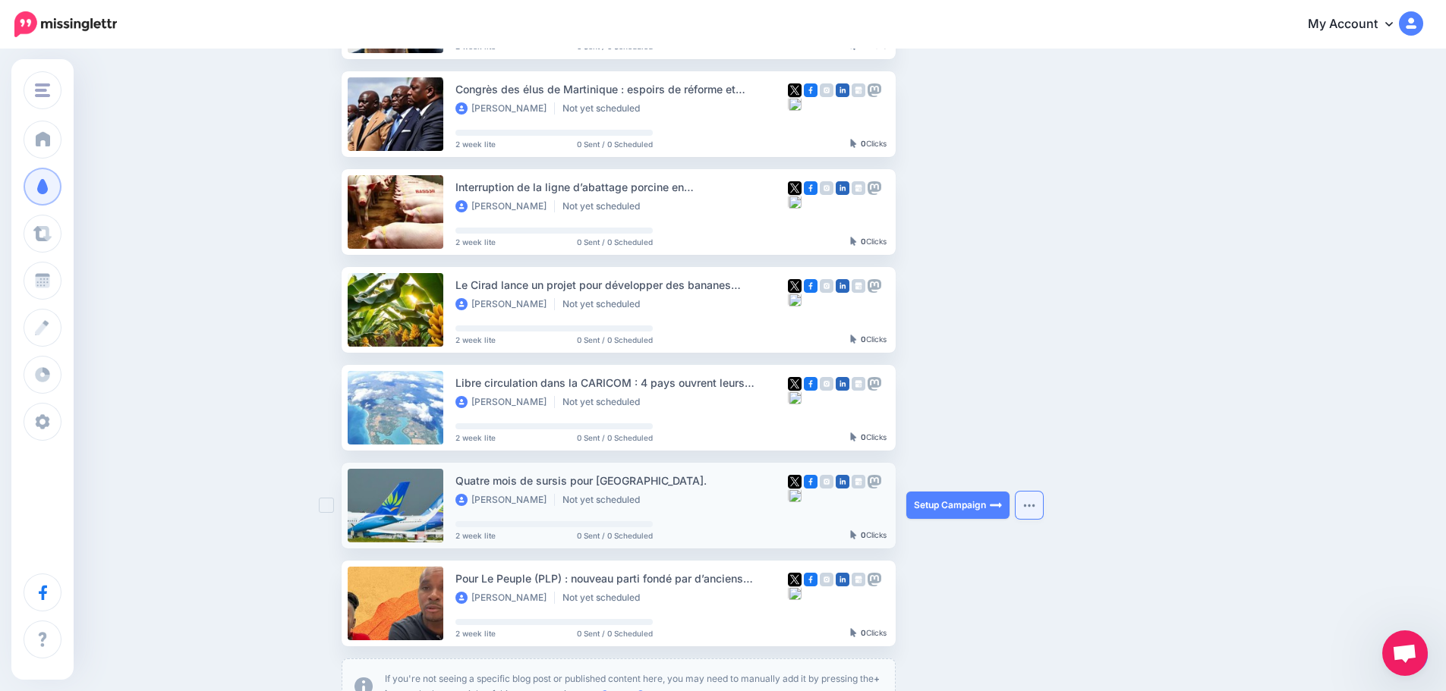
click at [1043, 499] on button "button" at bounding box center [1029, 505] width 27 height 27
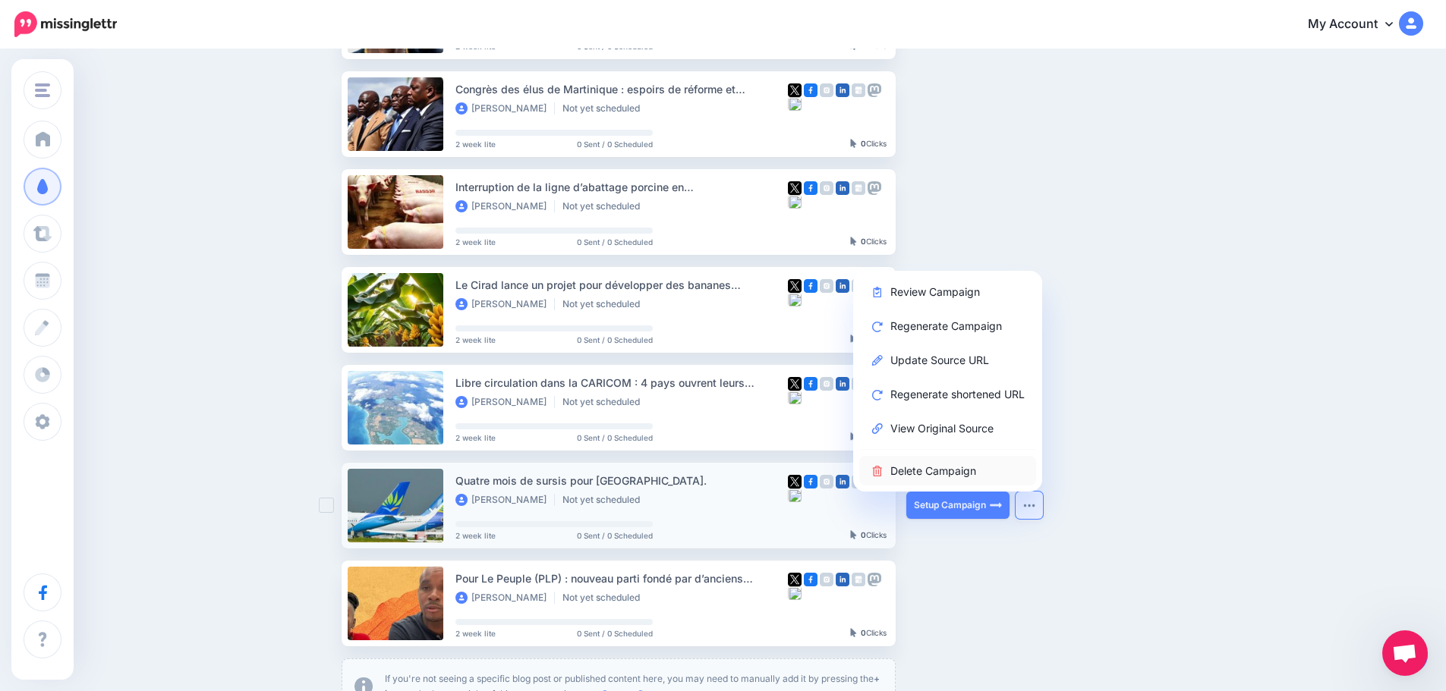
click at [971, 461] on link "Delete Campaign" at bounding box center [947, 471] width 177 height 30
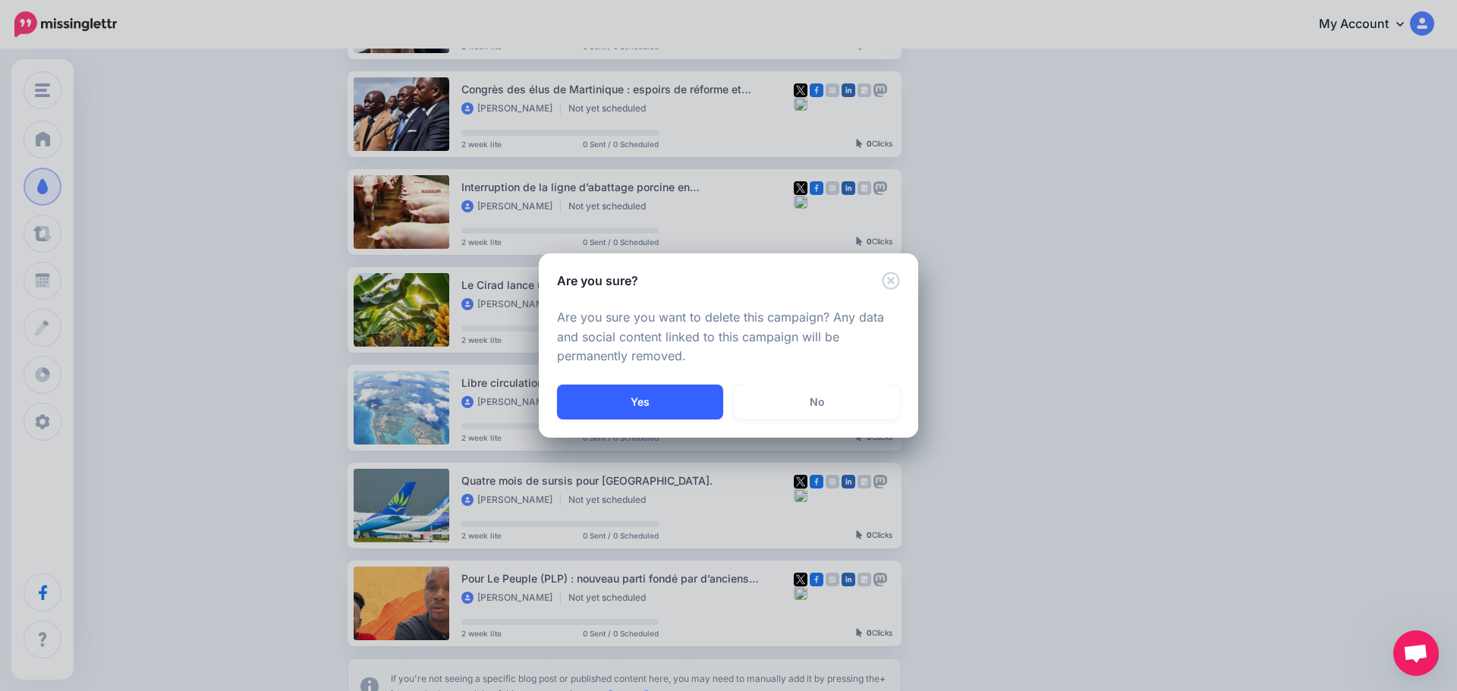
click at [641, 393] on button "Yes" at bounding box center [640, 402] width 166 height 35
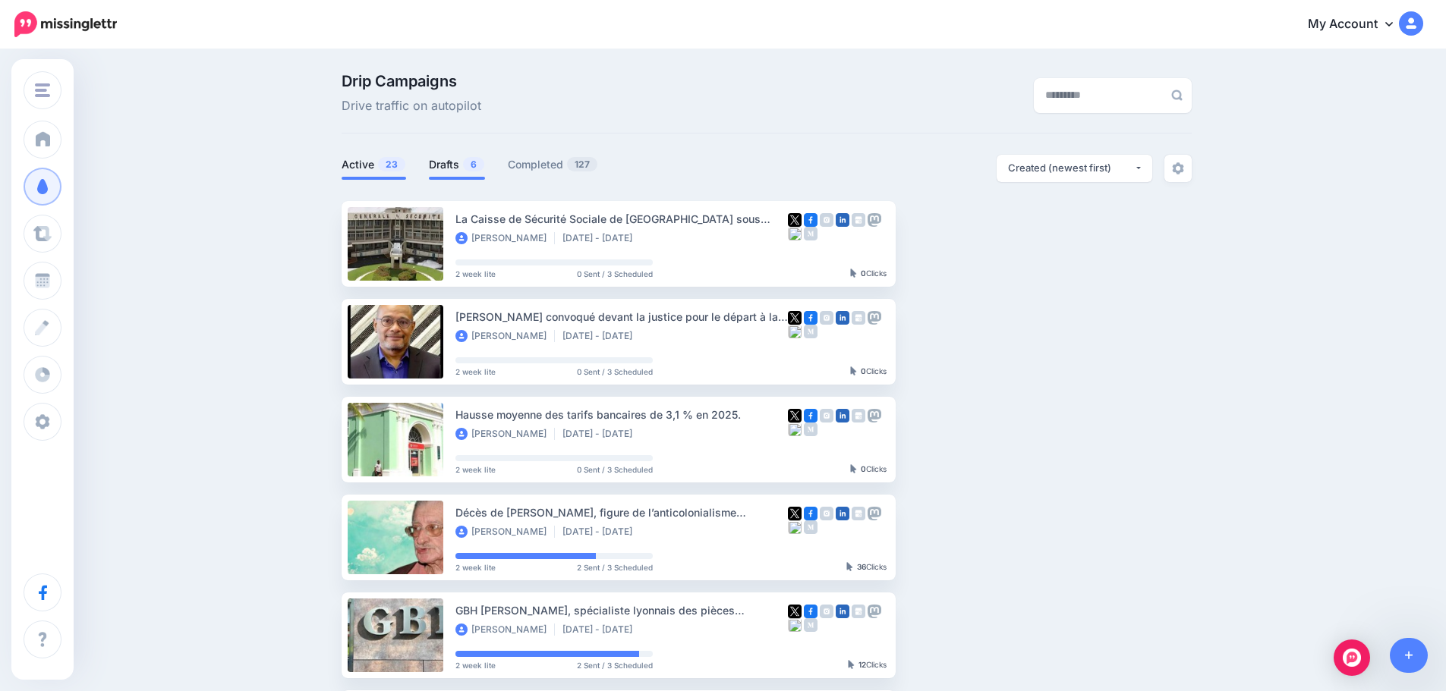
click at [450, 163] on link "Drafts 6" at bounding box center [457, 165] width 56 height 18
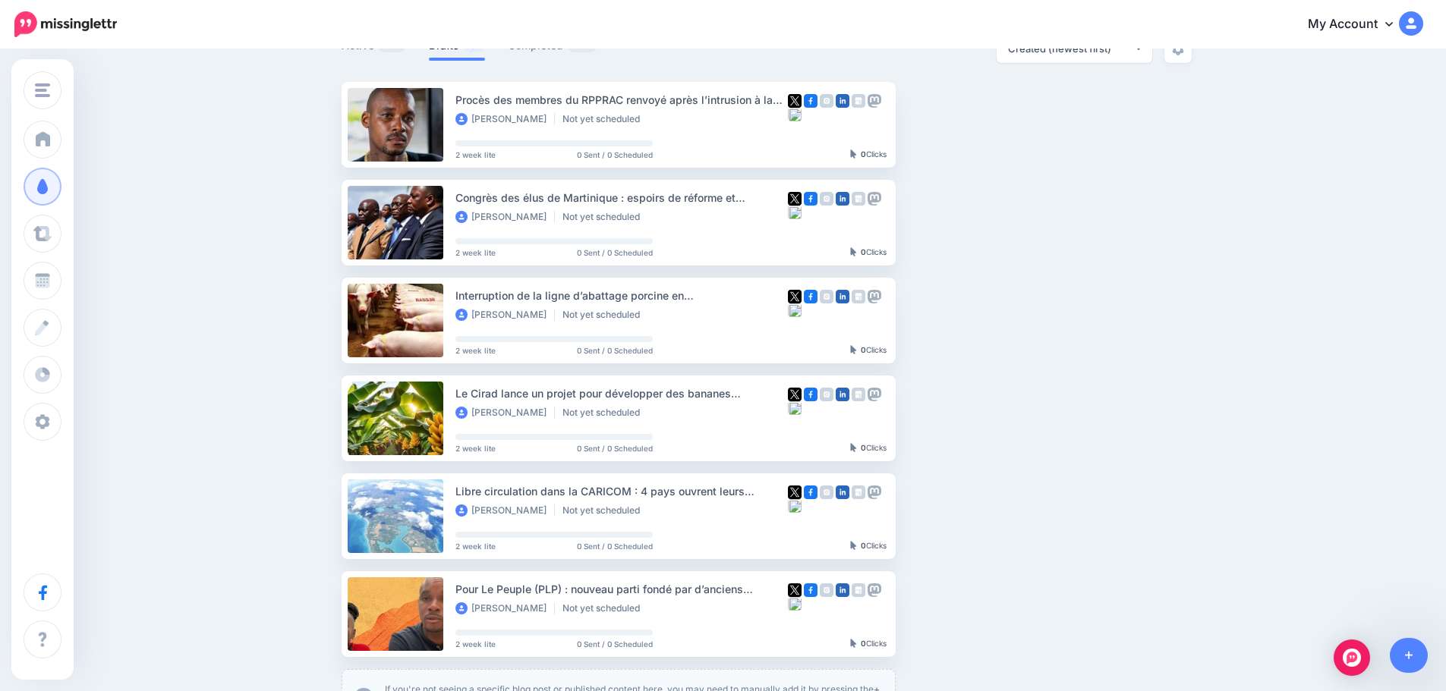
scroll to position [152, 0]
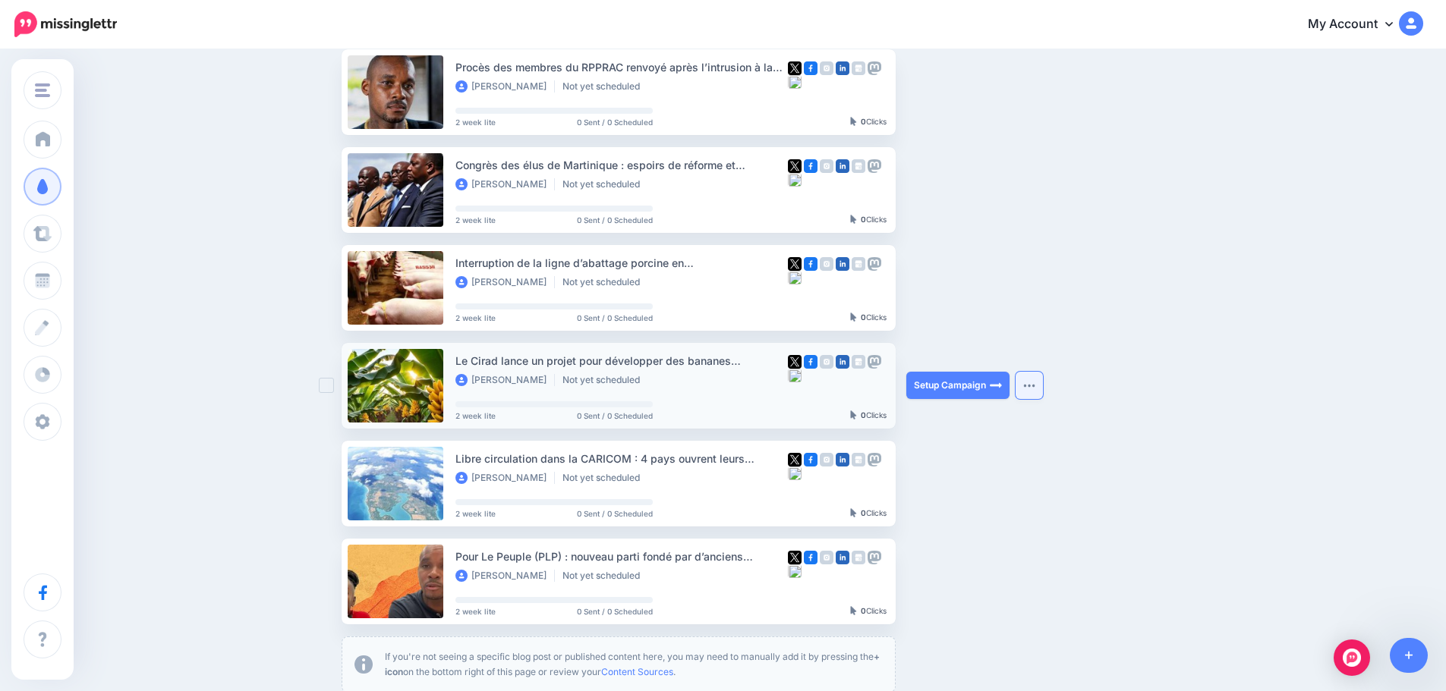
click at [1043, 389] on button "button" at bounding box center [1029, 385] width 27 height 27
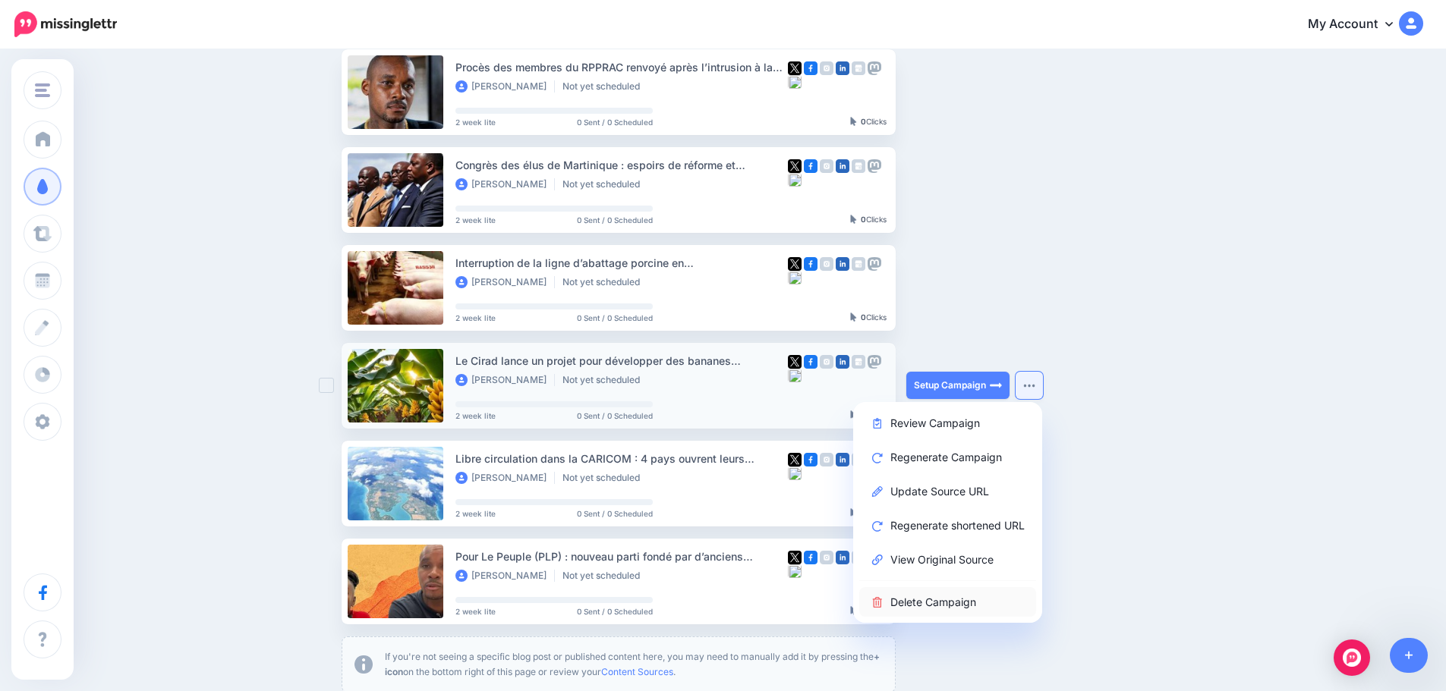
click at [957, 608] on link "Delete Campaign" at bounding box center [947, 602] width 177 height 30
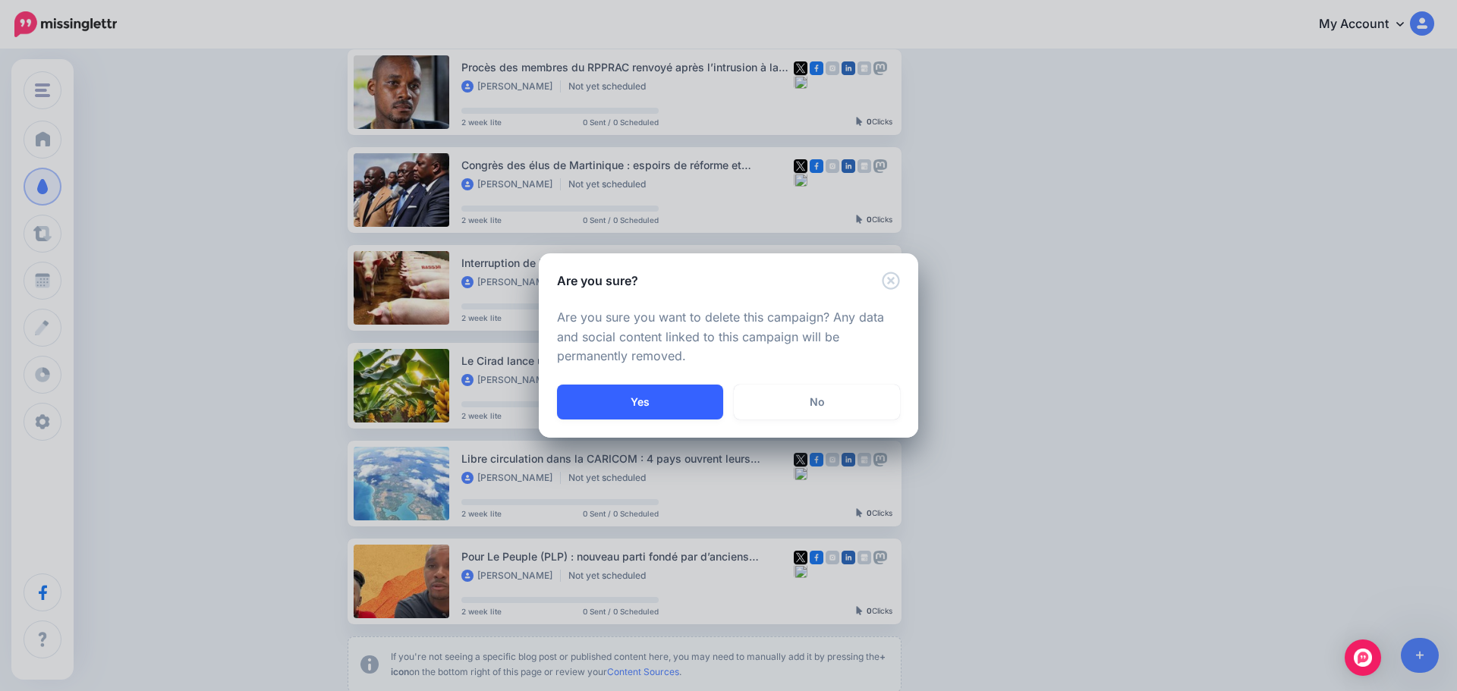
click at [644, 406] on button "Yes" at bounding box center [640, 402] width 166 height 35
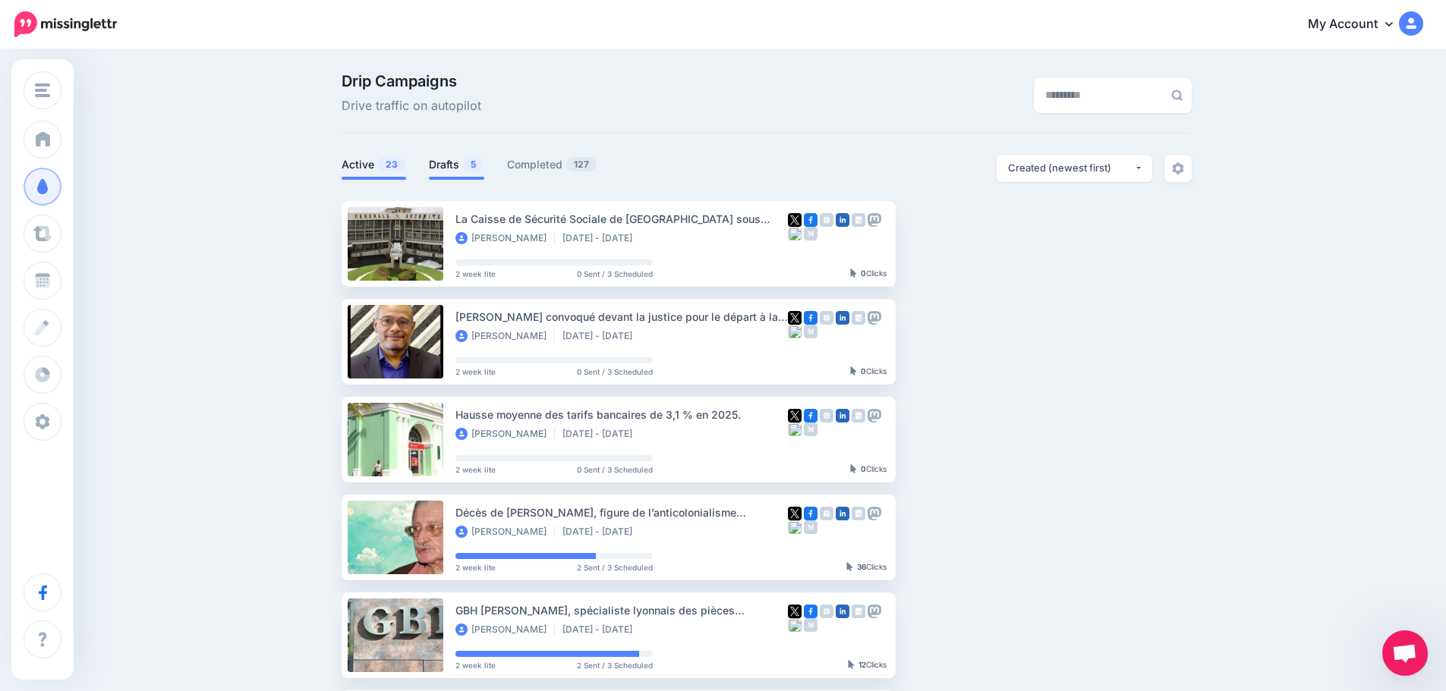
click at [443, 173] on link "Drafts 5" at bounding box center [456, 165] width 55 height 18
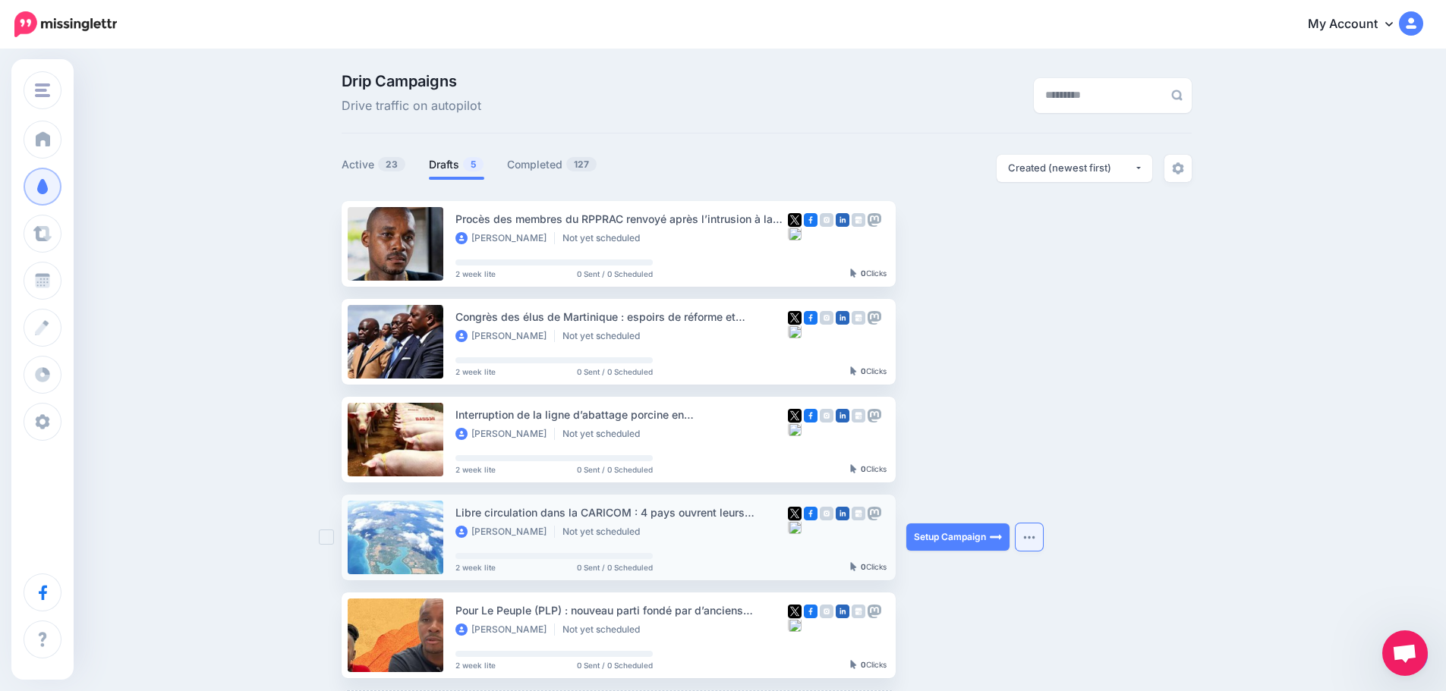
click at [1032, 537] on img "button" at bounding box center [1029, 537] width 12 height 5
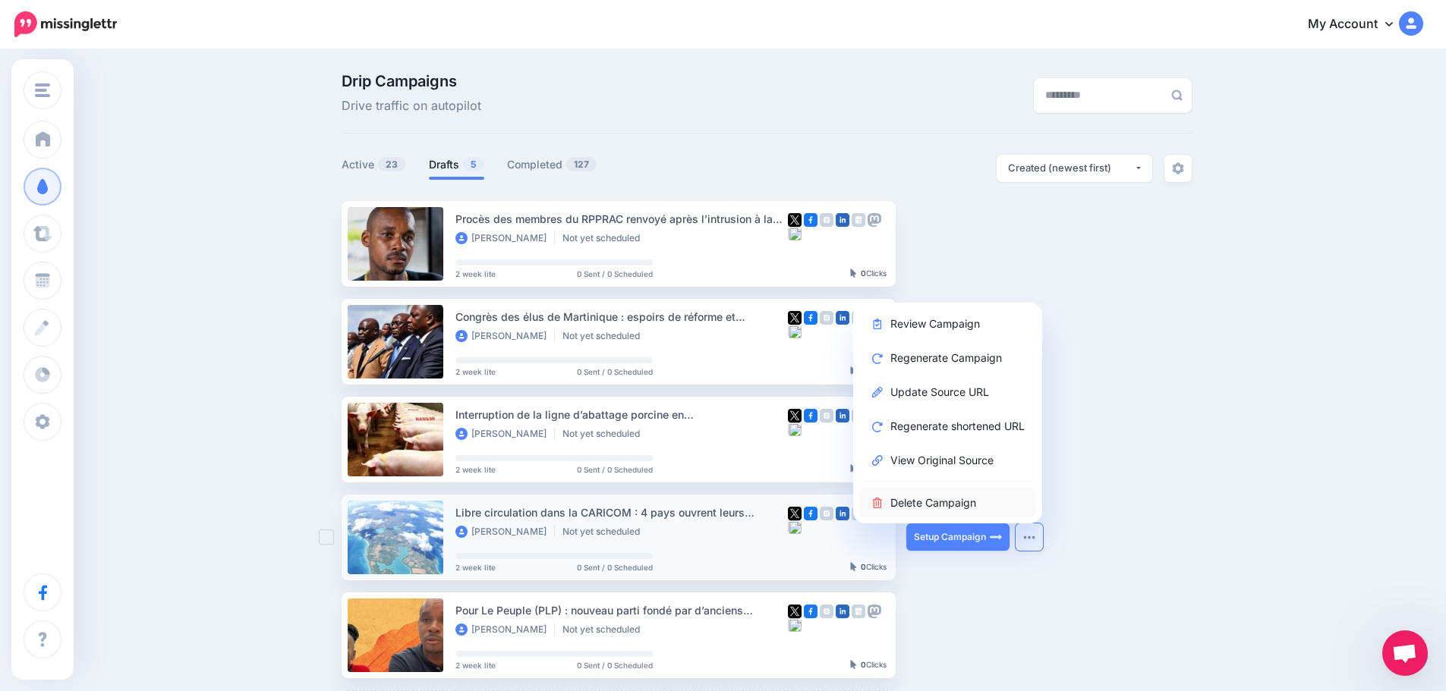
click at [943, 501] on link "Delete Campaign" at bounding box center [947, 503] width 177 height 30
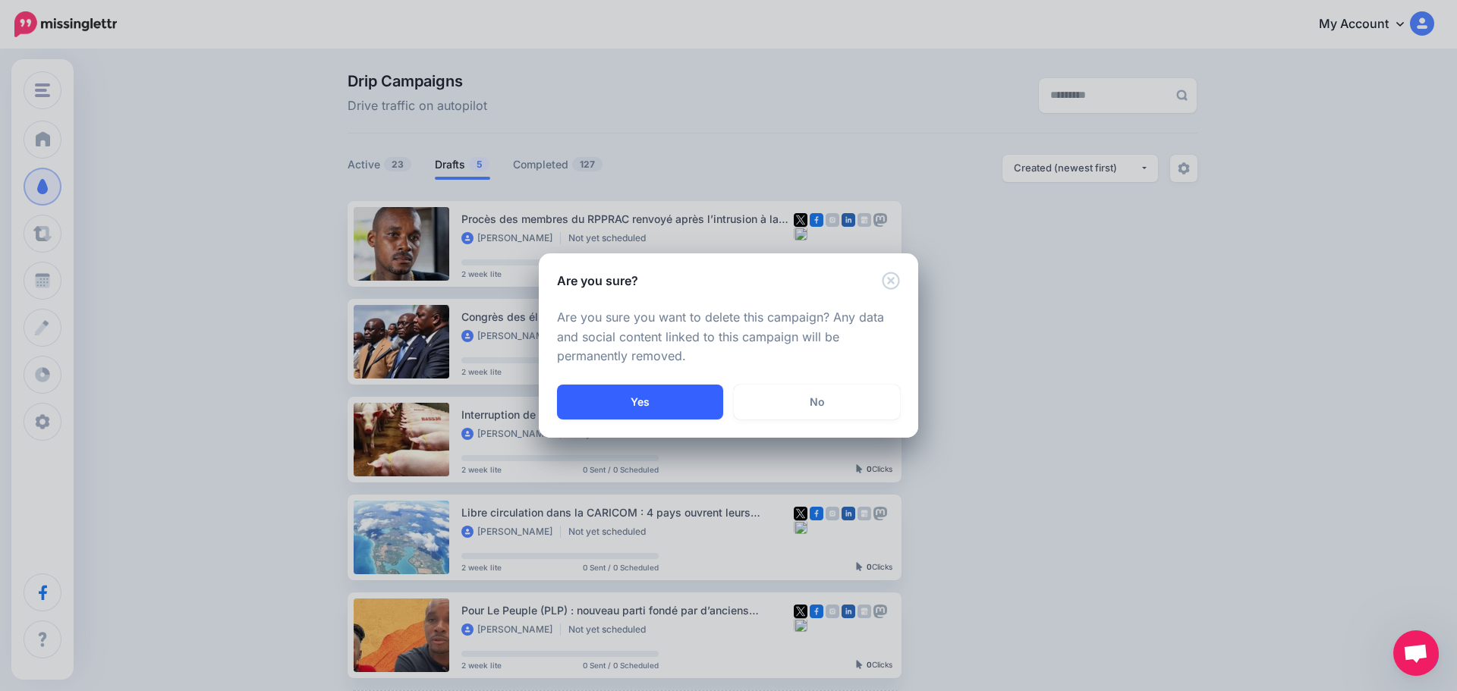
click at [657, 402] on button "Yes" at bounding box center [640, 402] width 166 height 35
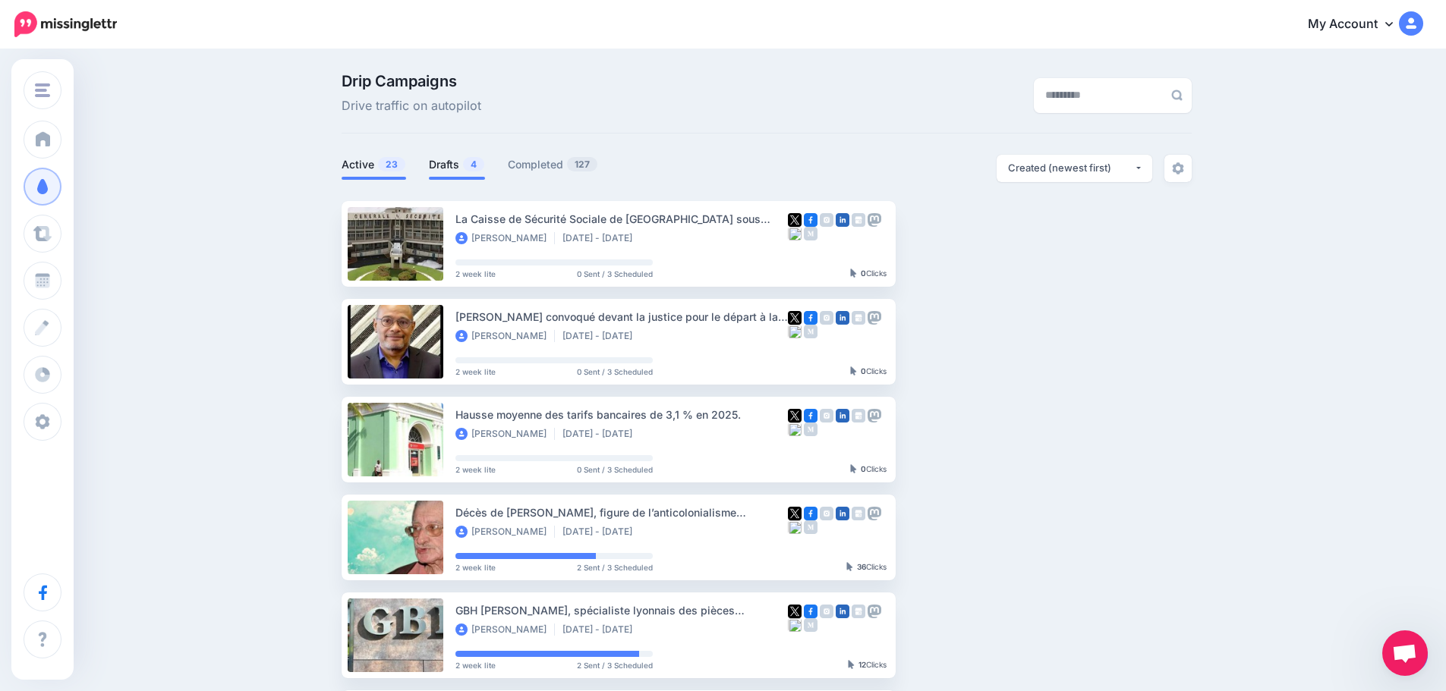
click at [458, 156] on link "Drafts 4" at bounding box center [457, 165] width 56 height 18
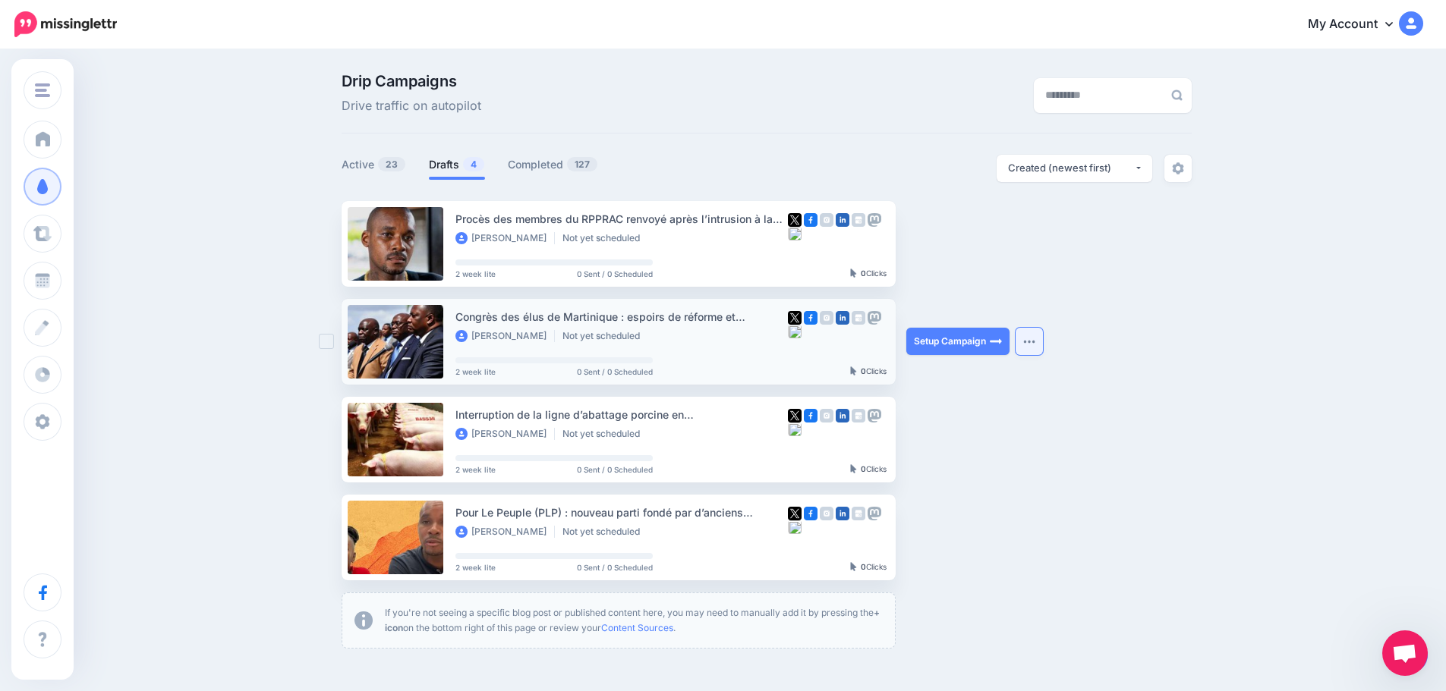
click at [1029, 337] on button "button" at bounding box center [1029, 341] width 27 height 27
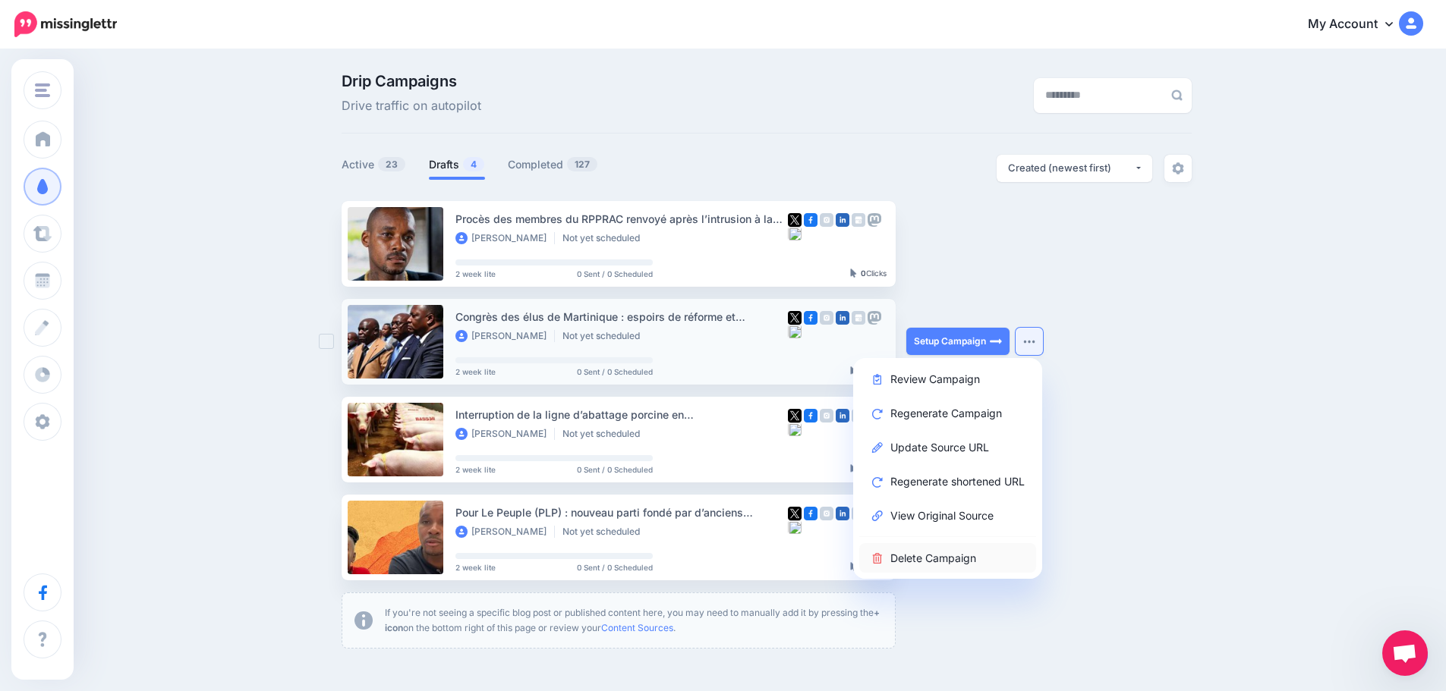
click at [965, 559] on link "Delete Campaign" at bounding box center [947, 558] width 177 height 30
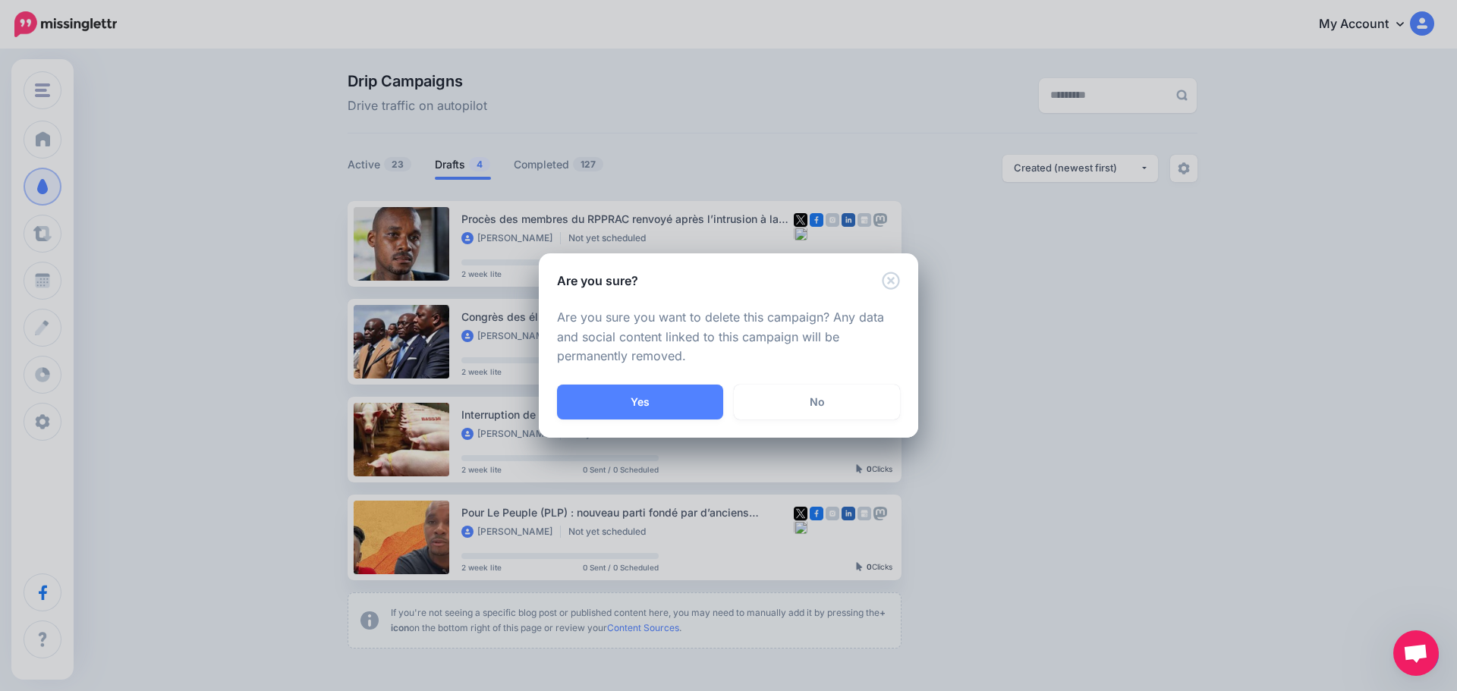
click at [702, 398] on button "Yes" at bounding box center [640, 402] width 166 height 35
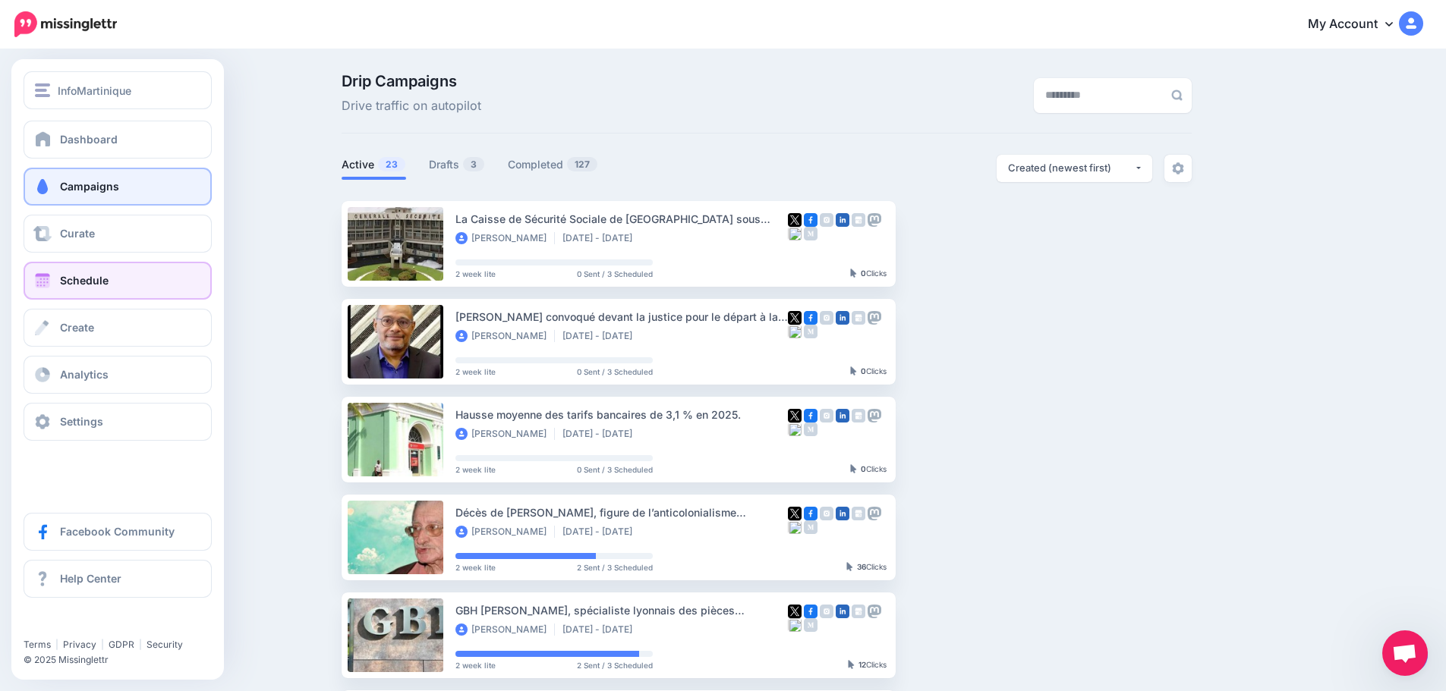
click at [61, 284] on span "Schedule" at bounding box center [84, 280] width 49 height 13
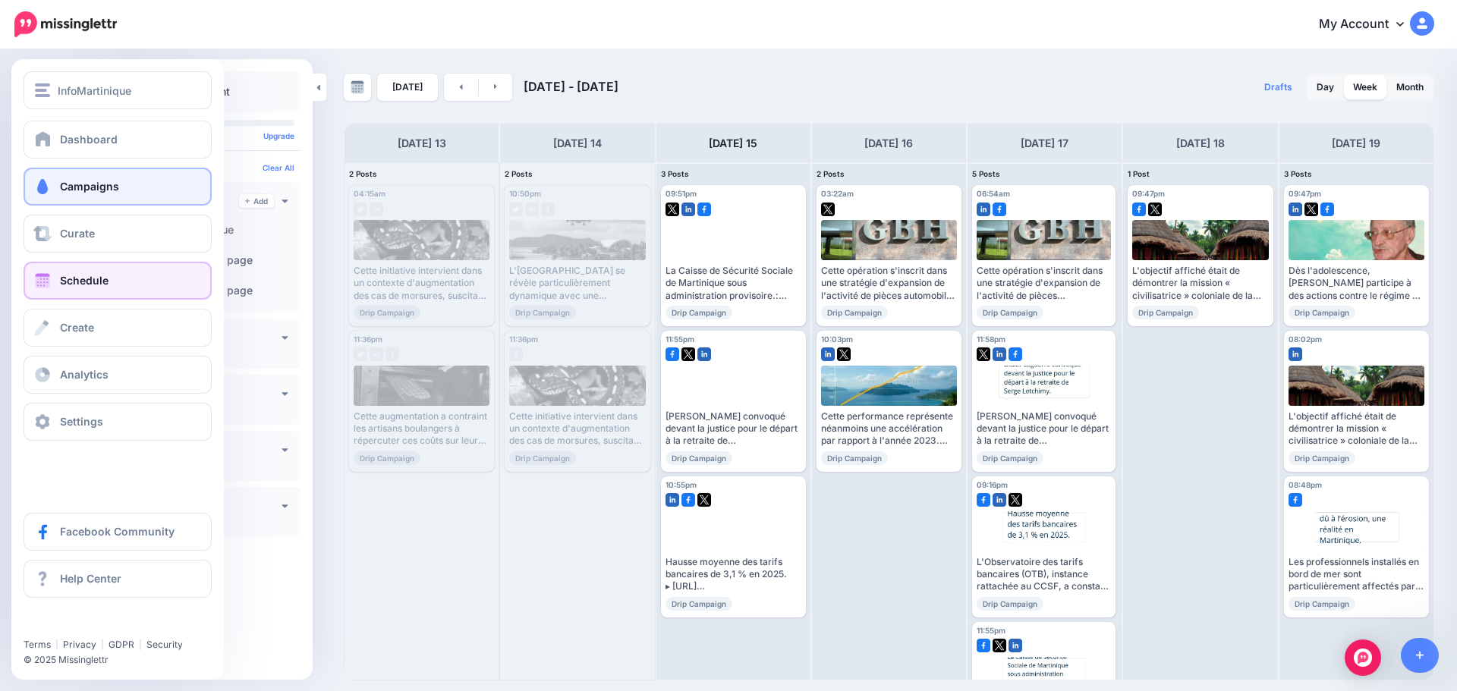
click at [72, 183] on span "Campaigns" at bounding box center [89, 186] width 59 height 13
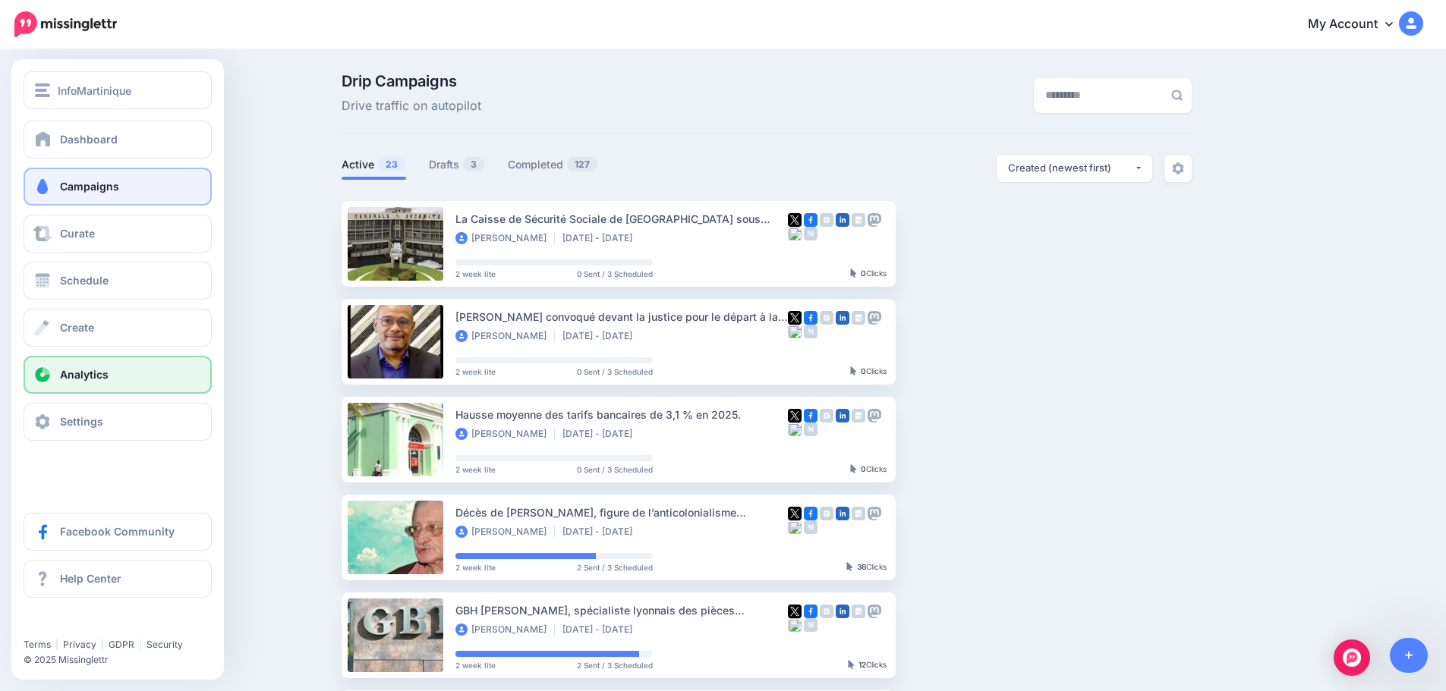
click at [86, 374] on span "Analytics" at bounding box center [84, 374] width 49 height 13
